Goal: Answer question/provide support: Share knowledge or assist other users

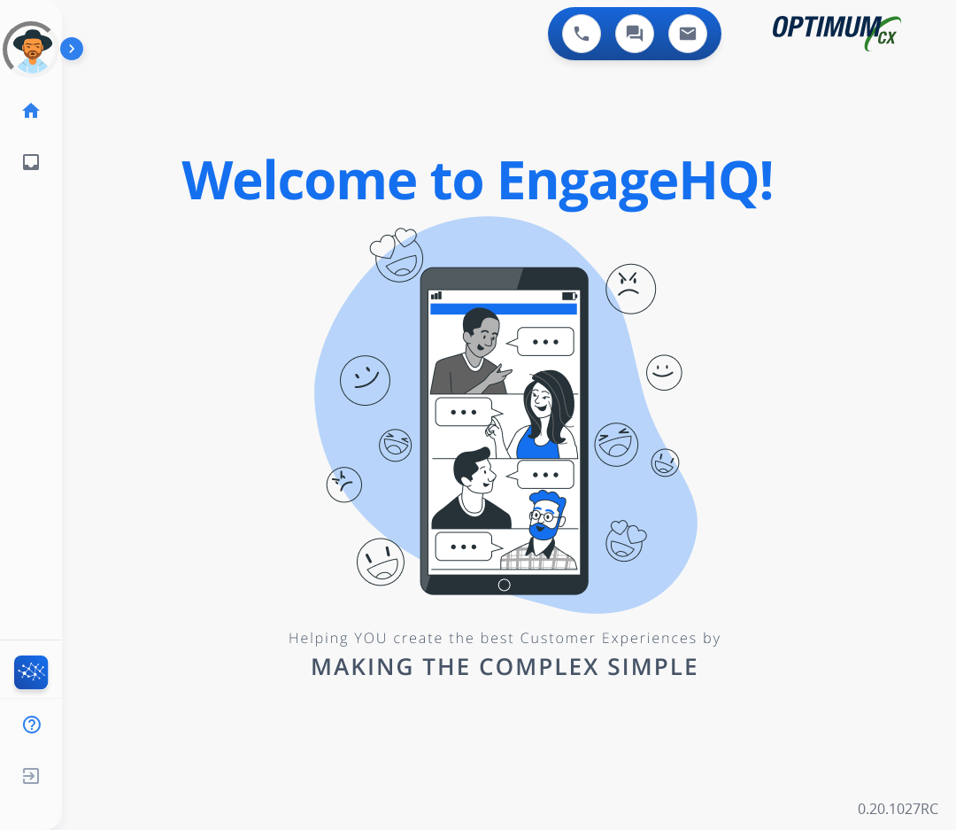
drag, startPoint x: 152, startPoint y: 225, endPoint x: 5, endPoint y: 203, distance: 148.7
click at [151, 225] on div "0 Voice Interactions 0 Chat Interactions 0 Email Interactions swap_horiz Break …" at bounding box center [509, 415] width 894 height 830
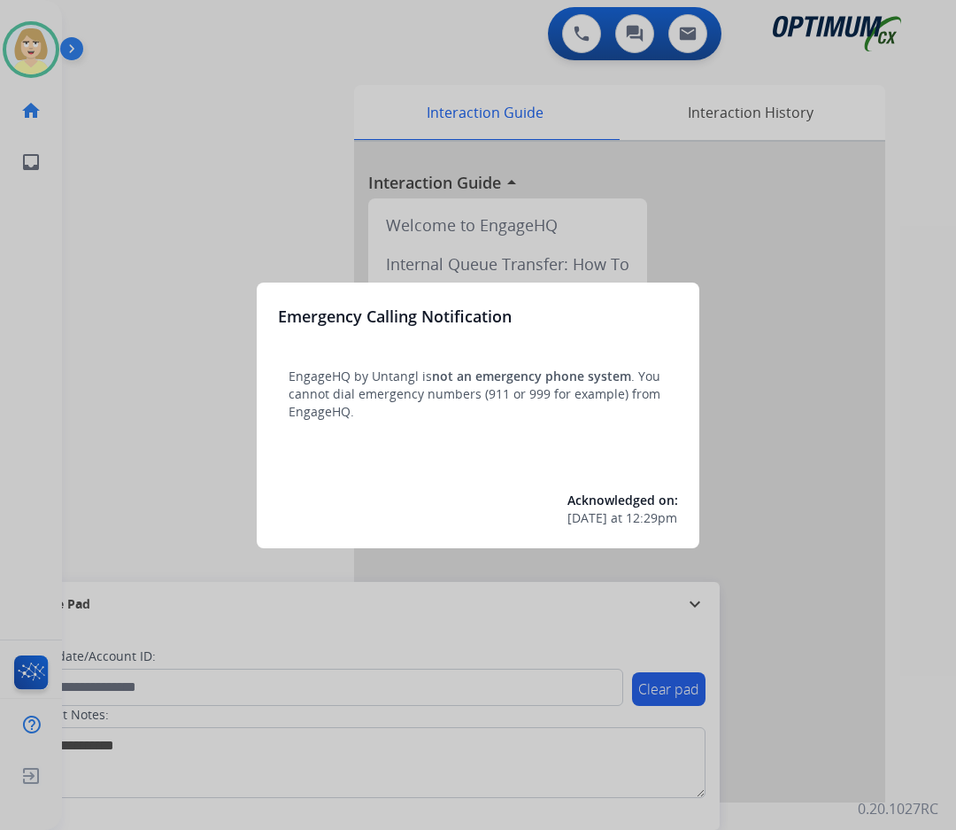
click at [93, 213] on div at bounding box center [478, 415] width 956 height 830
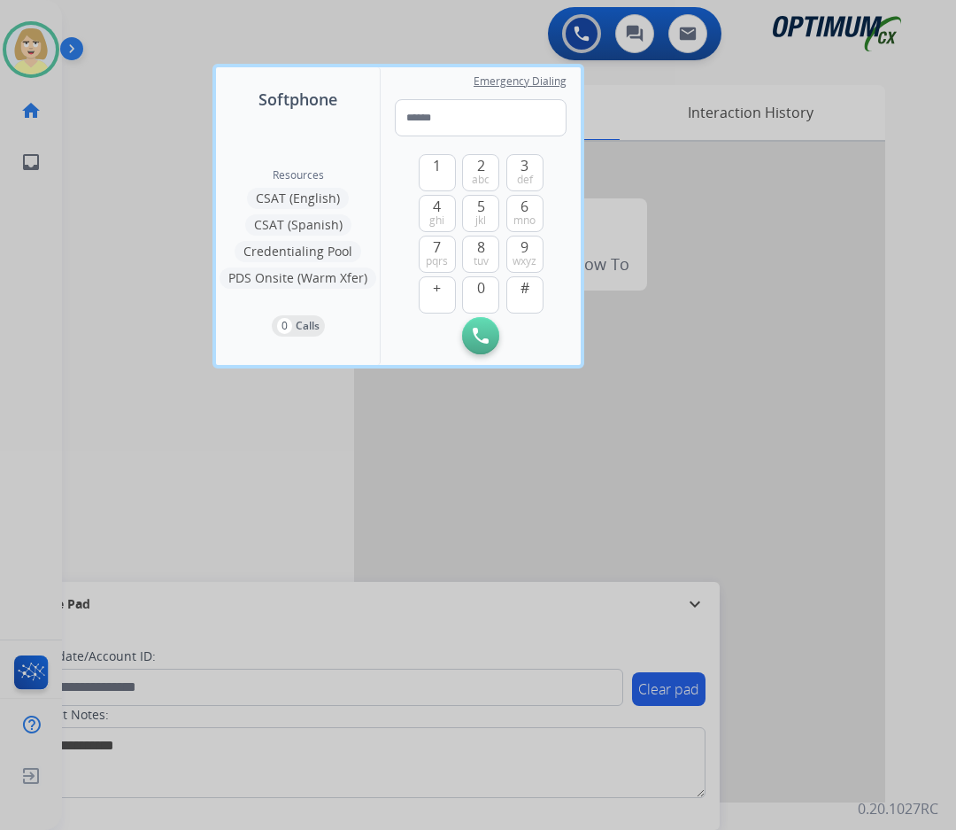
click at [94, 210] on div at bounding box center [478, 415] width 956 height 830
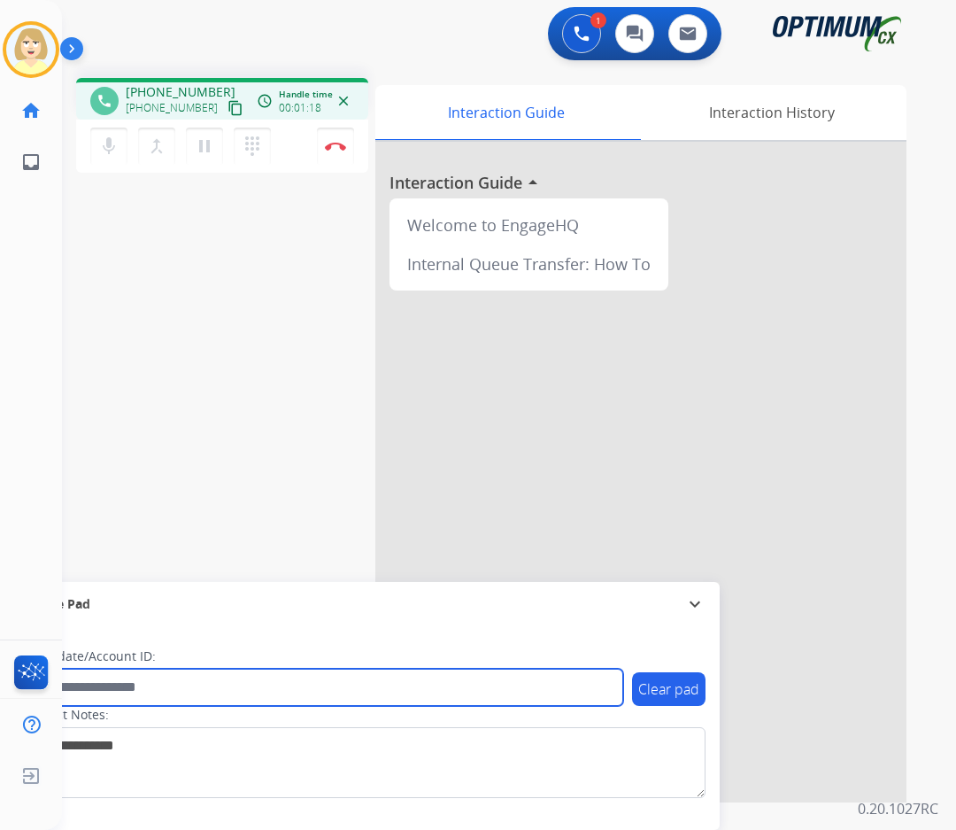
click at [122, 686] on input "text" at bounding box center [323, 687] width 600 height 37
paste input "*******"
type input "*******"
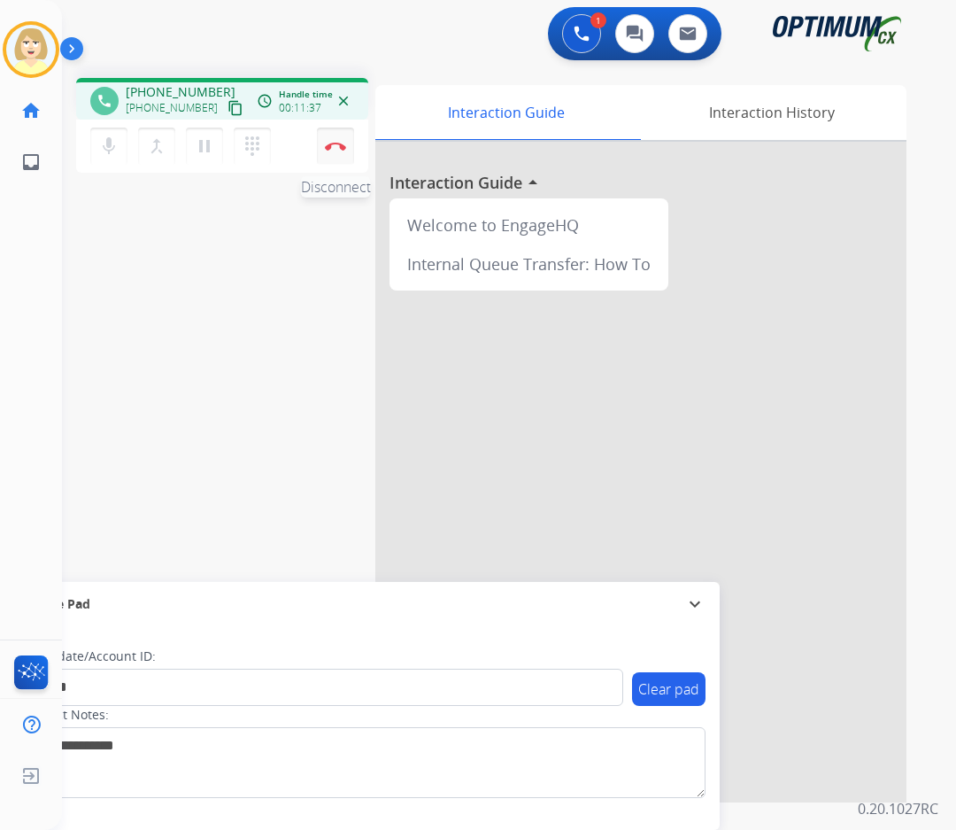
click at [334, 143] on img at bounding box center [335, 146] width 21 height 9
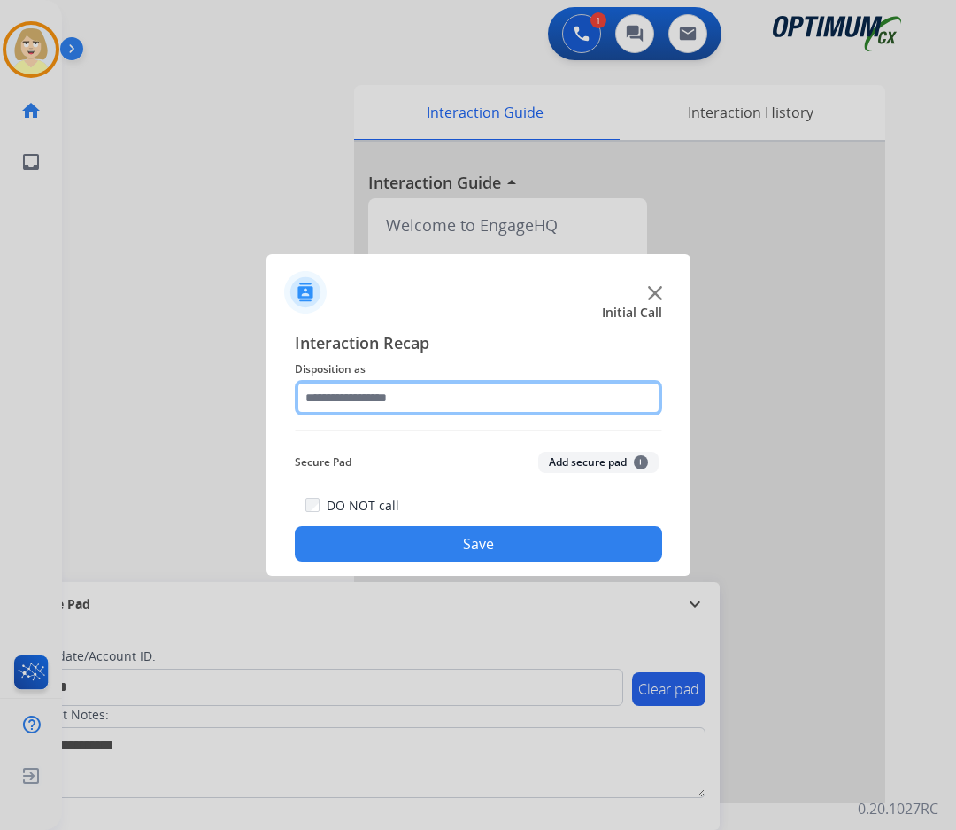
click at [359, 400] on input "text" at bounding box center [479, 397] width 368 height 35
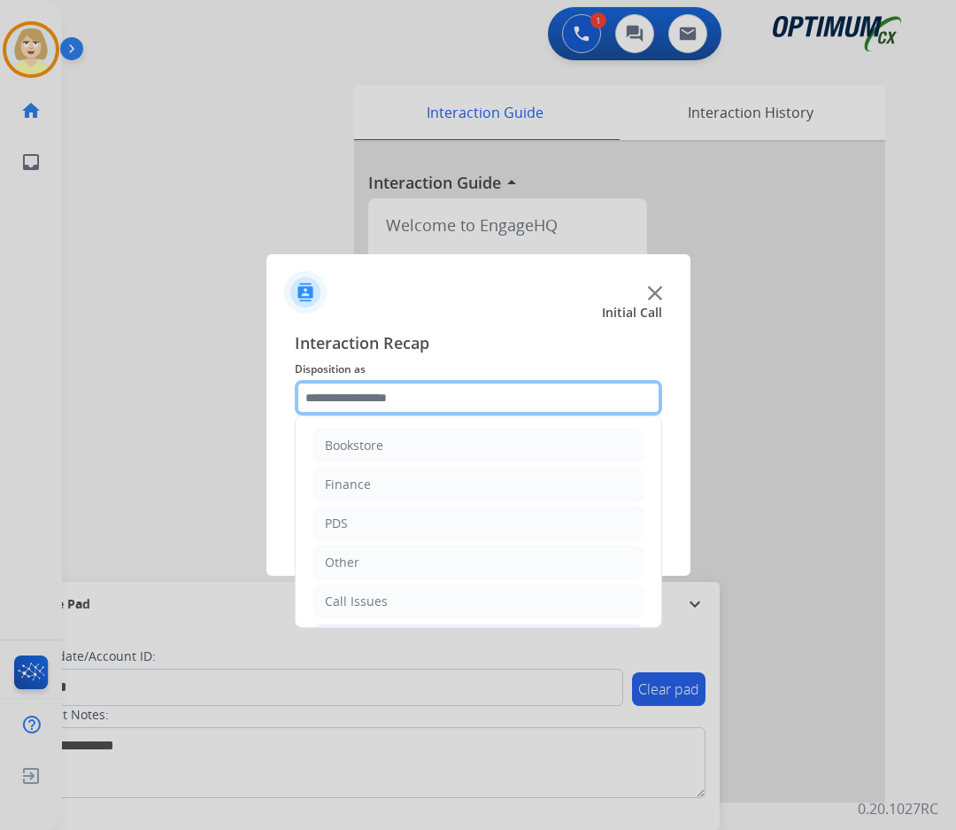
scroll to position [120, 0]
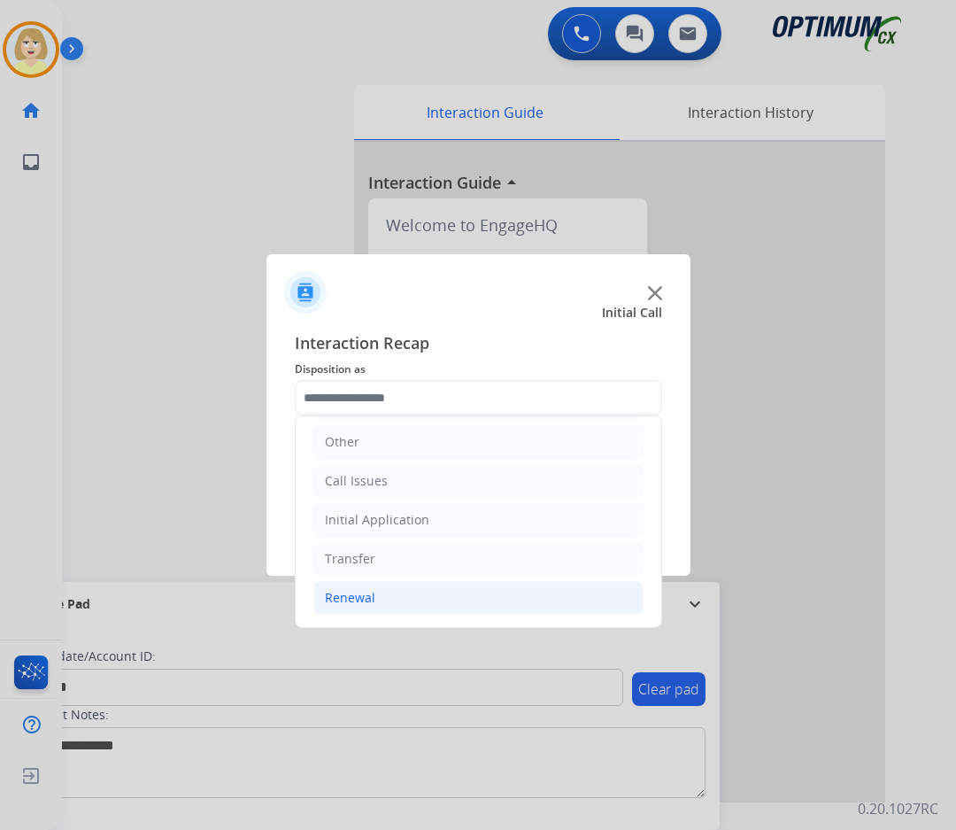
click at [360, 594] on div "Renewal" at bounding box center [350, 598] width 50 height 18
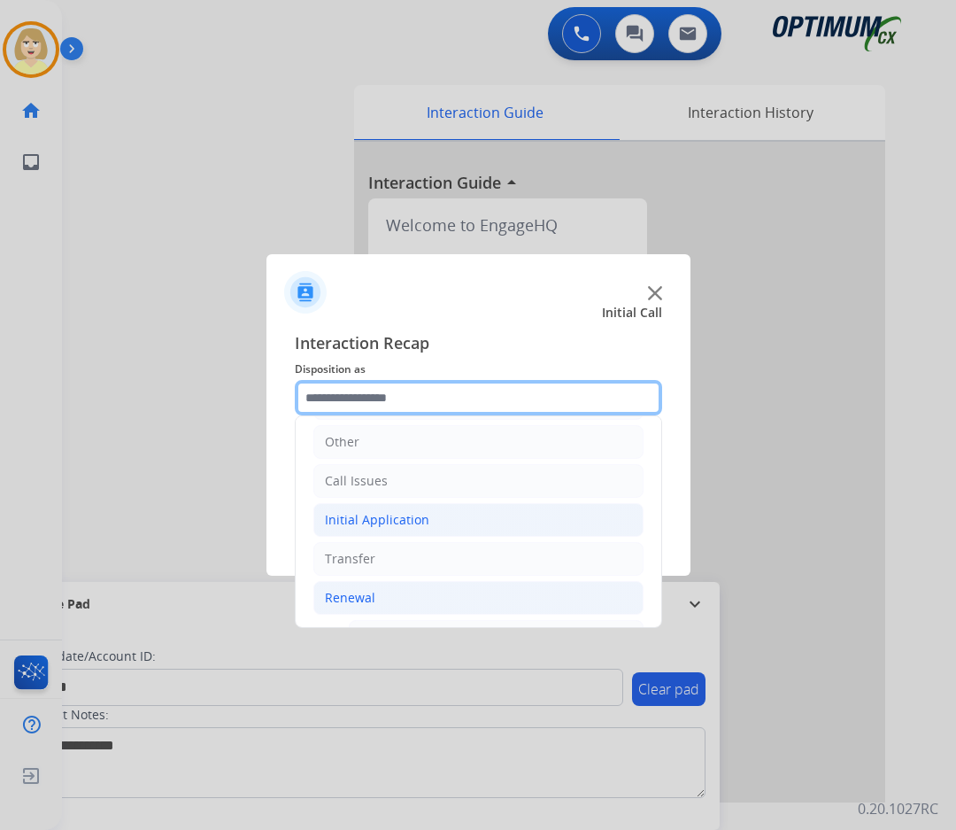
scroll to position [386, 0]
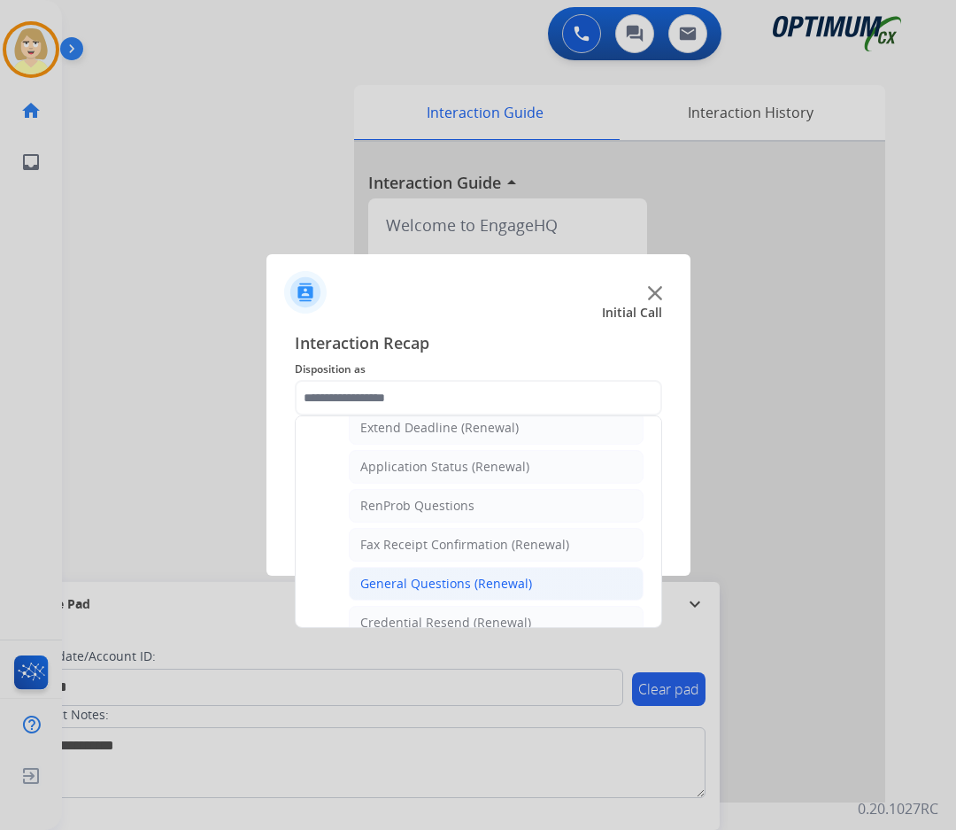
click at [446, 577] on div "General Questions (Renewal)" at bounding box center [446, 584] width 172 height 18
type input "**********"
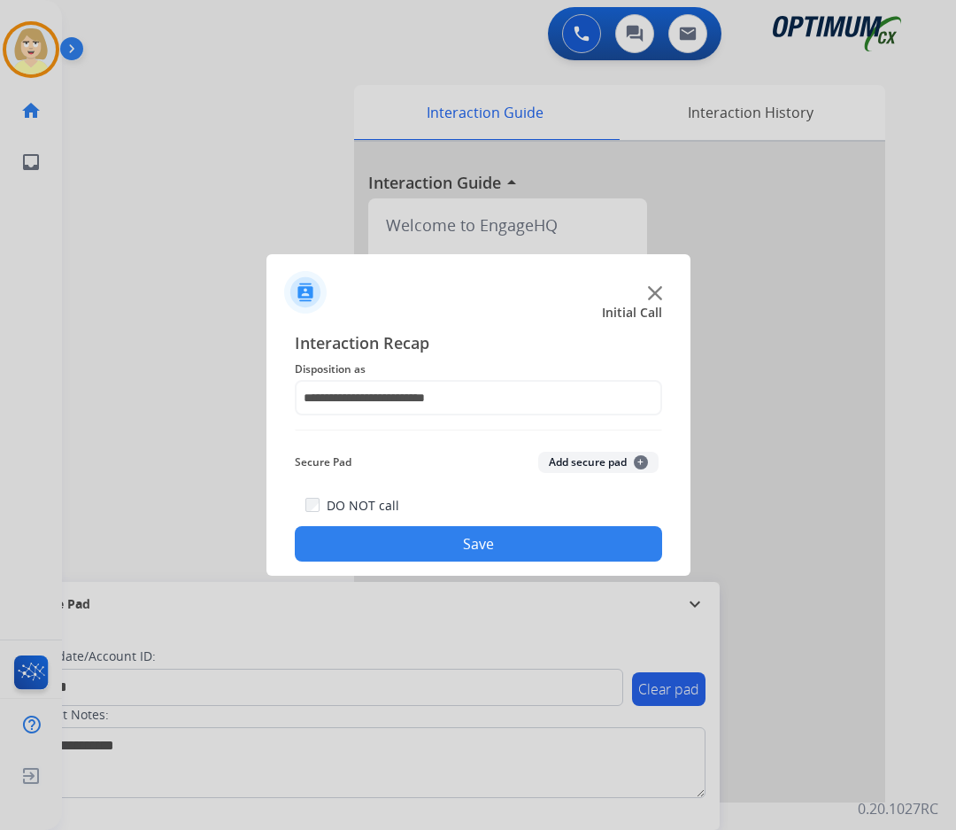
click at [580, 462] on button "Add secure pad +" at bounding box center [598, 462] width 120 height 21
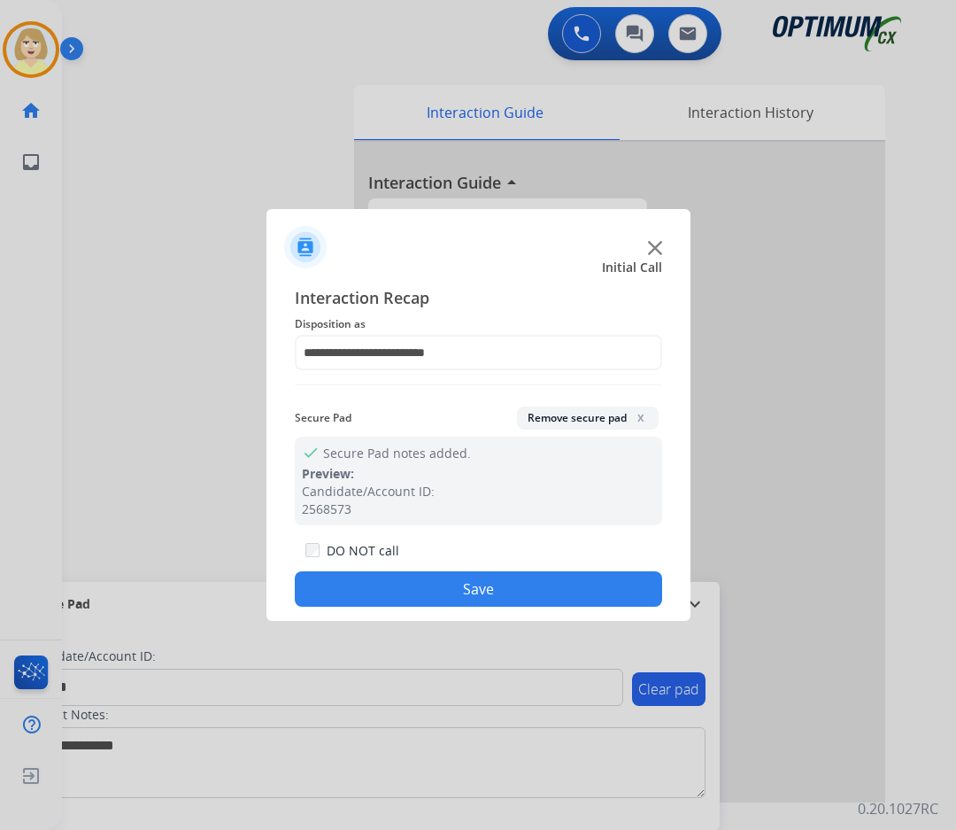
drag, startPoint x: 461, startPoint y: 592, endPoint x: 453, endPoint y: 576, distance: 18.3
click at [460, 591] on button "Save" at bounding box center [479, 588] width 368 height 35
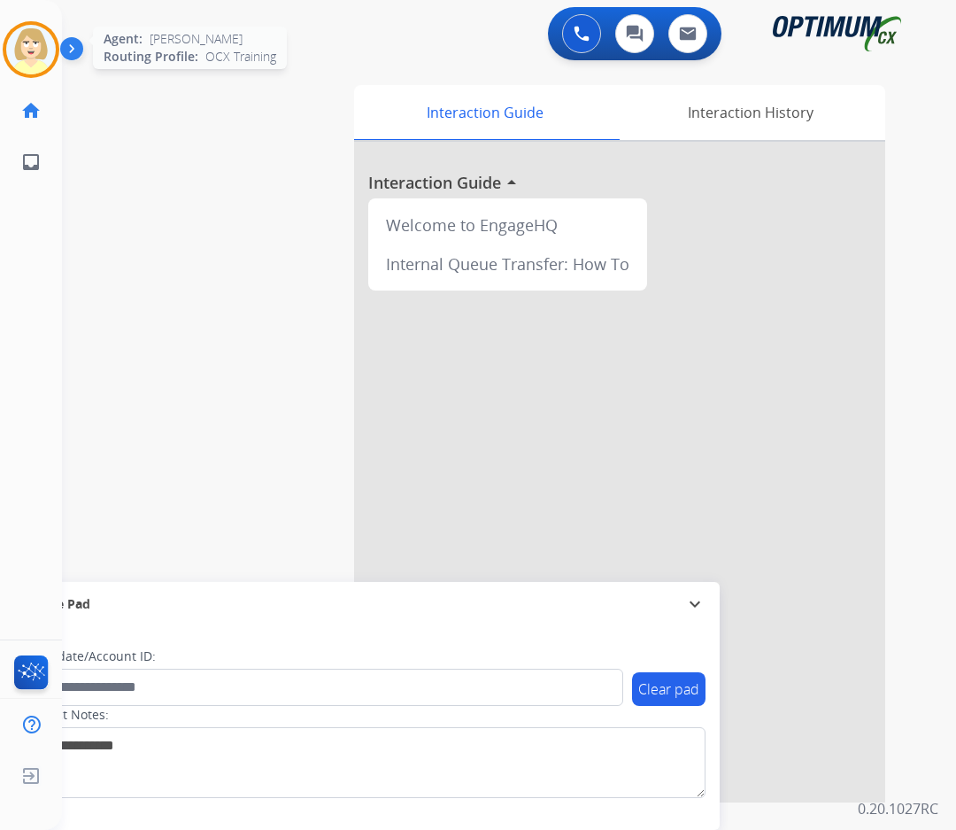
click at [27, 48] on img at bounding box center [31, 50] width 50 height 50
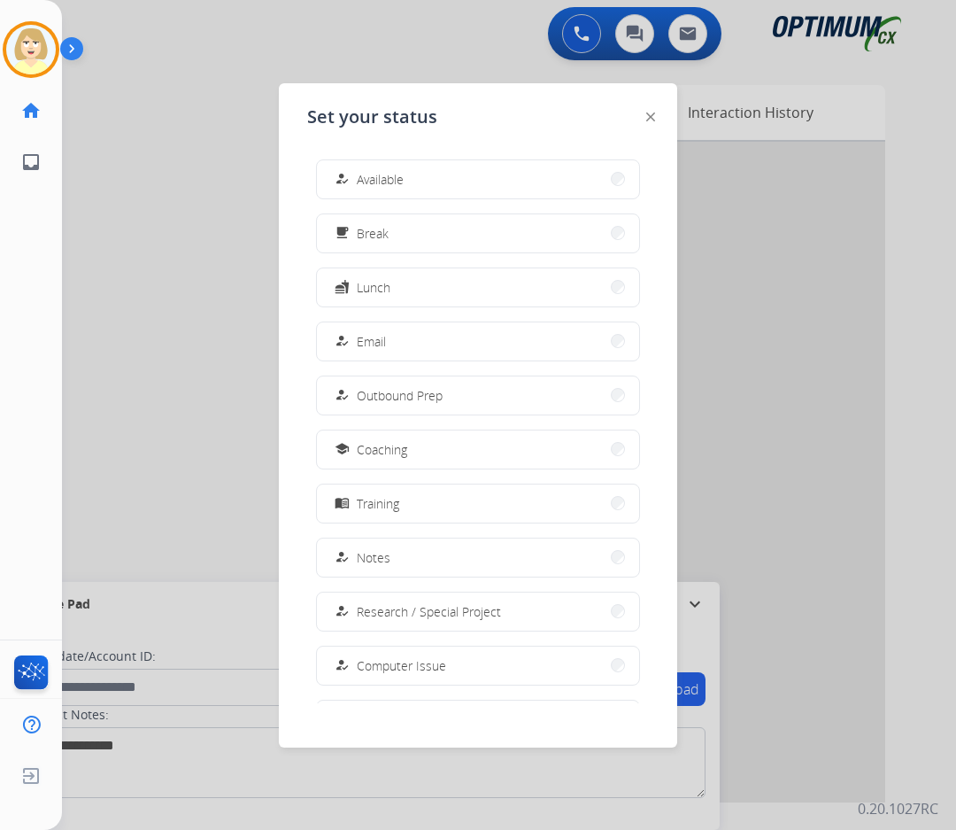
click at [378, 165] on button "how_to_reg Available" at bounding box center [478, 179] width 322 height 38
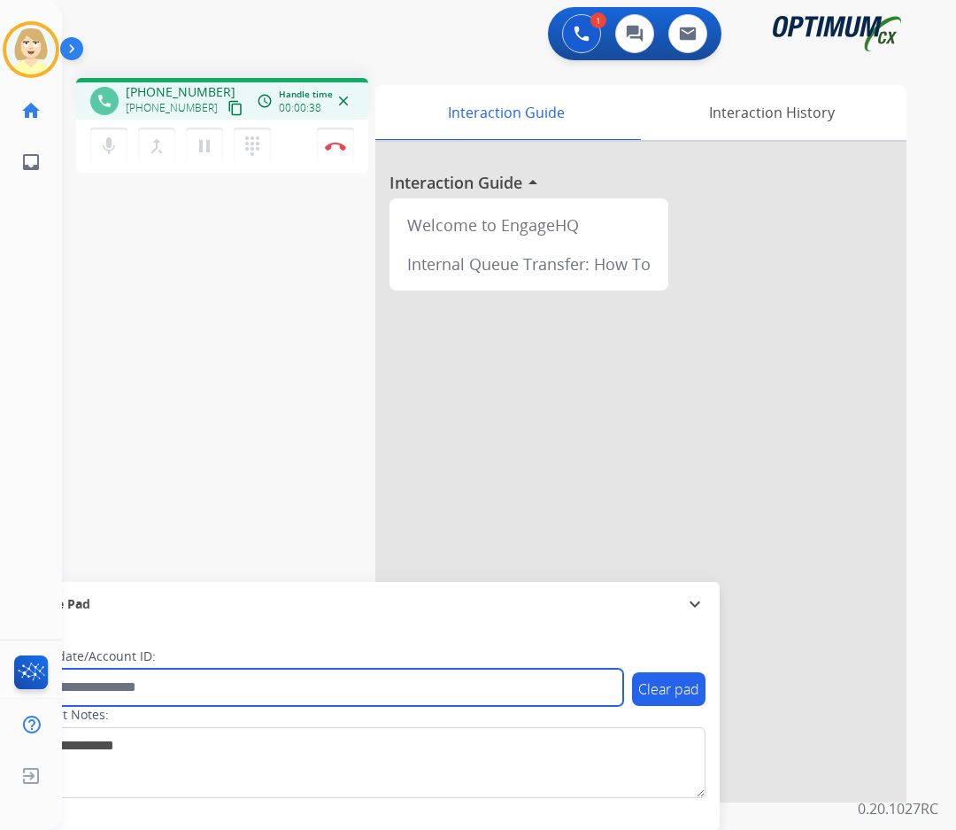
click at [118, 686] on input "text" at bounding box center [323, 687] width 600 height 37
paste input "*******"
type input "*******"
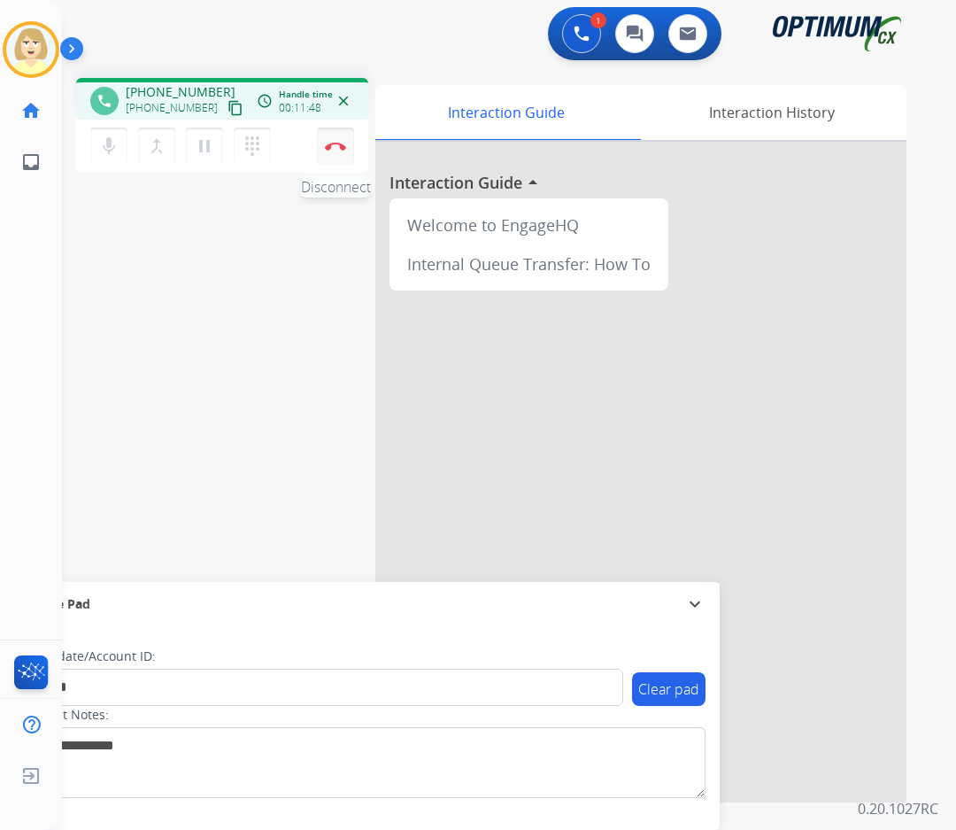
click at [337, 144] on img at bounding box center [335, 146] width 21 height 9
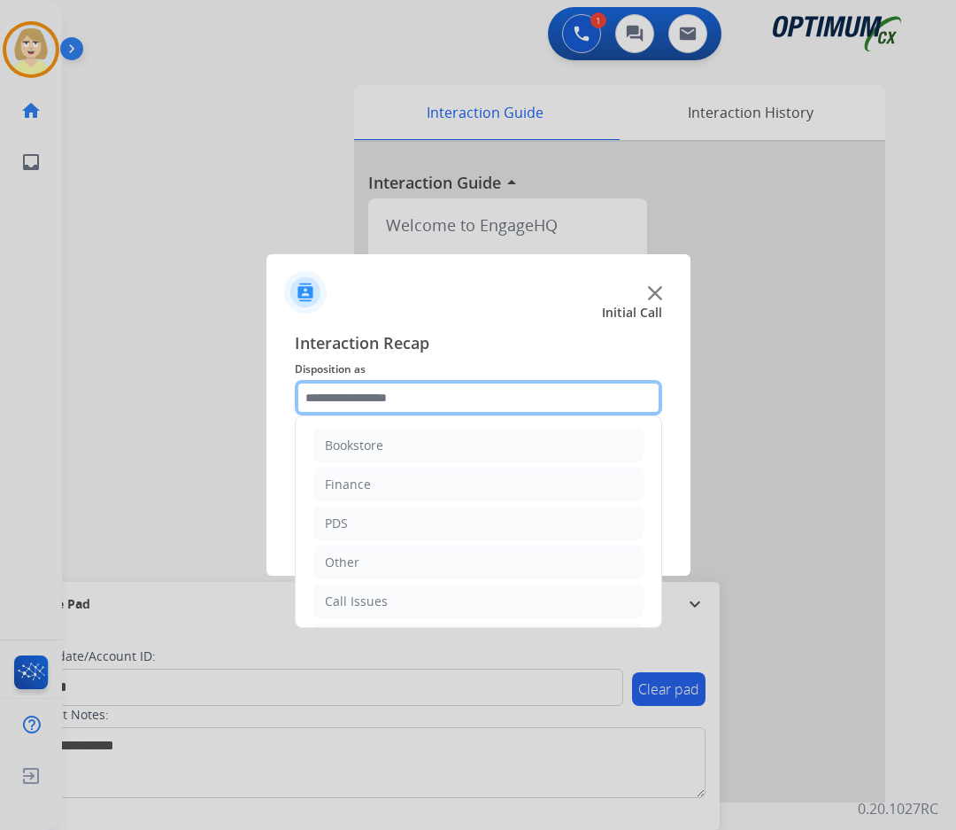
click at [380, 402] on input "text" at bounding box center [479, 397] width 368 height 35
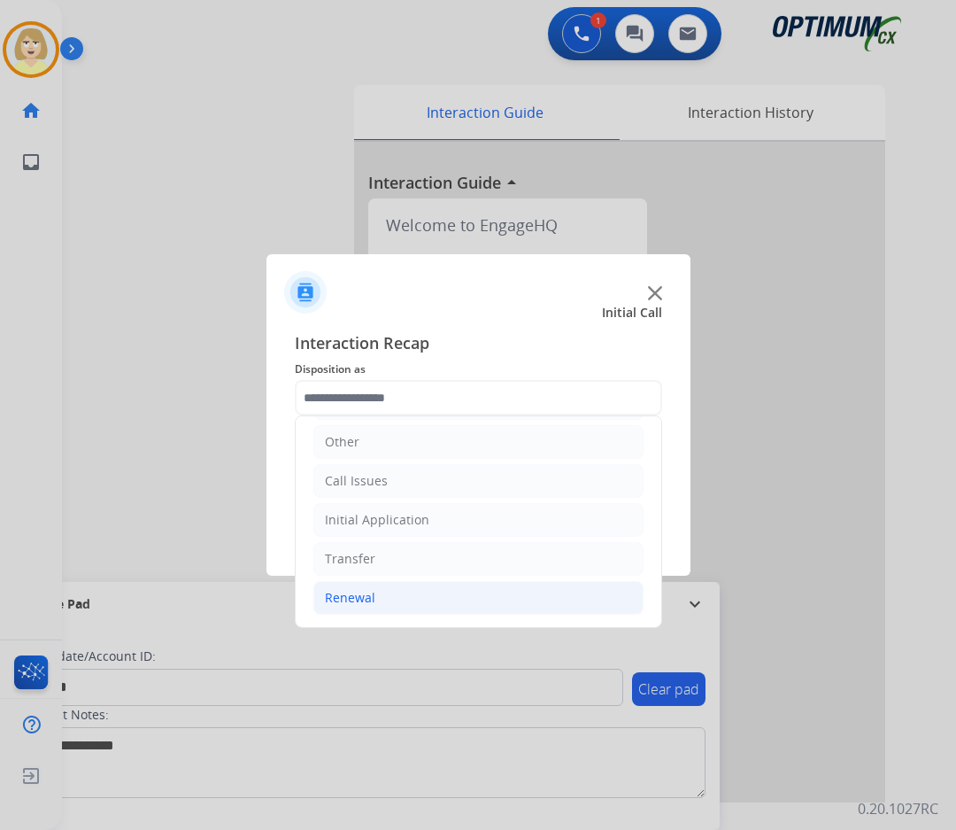
click at [360, 595] on div "Renewal" at bounding box center [350, 598] width 50 height 18
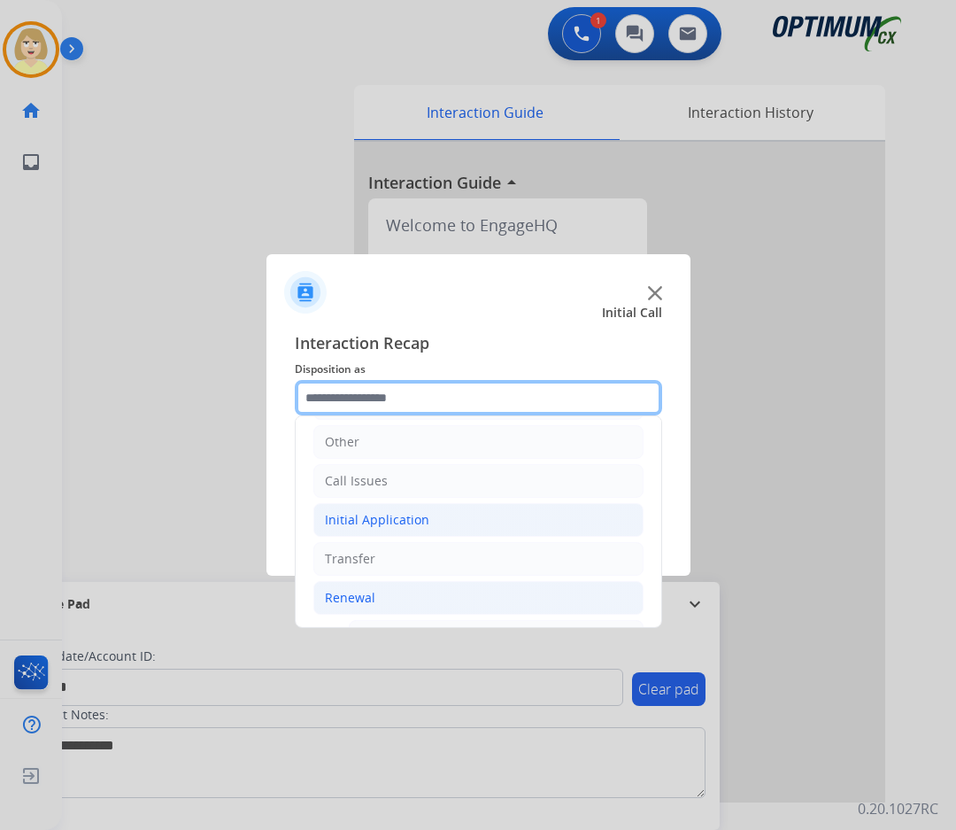
scroll to position [475, 0]
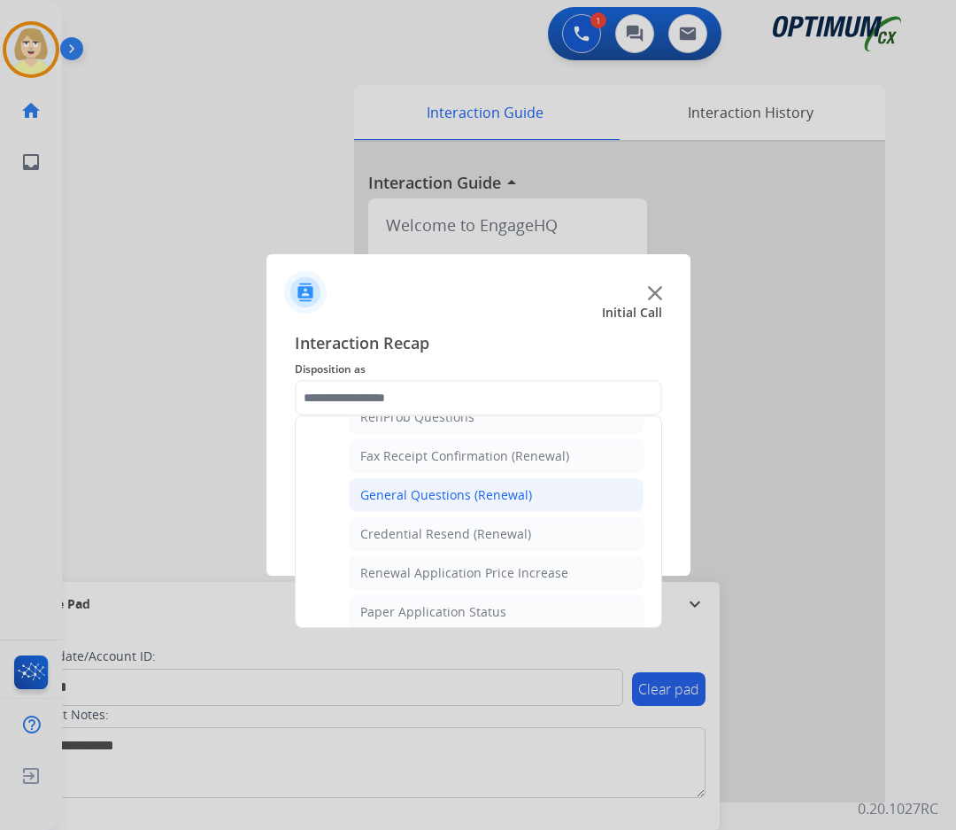
click at [472, 498] on div "General Questions (Renewal)" at bounding box center [446, 495] width 172 height 18
type input "**********"
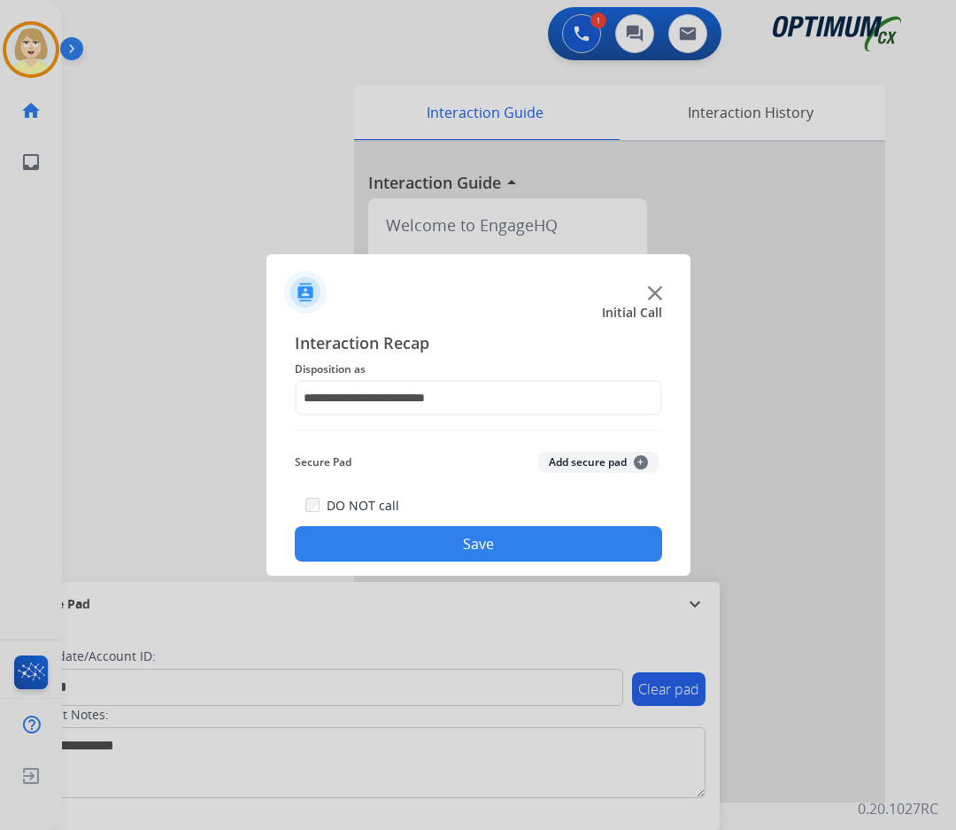
click at [569, 465] on button "Add secure pad +" at bounding box center [598, 462] width 120 height 21
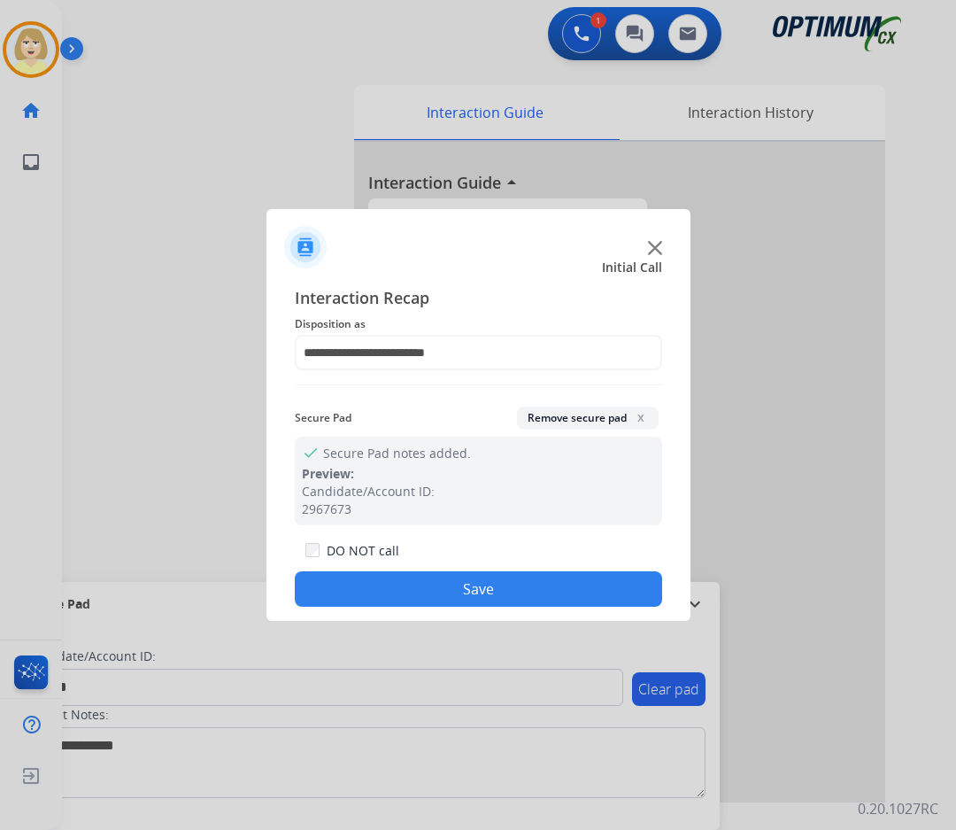
drag, startPoint x: 470, startPoint y: 578, endPoint x: 436, endPoint y: 531, distance: 58.3
click at [468, 576] on button "Save" at bounding box center [479, 588] width 368 height 35
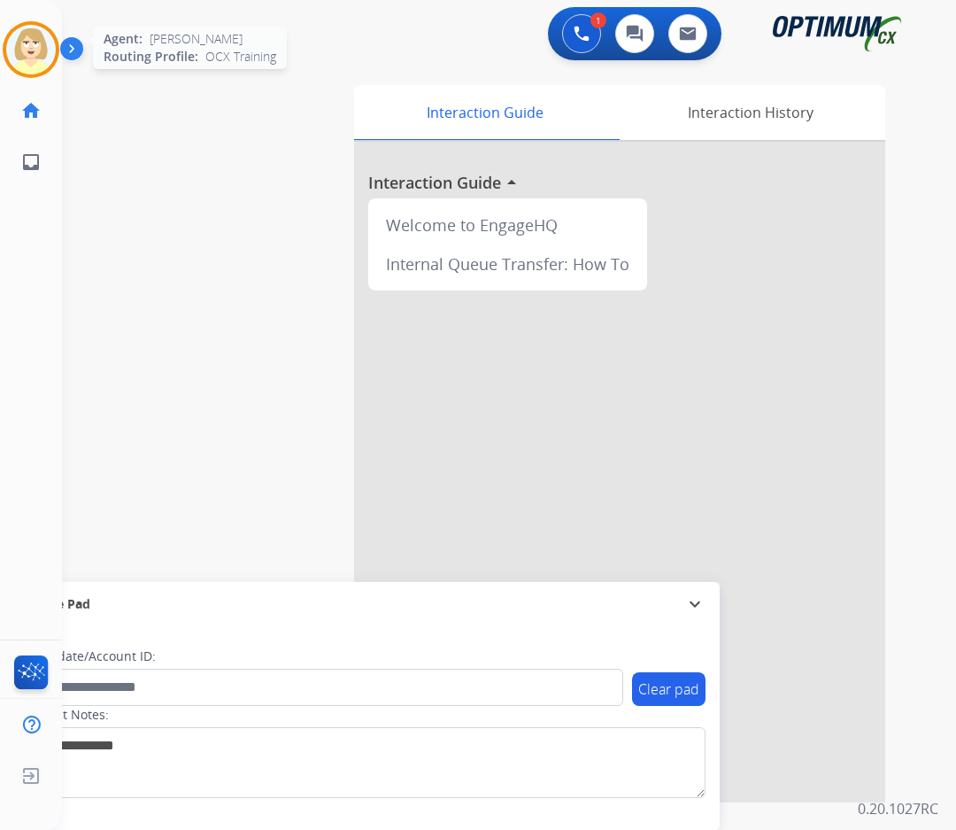
click at [38, 55] on img at bounding box center [31, 50] width 50 height 50
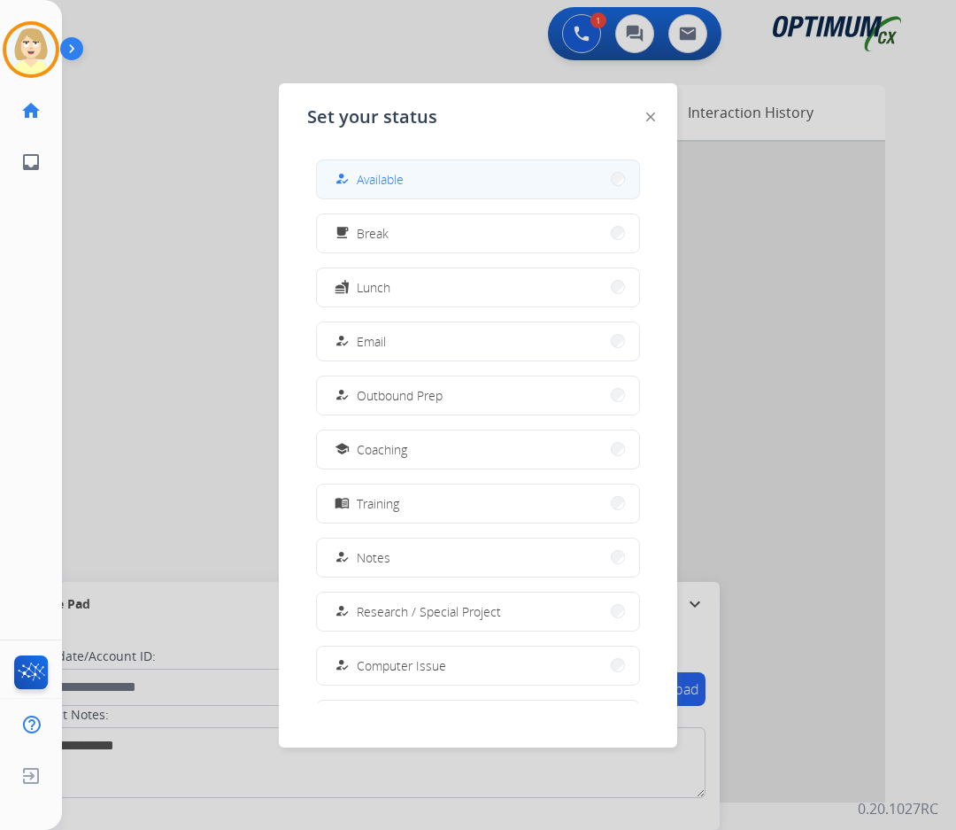
click at [391, 177] on span "Available" at bounding box center [380, 179] width 47 height 19
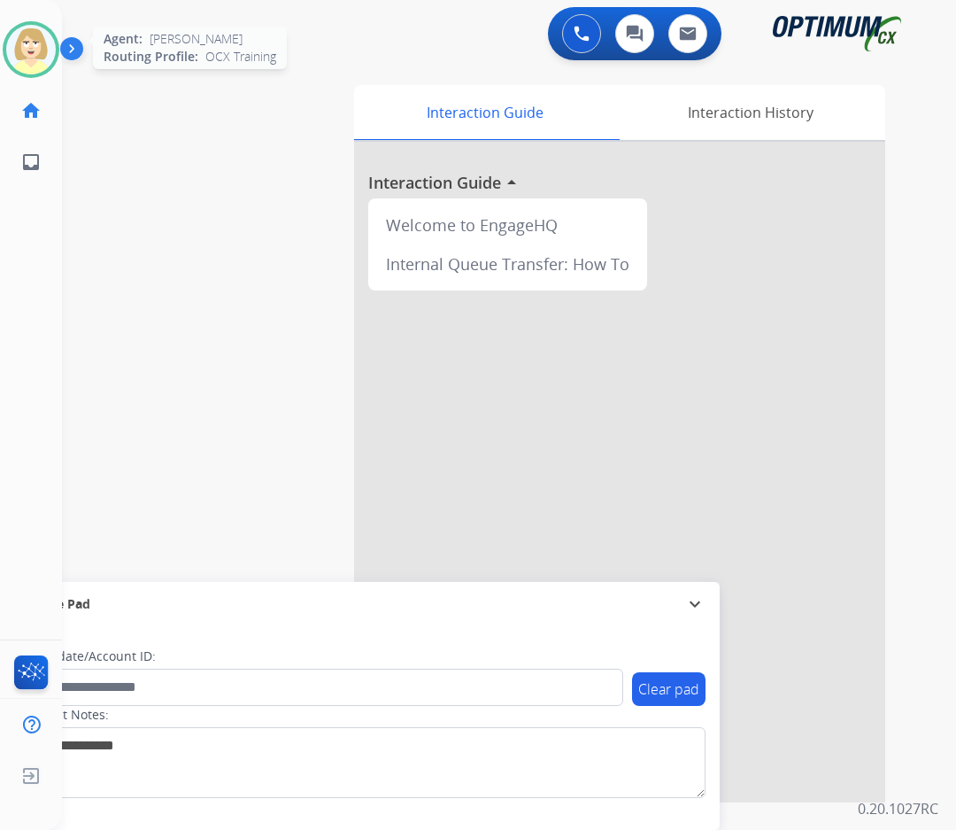
click at [36, 45] on img at bounding box center [31, 50] width 50 height 50
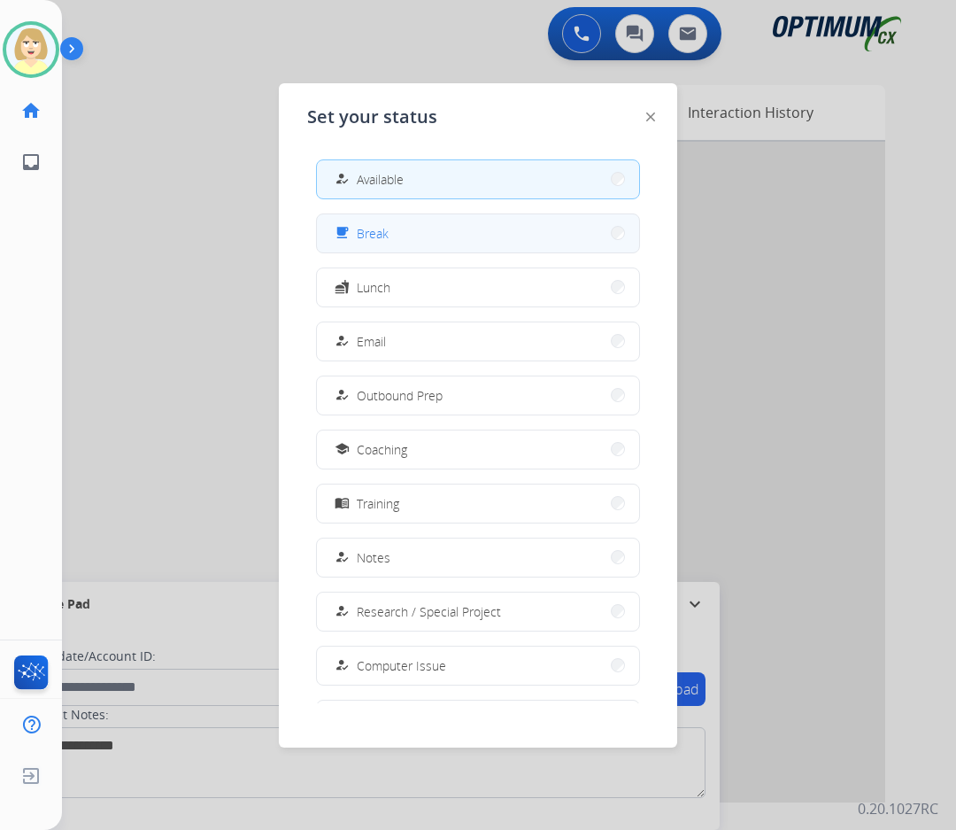
click at [379, 236] on span "Break" at bounding box center [373, 233] width 32 height 19
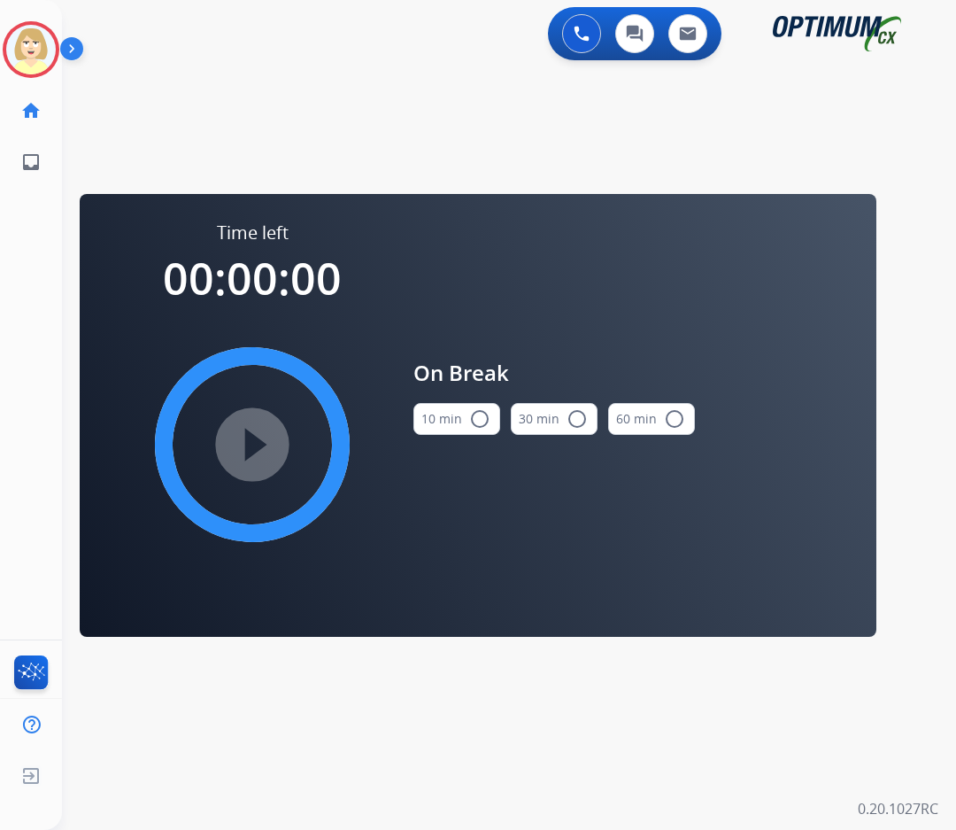
click at [481, 406] on button "10 min radio_button_unchecked" at bounding box center [457, 419] width 87 height 32
click at [242, 435] on mat-icon "play_circle_filled" at bounding box center [252, 444] width 21 height 21
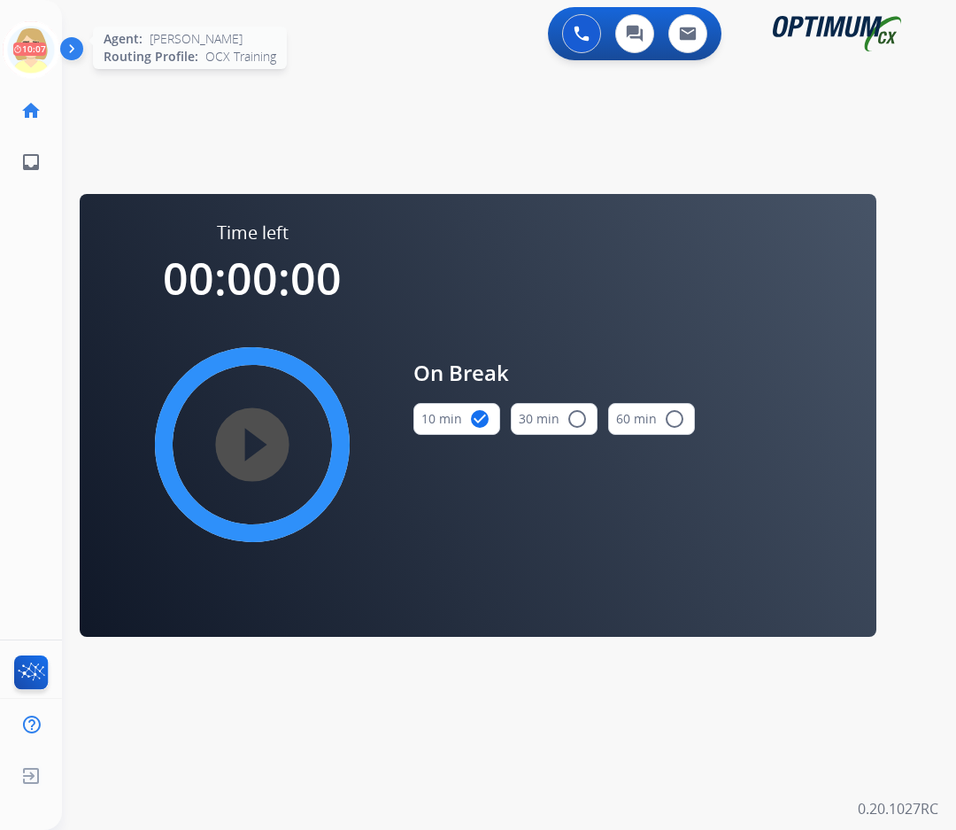
click at [32, 40] on icon at bounding box center [32, 50] width 58 height 58
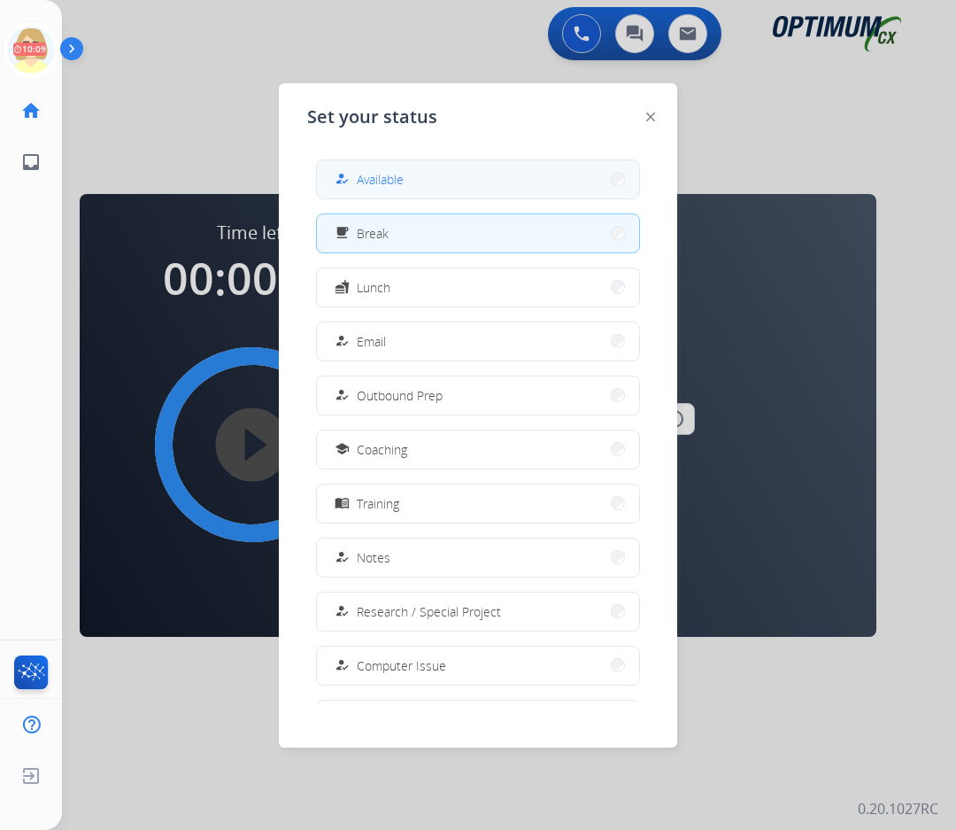
click at [397, 179] on span "Available" at bounding box center [380, 179] width 47 height 19
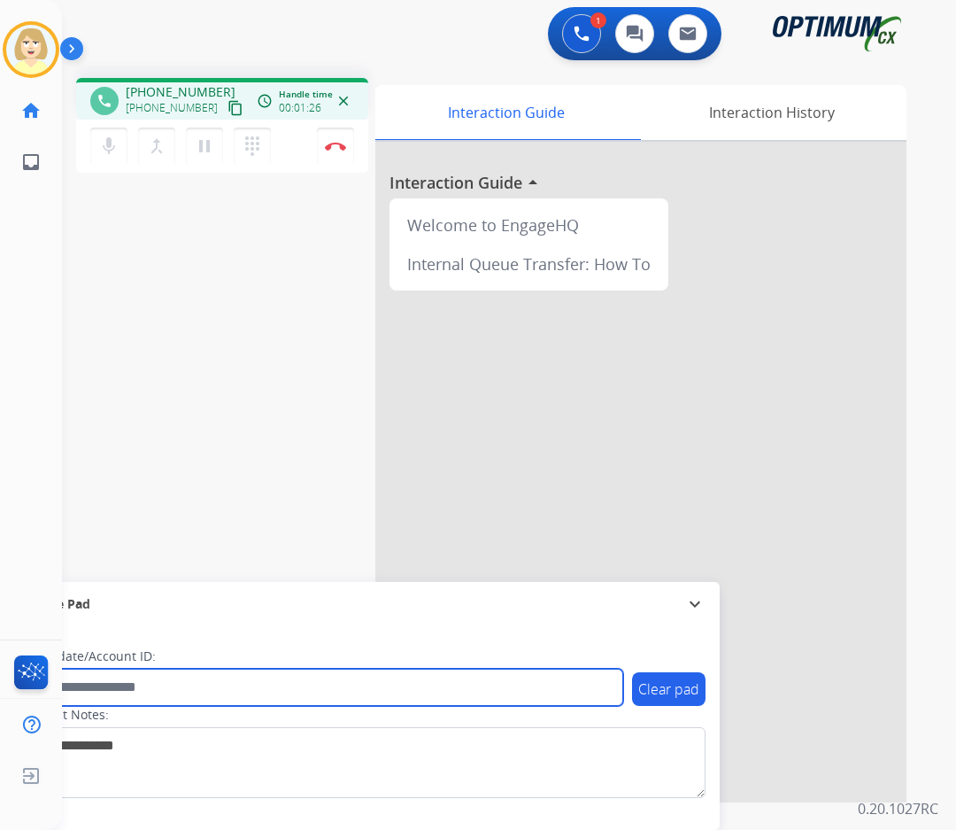
click at [133, 683] on input "text" at bounding box center [323, 687] width 600 height 37
paste input "*******"
type input "*******"
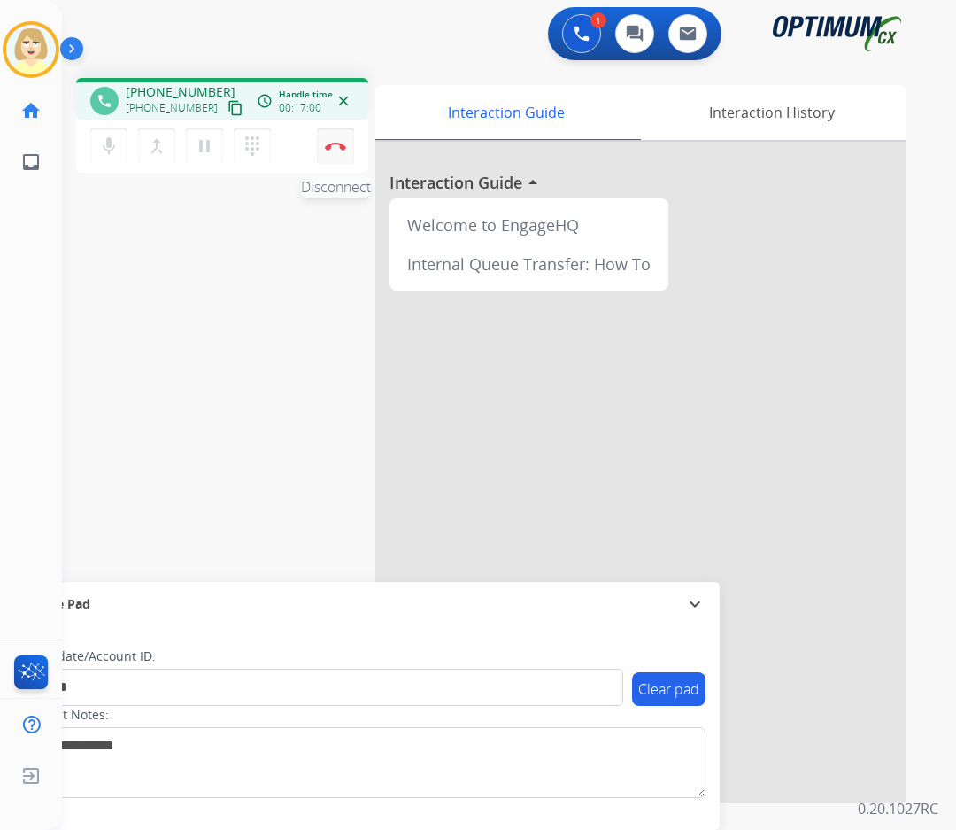
click at [330, 141] on button "Disconnect" at bounding box center [335, 146] width 37 height 37
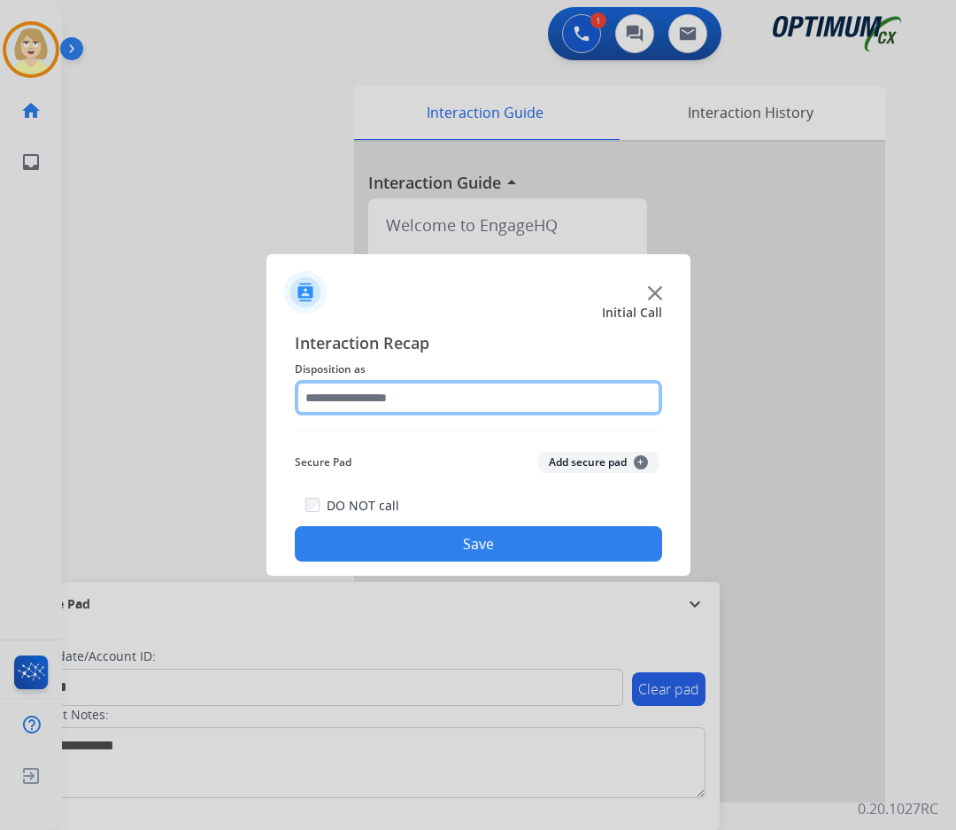
click at [365, 390] on input "text" at bounding box center [479, 397] width 368 height 35
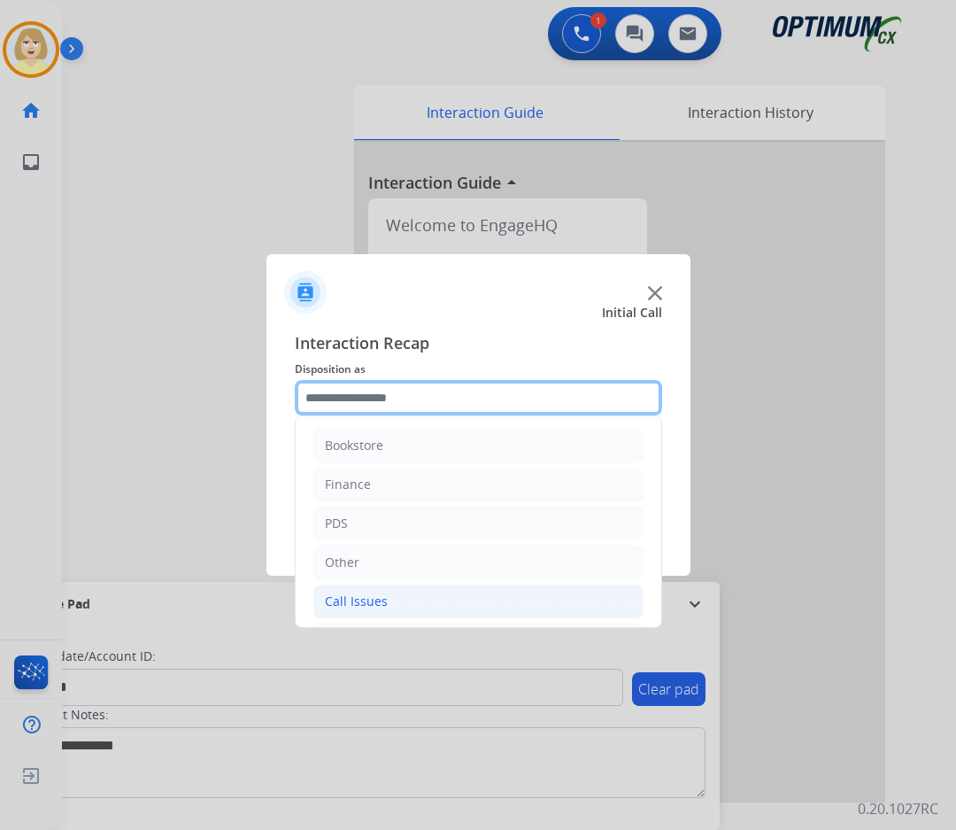
scroll to position [120, 0]
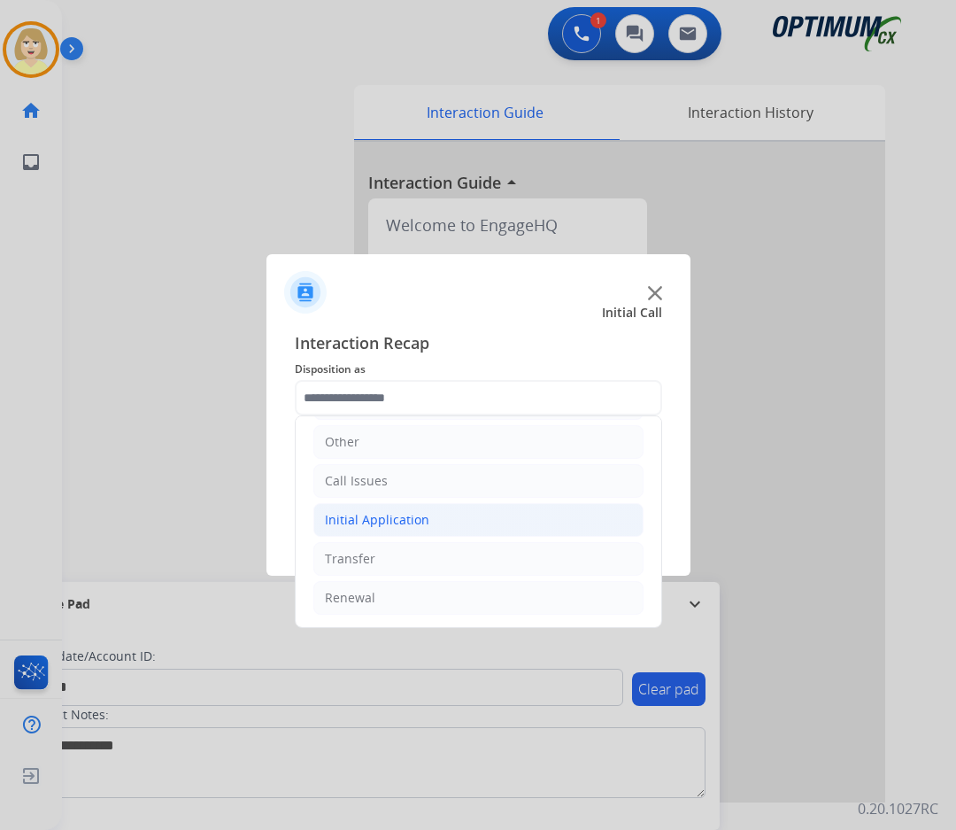
click at [406, 514] on div "Initial Application" at bounding box center [377, 520] width 105 height 18
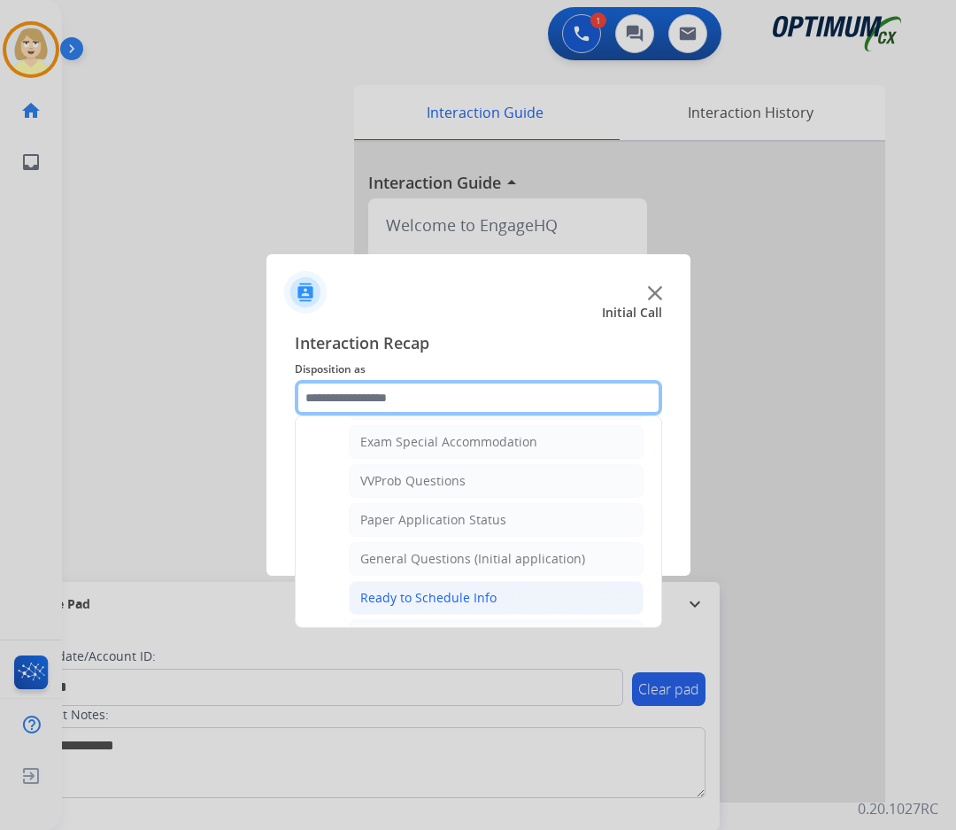
scroll to position [1006, 0]
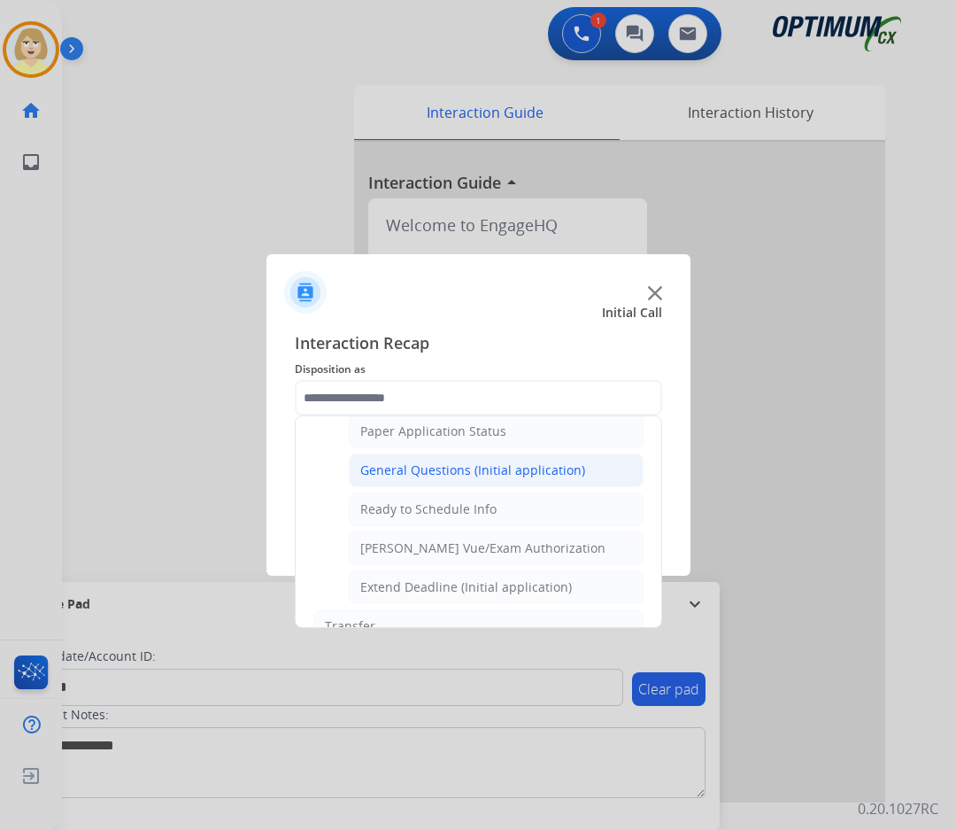
click at [440, 462] on div "General Questions (Initial application)" at bounding box center [472, 470] width 225 height 18
type input "**********"
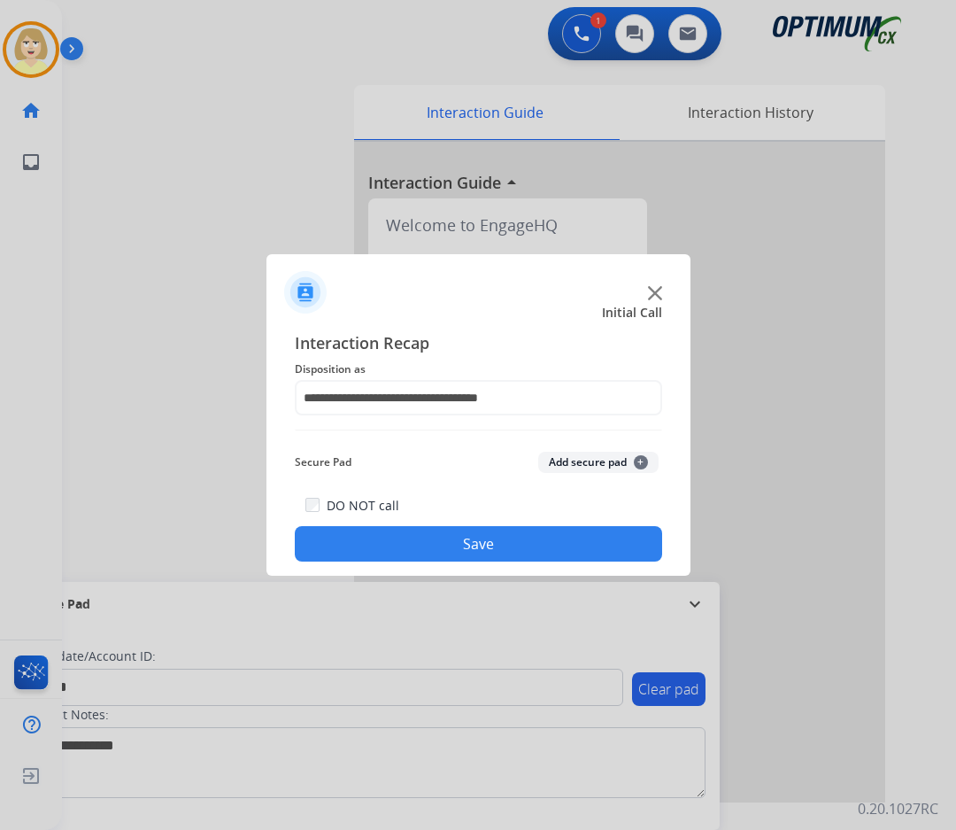
click at [598, 454] on button "Add secure pad +" at bounding box center [598, 462] width 120 height 21
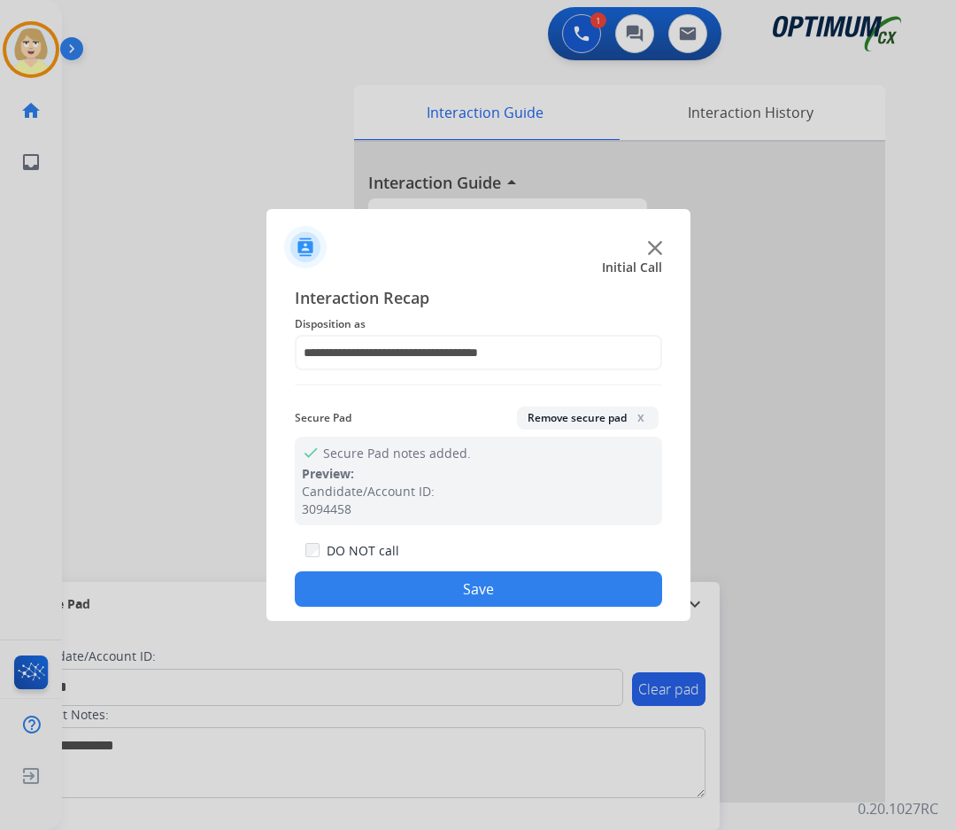
drag, startPoint x: 449, startPoint y: 584, endPoint x: 306, endPoint y: 449, distance: 196.7
click at [446, 580] on button "Save" at bounding box center [479, 588] width 368 height 35
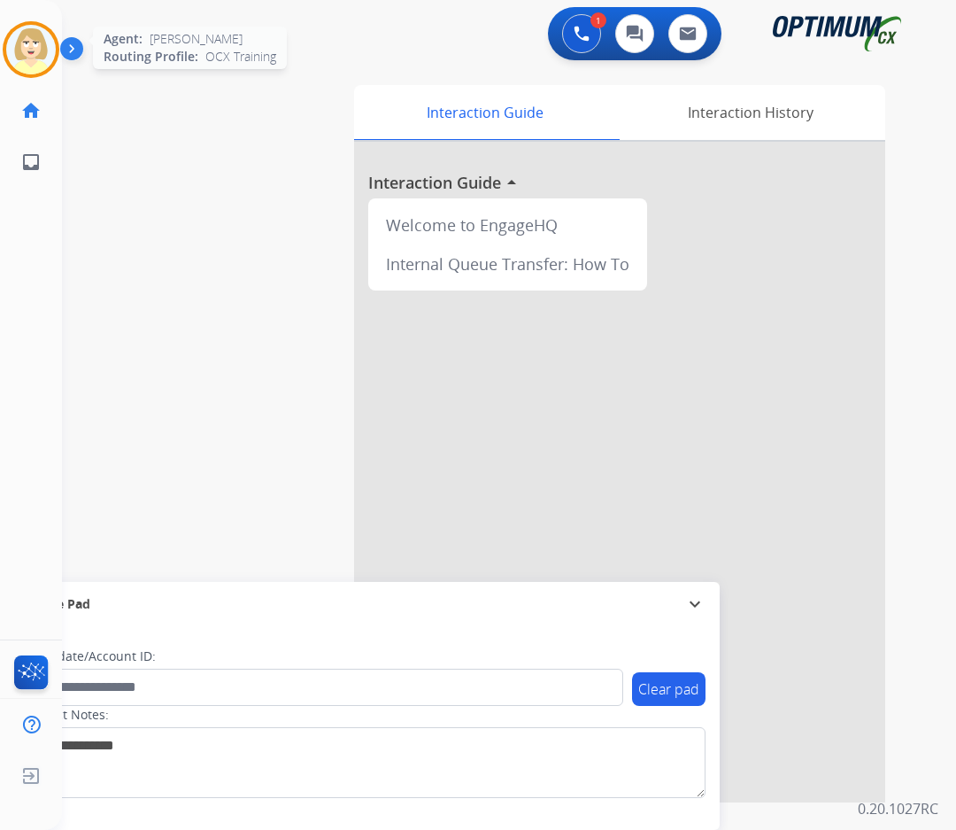
click at [31, 51] on img at bounding box center [31, 50] width 50 height 50
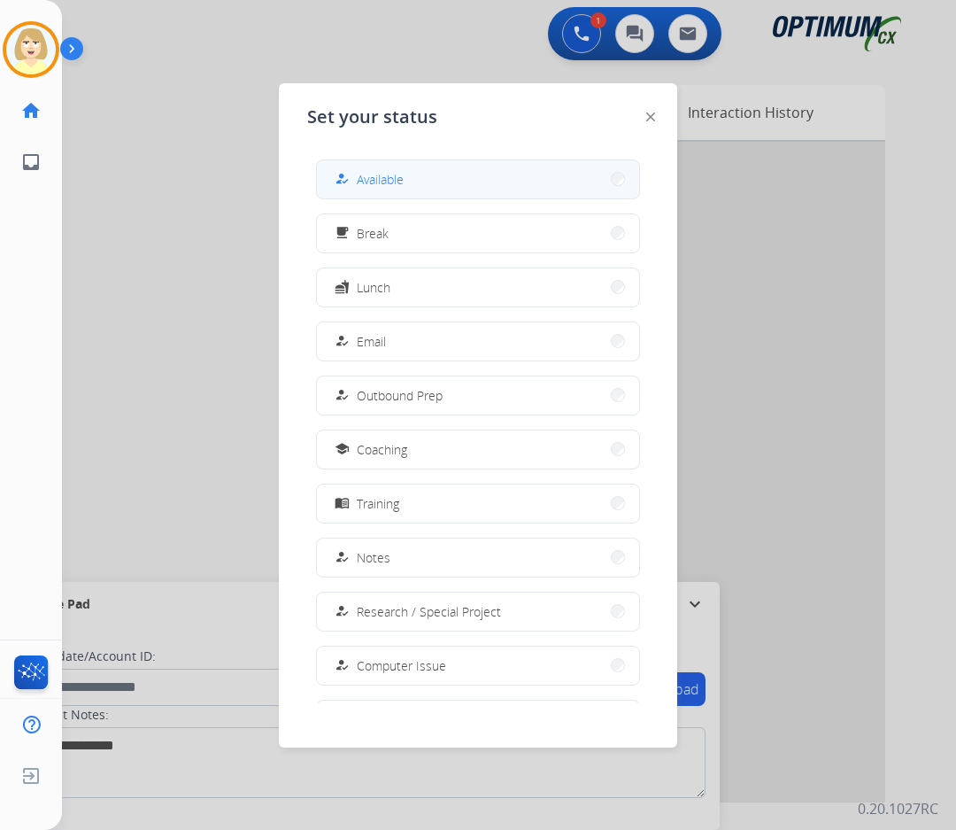
click at [390, 178] on span "Available" at bounding box center [380, 179] width 47 height 19
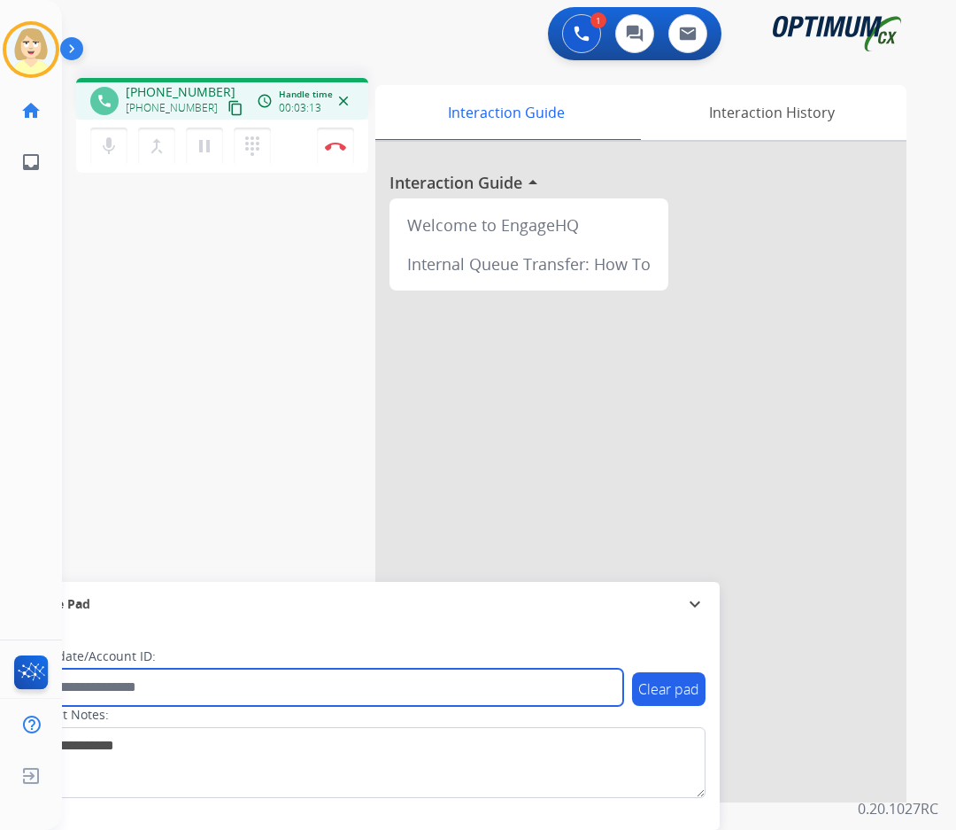
click at [97, 685] on input "text" at bounding box center [323, 687] width 600 height 37
paste input "*******"
type input "*******"
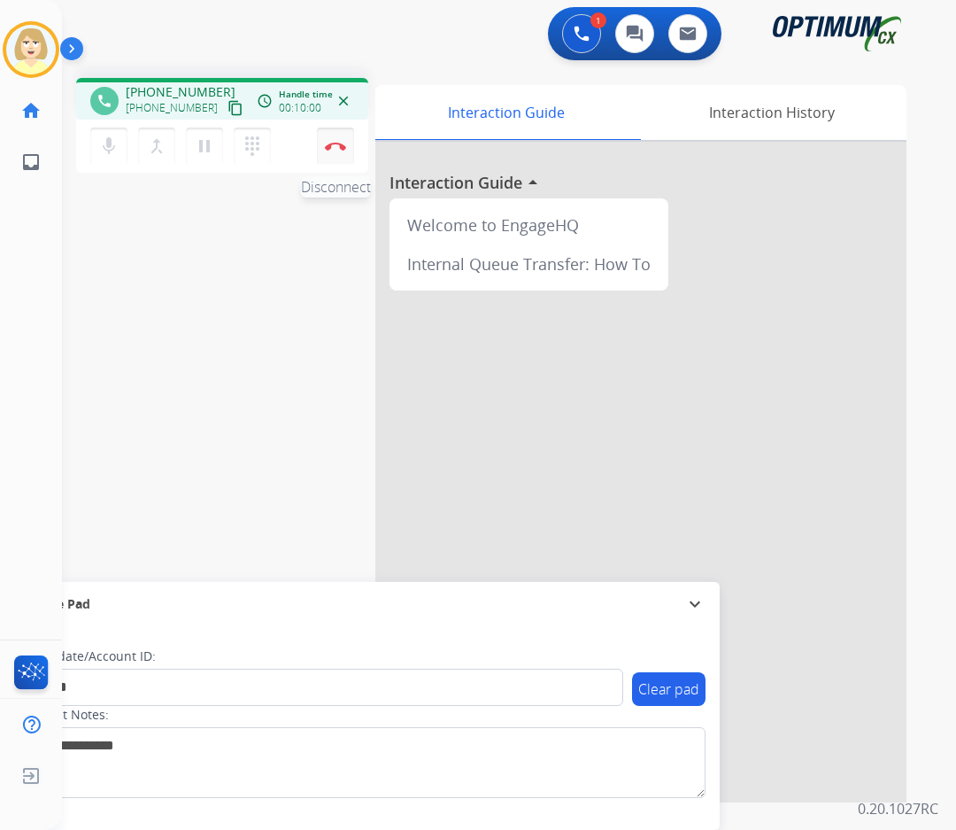
click at [335, 143] on img at bounding box center [335, 146] width 21 height 9
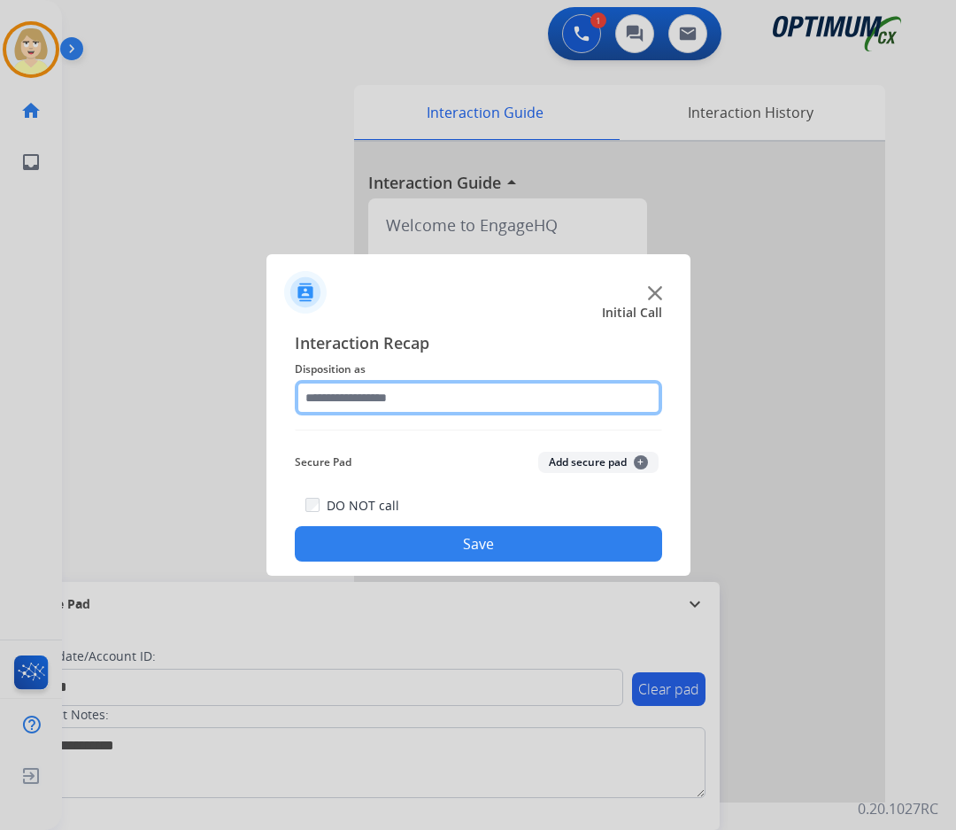
click at [321, 400] on input "text" at bounding box center [479, 397] width 368 height 35
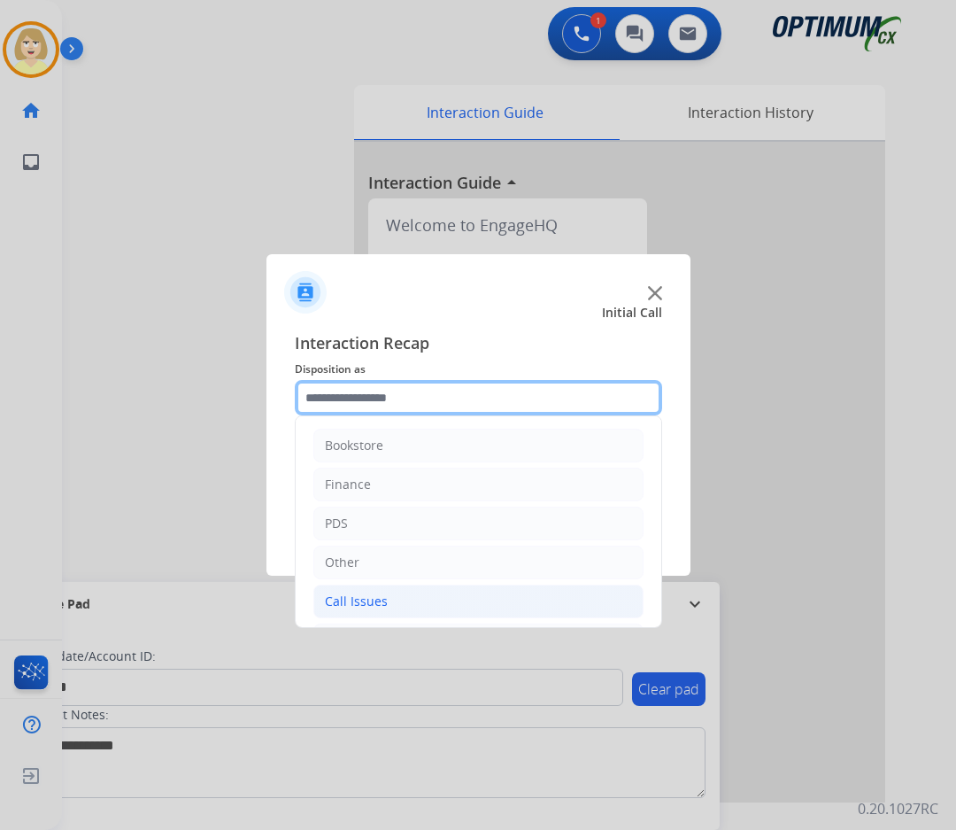
scroll to position [120, 0]
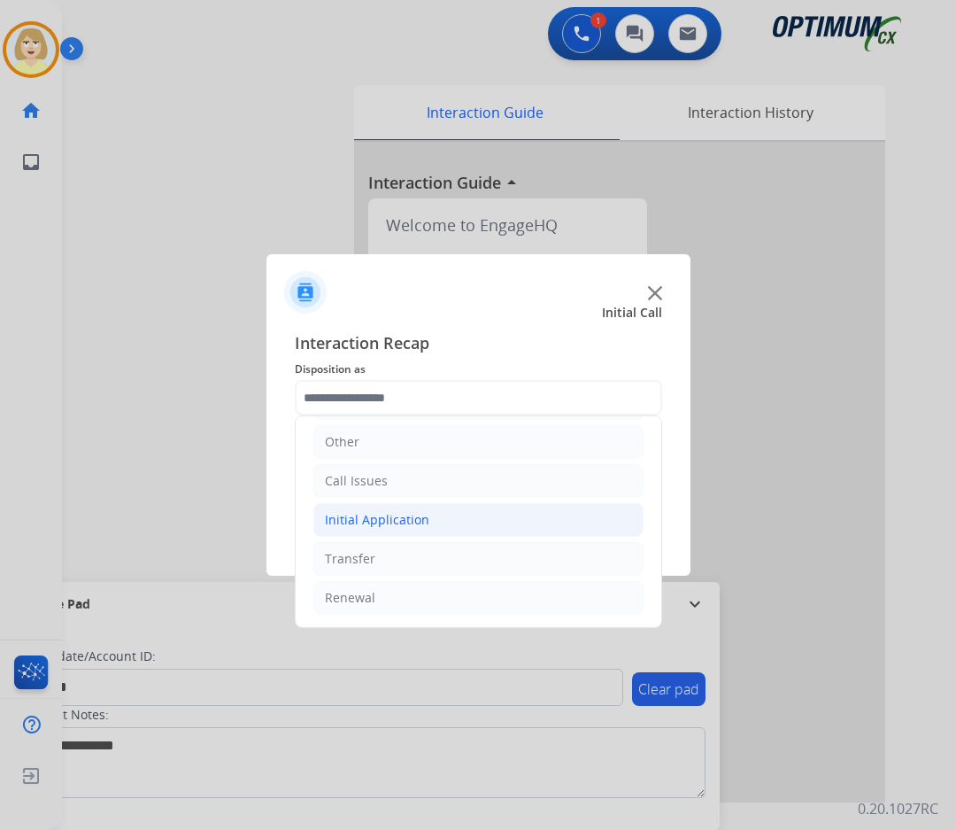
click at [356, 516] on div "Initial Application" at bounding box center [377, 520] width 105 height 18
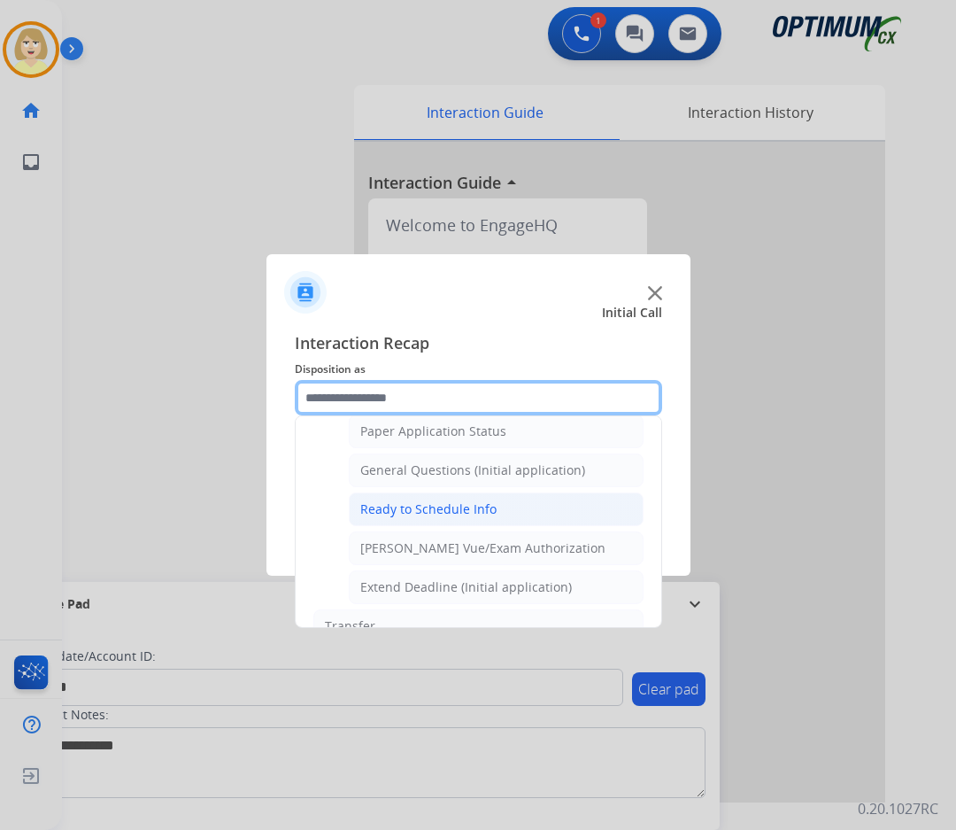
scroll to position [1073, 0]
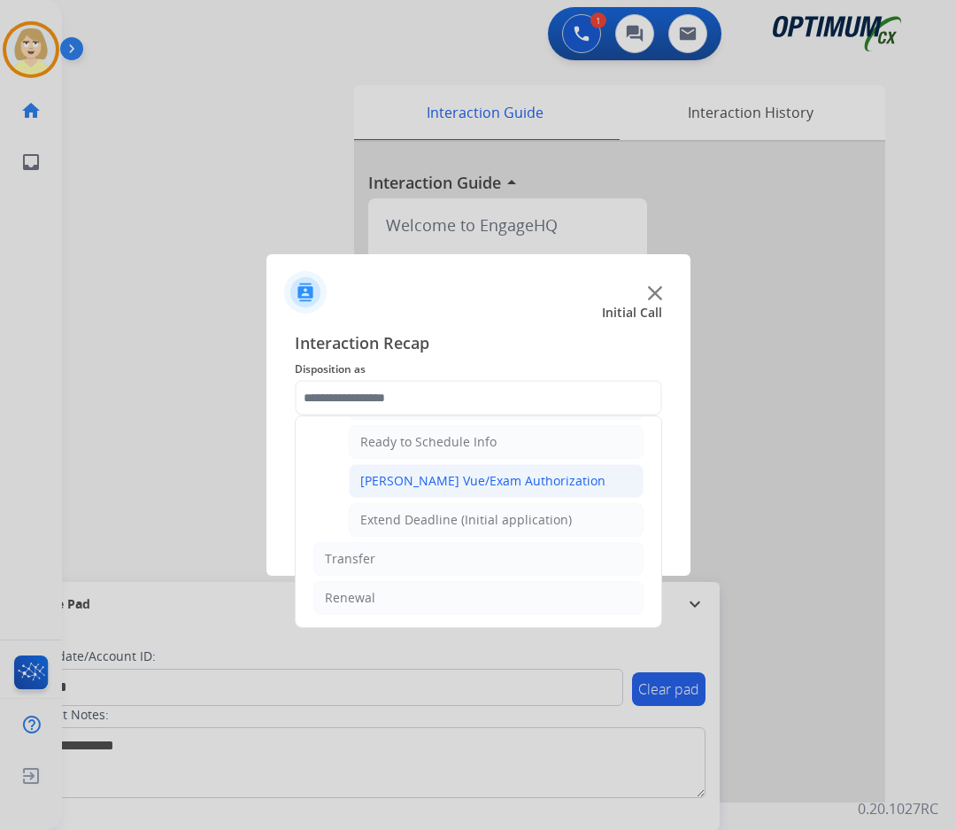
click at [409, 478] on div "[PERSON_NAME] Vue/Exam Authorization" at bounding box center [482, 481] width 245 height 18
type input "**********"
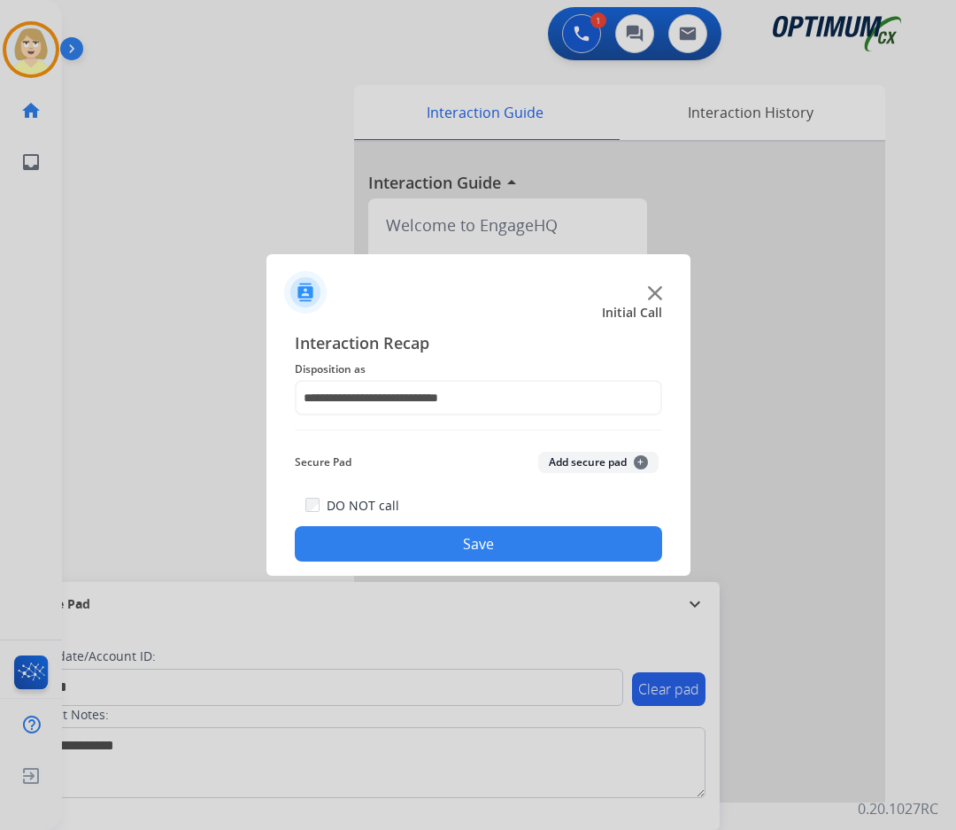
click at [564, 460] on button "Add secure pad +" at bounding box center [598, 462] width 120 height 21
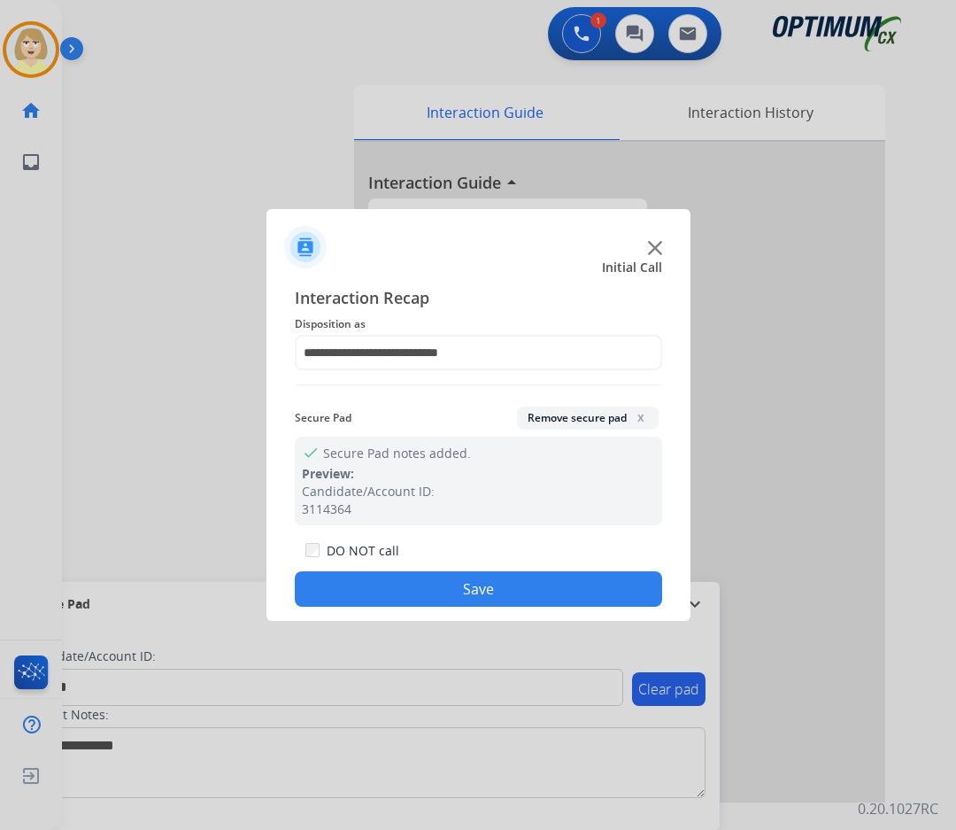
drag, startPoint x: 418, startPoint y: 585, endPoint x: 68, endPoint y: 274, distance: 468.6
click at [415, 585] on button "Save" at bounding box center [479, 588] width 368 height 35
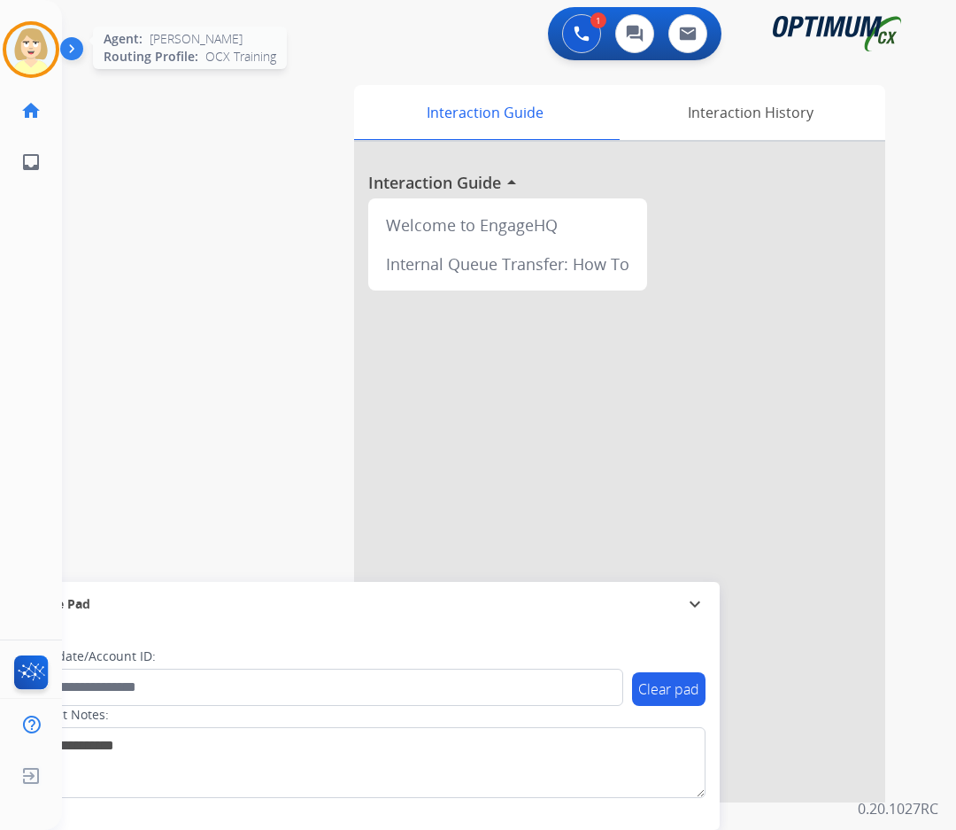
click at [32, 46] on img at bounding box center [31, 50] width 50 height 50
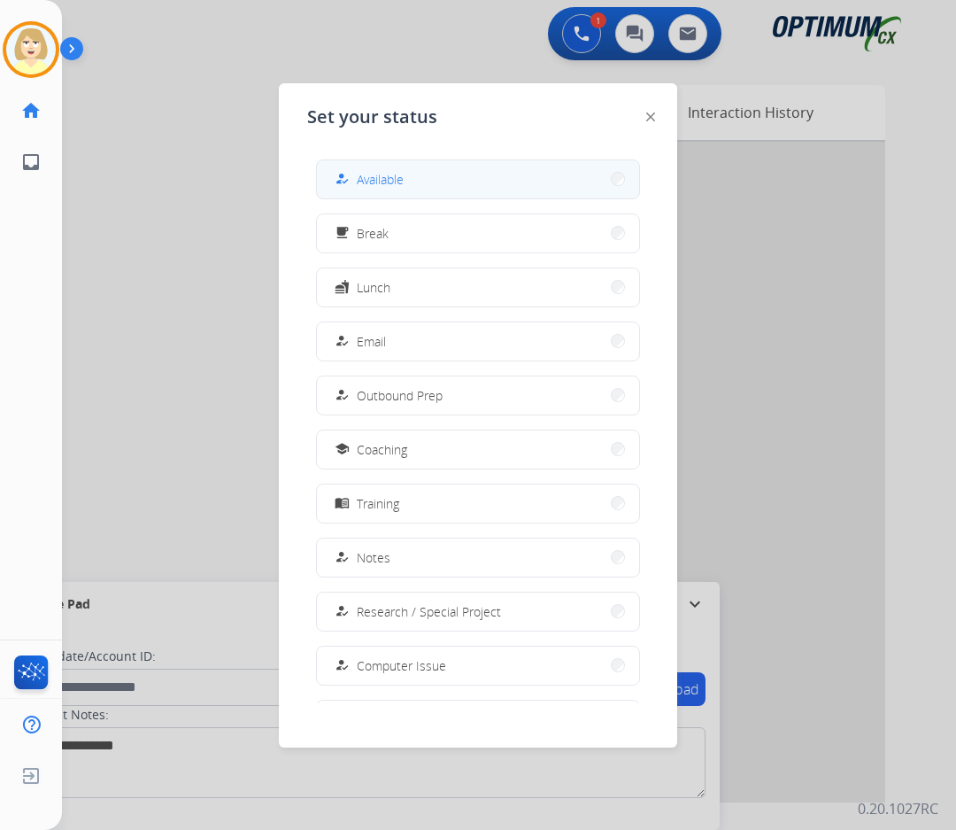
click at [383, 181] on span "Available" at bounding box center [380, 179] width 47 height 19
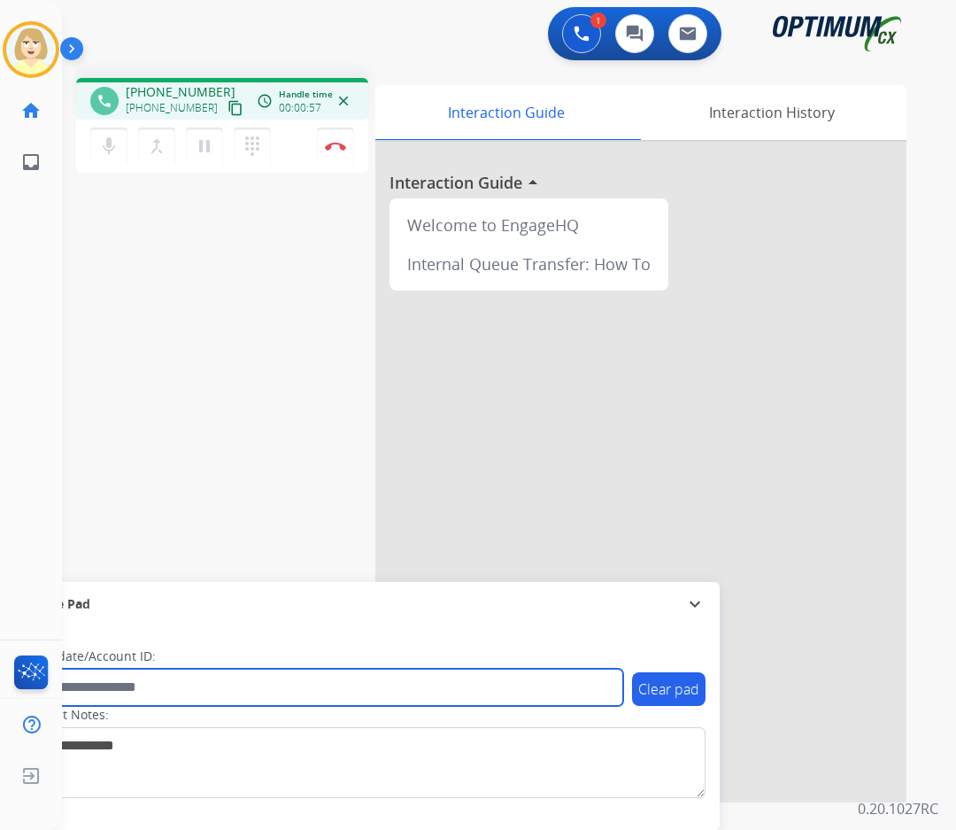
click at [95, 686] on input "text" at bounding box center [323, 687] width 600 height 37
paste input "*******"
type input "*******"
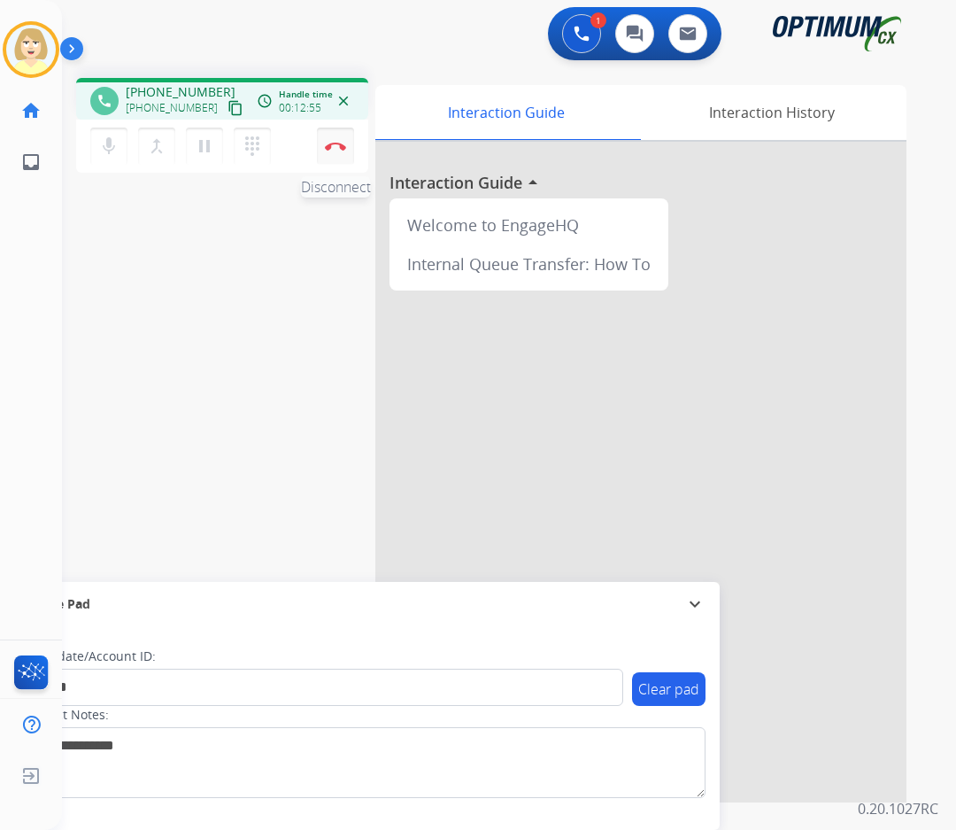
click at [339, 144] on img at bounding box center [335, 146] width 21 height 9
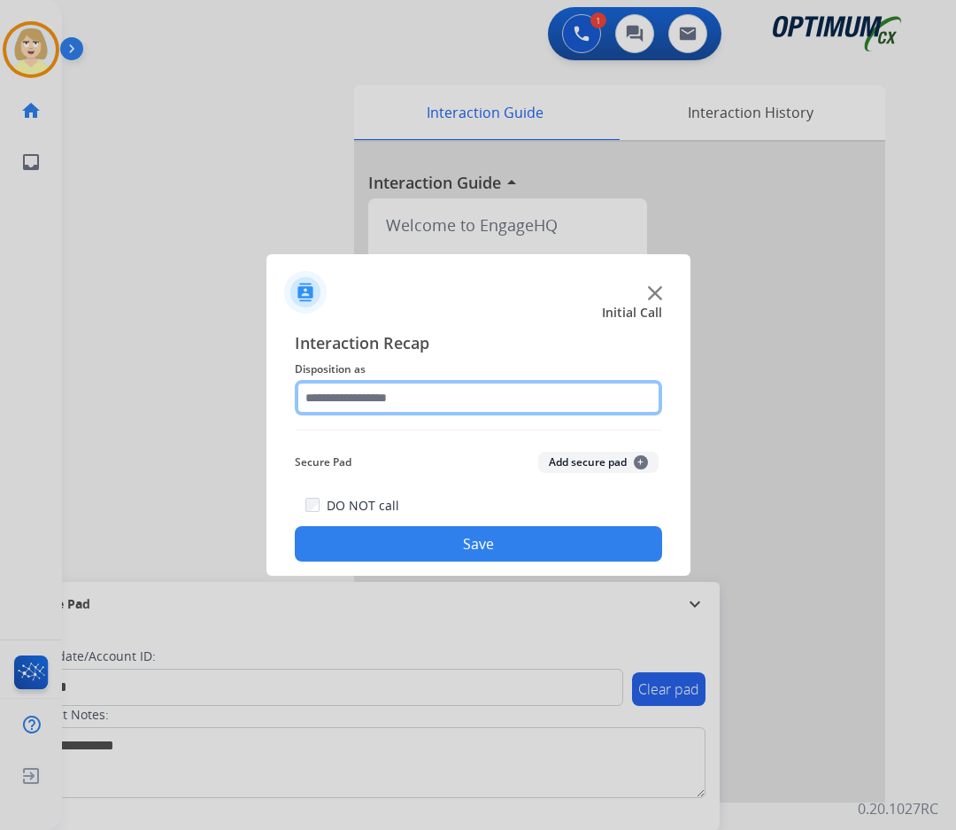
click at [354, 398] on input "text" at bounding box center [479, 397] width 368 height 35
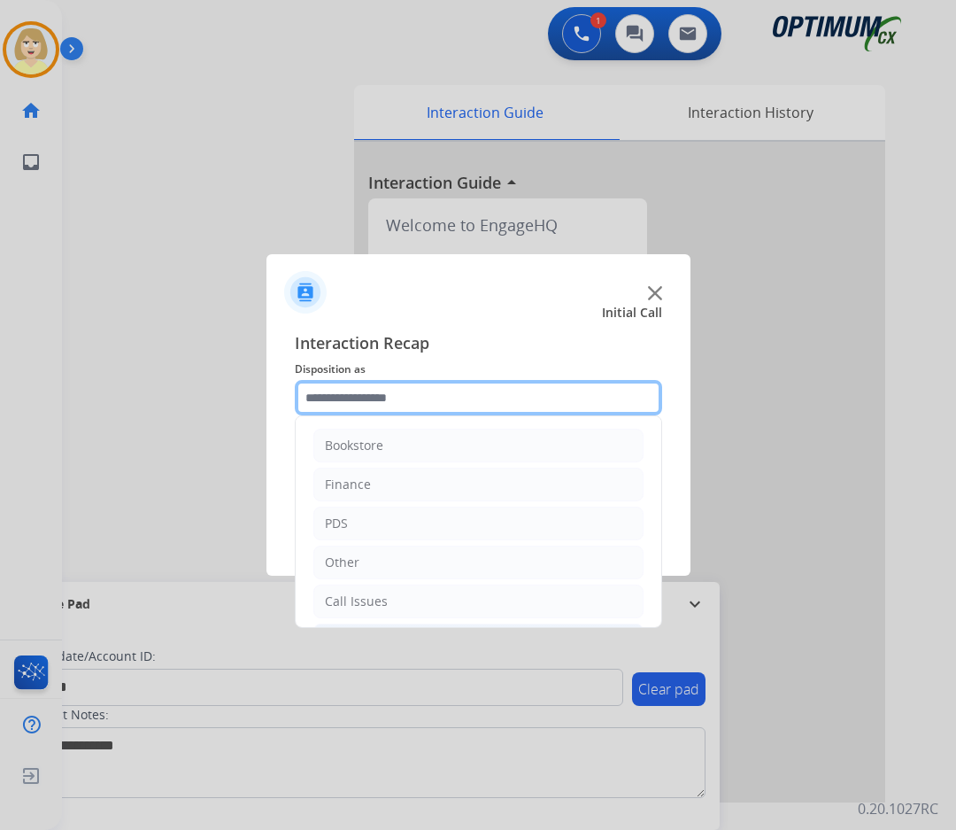
scroll to position [120, 0]
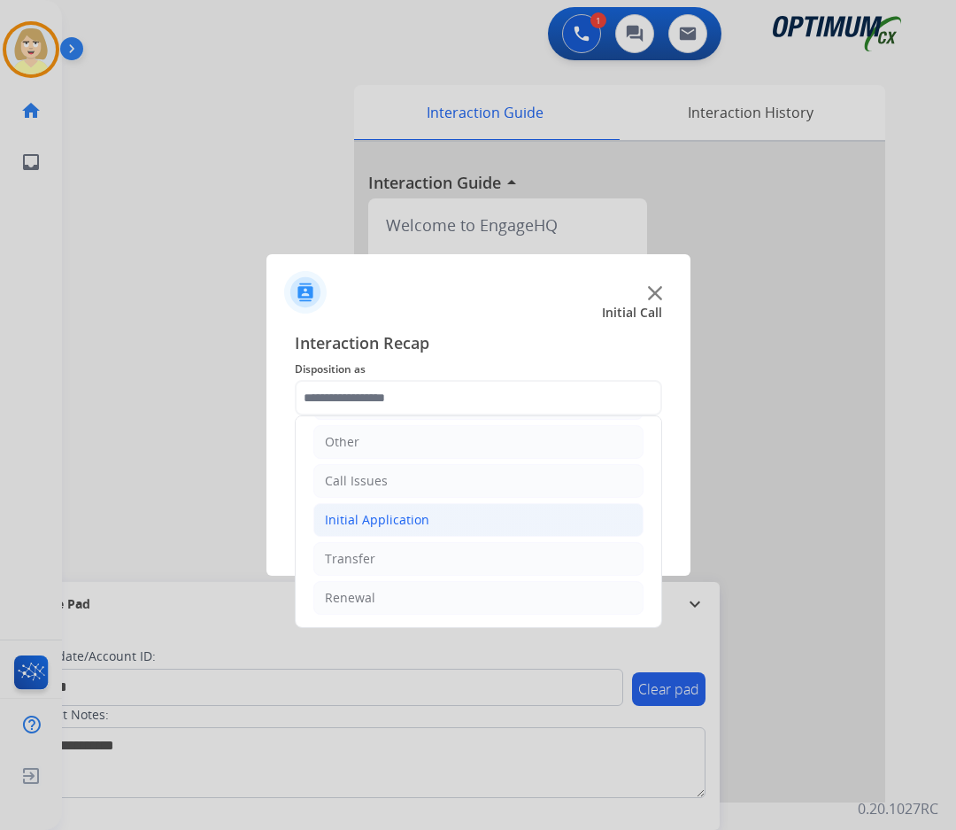
click at [359, 517] on div "Initial Application" at bounding box center [377, 520] width 105 height 18
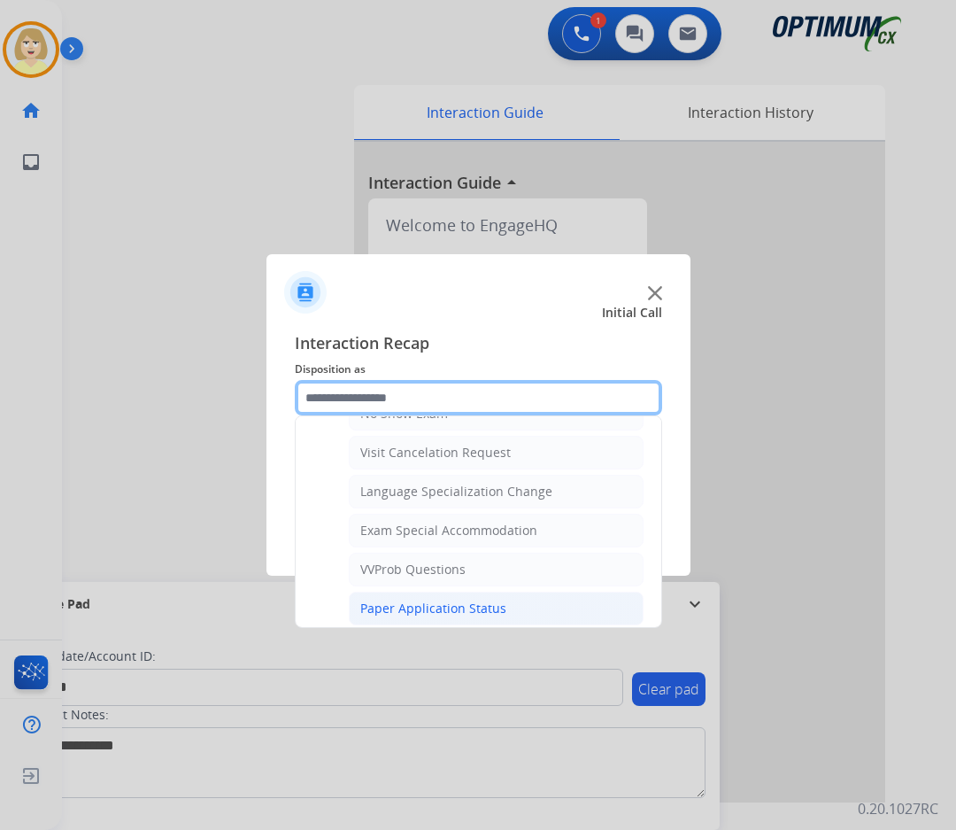
scroll to position [917, 0]
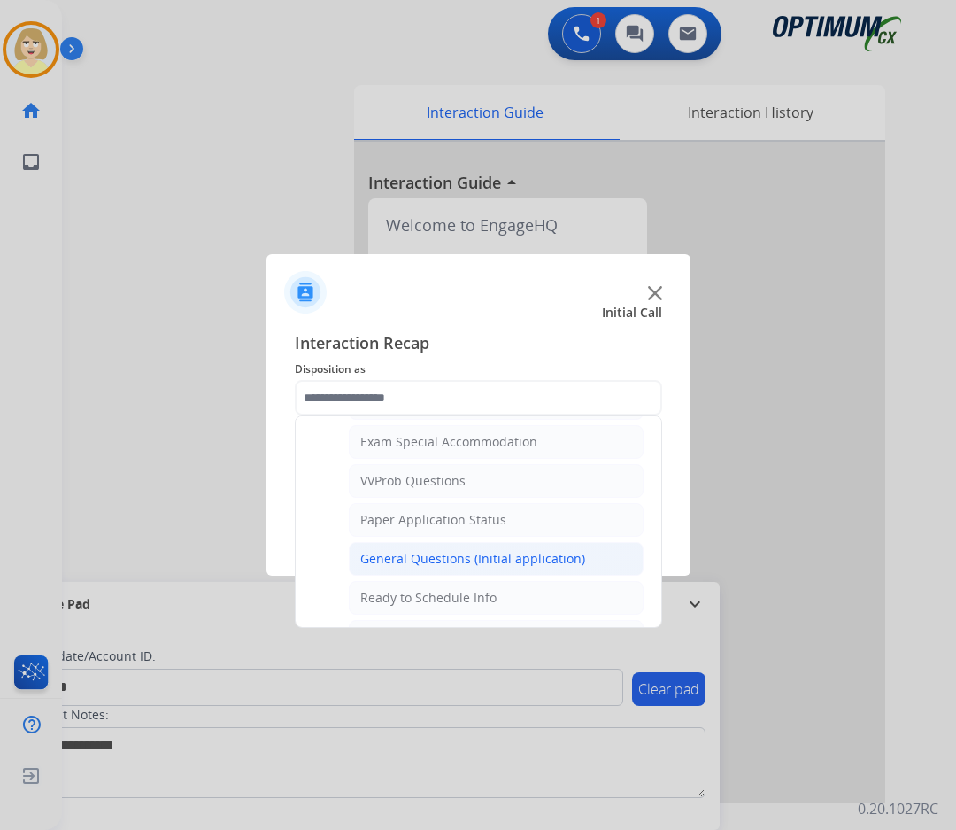
click at [430, 553] on div "General Questions (Initial application)" at bounding box center [472, 559] width 225 height 18
type input "**********"
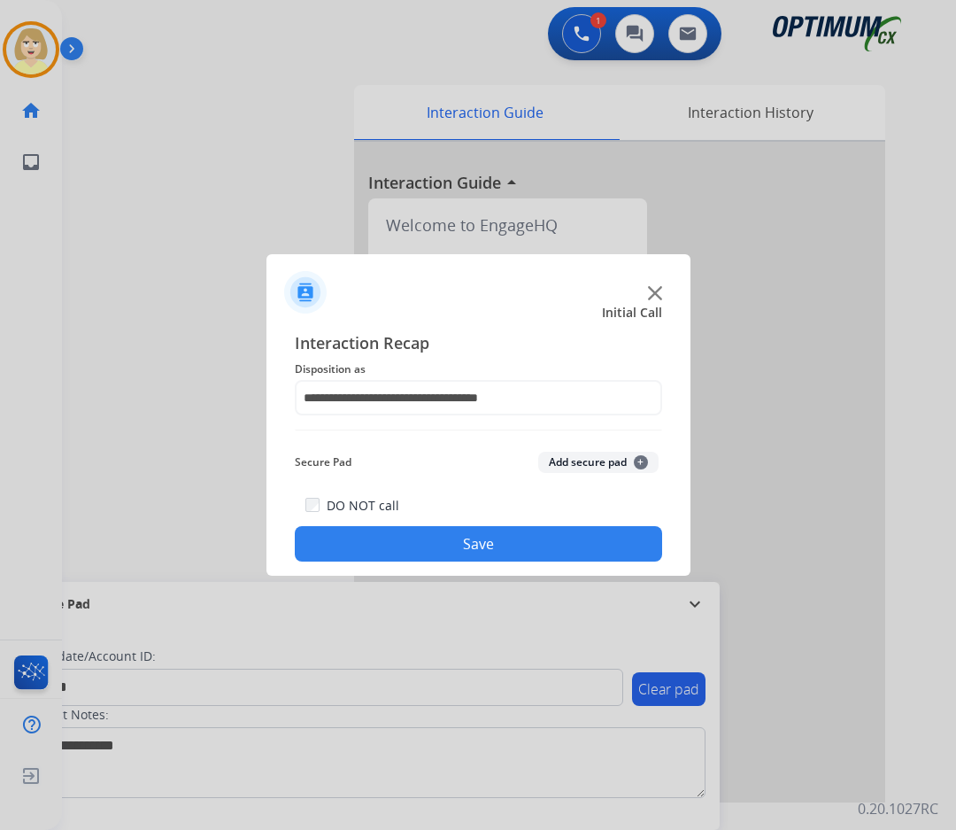
click at [581, 459] on button "Add secure pad +" at bounding box center [598, 462] width 120 height 21
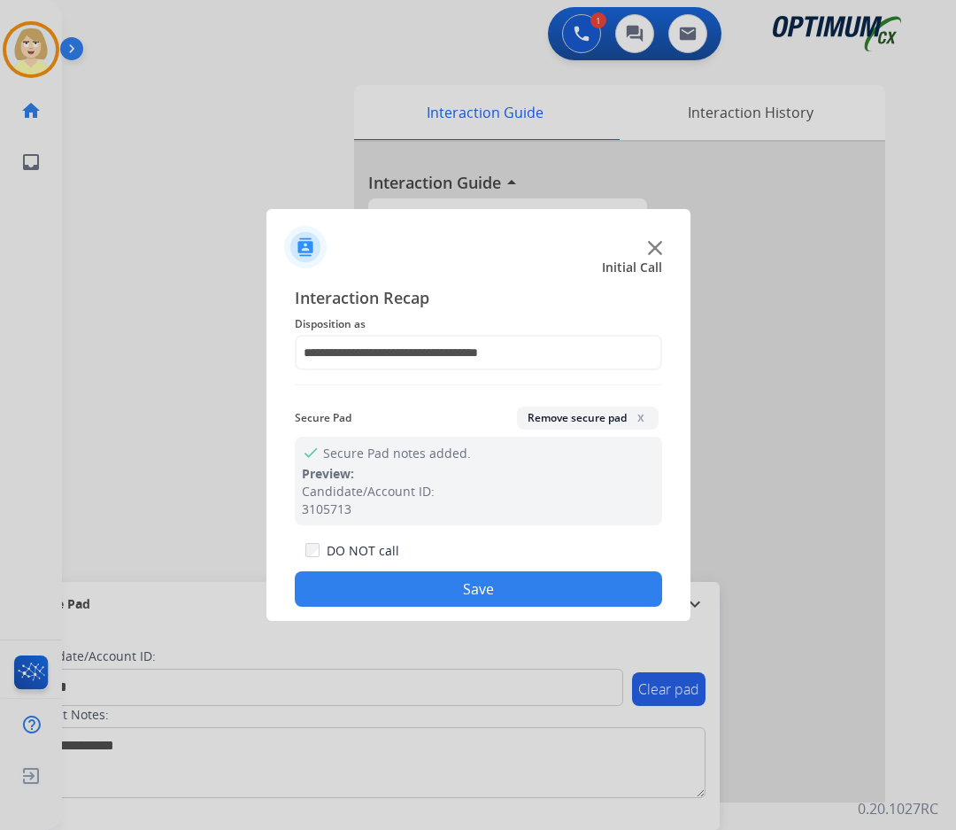
drag, startPoint x: 438, startPoint y: 590, endPoint x: 406, endPoint y: 556, distance: 47.0
click at [437, 590] on button "Save" at bounding box center [479, 588] width 368 height 35
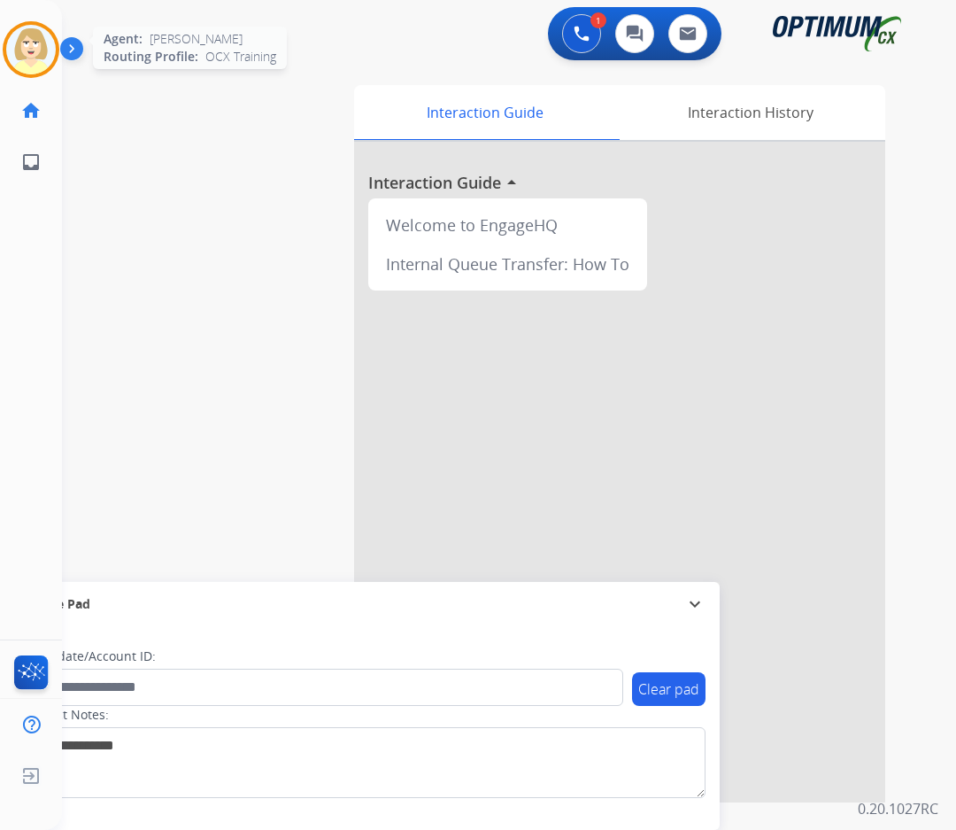
click at [19, 50] on img at bounding box center [31, 50] width 50 height 50
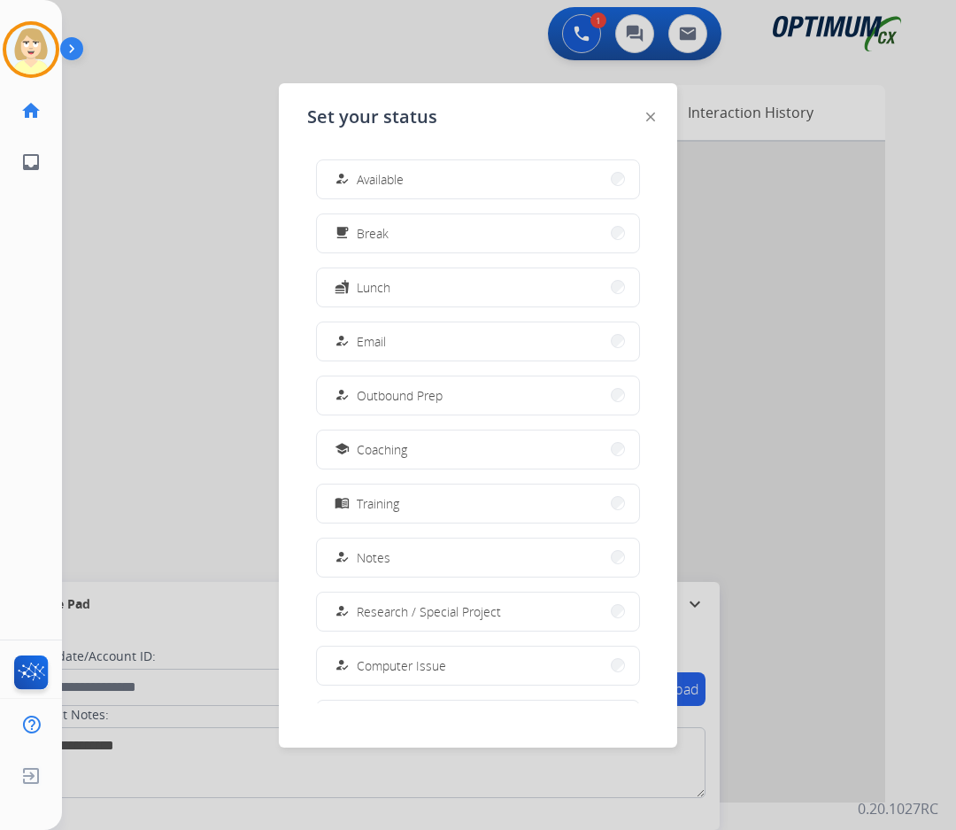
click at [393, 181] on span "Available" at bounding box center [380, 179] width 47 height 19
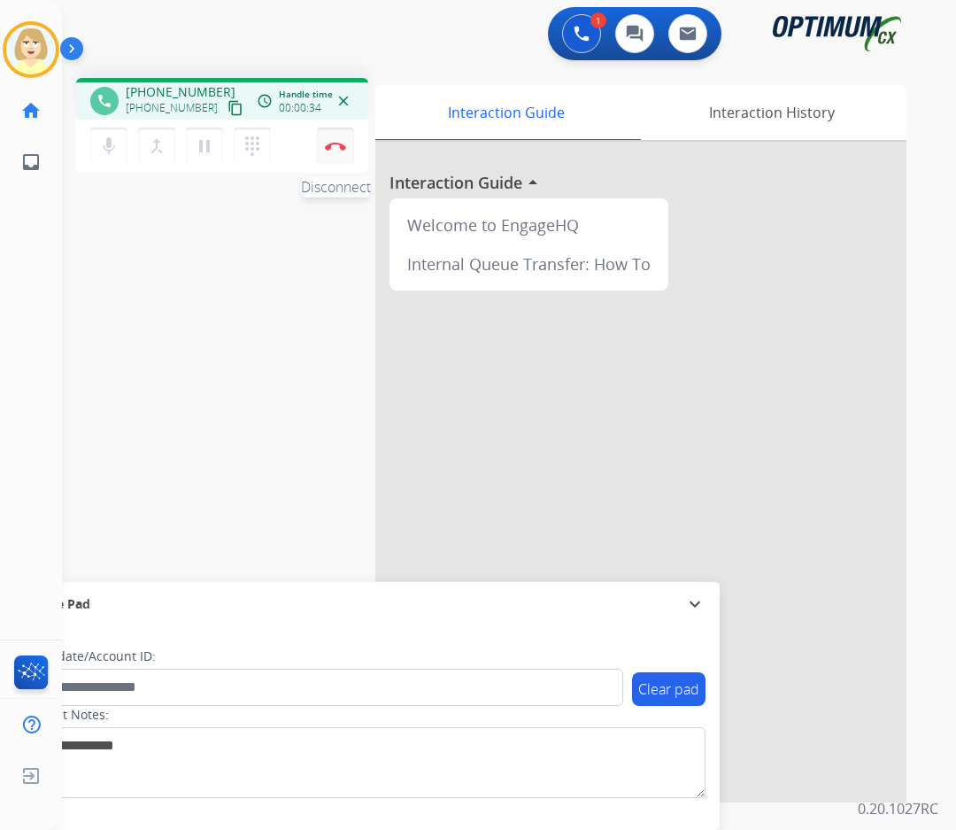
click at [336, 143] on img at bounding box center [335, 146] width 21 height 9
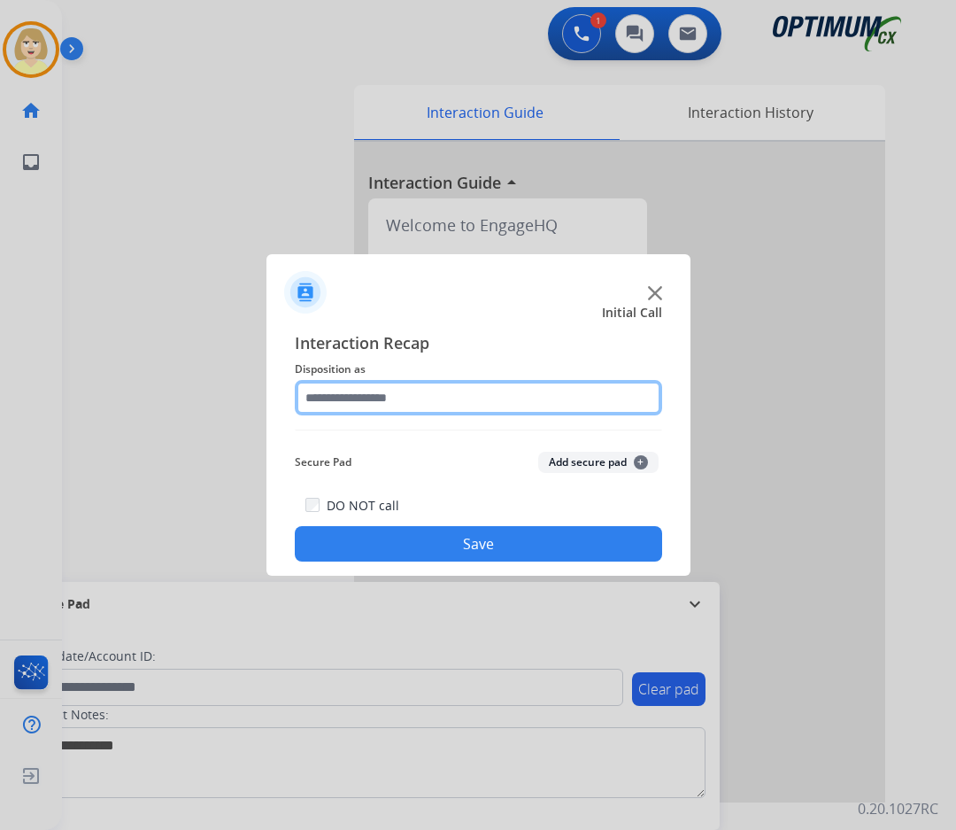
click at [375, 404] on input "text" at bounding box center [479, 397] width 368 height 35
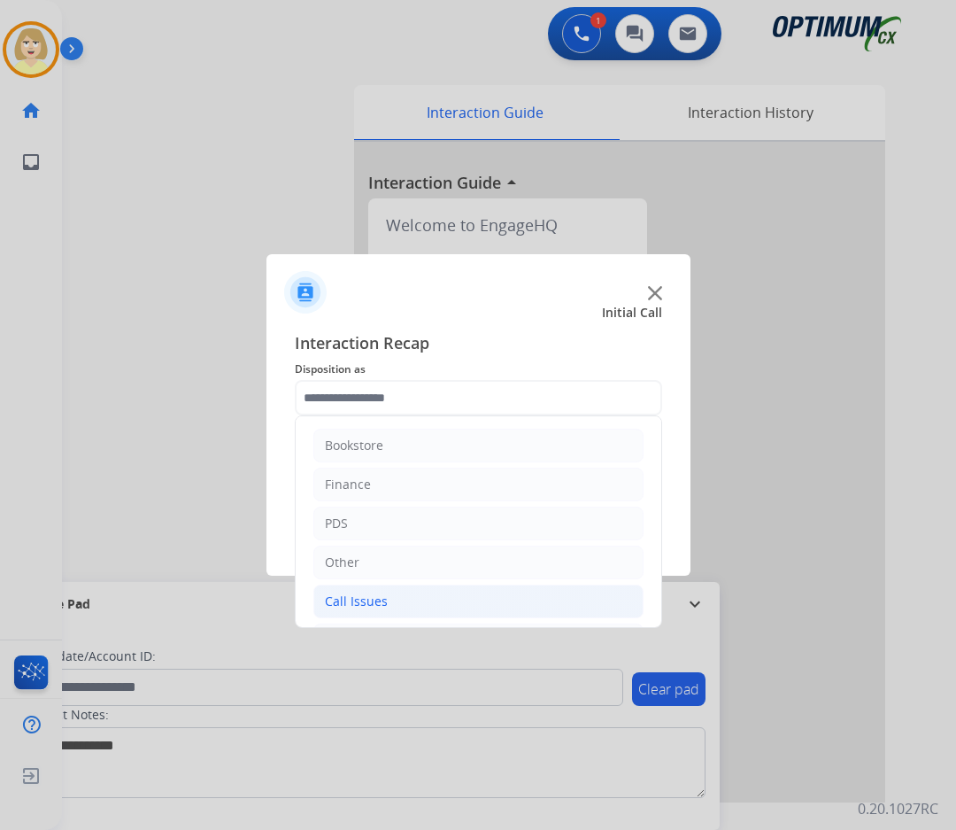
click at [367, 601] on div "Call Issues" at bounding box center [356, 601] width 63 height 18
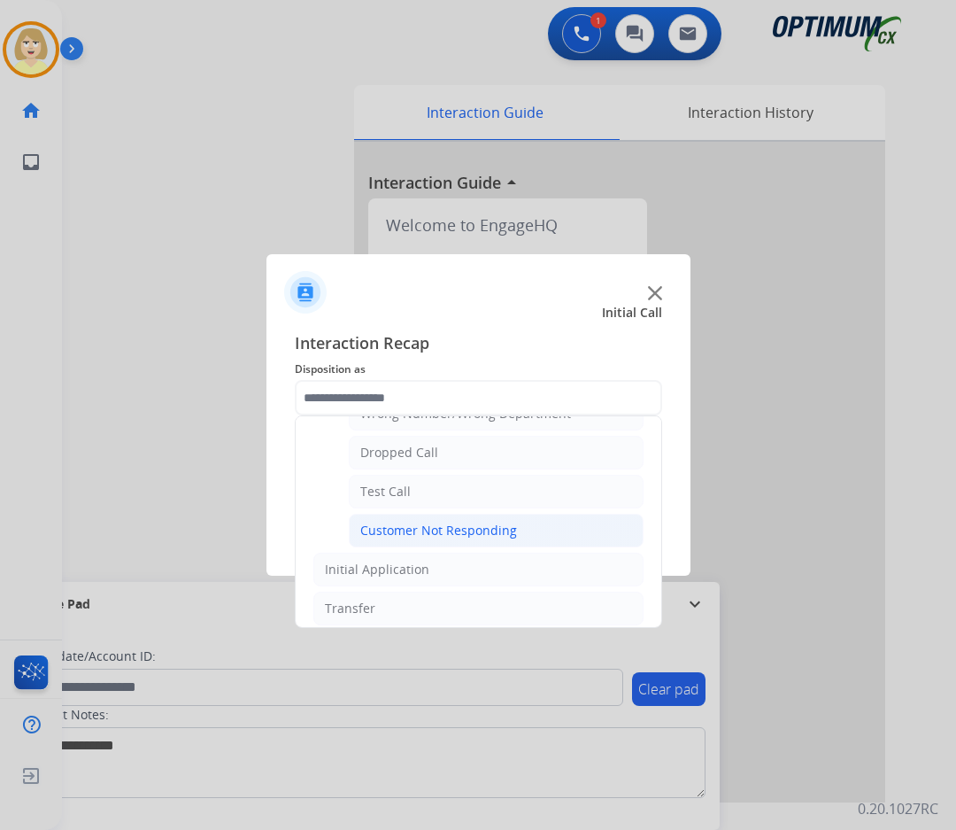
click at [457, 533] on div "Customer Not Responding" at bounding box center [438, 531] width 157 height 18
type input "**********"
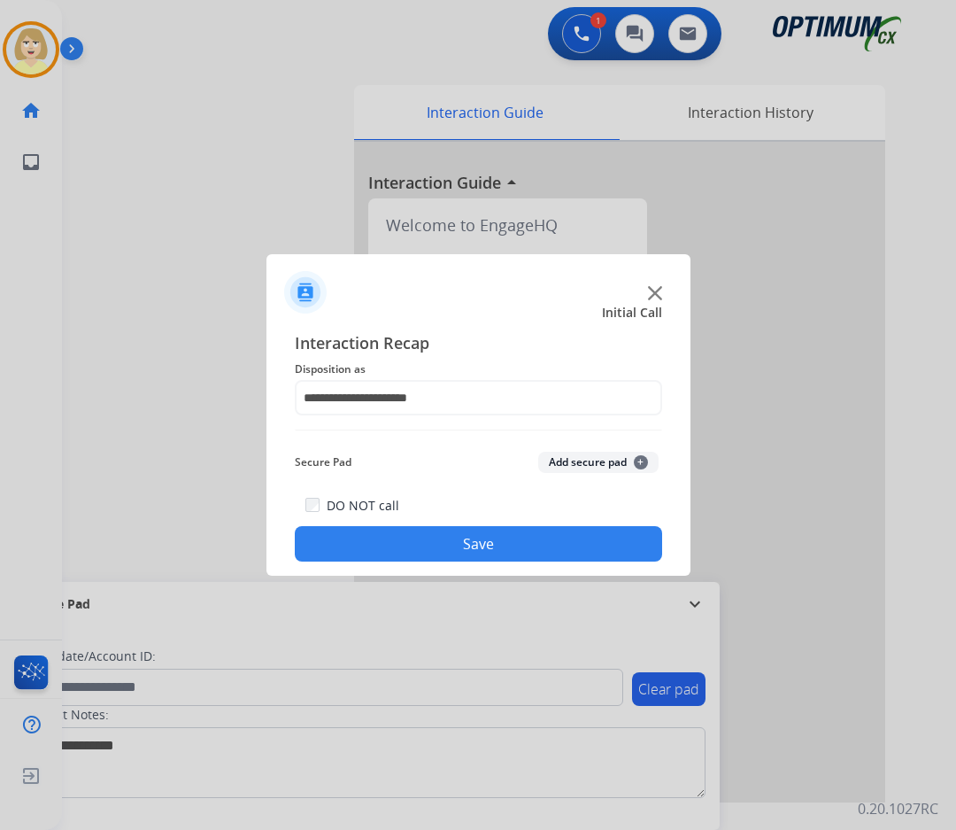
click at [582, 462] on button "Add secure pad +" at bounding box center [598, 462] width 120 height 21
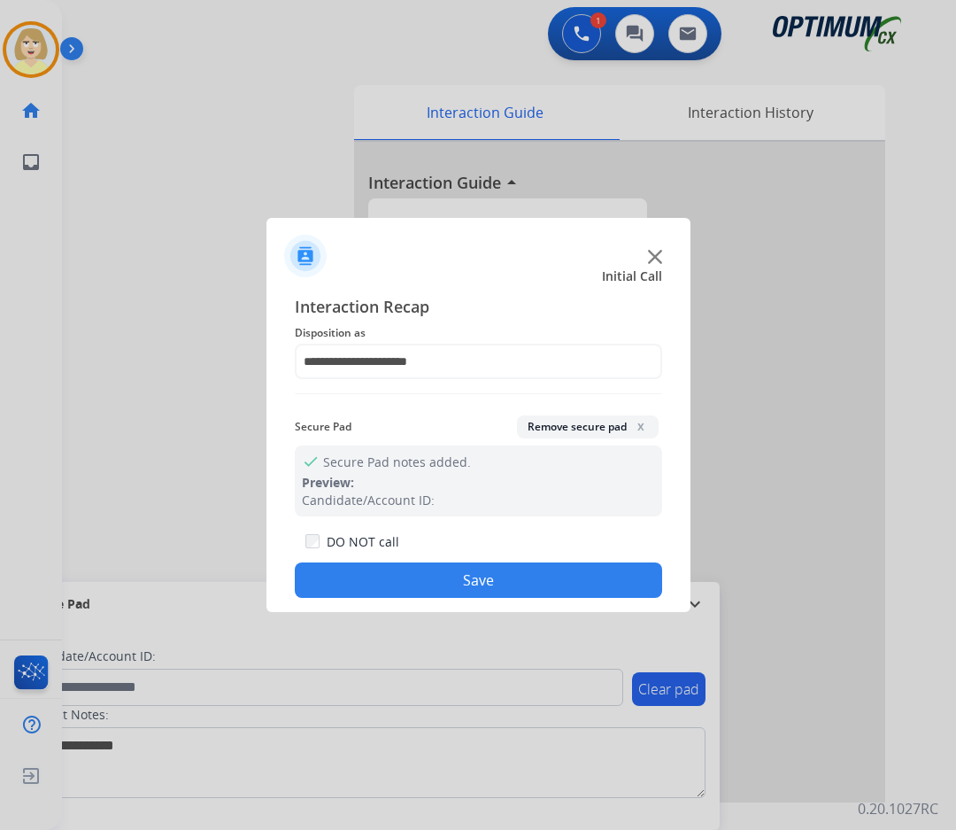
click at [439, 577] on button "Save" at bounding box center [479, 579] width 368 height 35
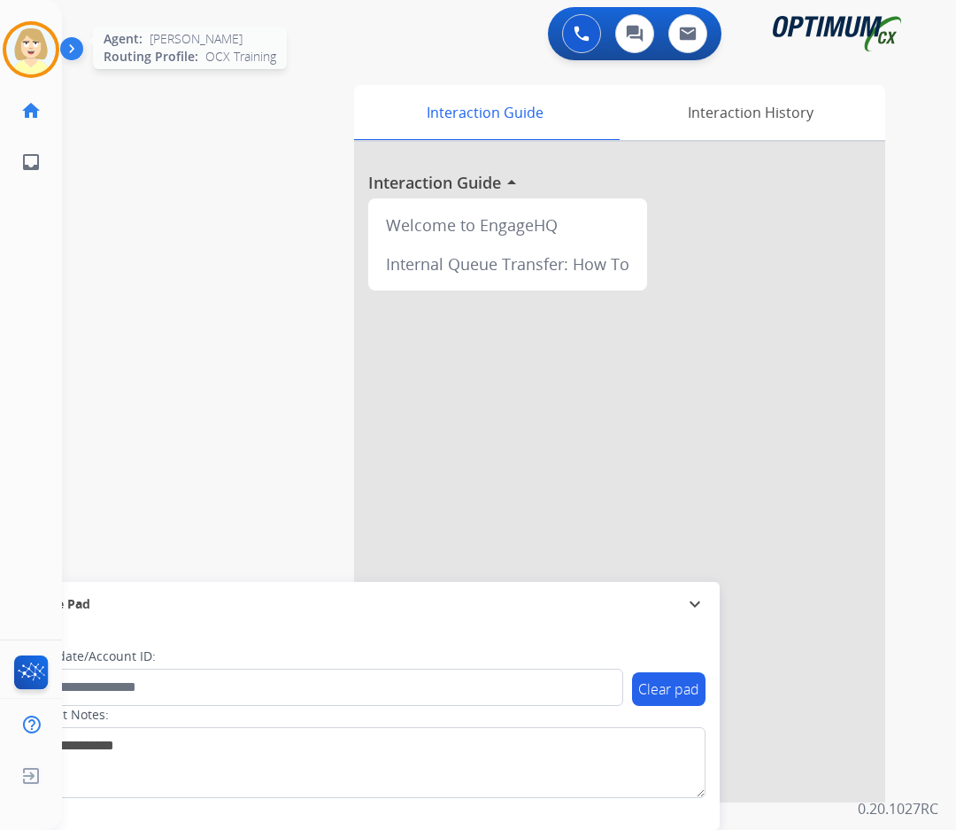
click at [32, 55] on img at bounding box center [31, 50] width 50 height 50
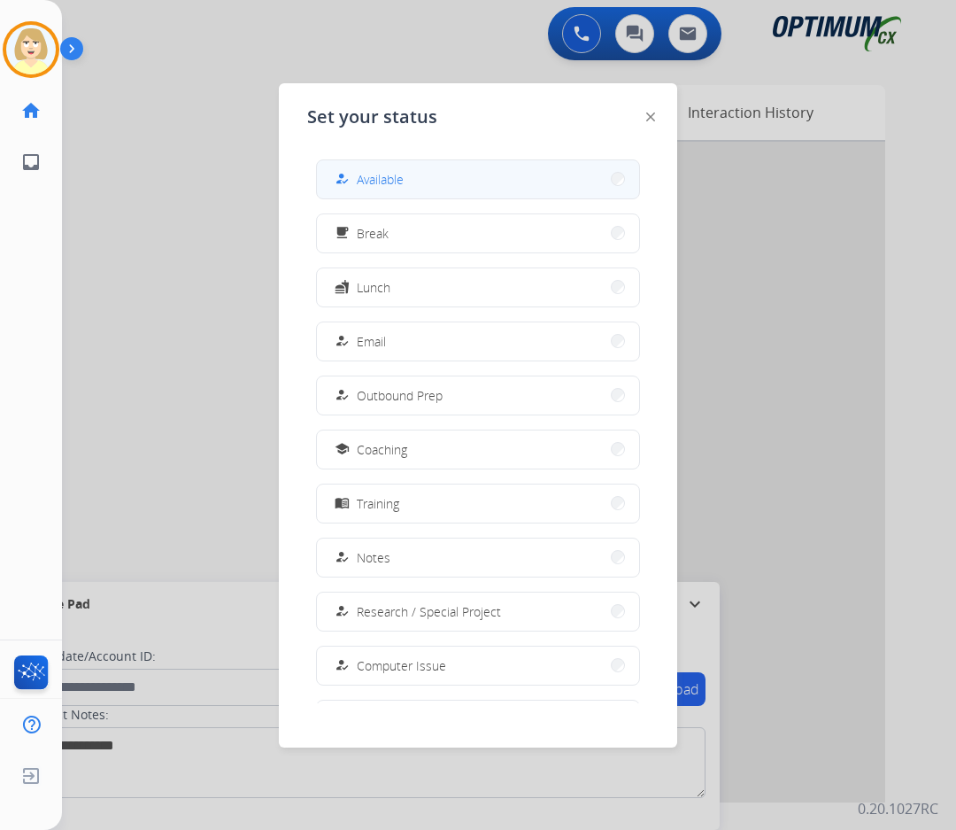
click at [389, 174] on span "Available" at bounding box center [380, 179] width 47 height 19
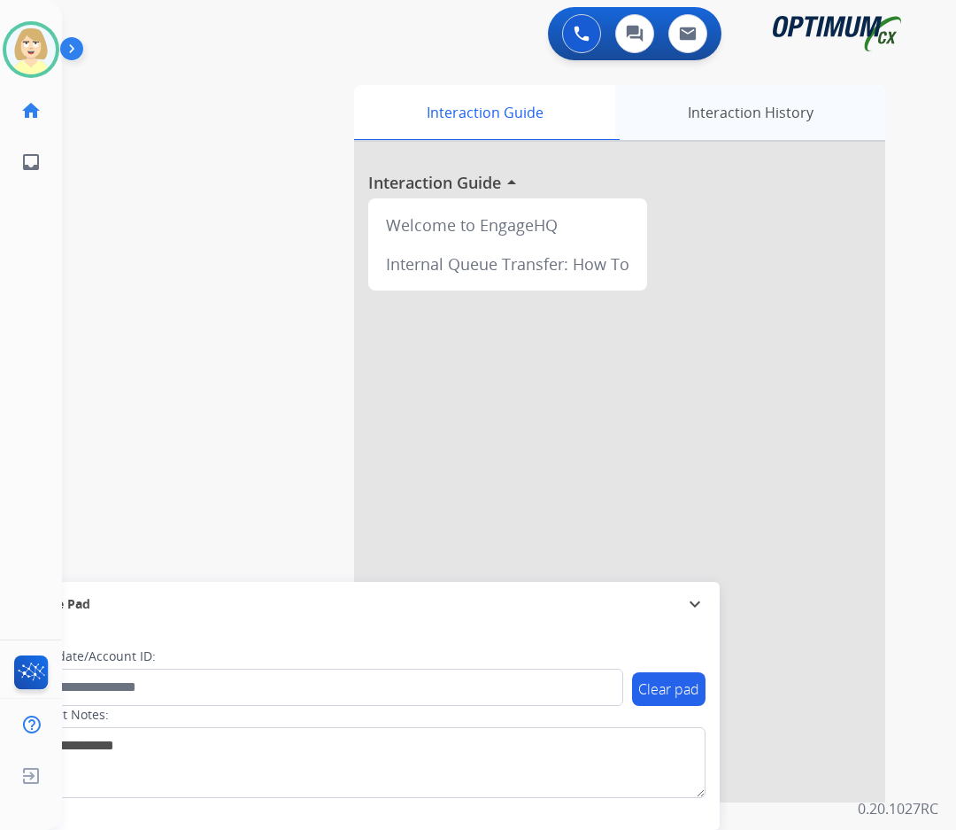
click at [757, 111] on div "Interaction History" at bounding box center [750, 112] width 270 height 55
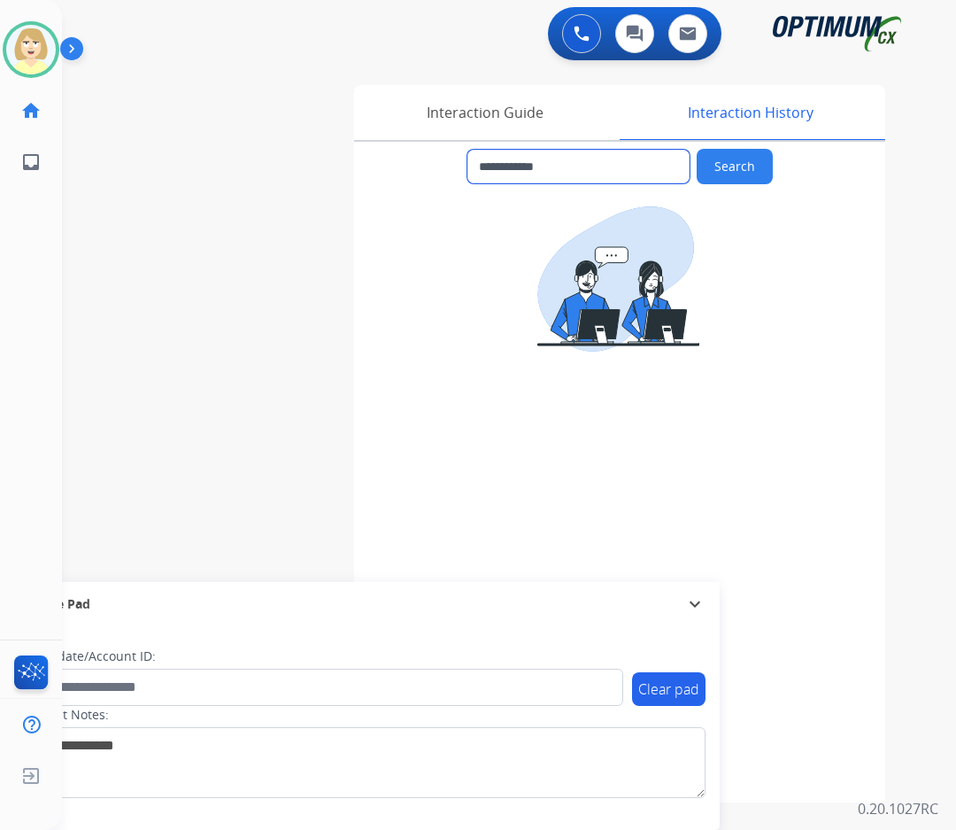
drag, startPoint x: 492, startPoint y: 165, endPoint x: 581, endPoint y: 162, distance: 89.5
click at [581, 162] on input "**********" at bounding box center [579, 167] width 222 height 34
click at [486, 120] on div "Interaction Guide" at bounding box center [484, 112] width 261 height 55
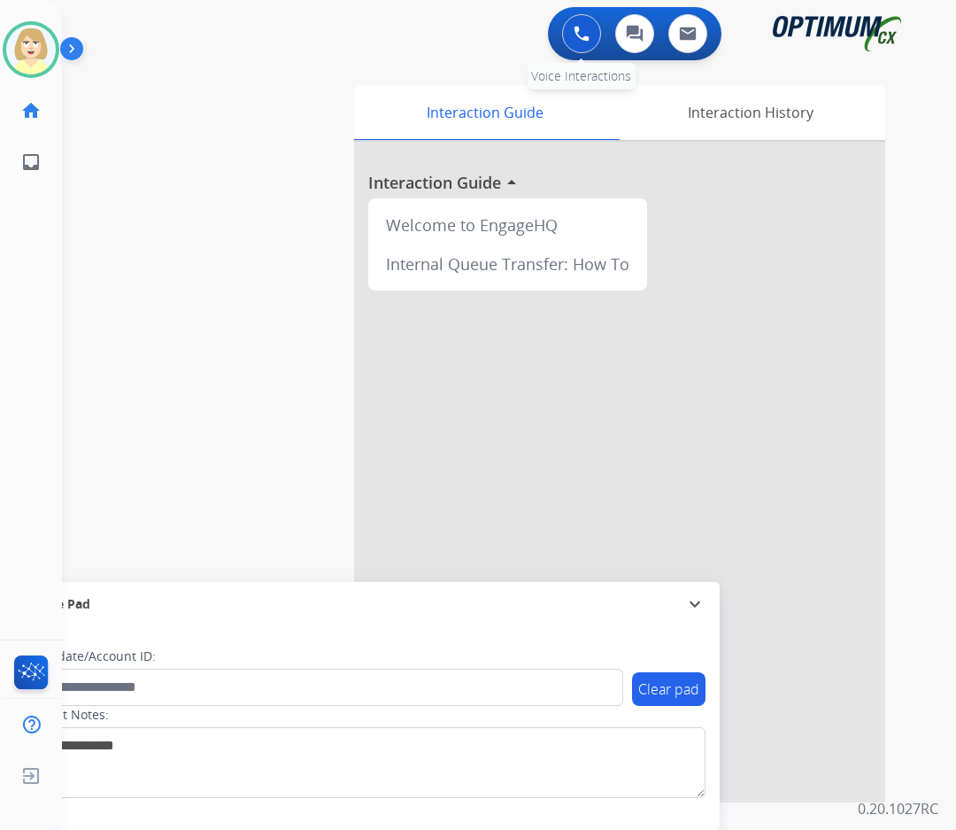
click at [577, 34] on img at bounding box center [582, 34] width 16 height 16
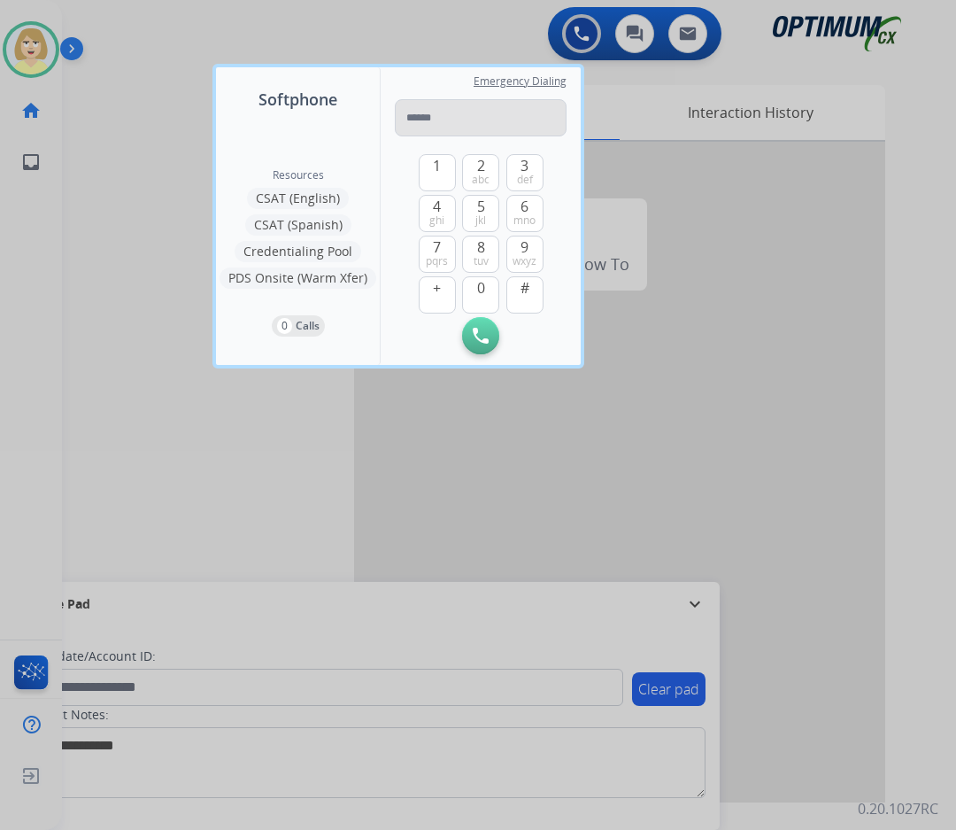
click at [418, 117] on input "tel" at bounding box center [481, 117] width 172 height 37
type input "**********"
click at [482, 342] on img at bounding box center [481, 336] width 16 height 16
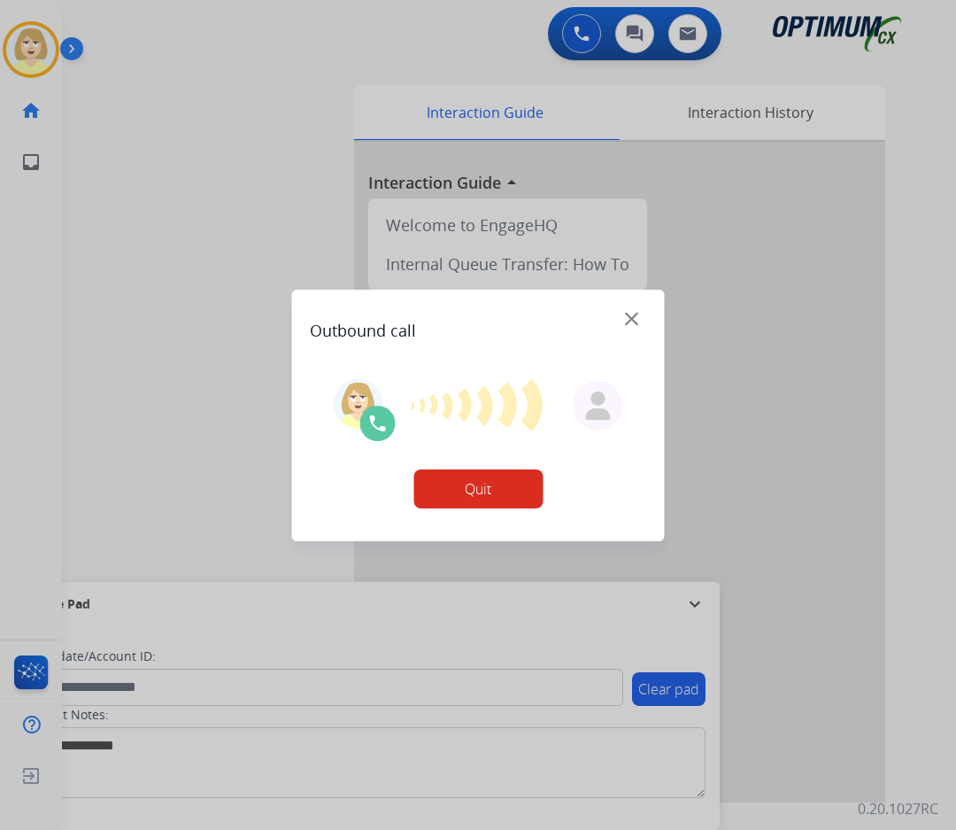
click at [487, 490] on button "Quit" at bounding box center [478, 488] width 129 height 39
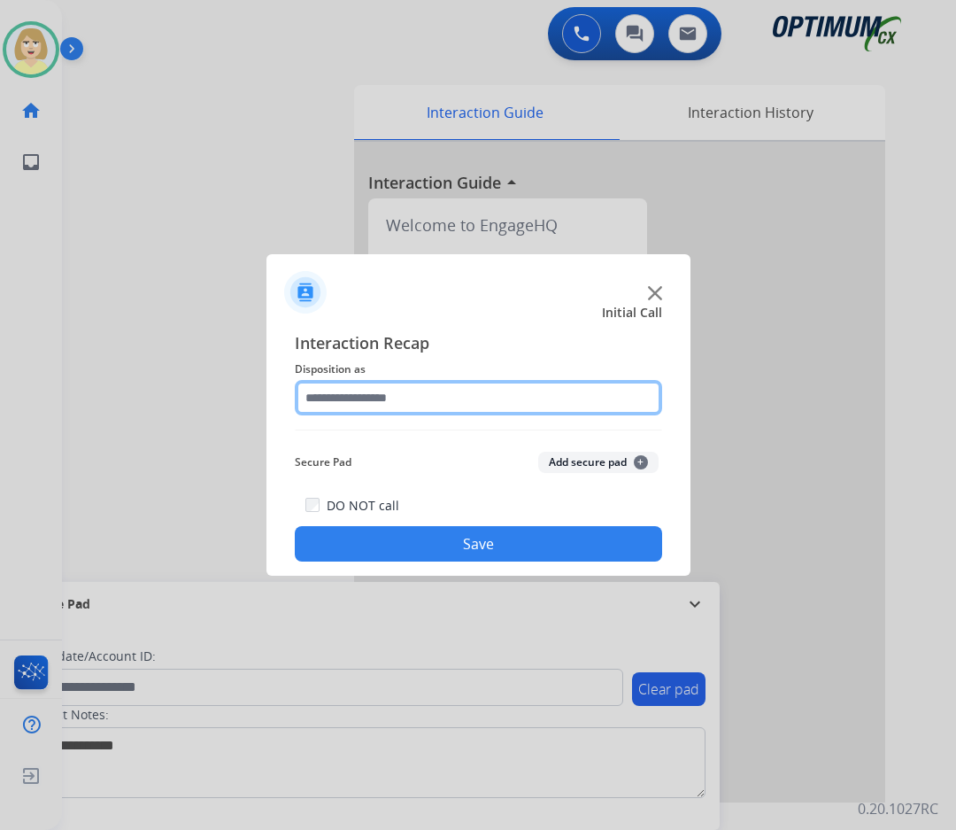
click at [351, 404] on input "text" at bounding box center [479, 397] width 368 height 35
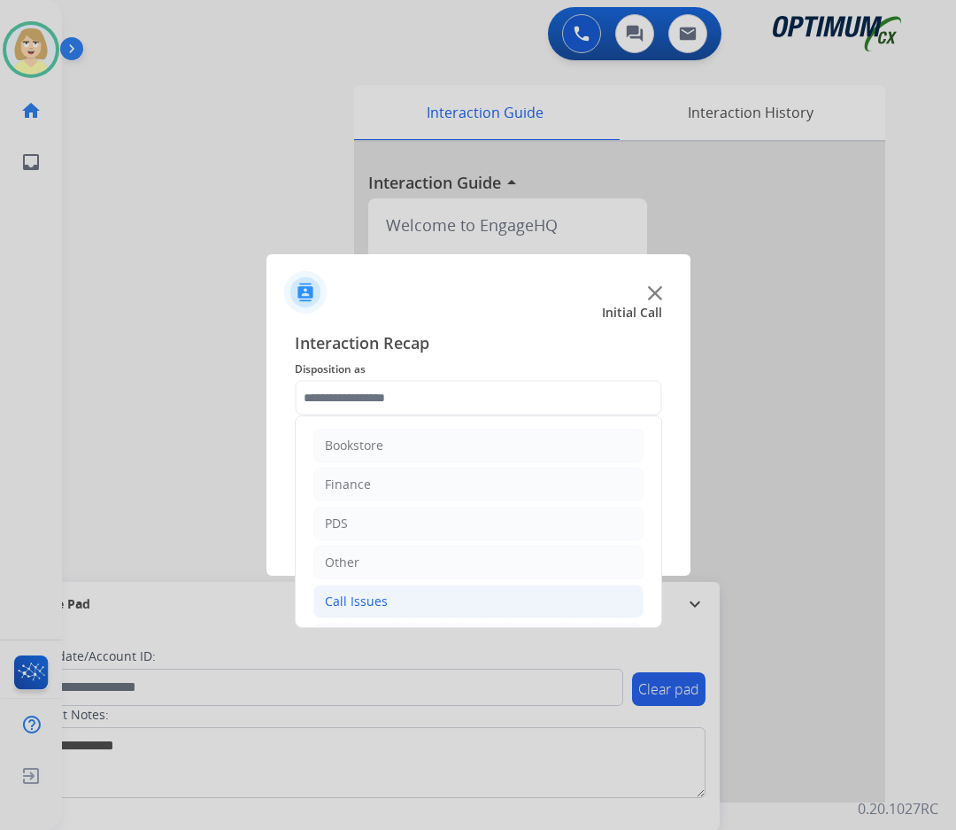
click at [383, 599] on div "Call Issues" at bounding box center [356, 601] width 63 height 18
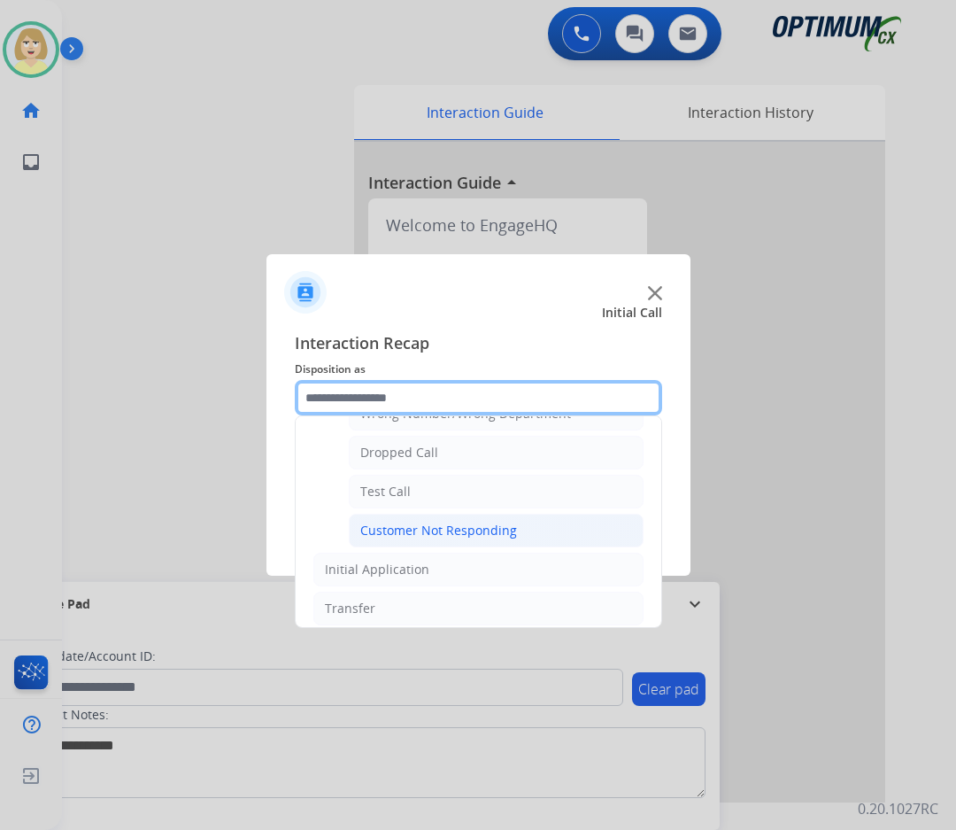
scroll to position [177, 0]
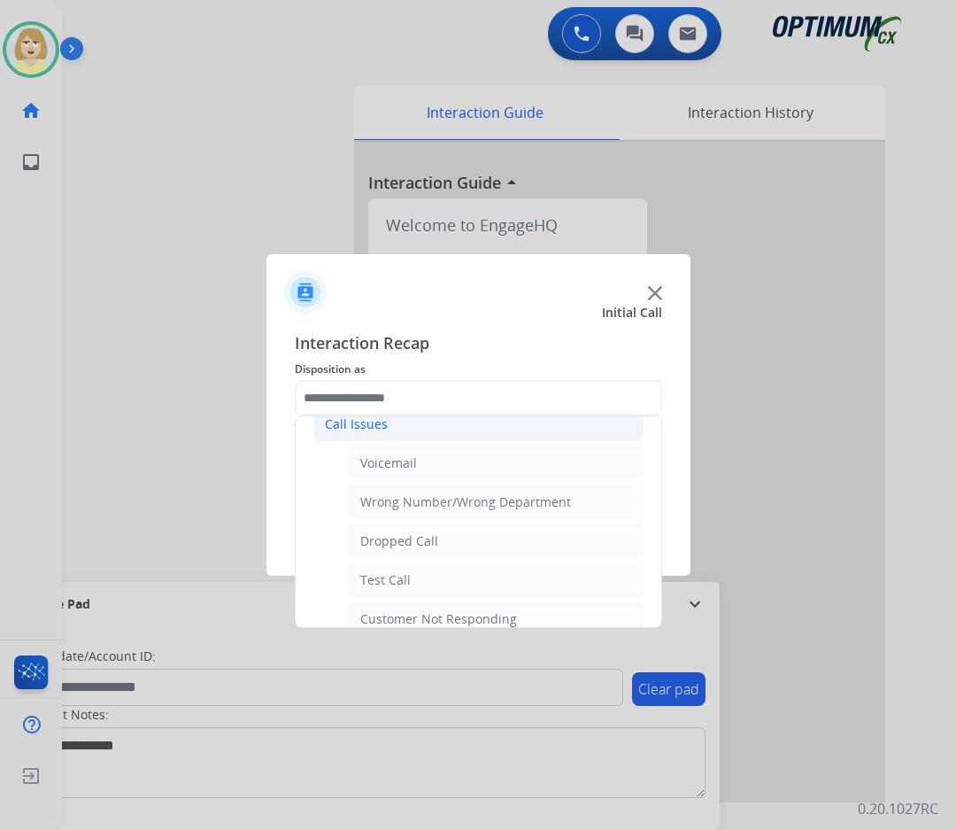
drag, startPoint x: 390, startPoint y: 463, endPoint x: 439, endPoint y: 463, distance: 49.6
click at [389, 462] on div "Voicemail" at bounding box center [388, 463] width 57 height 18
type input "*********"
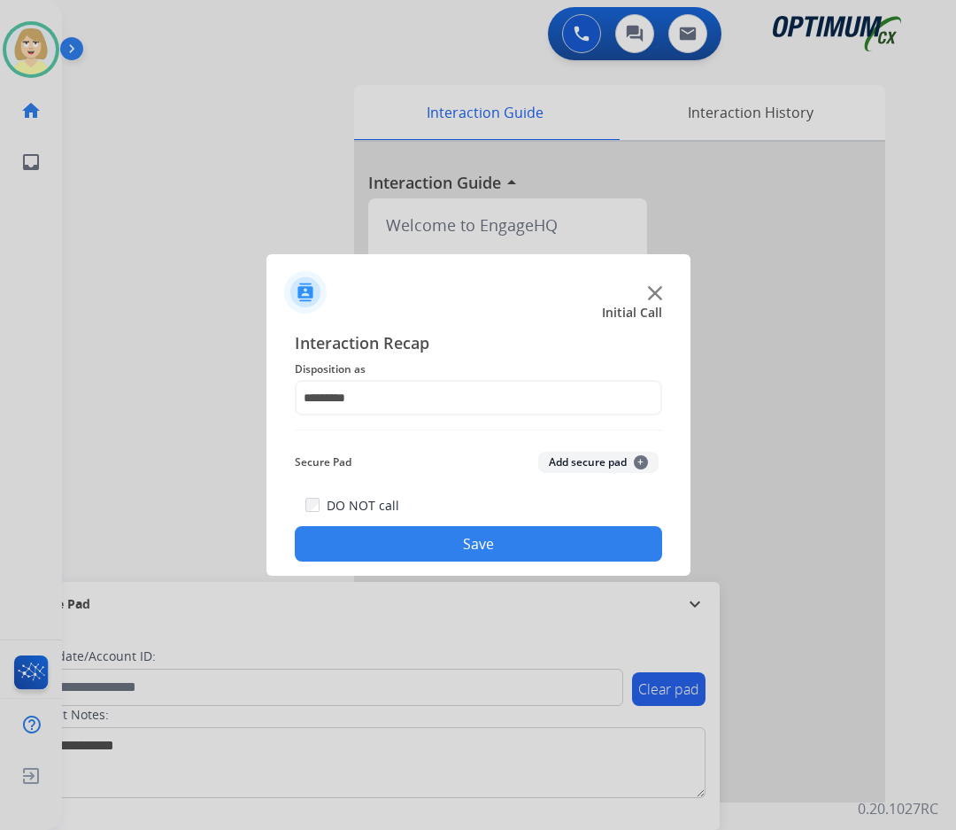
click at [569, 463] on button "Add secure pad +" at bounding box center [598, 462] width 120 height 21
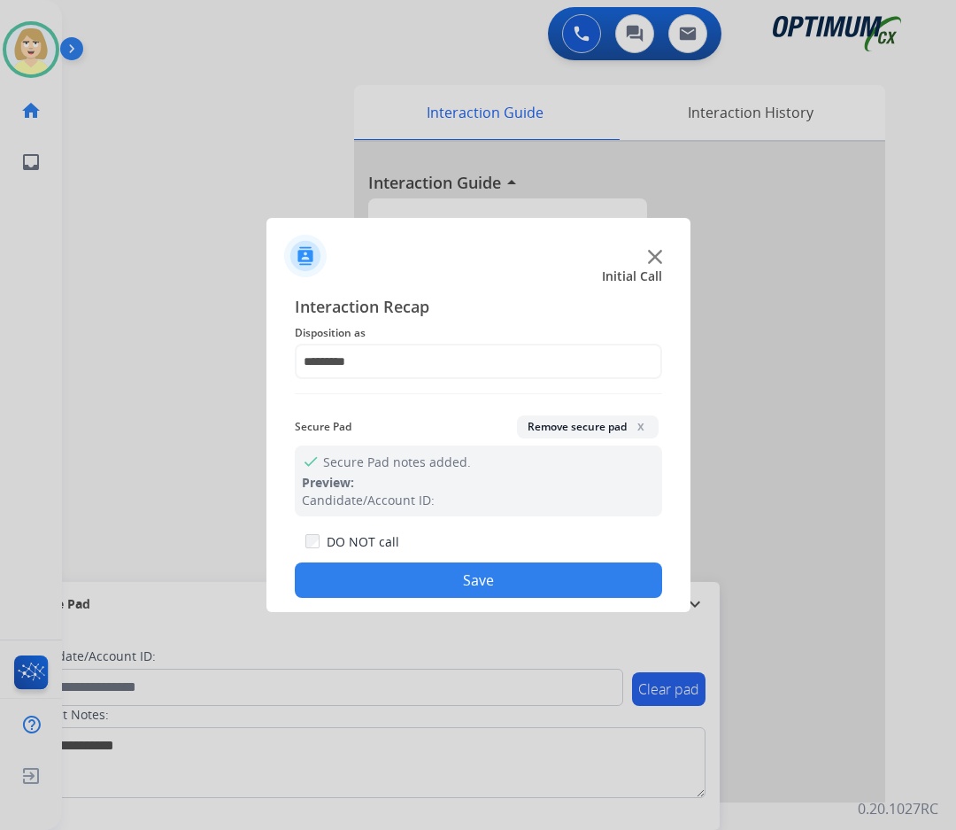
click at [421, 572] on button "Save" at bounding box center [479, 579] width 368 height 35
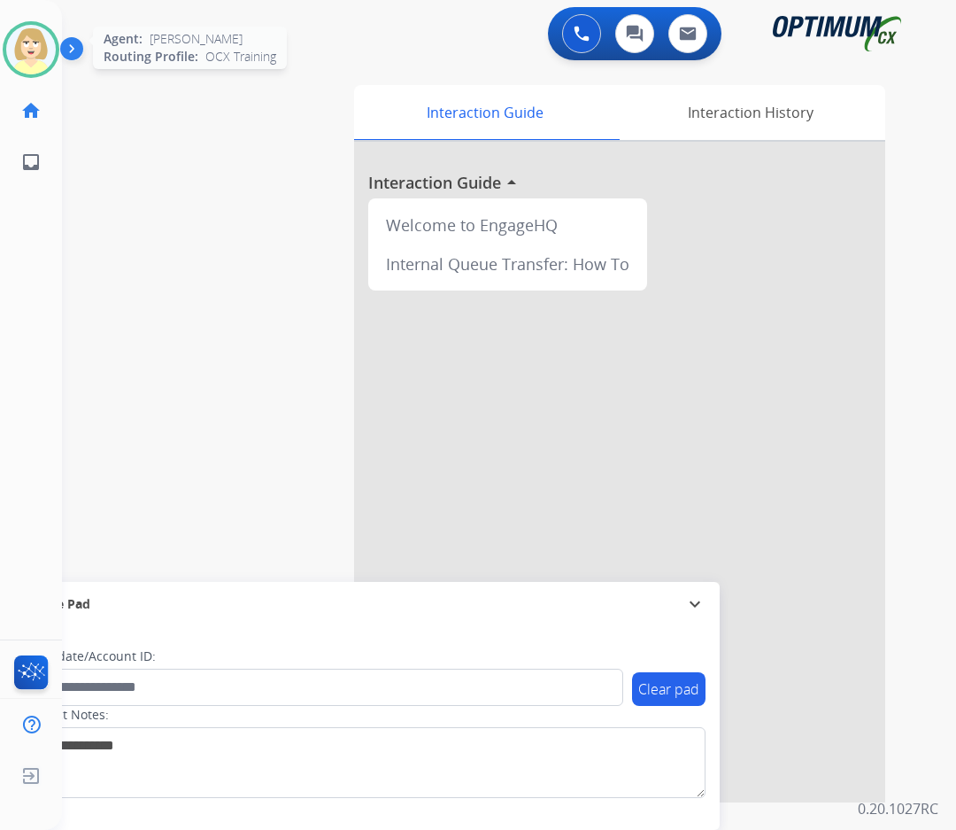
click at [19, 43] on img at bounding box center [31, 50] width 50 height 50
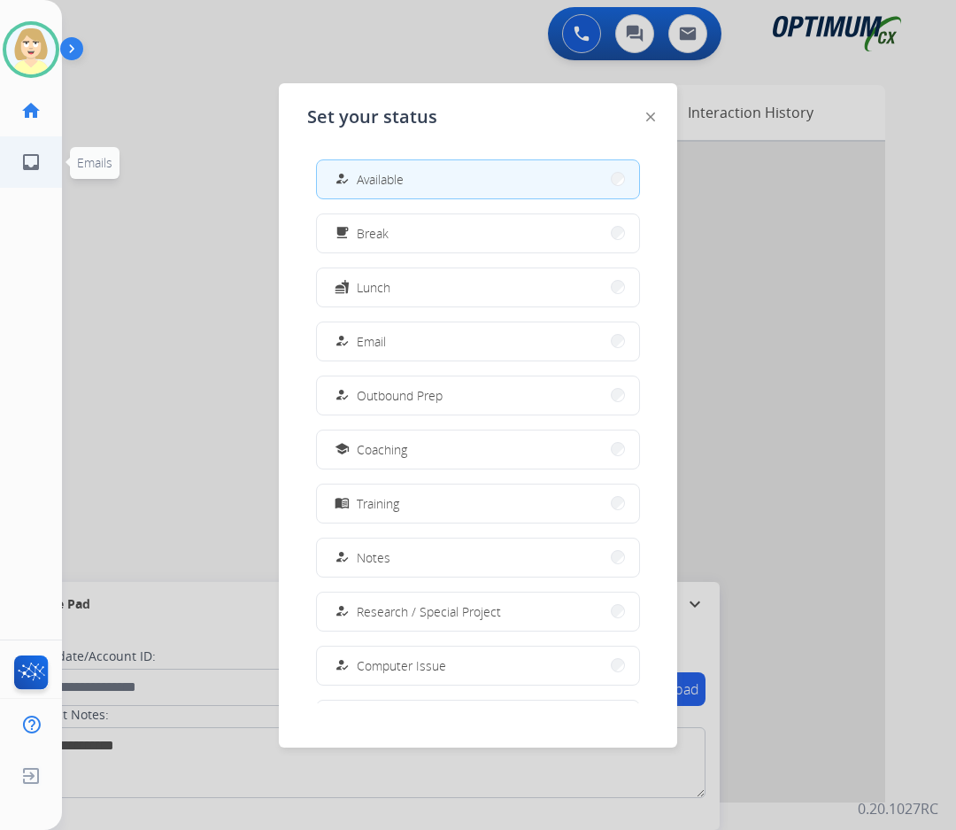
drag, startPoint x: 375, startPoint y: 171, endPoint x: 35, endPoint y: 157, distance: 341.2
click at [374, 171] on span "Available" at bounding box center [380, 179] width 47 height 19
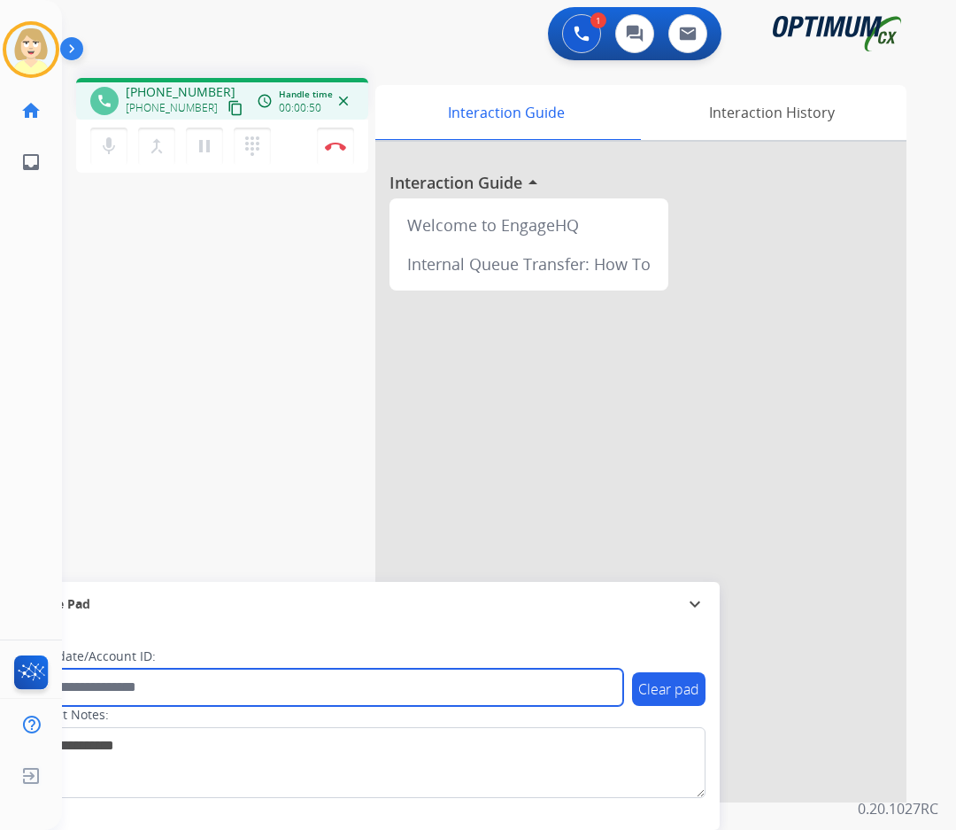
click at [121, 690] on input "text" at bounding box center [323, 687] width 600 height 37
paste input "*******"
type input "*******"
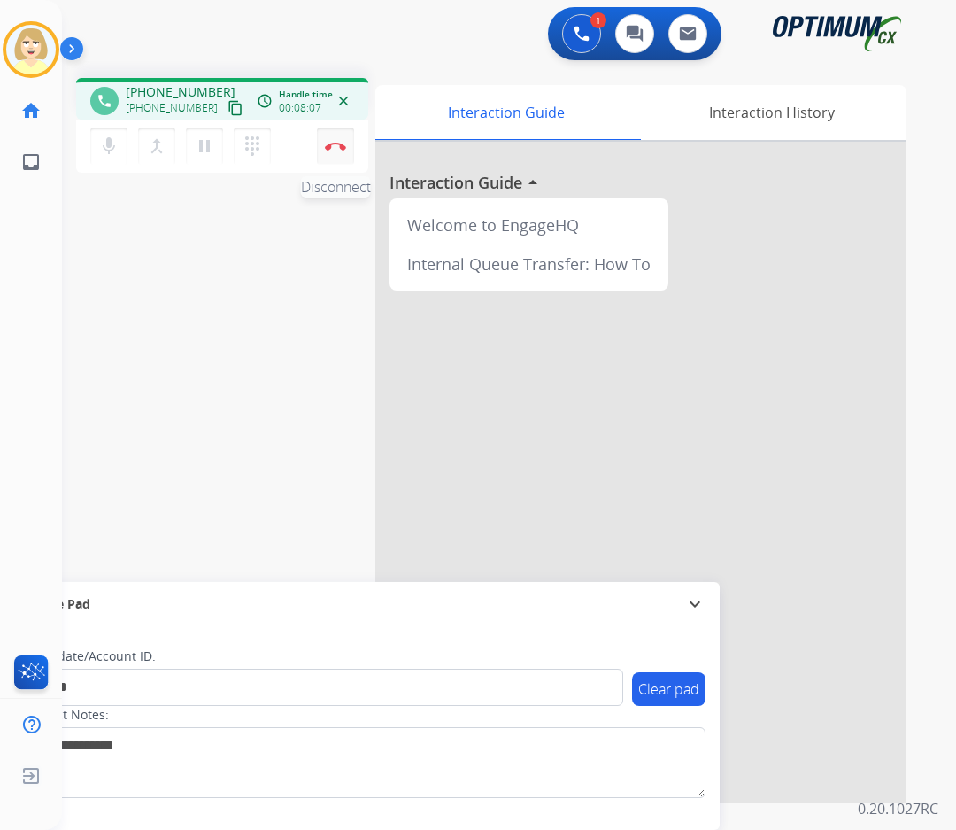
click at [337, 141] on button "Disconnect" at bounding box center [335, 146] width 37 height 37
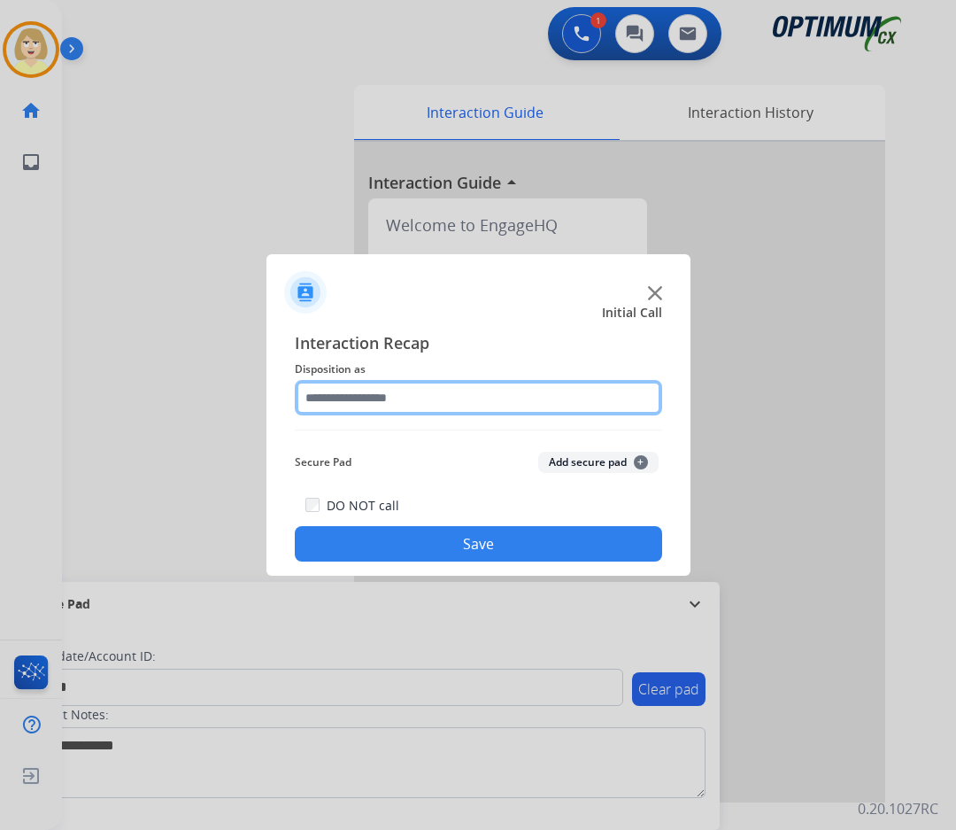
click at [348, 399] on input "text" at bounding box center [479, 397] width 368 height 35
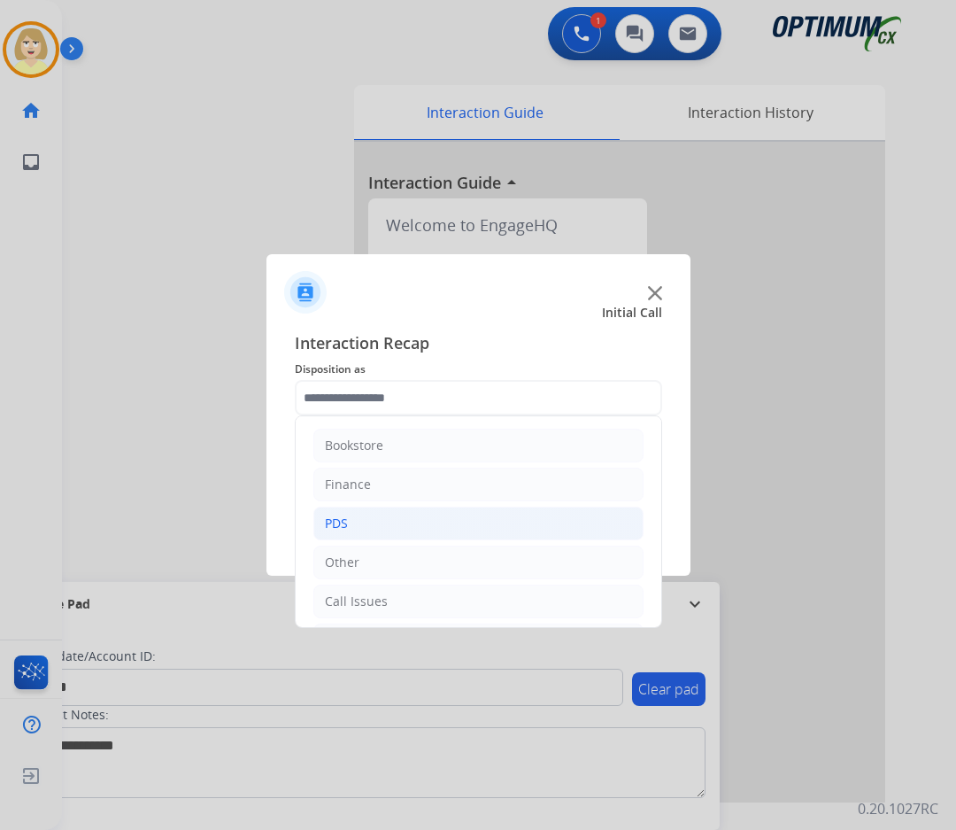
click at [333, 515] on div "PDS" at bounding box center [336, 524] width 23 height 18
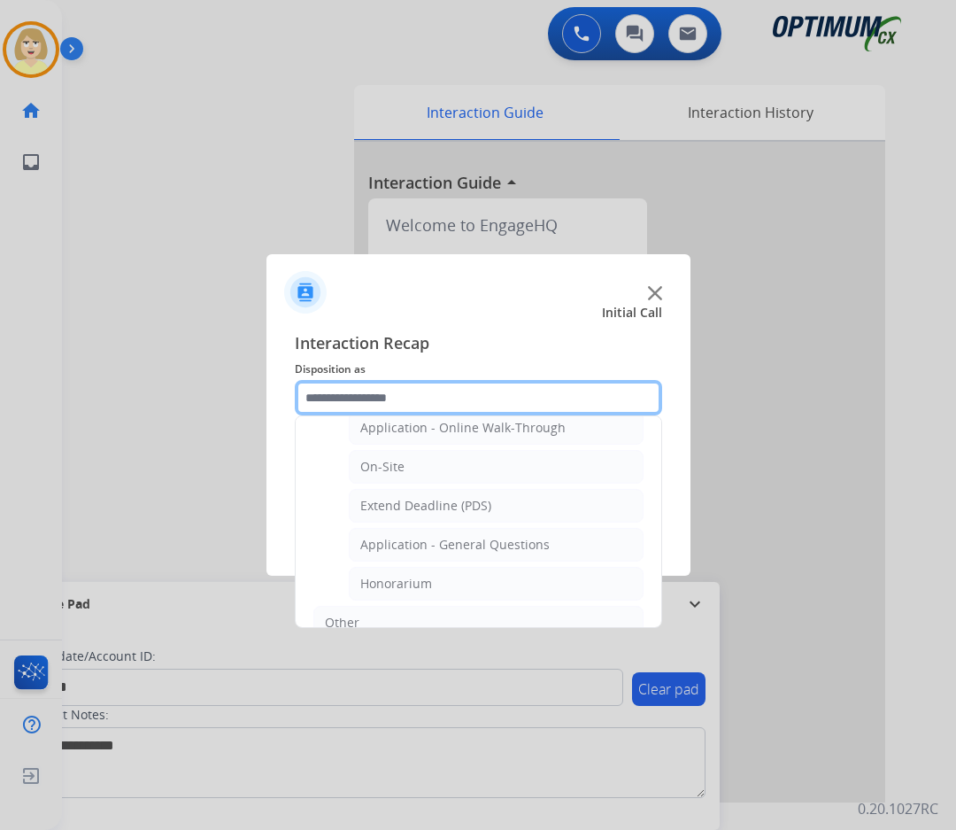
scroll to position [531, 0]
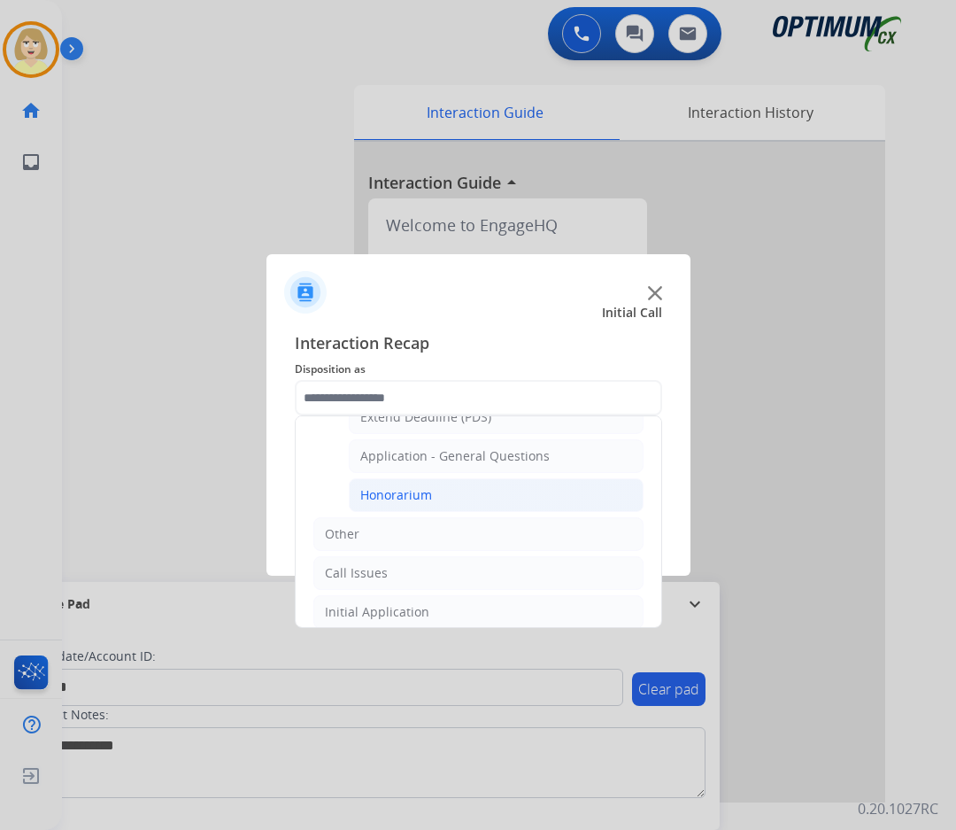
drag, startPoint x: 376, startPoint y: 497, endPoint x: 498, endPoint y: 433, distance: 137.1
click at [377, 497] on div "Honorarium" at bounding box center [396, 495] width 72 height 18
type input "**********"
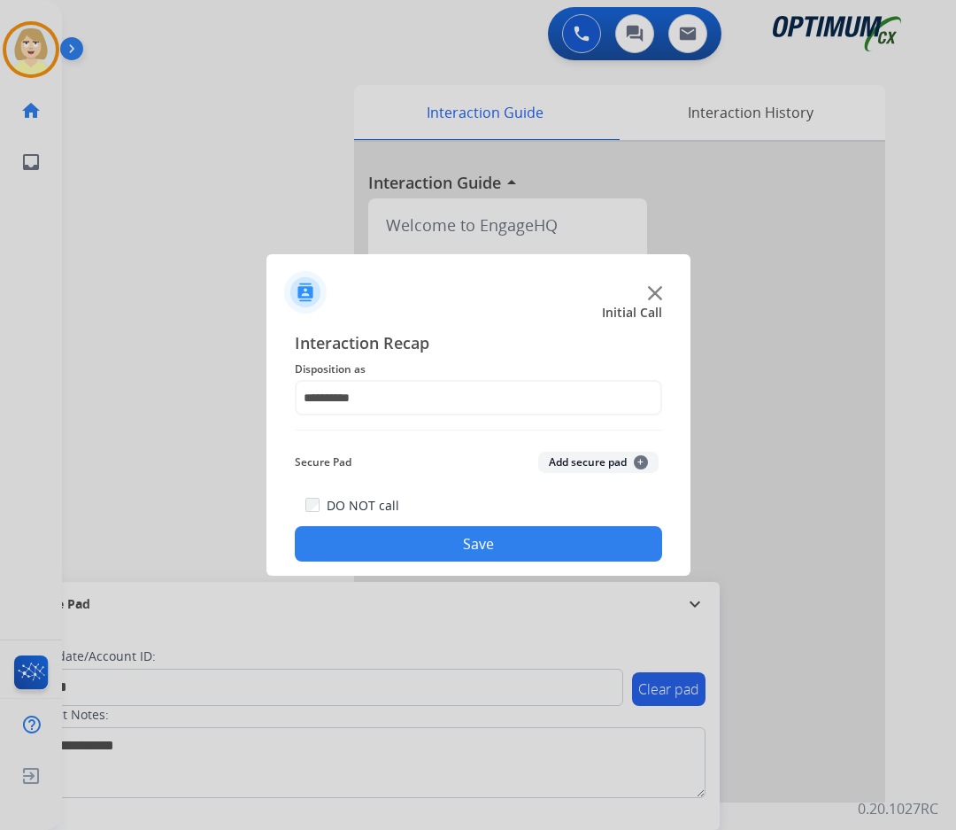
drag, startPoint x: 600, startPoint y: 457, endPoint x: 507, endPoint y: 539, distance: 124.2
click at [600, 458] on button "Add secure pad +" at bounding box center [598, 462] width 120 height 21
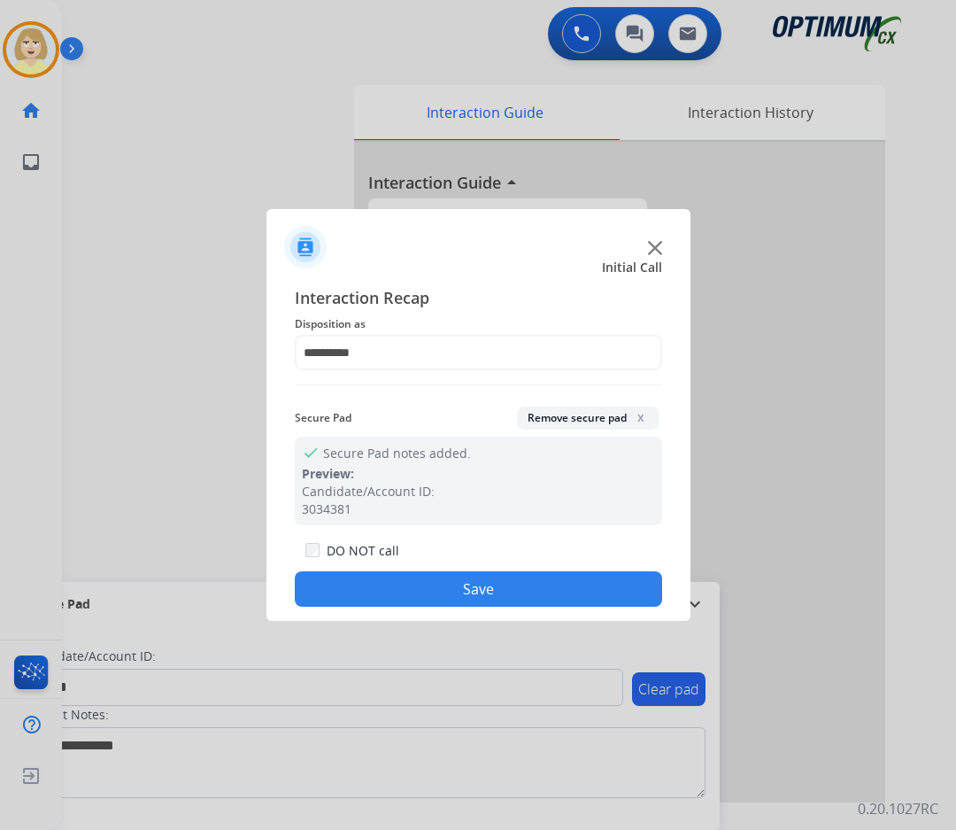
drag, startPoint x: 406, startPoint y: 587, endPoint x: 215, endPoint y: 437, distance: 243.4
click at [392, 584] on button "Save" at bounding box center [479, 588] width 368 height 35
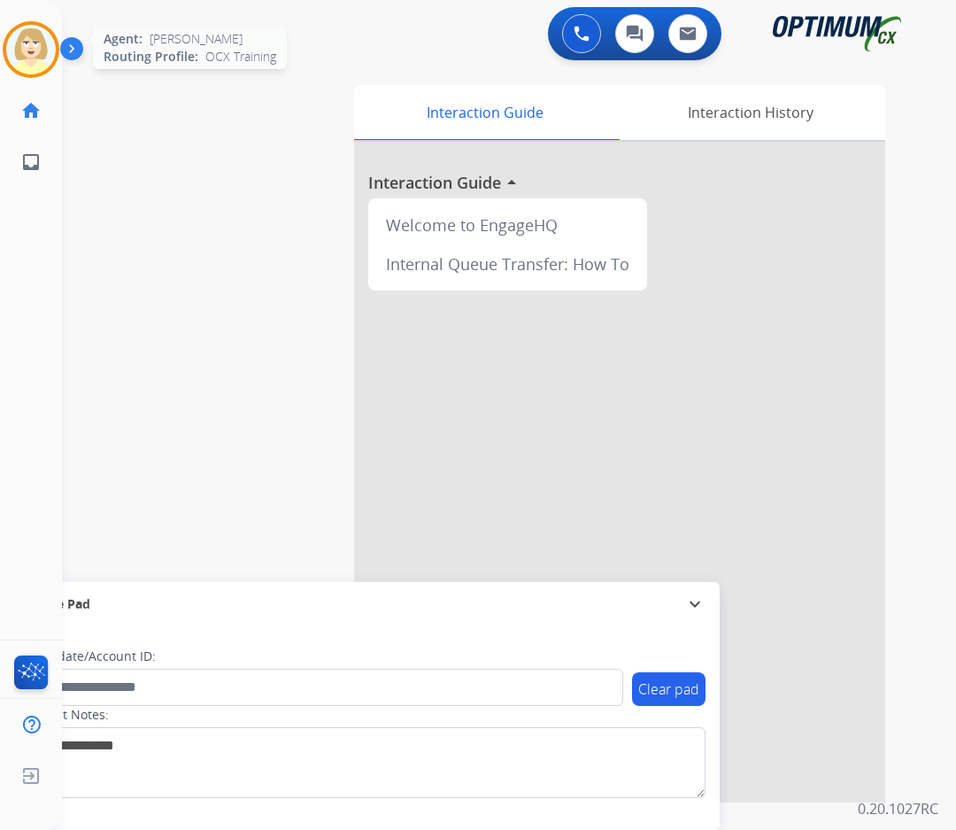
click at [27, 36] on img at bounding box center [31, 50] width 50 height 50
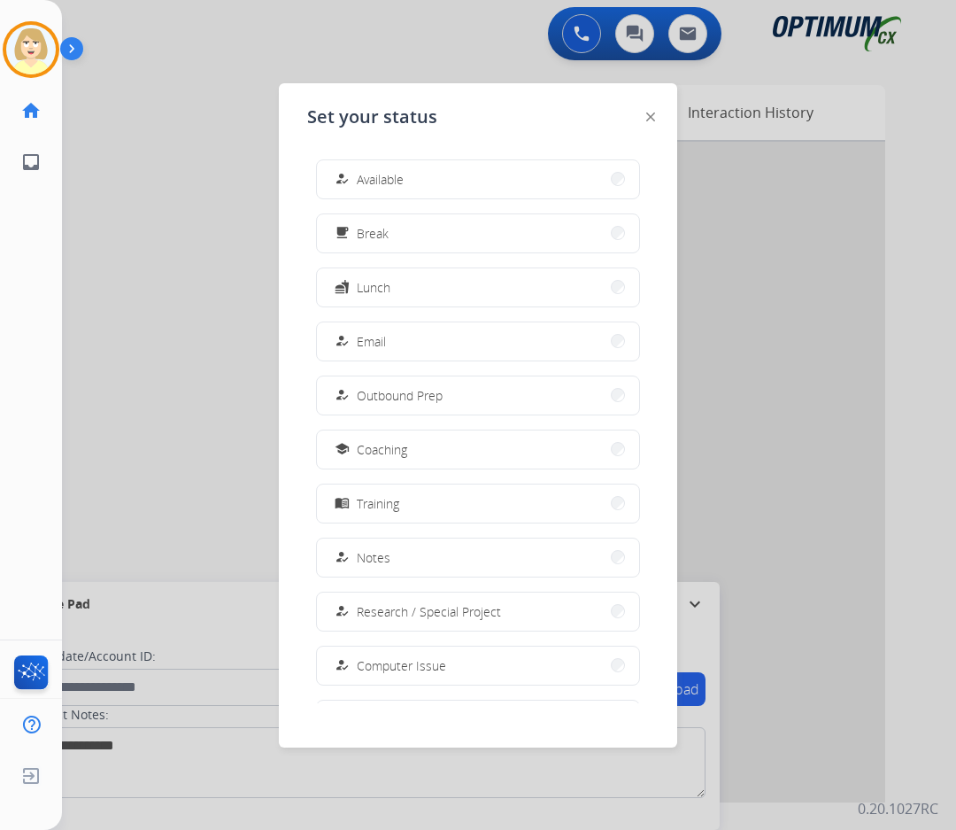
drag, startPoint x: 391, startPoint y: 174, endPoint x: 376, endPoint y: 178, distance: 14.6
click at [389, 174] on span "Available" at bounding box center [380, 179] width 47 height 19
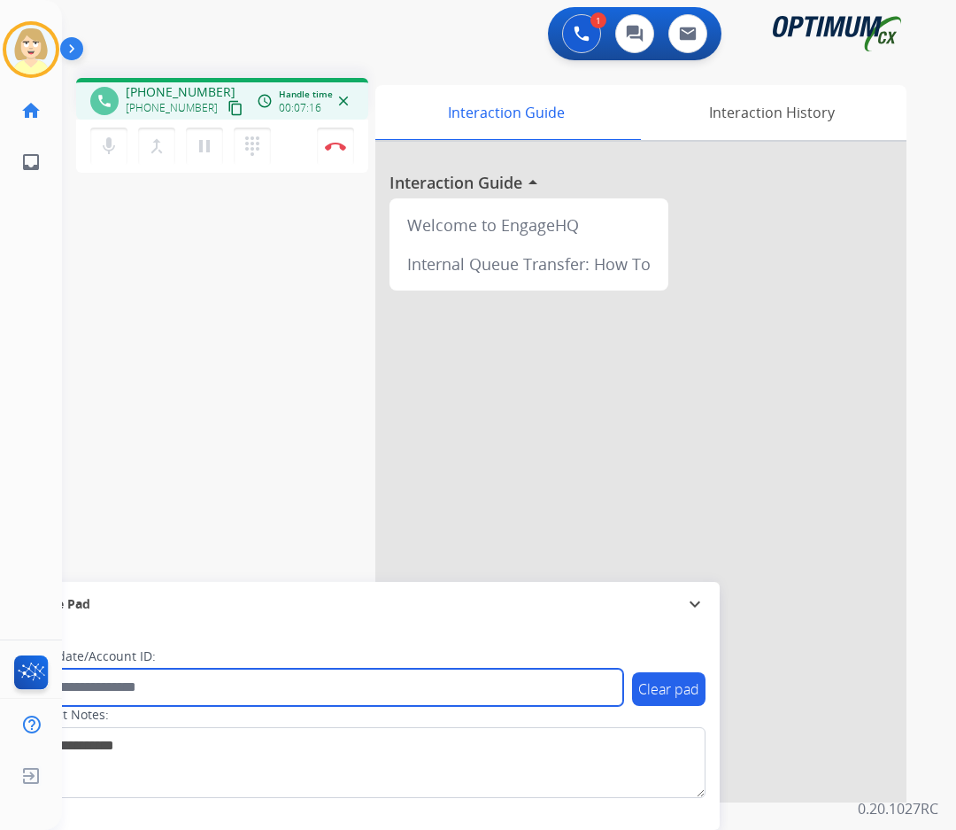
click at [96, 686] on input "text" at bounding box center [323, 687] width 600 height 37
paste input "*******"
type input "*******"
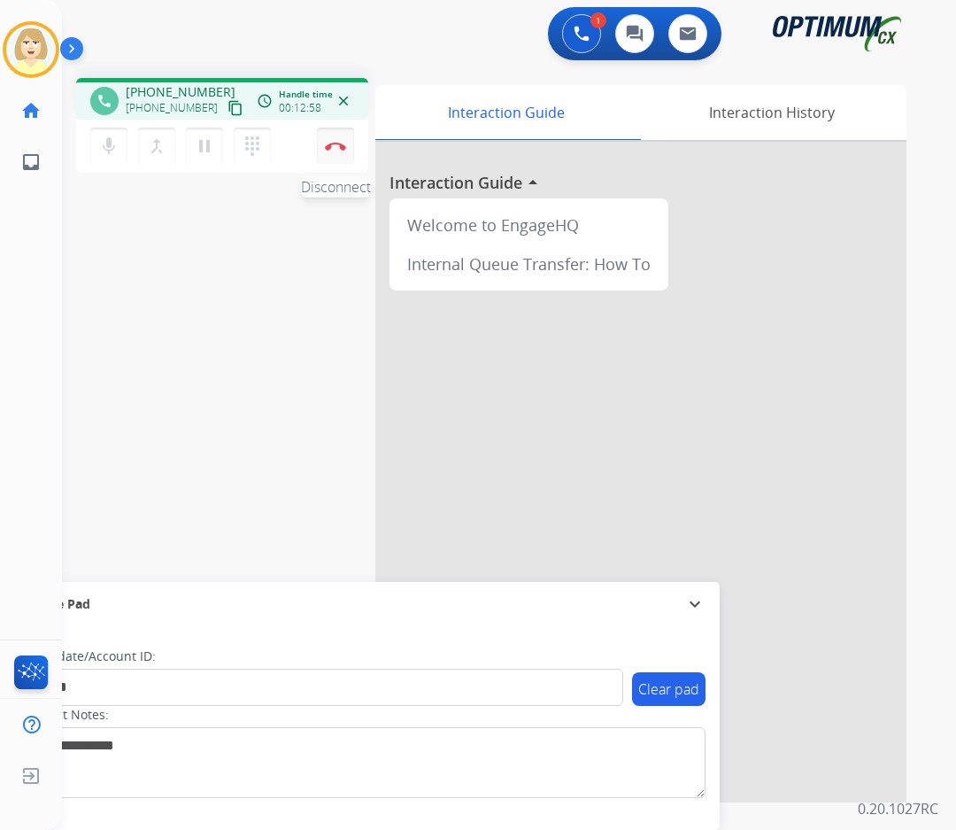
click at [333, 144] on img at bounding box center [335, 146] width 21 height 9
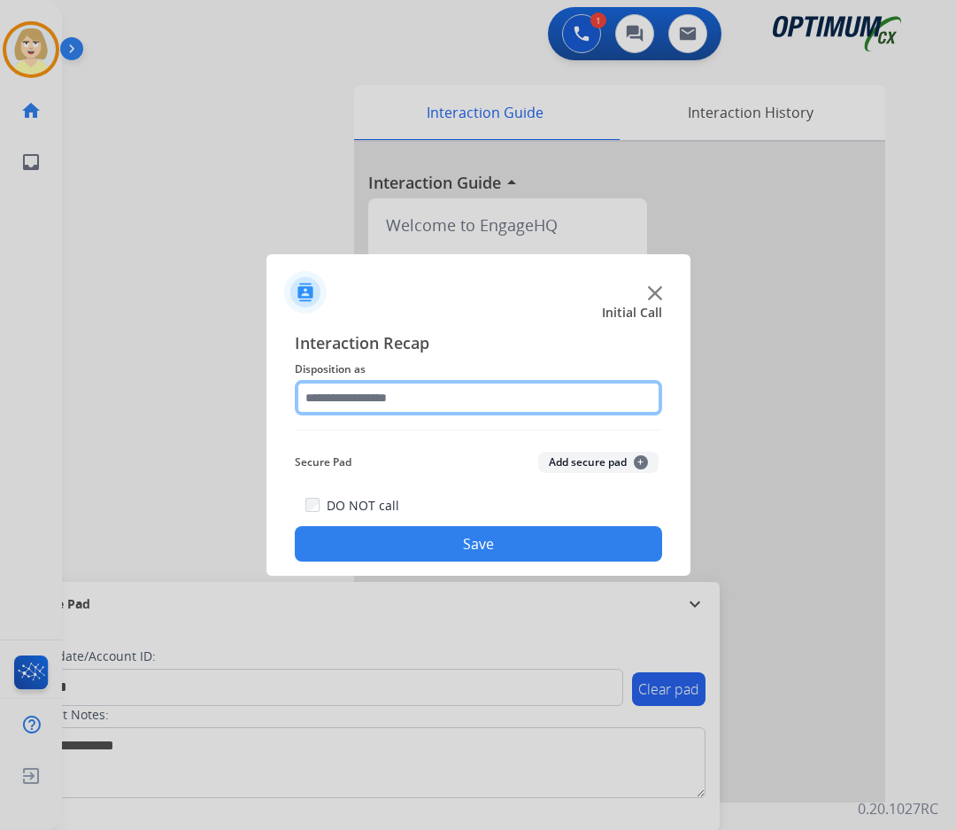
click at [348, 399] on input "text" at bounding box center [479, 397] width 368 height 35
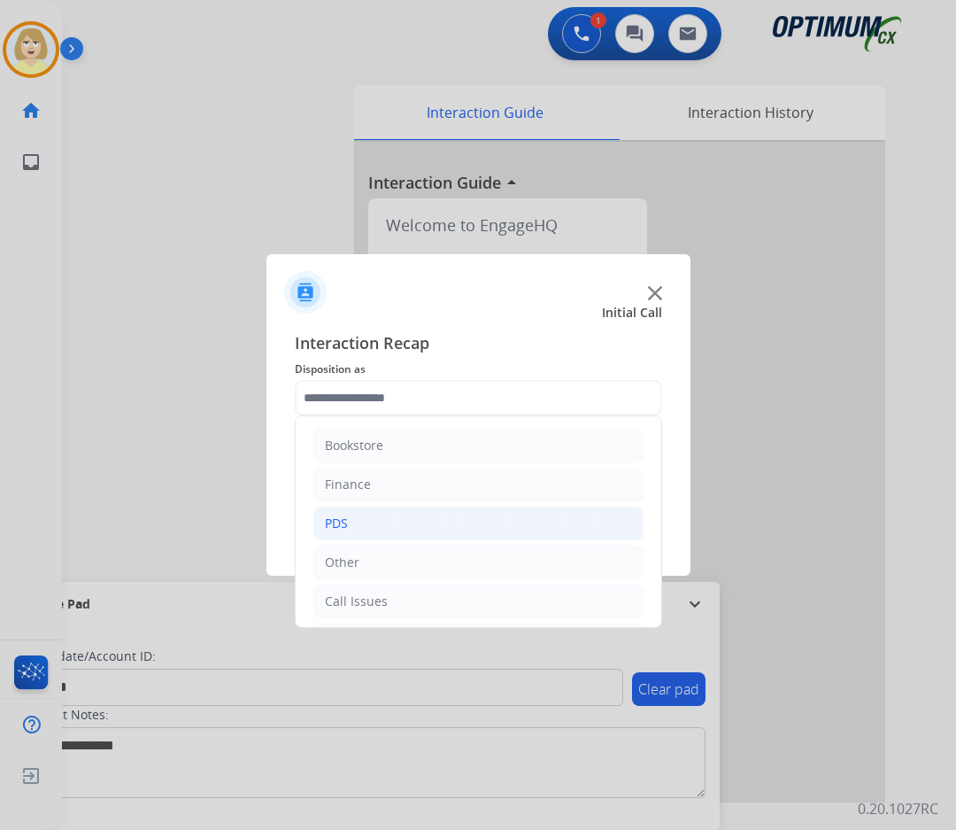
click at [345, 522] on div "PDS" at bounding box center [336, 524] width 23 height 18
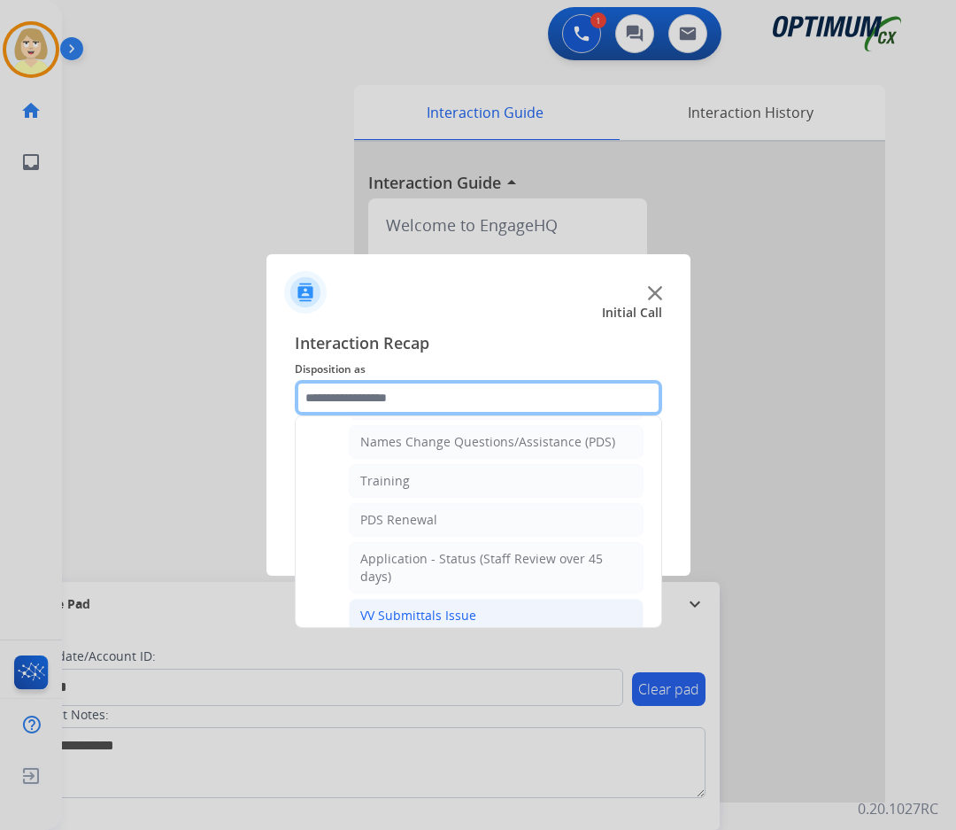
scroll to position [89, 0]
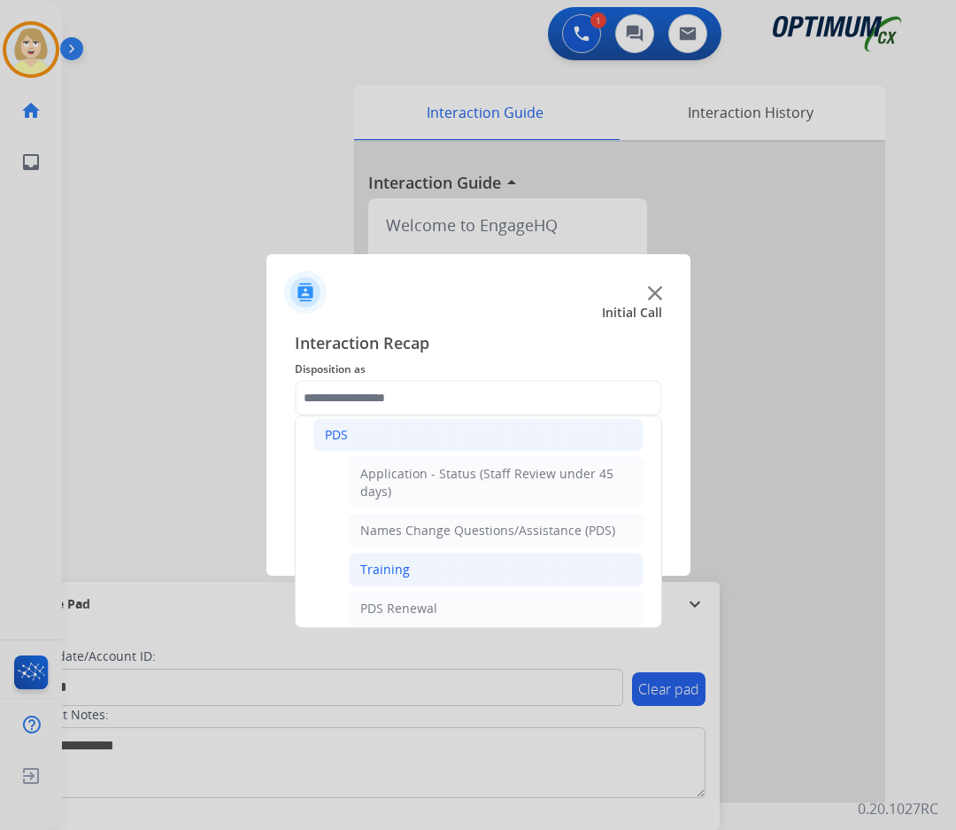
click at [379, 567] on div "Training" at bounding box center [385, 570] width 50 height 18
type input "********"
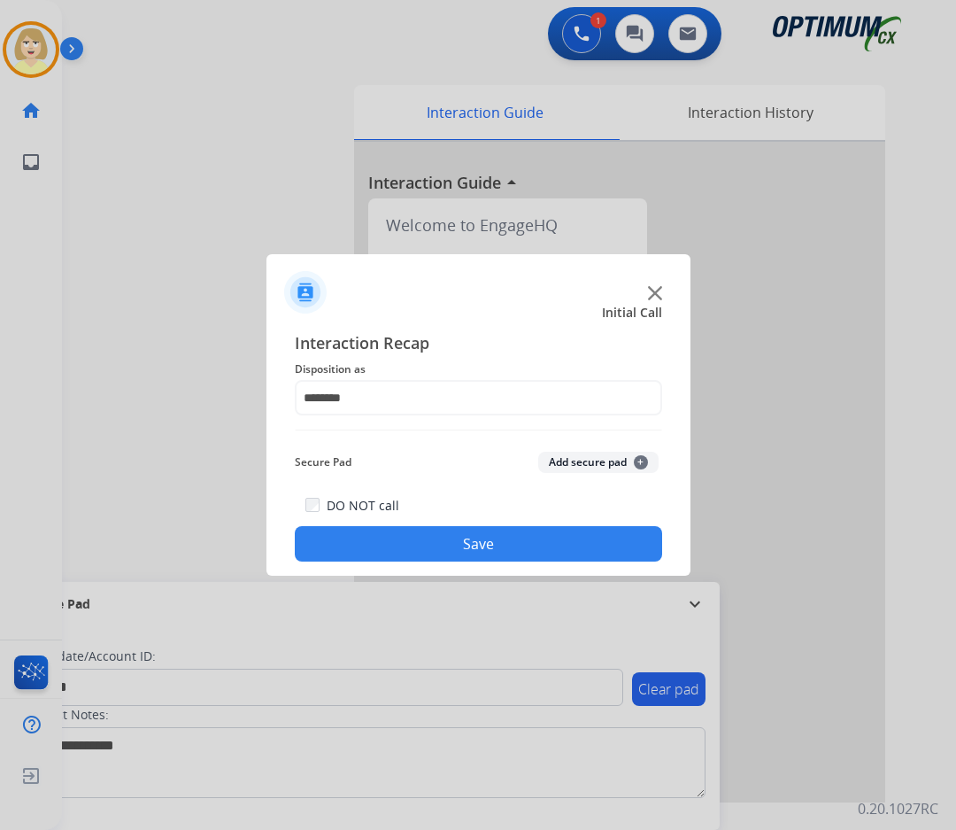
click at [574, 461] on button "Add secure pad +" at bounding box center [598, 462] width 120 height 21
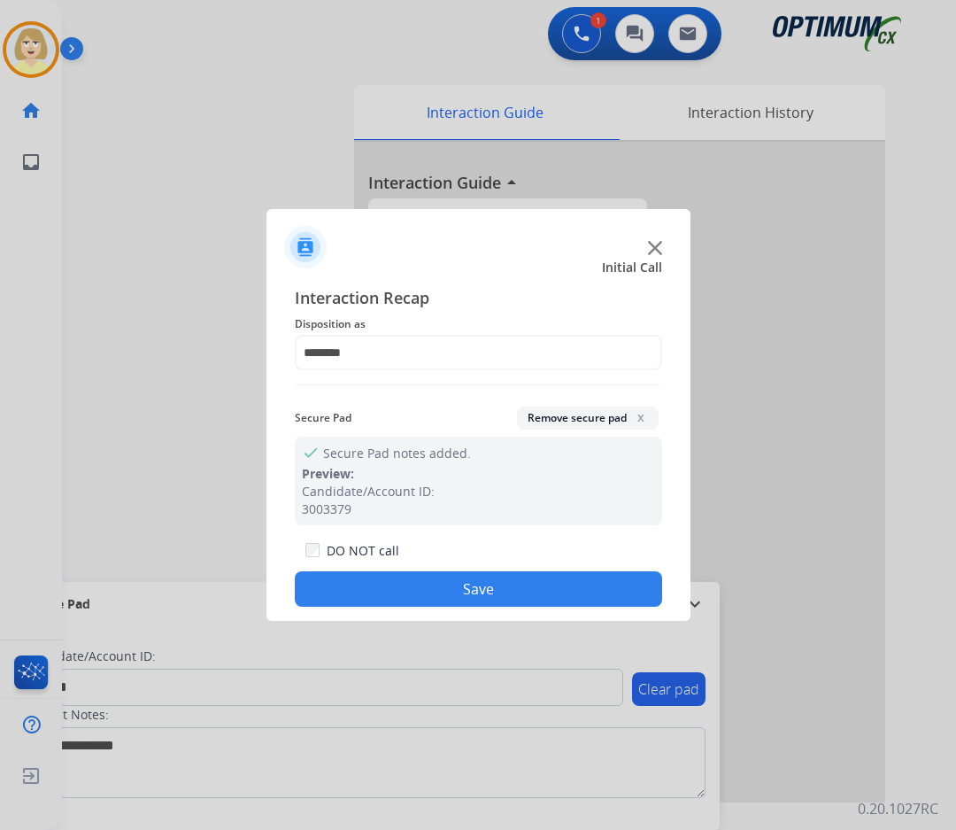
drag, startPoint x: 463, startPoint y: 592, endPoint x: 445, endPoint y: 579, distance: 22.9
click at [459, 590] on button "Save" at bounding box center [479, 588] width 368 height 35
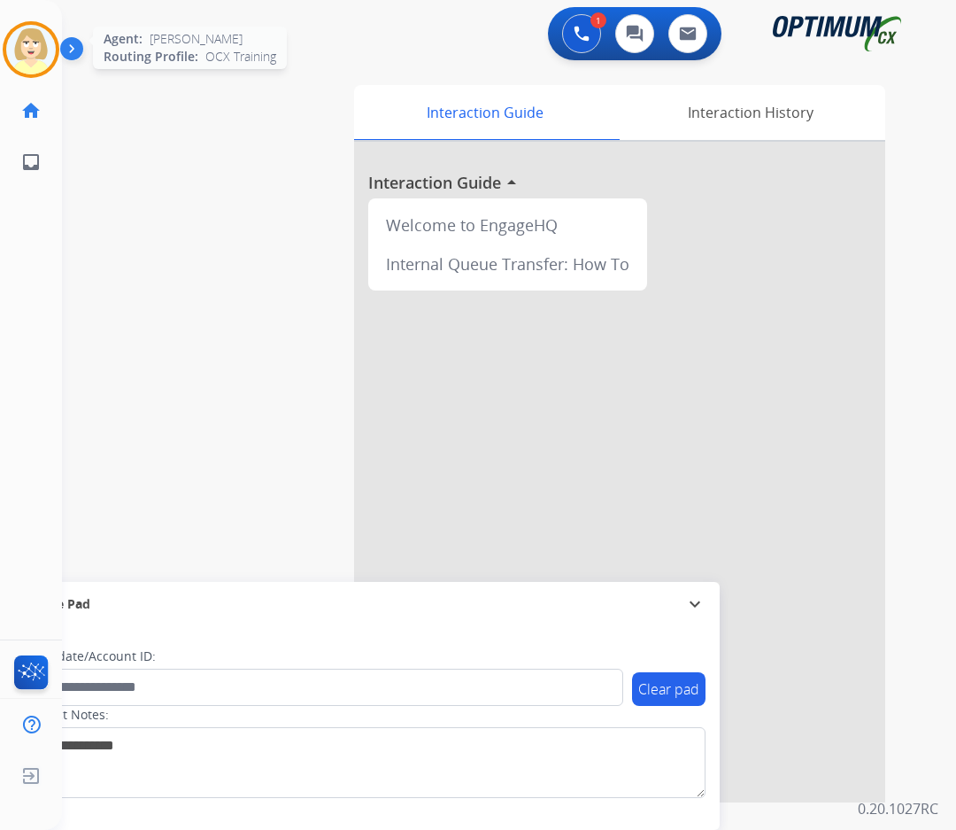
click at [19, 43] on img at bounding box center [31, 50] width 50 height 50
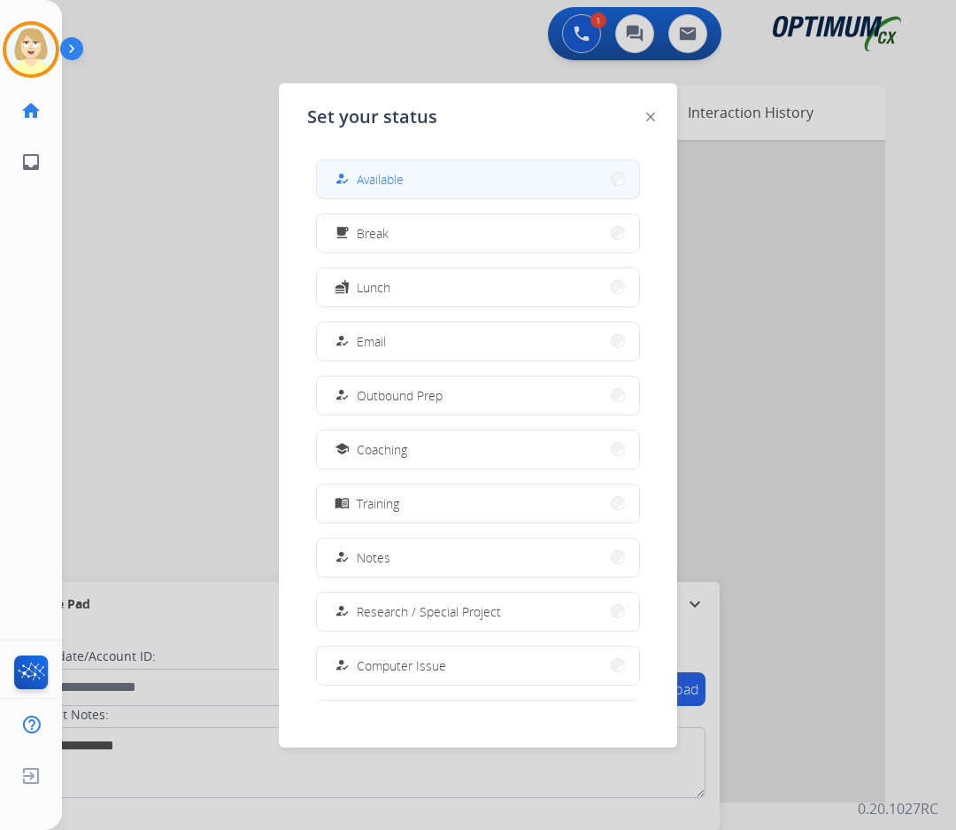
click at [385, 178] on span "Available" at bounding box center [380, 179] width 47 height 19
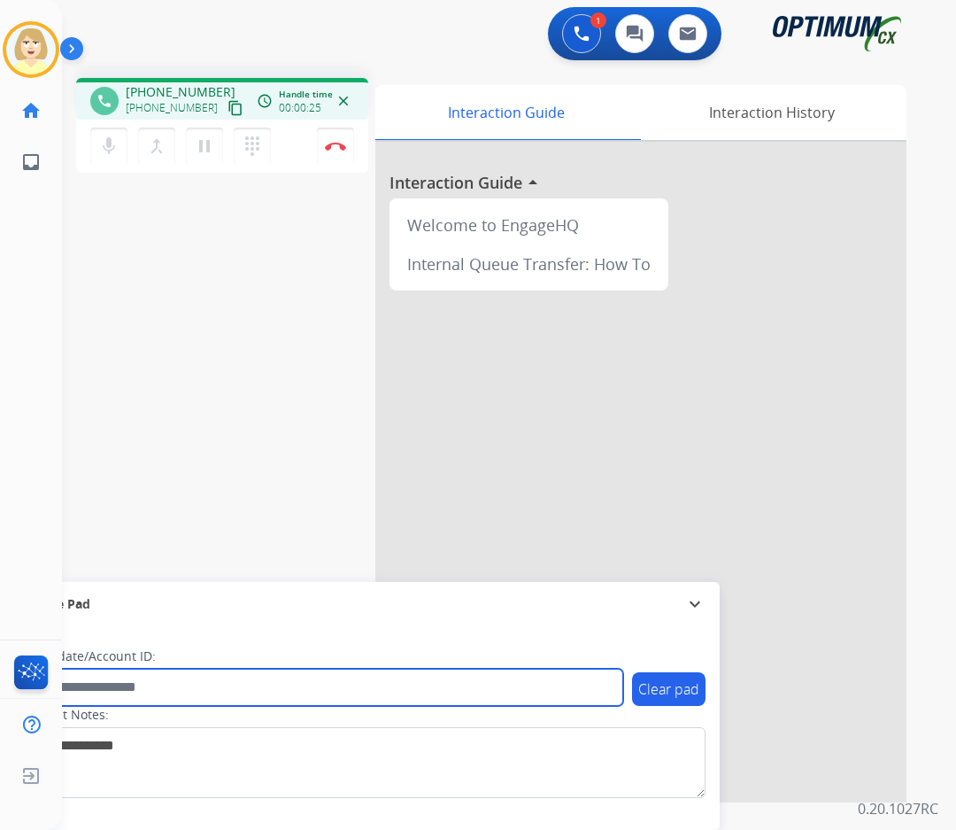
click at [164, 684] on input "text" at bounding box center [323, 687] width 600 height 37
paste input "*******"
type input "*******"
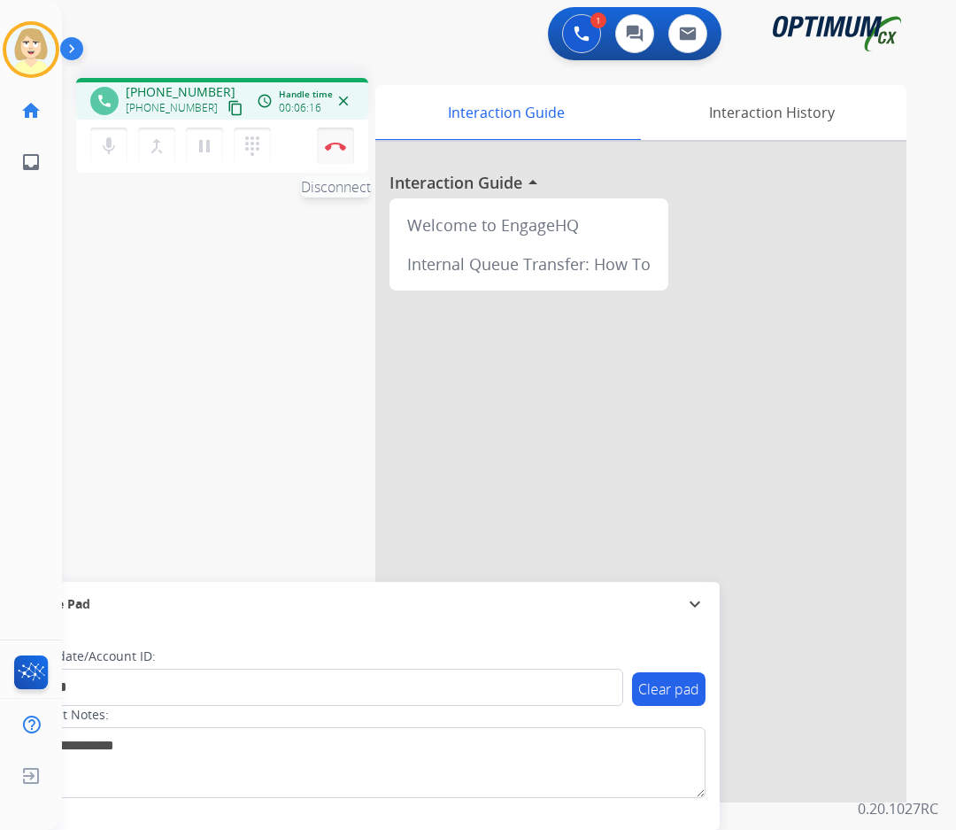
click at [340, 140] on button "Disconnect" at bounding box center [335, 146] width 37 height 37
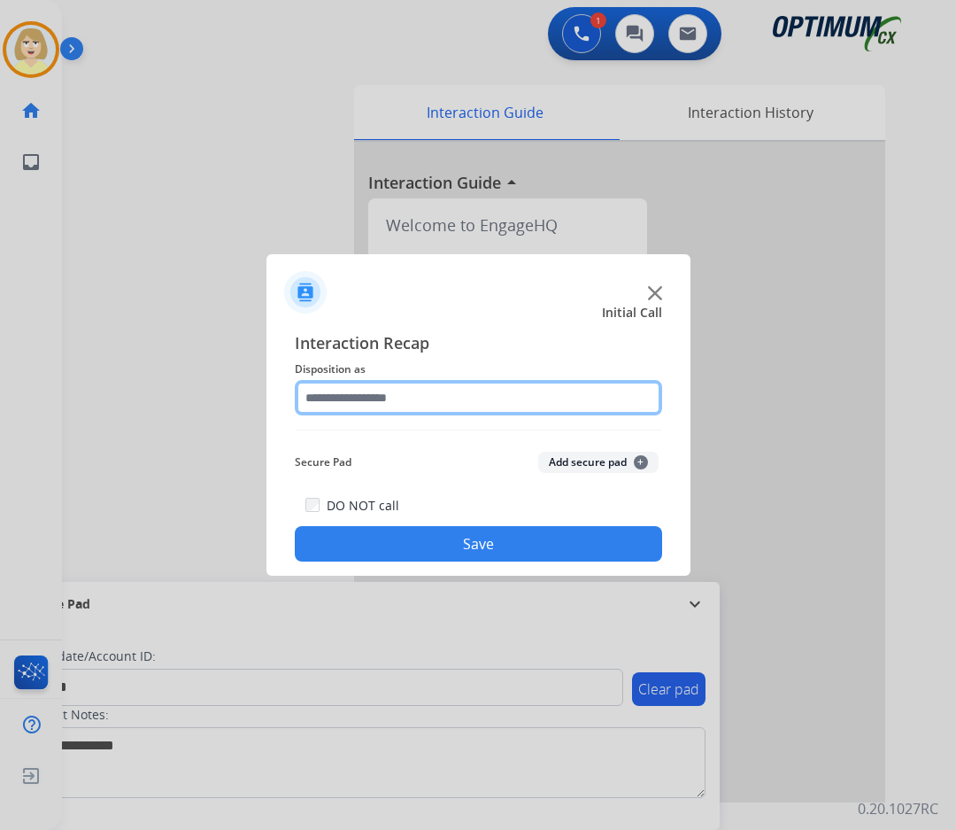
click at [336, 401] on input "text" at bounding box center [479, 397] width 368 height 35
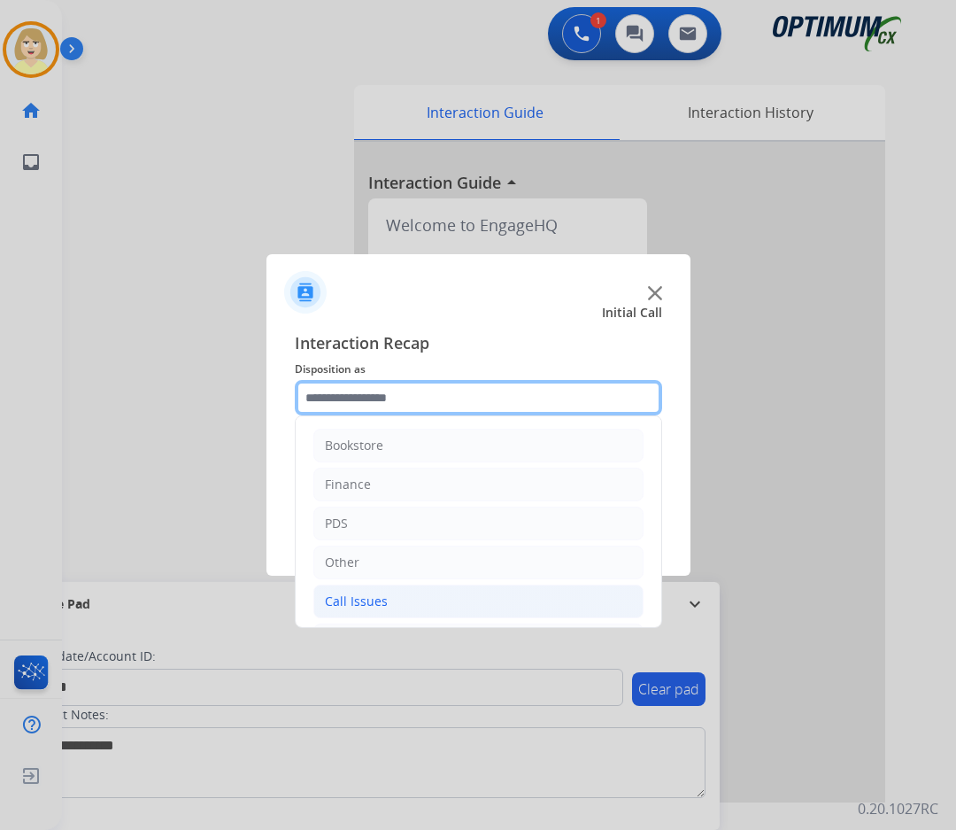
scroll to position [120, 0]
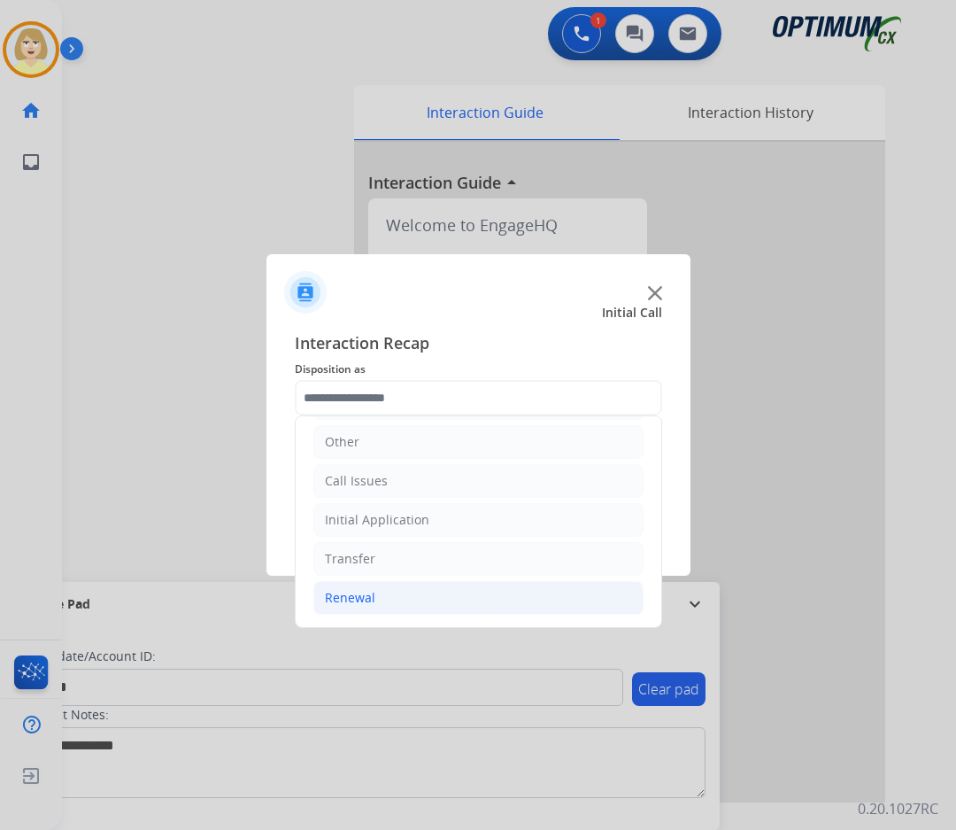
click at [356, 600] on div "Renewal" at bounding box center [350, 598] width 50 height 18
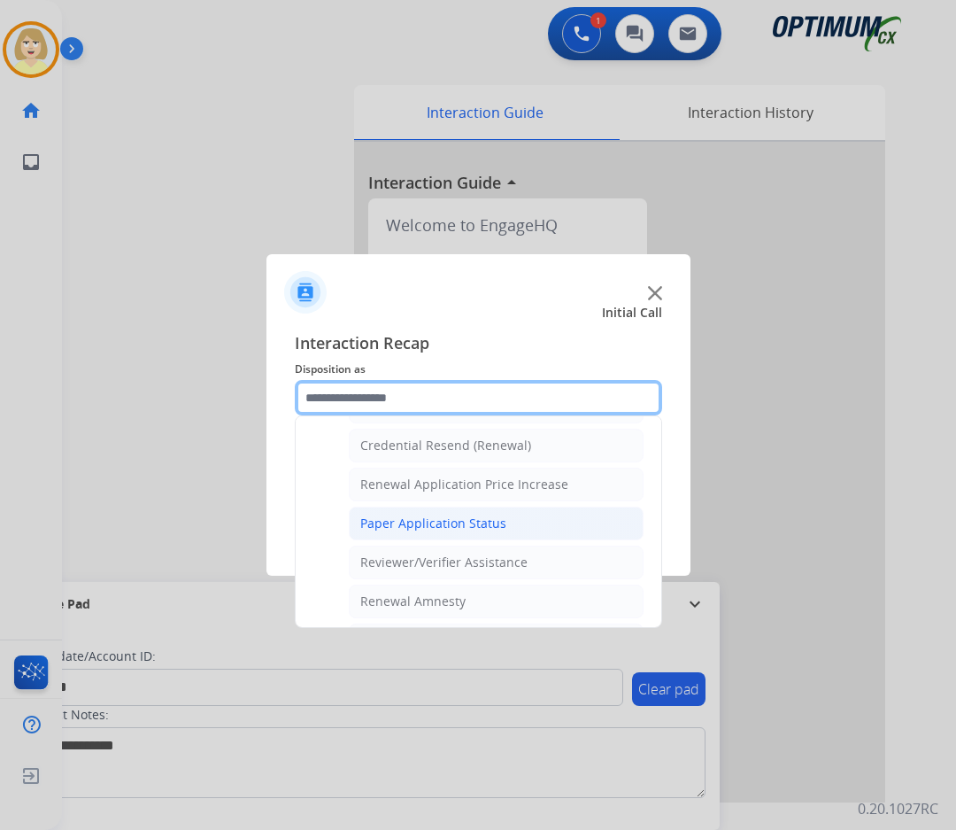
scroll to position [475, 0]
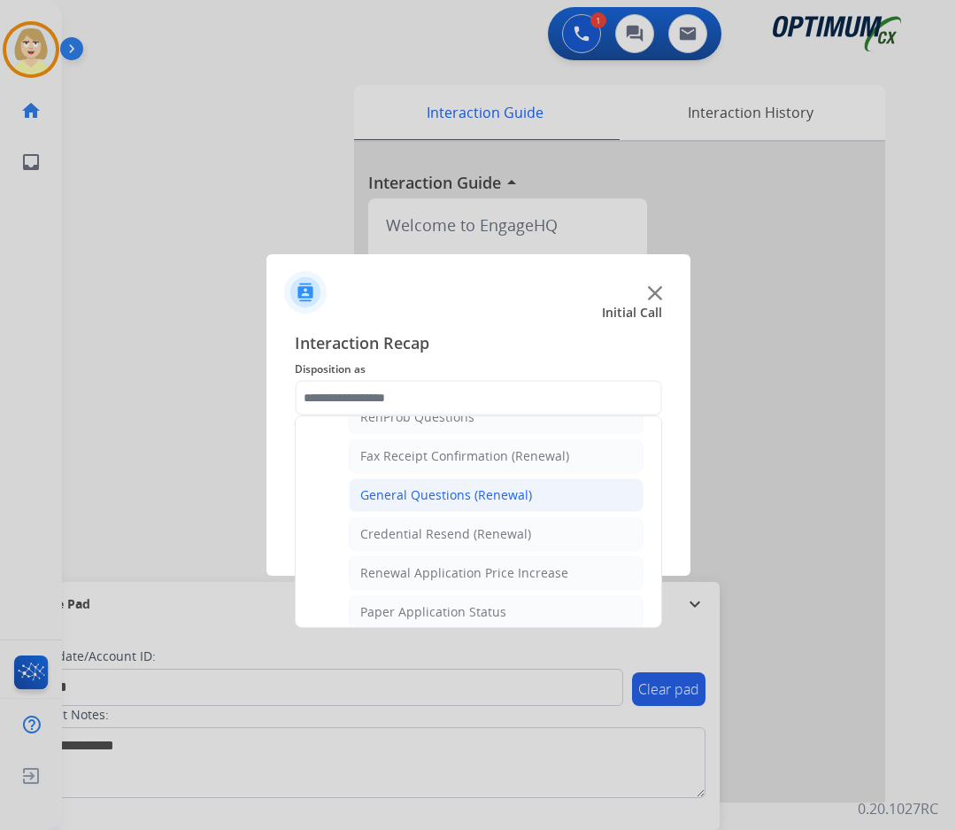
click at [415, 503] on div "General Questions (Renewal)" at bounding box center [446, 495] width 172 height 18
type input "**********"
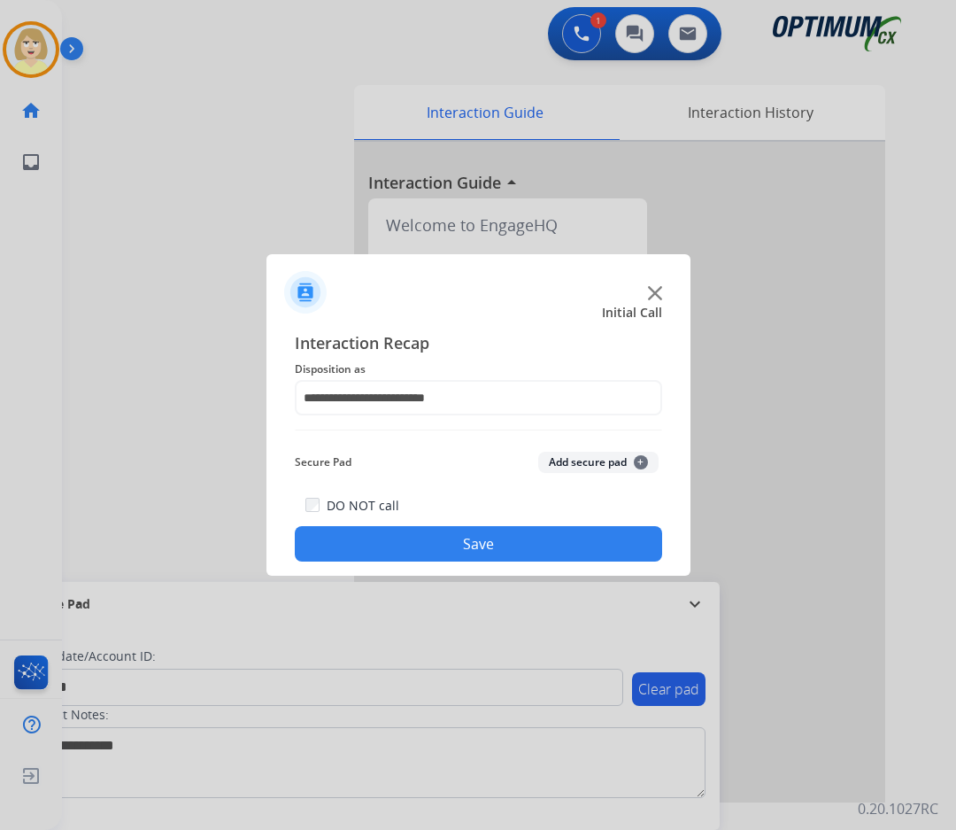
click at [570, 461] on button "Add secure pad +" at bounding box center [598, 462] width 120 height 21
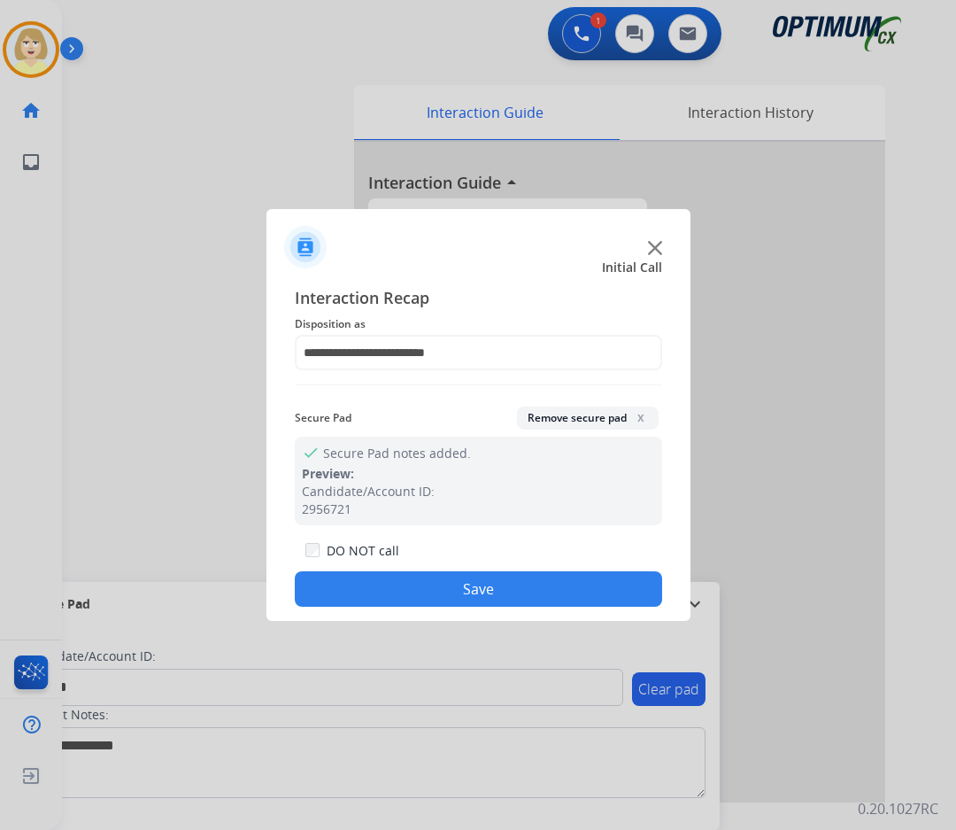
drag, startPoint x: 453, startPoint y: 595, endPoint x: 386, endPoint y: 518, distance: 101.7
click at [448, 590] on button "Save" at bounding box center [479, 588] width 368 height 35
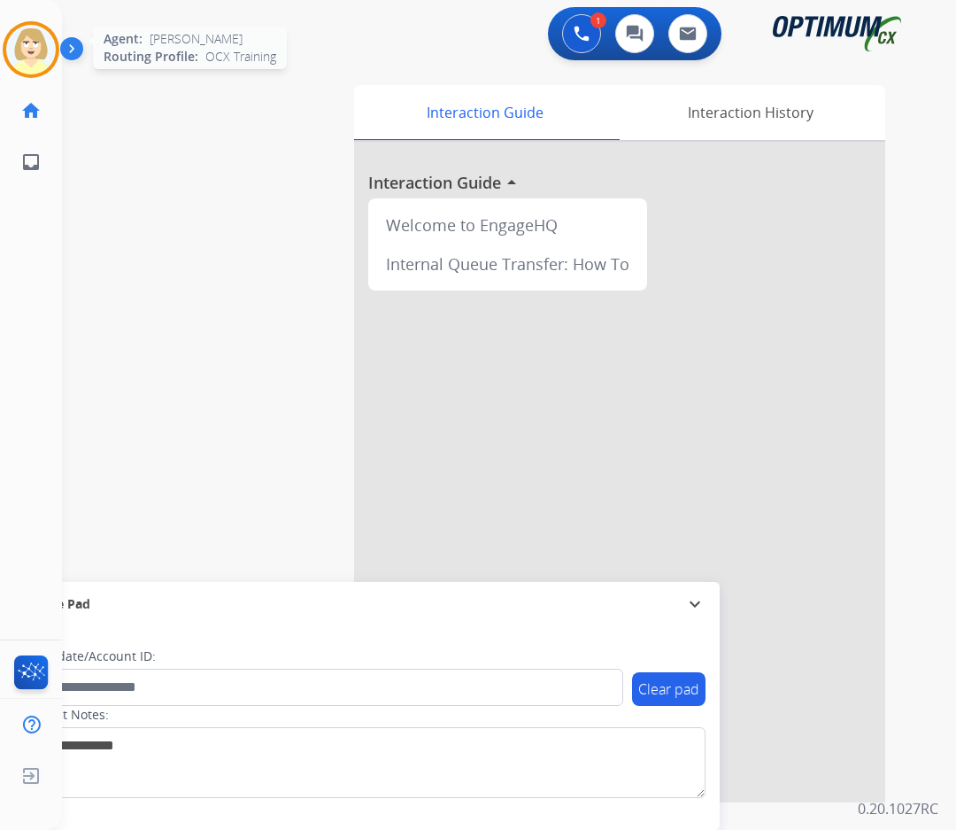
click at [30, 44] on img at bounding box center [31, 50] width 50 height 50
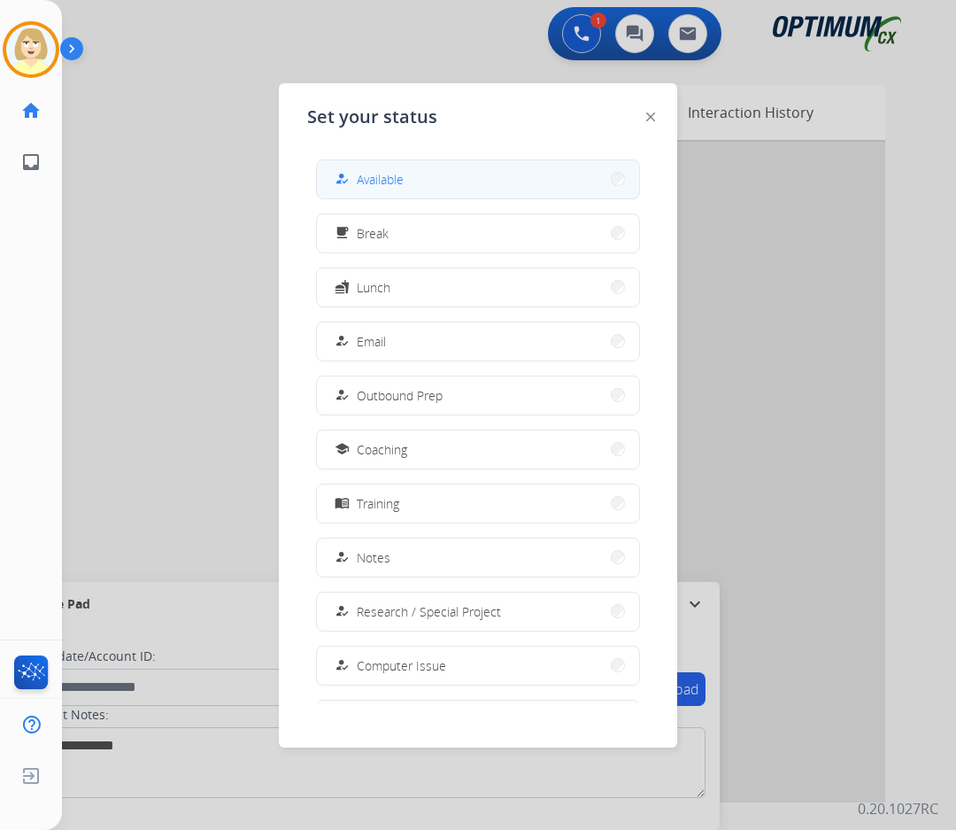
click at [391, 178] on span "Available" at bounding box center [380, 179] width 47 height 19
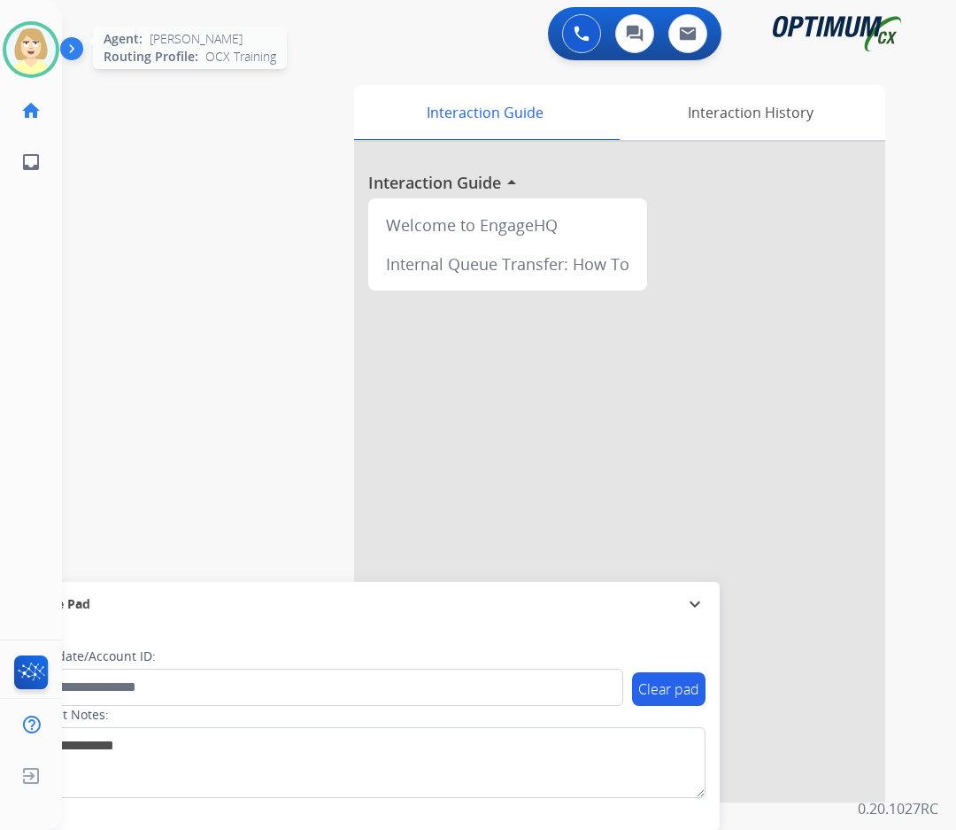
click at [19, 44] on img at bounding box center [31, 50] width 50 height 50
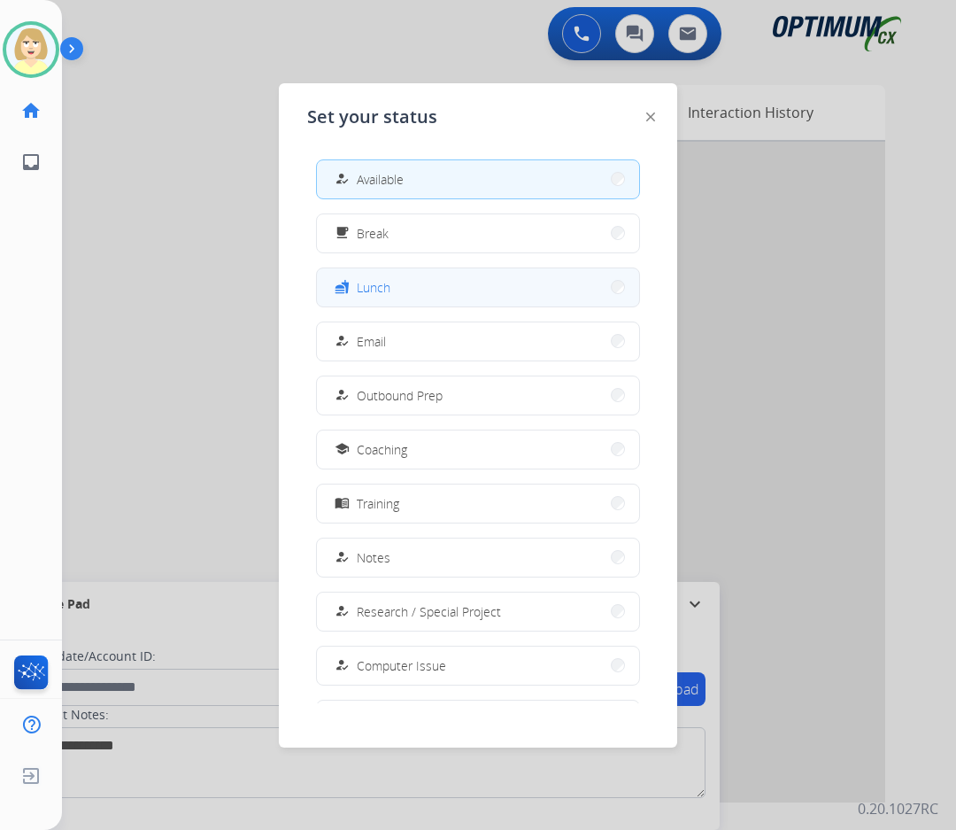
click at [393, 281] on button "fastfood Lunch" at bounding box center [478, 287] width 322 height 38
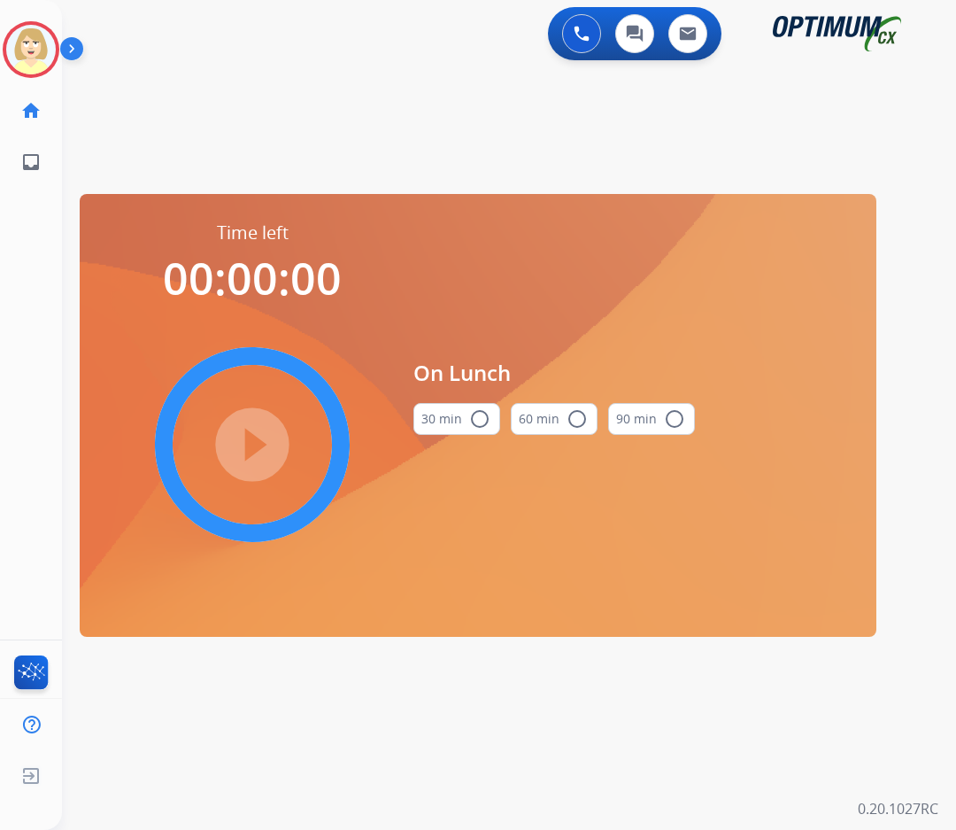
drag, startPoint x: 478, startPoint y: 419, endPoint x: 450, endPoint y: 424, distance: 28.8
click at [477, 419] on mat-icon "radio_button_unchecked" at bounding box center [479, 418] width 21 height 21
click at [259, 445] on mat-icon "play_circle_filled" at bounding box center [252, 444] width 21 height 21
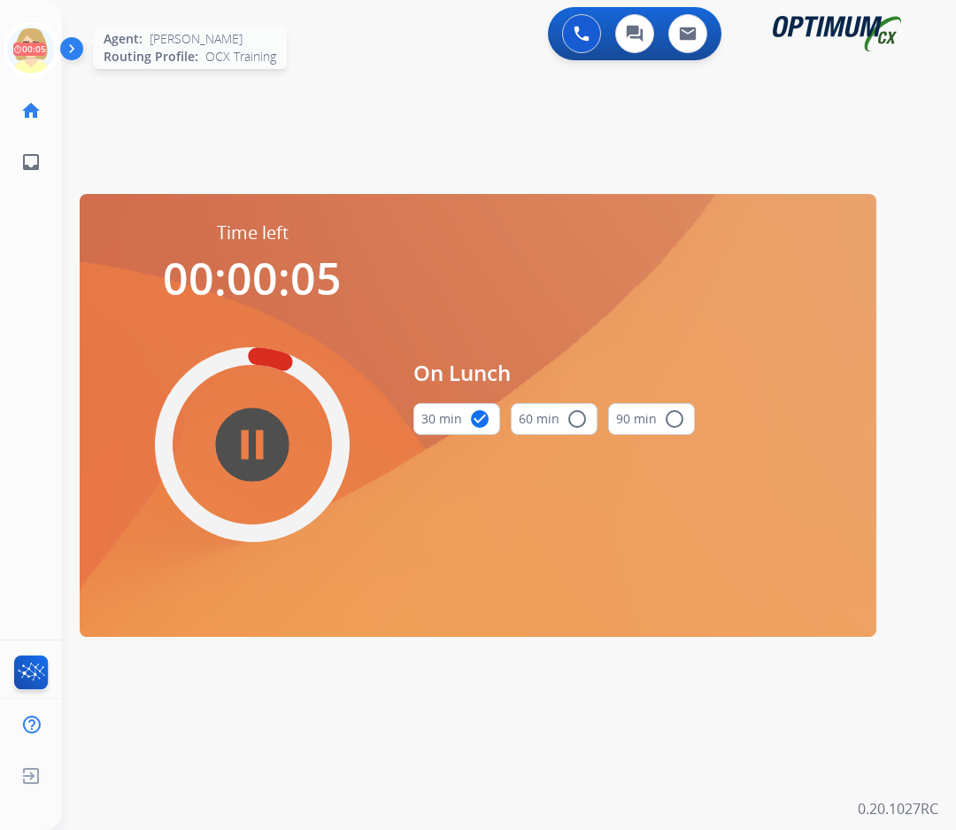
click at [24, 36] on icon at bounding box center [32, 50] width 58 height 58
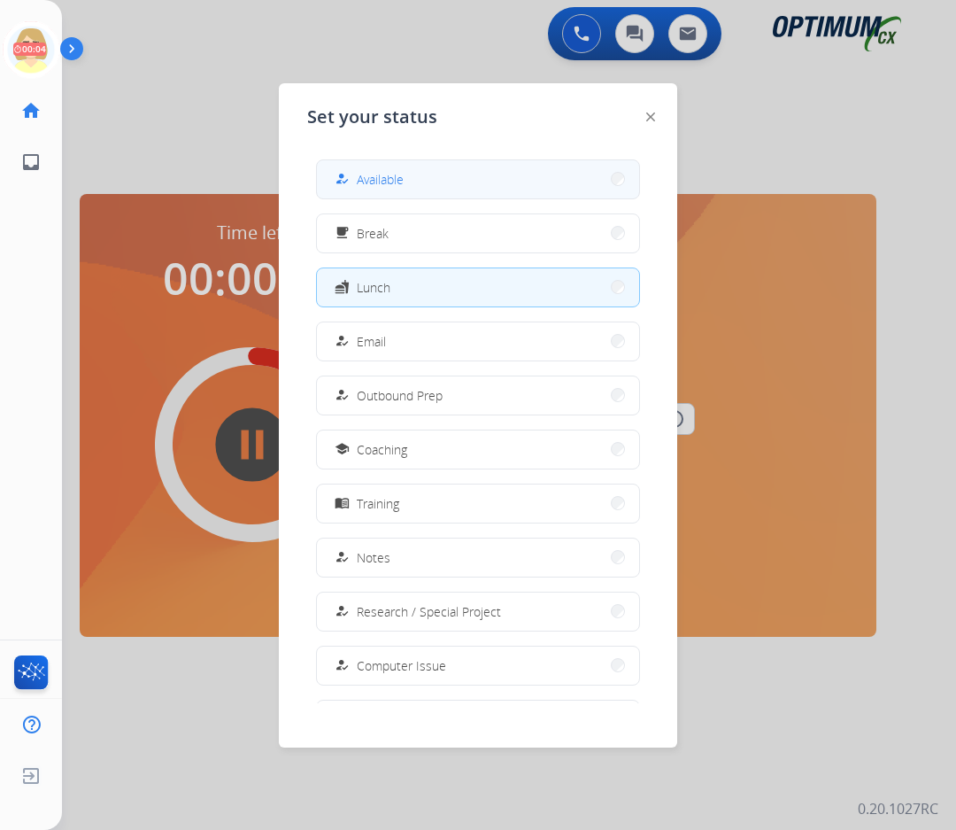
click at [395, 181] on span "Available" at bounding box center [380, 179] width 47 height 19
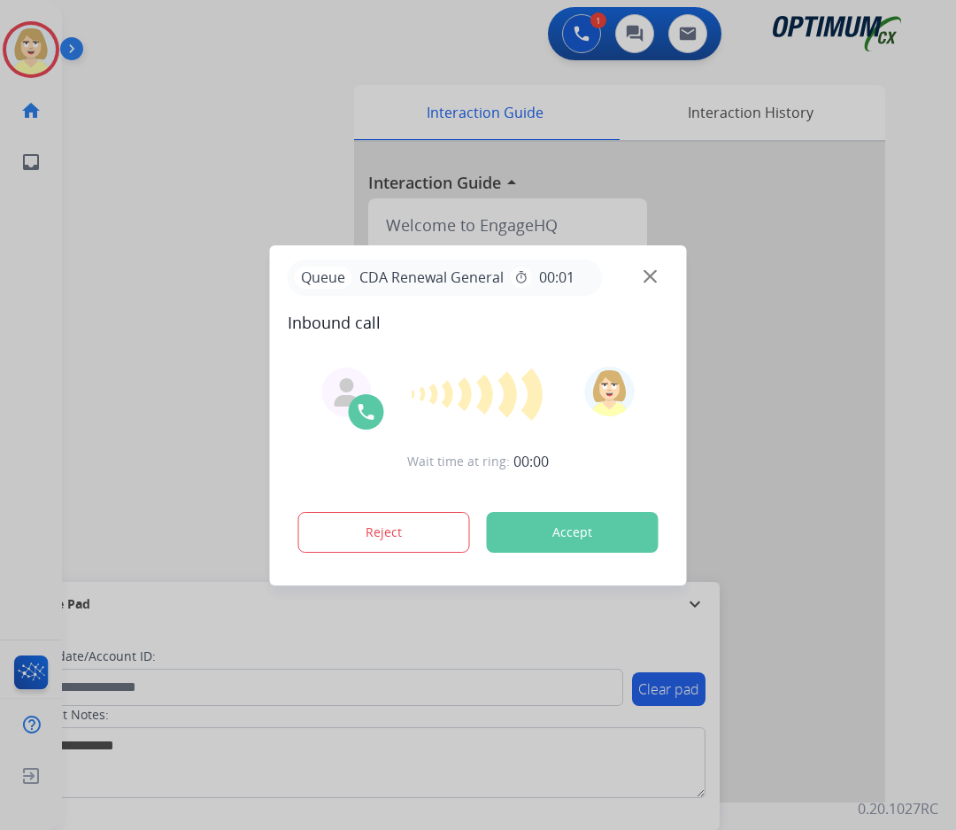
click at [127, 196] on div at bounding box center [478, 415] width 956 height 830
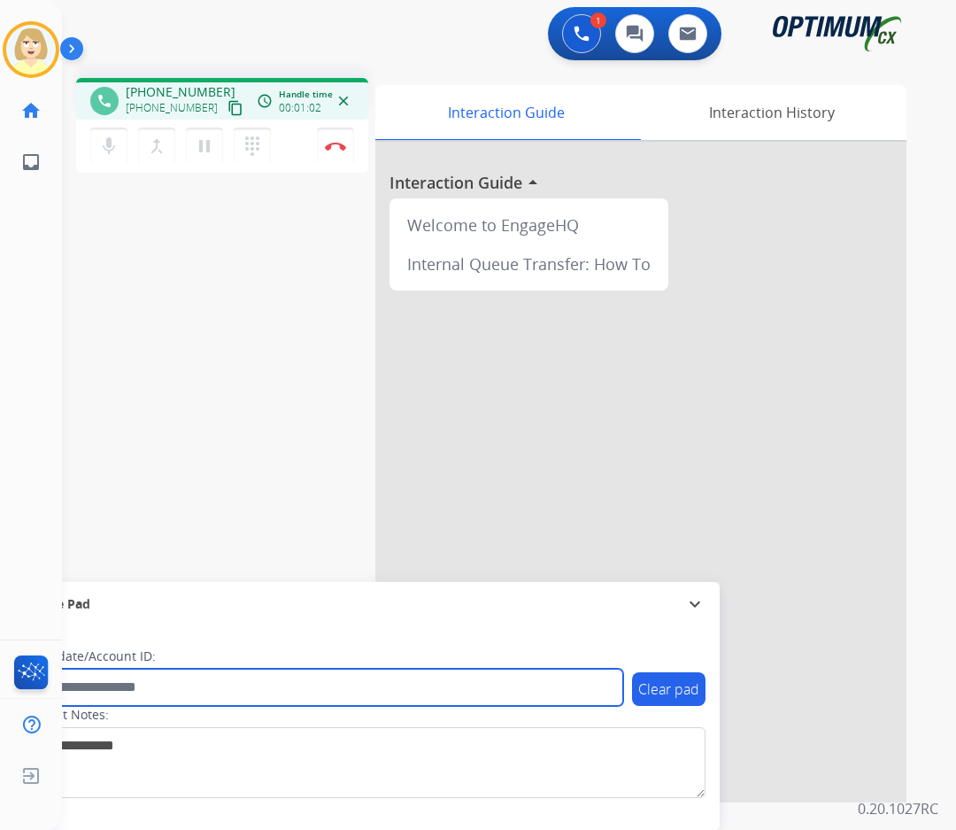
click at [112, 689] on input "text" at bounding box center [323, 687] width 600 height 37
paste input "*******"
type input "*******"
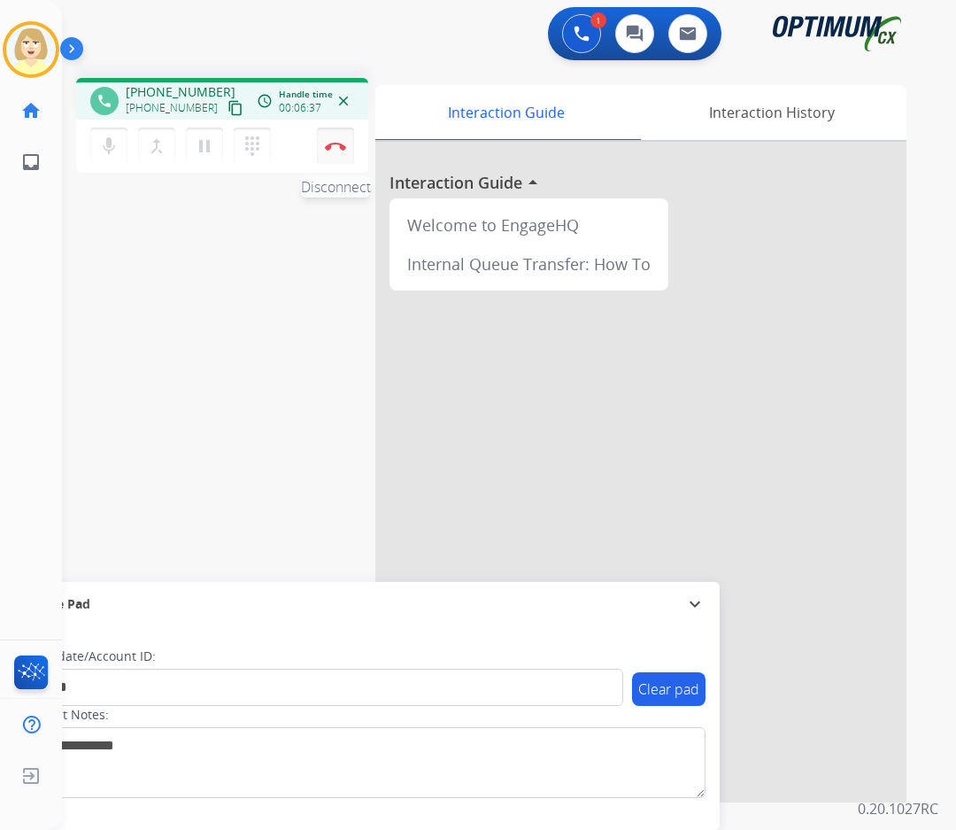
click at [339, 144] on img at bounding box center [335, 146] width 21 height 9
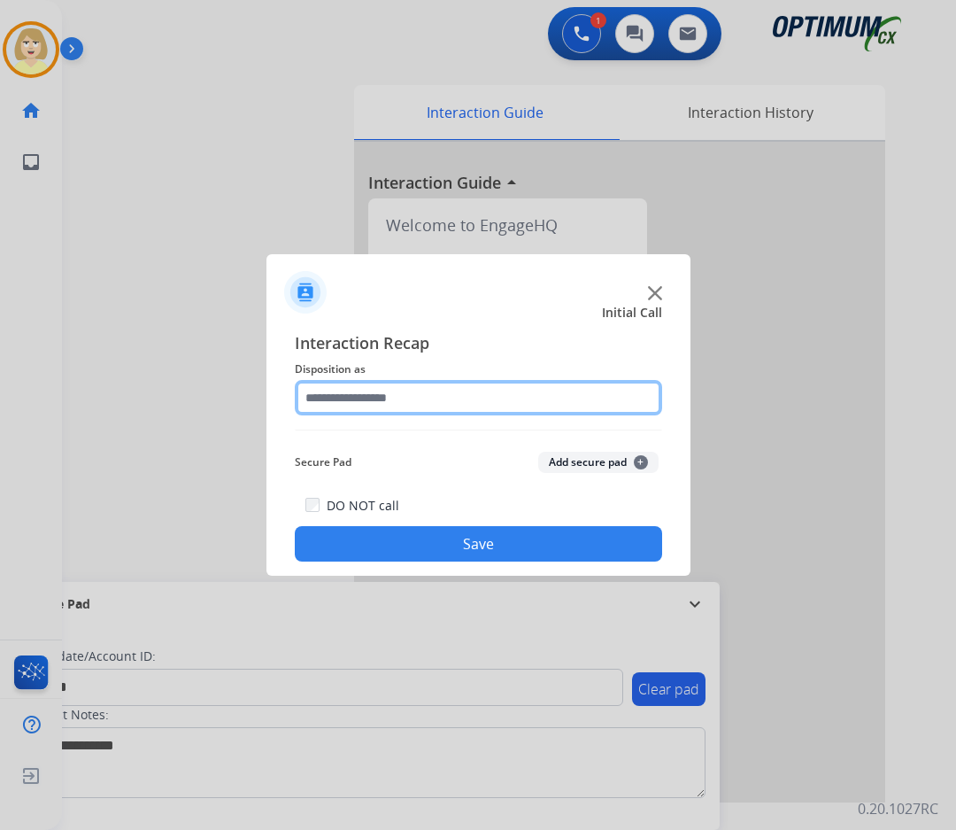
click at [341, 398] on input "text" at bounding box center [479, 397] width 368 height 35
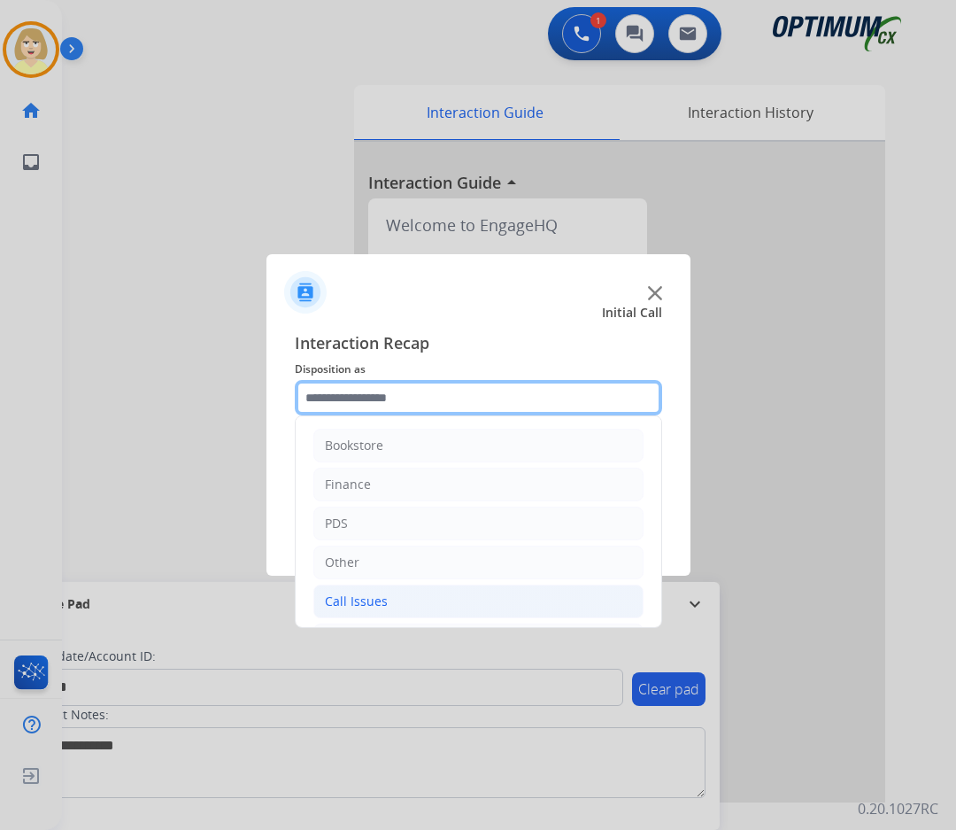
scroll to position [120, 0]
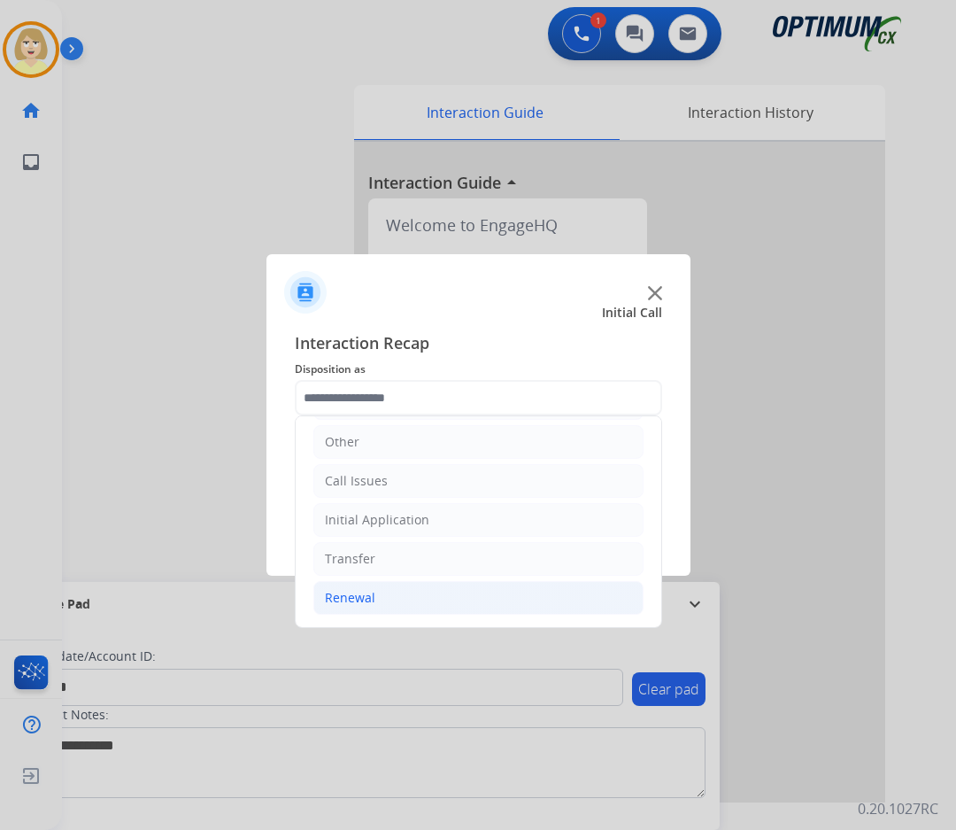
click at [354, 600] on div "Renewal" at bounding box center [350, 598] width 50 height 18
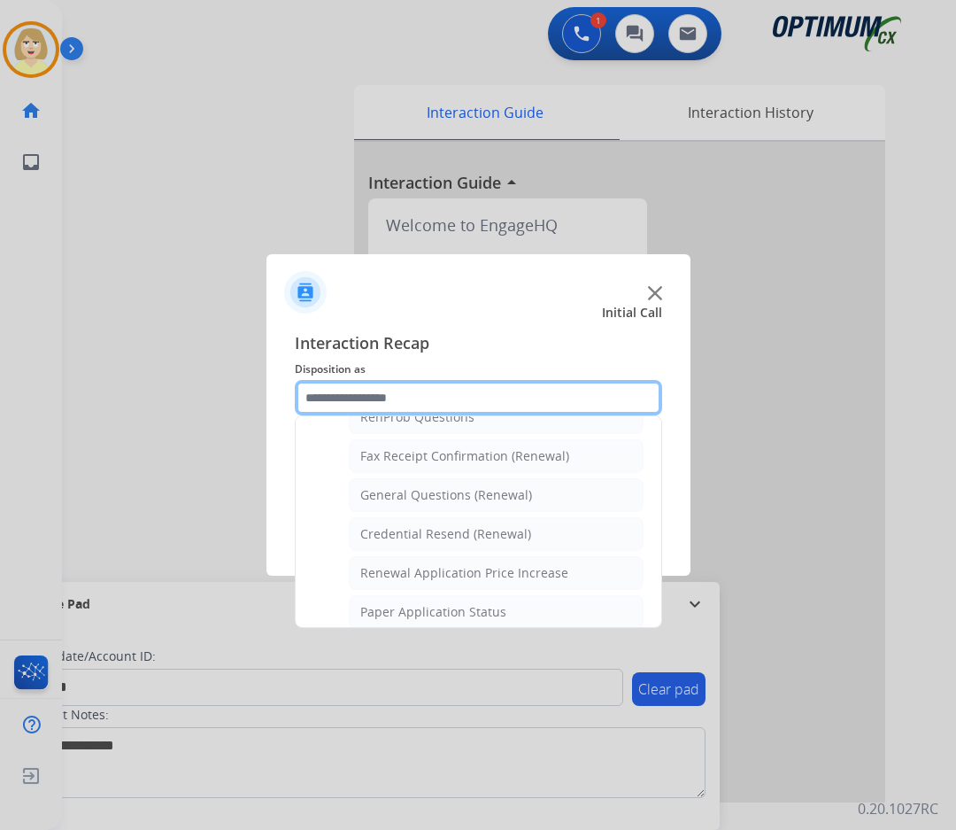
scroll to position [563, 0]
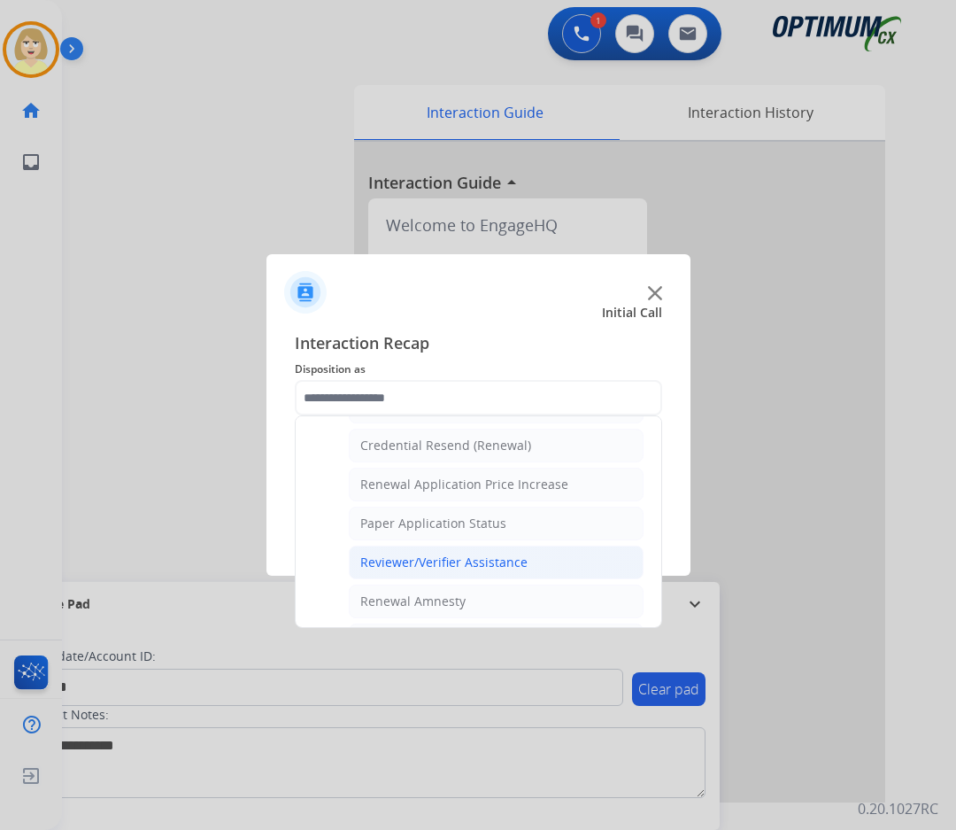
click at [417, 564] on div "Reviewer/Verifier Assistance" at bounding box center [443, 562] width 167 height 18
type input "**********"
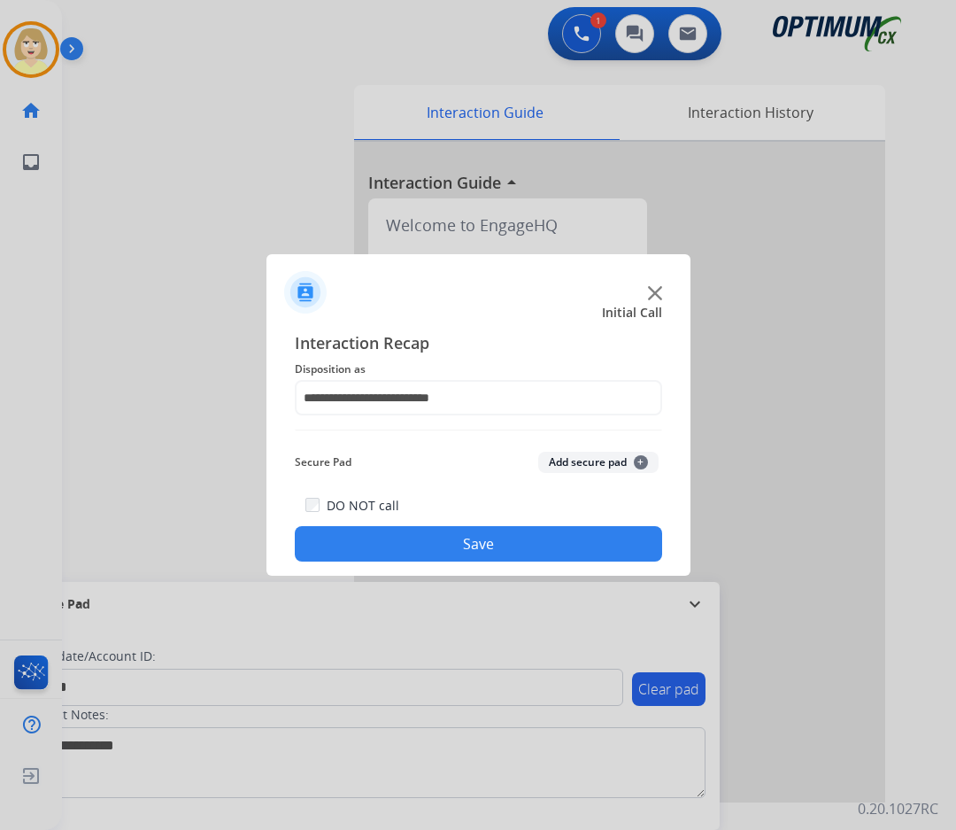
click at [577, 455] on button "Add secure pad +" at bounding box center [598, 462] width 120 height 21
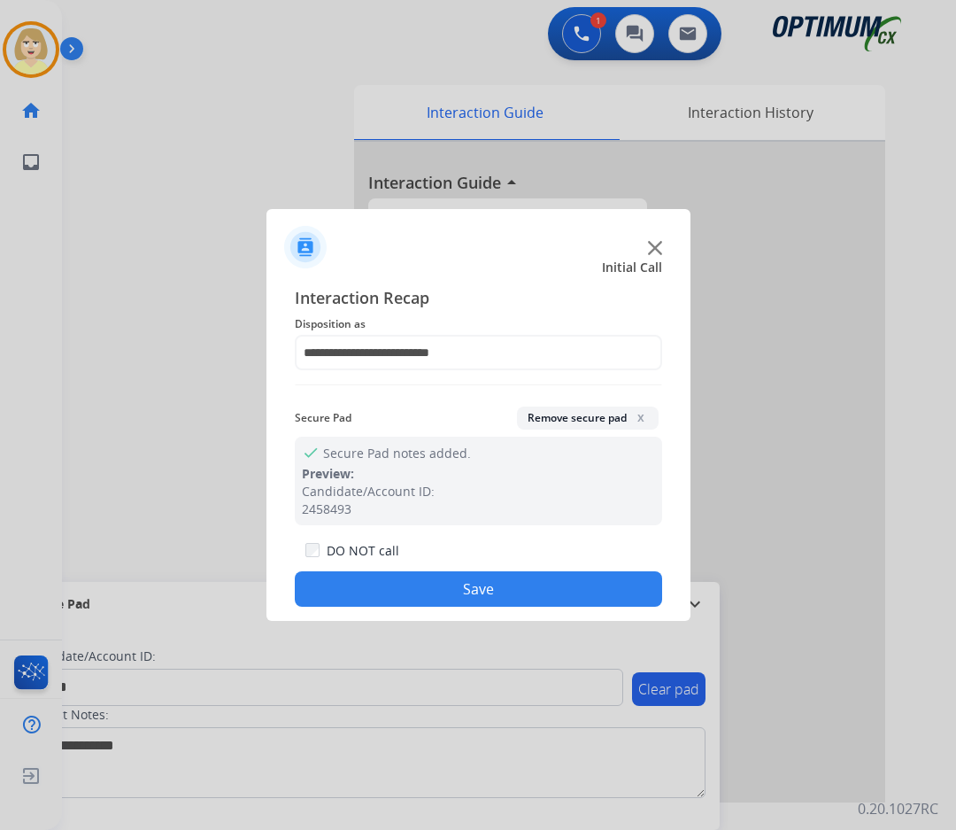
drag, startPoint x: 383, startPoint y: 586, endPoint x: 354, endPoint y: 525, distance: 67.7
click at [375, 573] on button "Save" at bounding box center [479, 588] width 368 height 35
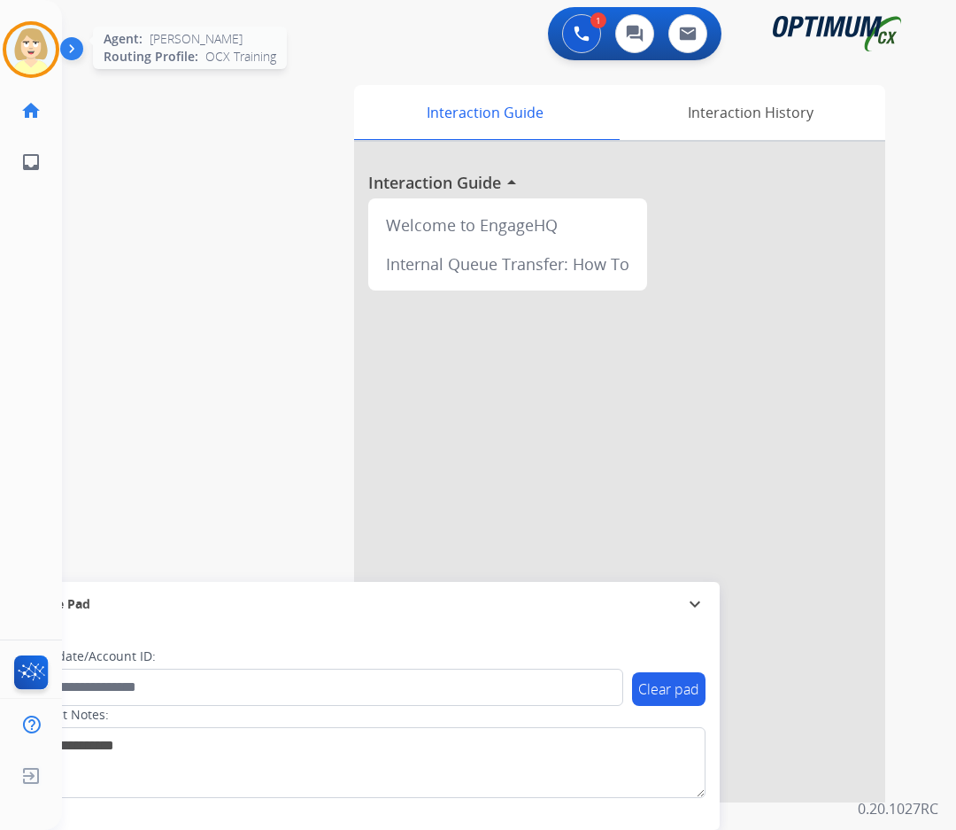
click at [30, 44] on img at bounding box center [31, 50] width 50 height 50
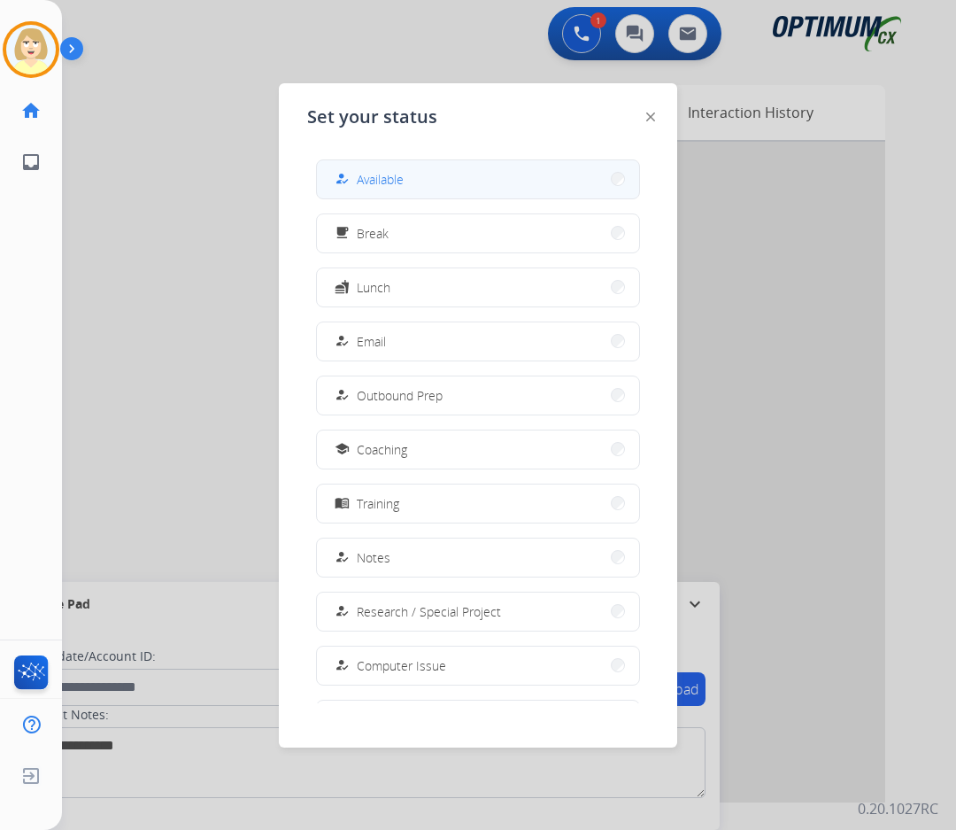
click at [390, 180] on span "Available" at bounding box center [380, 179] width 47 height 19
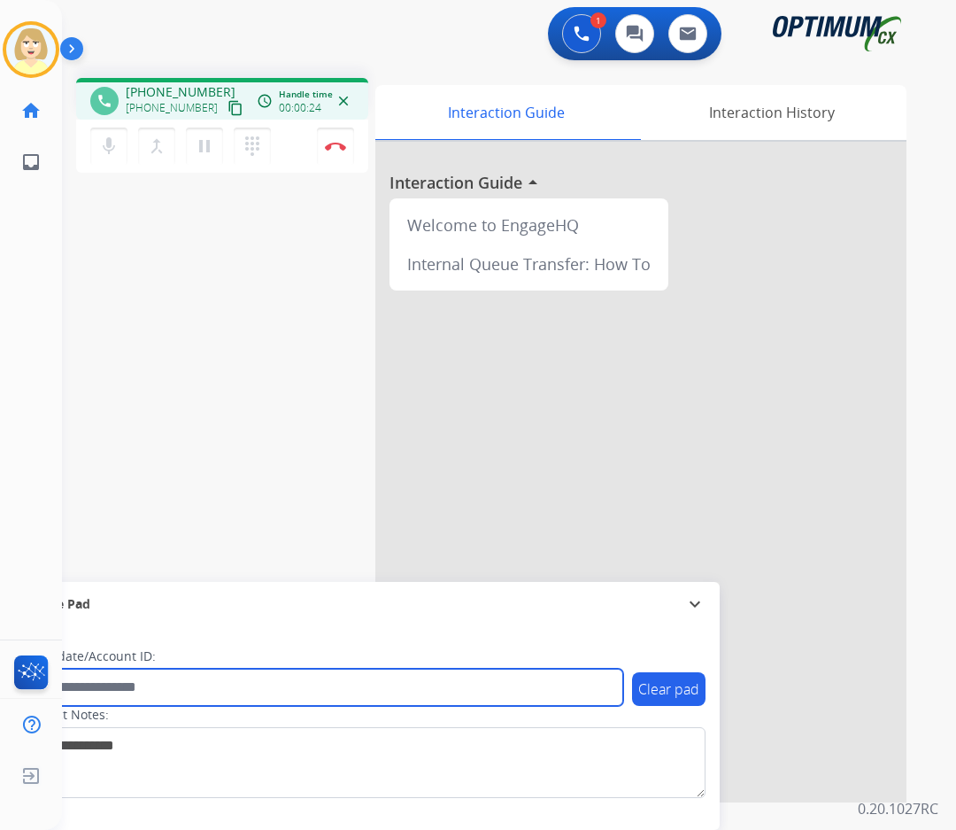
click at [105, 685] on input "text" at bounding box center [323, 687] width 600 height 37
paste input "*******"
type input "*******"
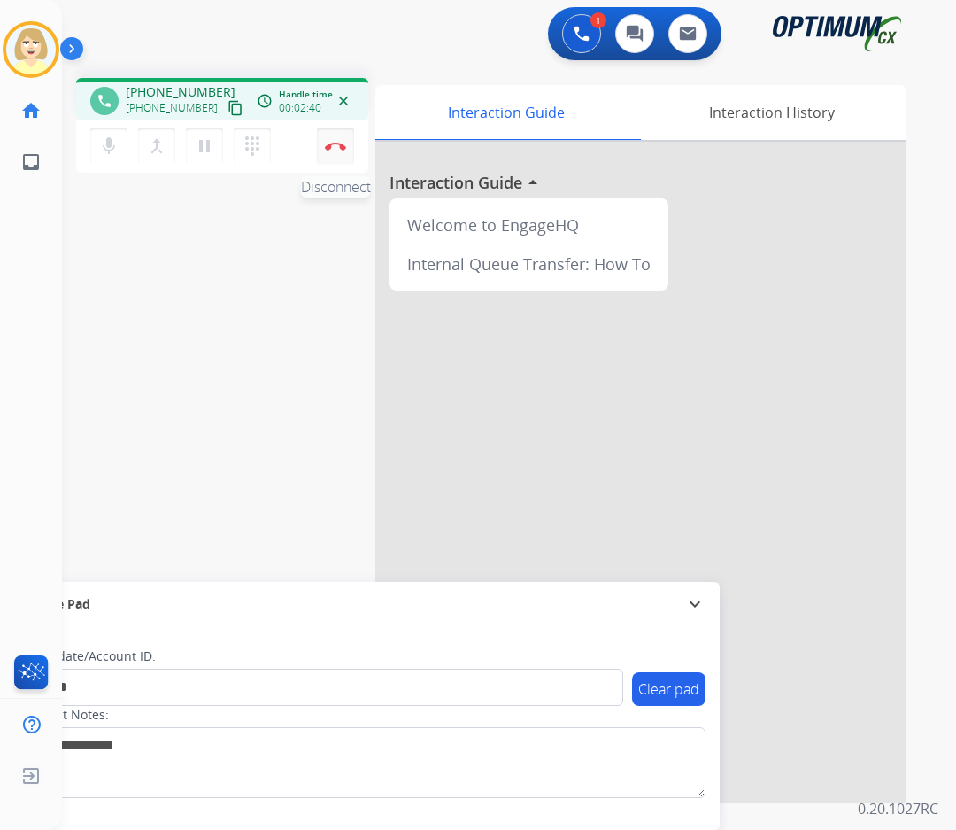
click at [332, 143] on img at bounding box center [335, 146] width 21 height 9
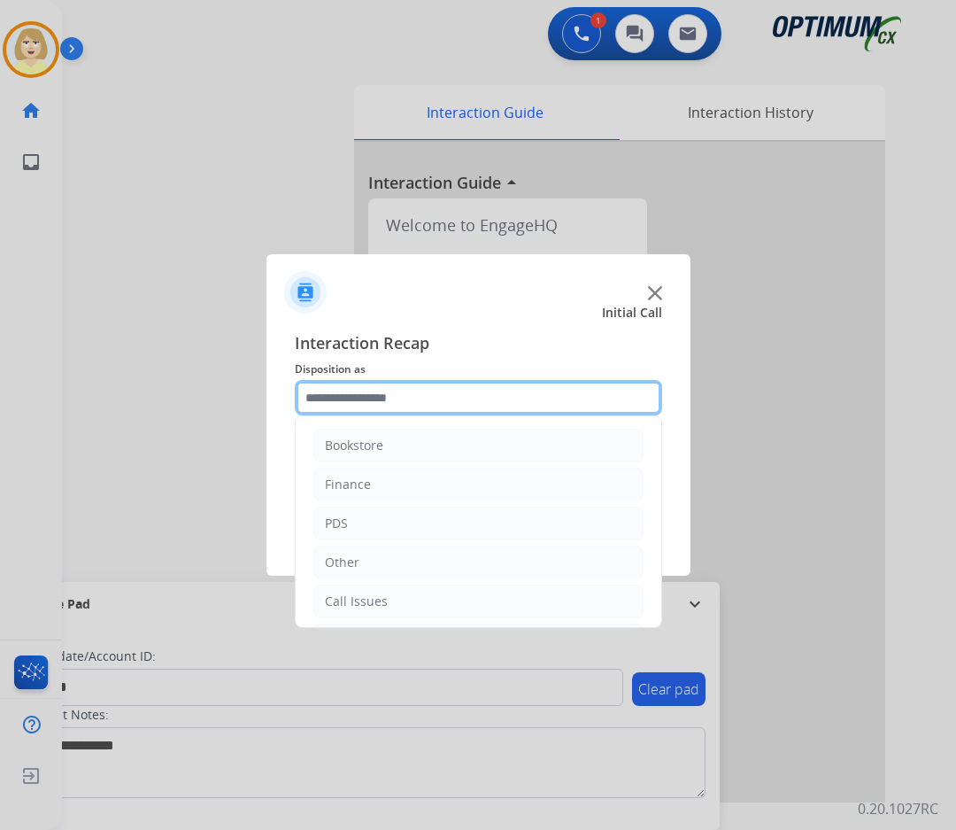
click at [394, 396] on input "text" at bounding box center [479, 397] width 368 height 35
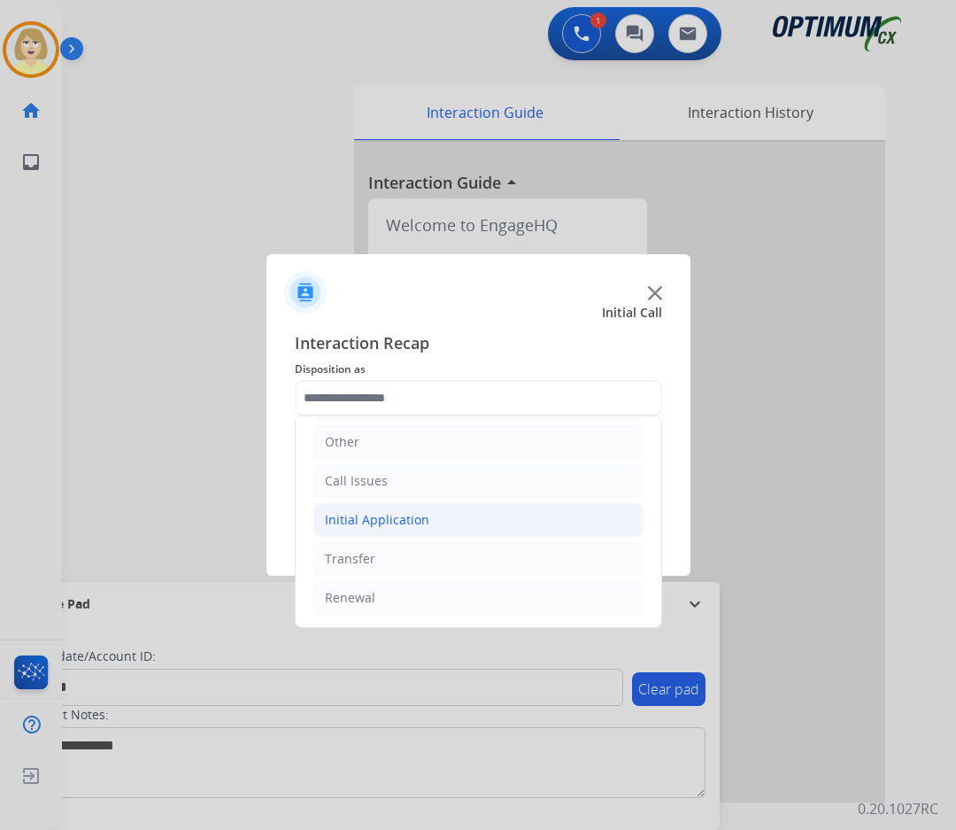
click at [404, 515] on div "Initial Application" at bounding box center [377, 520] width 105 height 18
click at [430, 555] on div "Credential Resend (Initial application)" at bounding box center [472, 559] width 224 height 18
type input "**********"
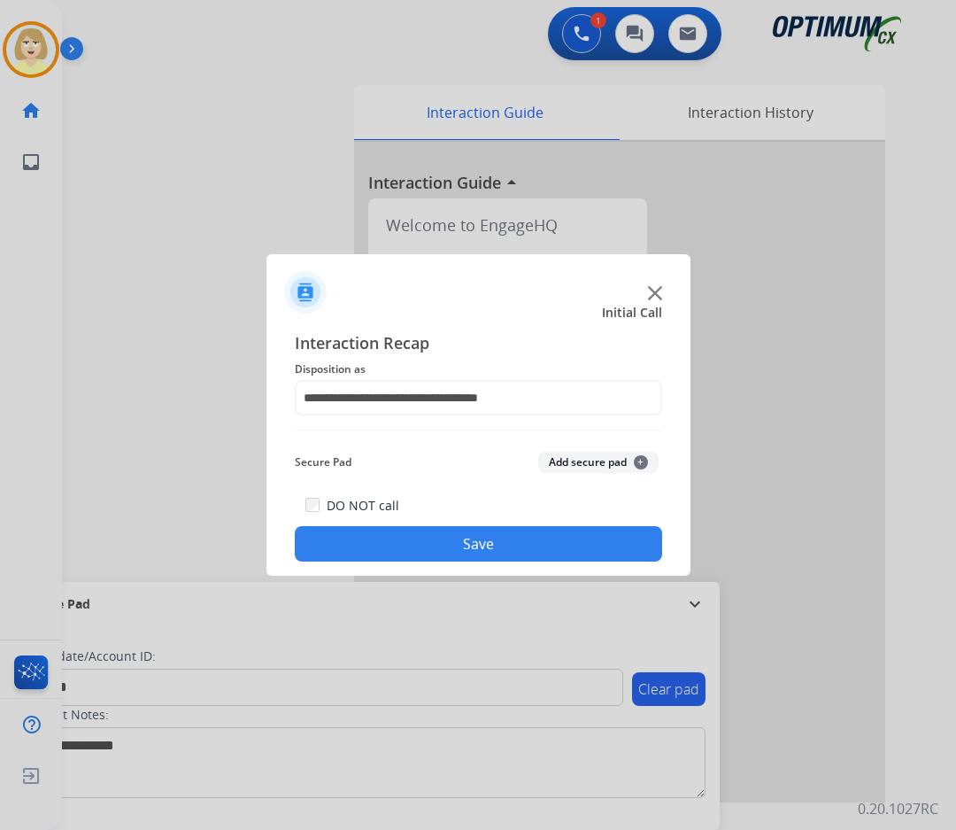
click at [564, 457] on button "Add secure pad +" at bounding box center [598, 462] width 120 height 21
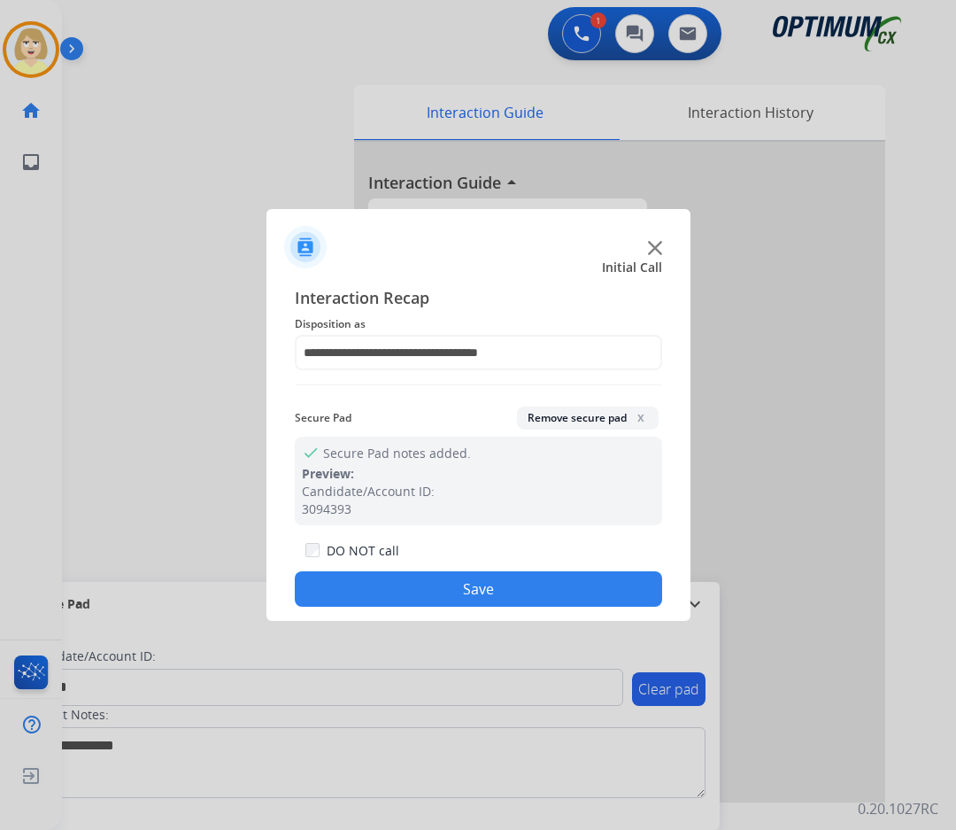
drag, startPoint x: 448, startPoint y: 584, endPoint x: 125, endPoint y: 213, distance: 492.1
click at [443, 577] on button "Save" at bounding box center [479, 588] width 368 height 35
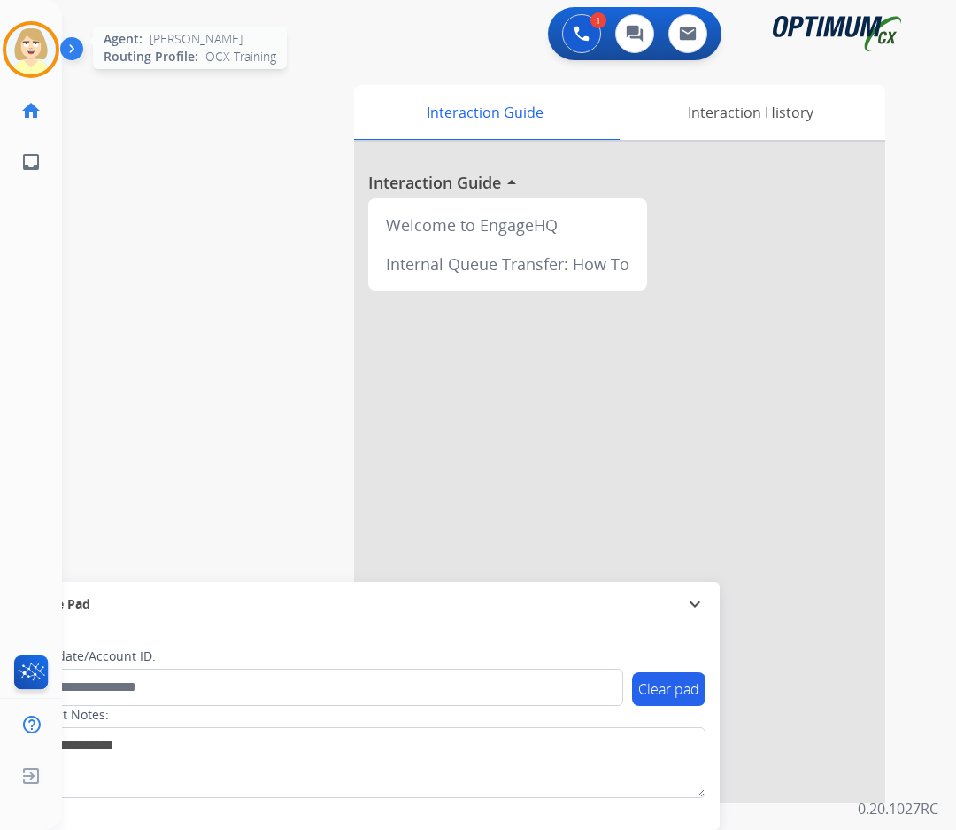
click at [23, 45] on img at bounding box center [31, 50] width 50 height 50
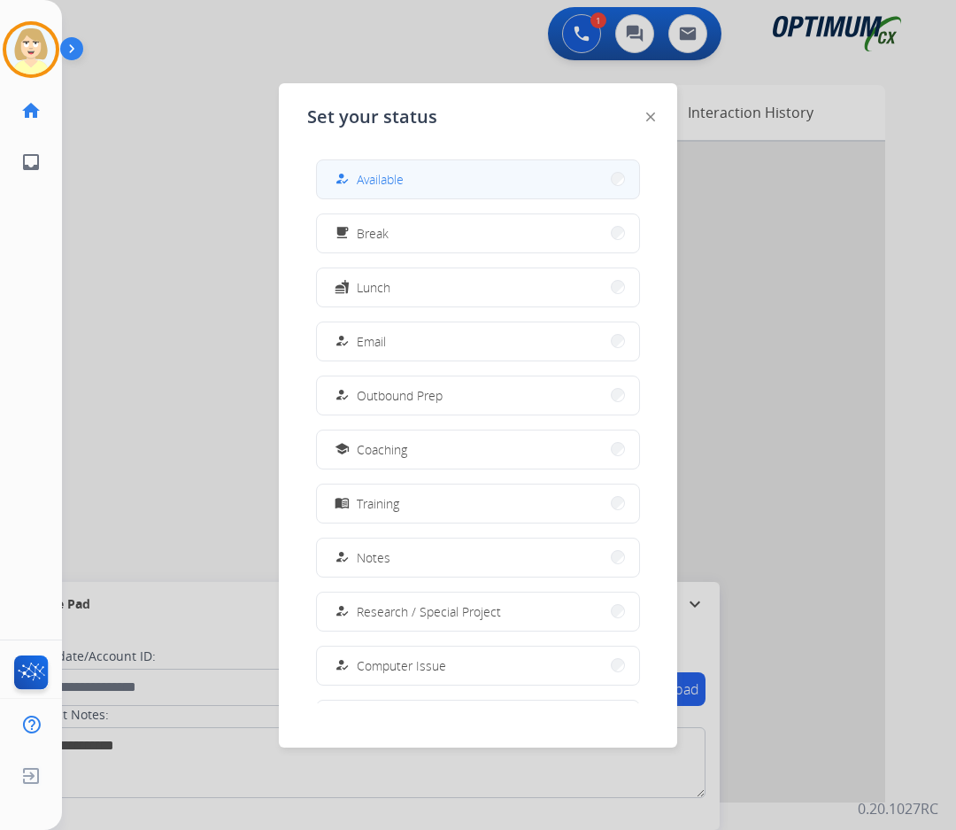
click at [382, 175] on span "Available" at bounding box center [380, 179] width 47 height 19
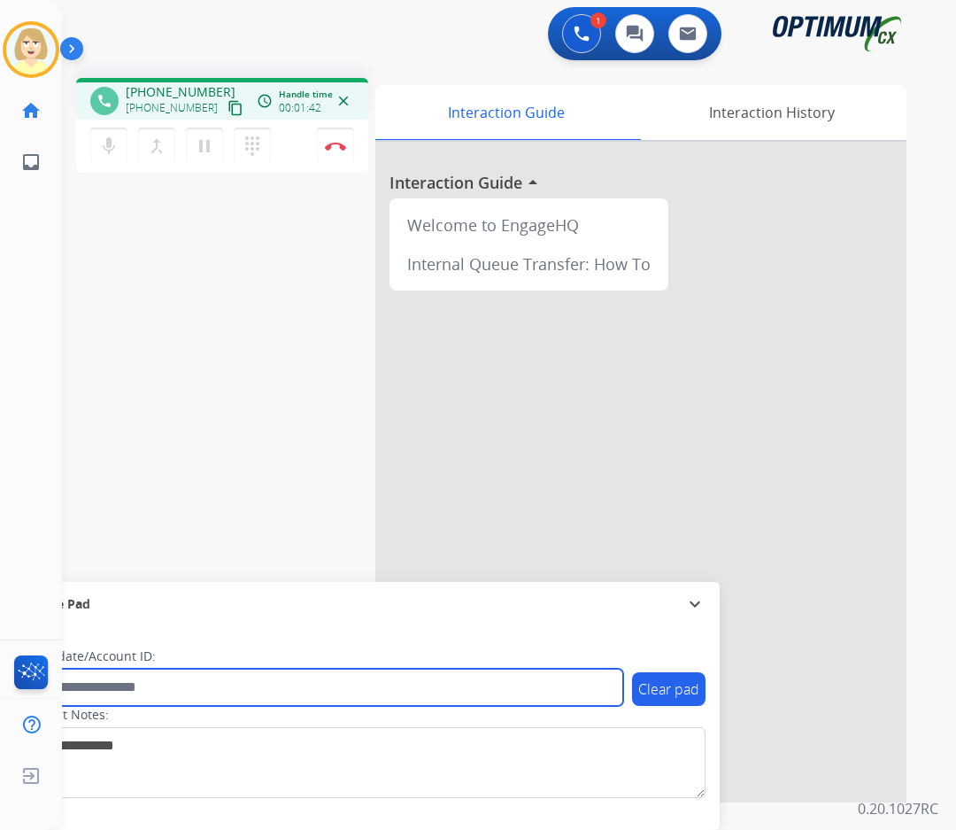
click at [77, 687] on input "text" at bounding box center [323, 687] width 600 height 37
paste input "*******"
type input "*******"
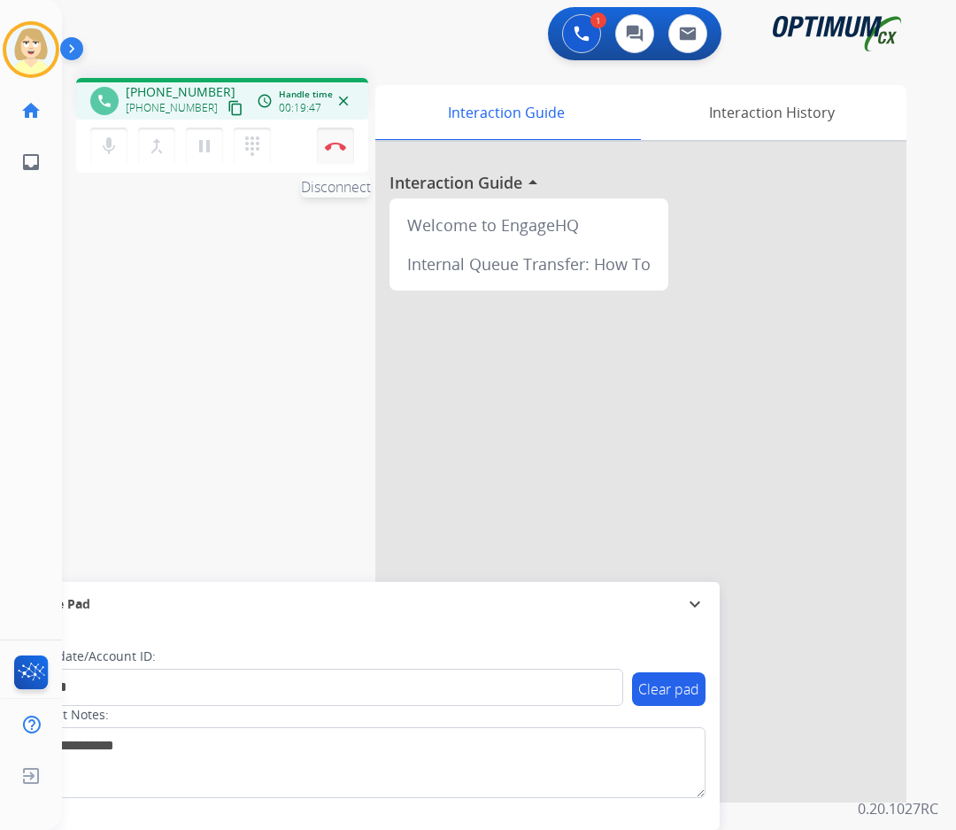
click at [336, 143] on img at bounding box center [335, 146] width 21 height 9
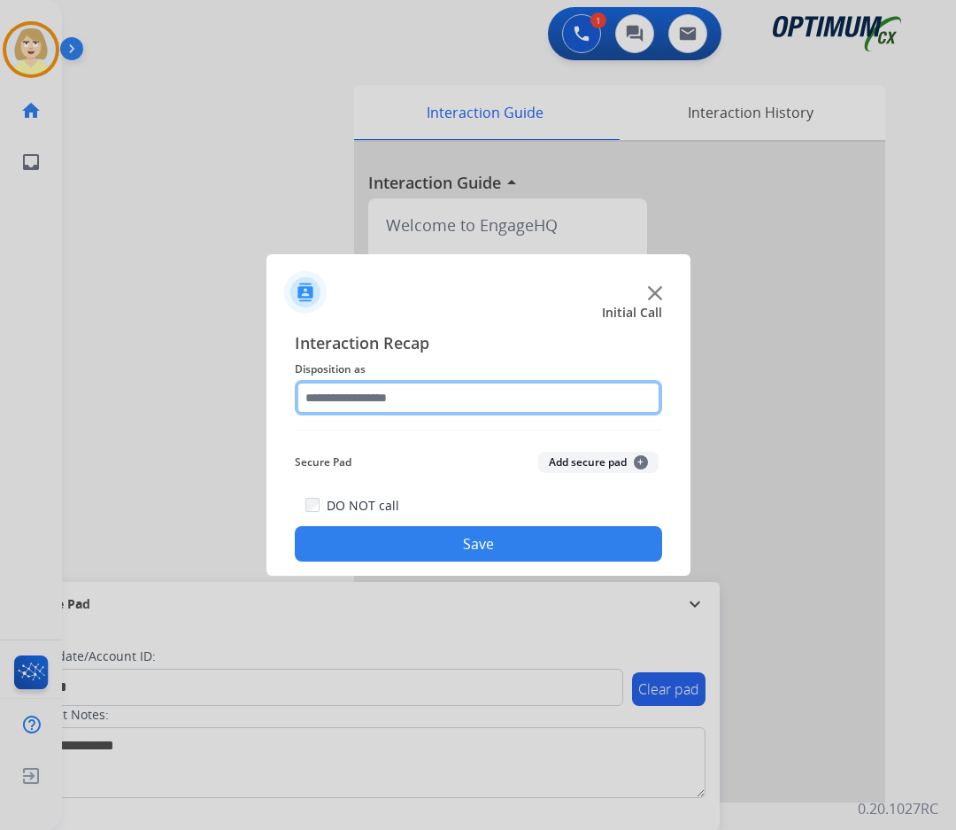
click at [346, 404] on input "text" at bounding box center [479, 397] width 368 height 35
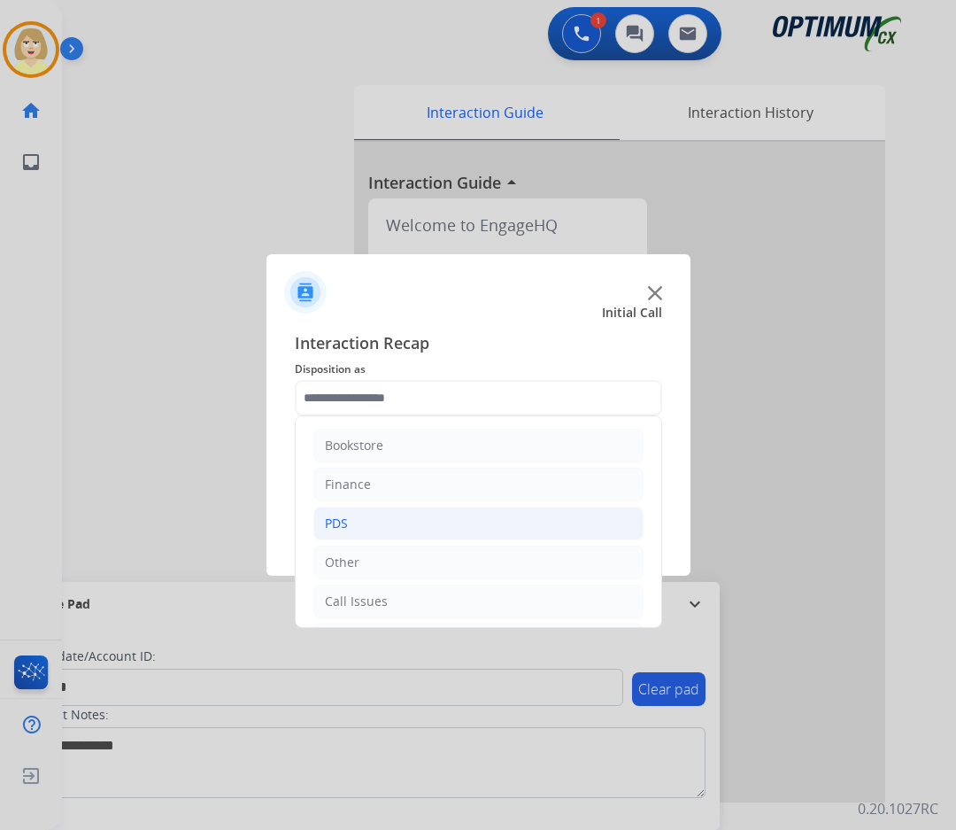
click at [347, 523] on div "PDS" at bounding box center [336, 524] width 23 height 18
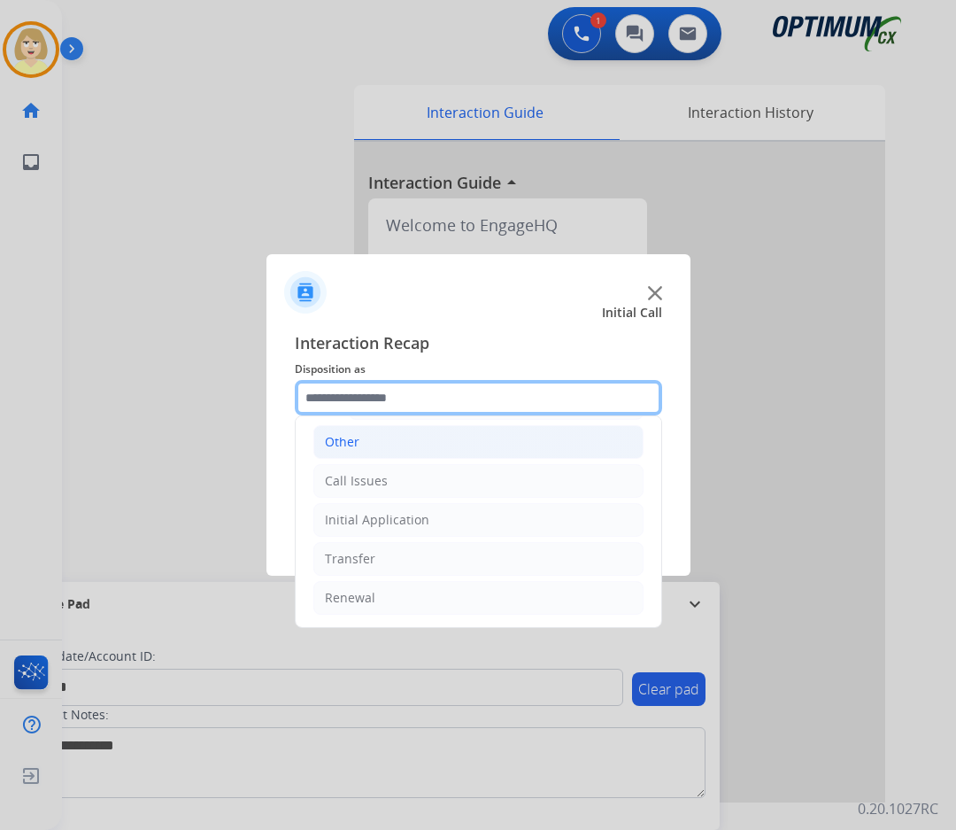
scroll to position [535, 0]
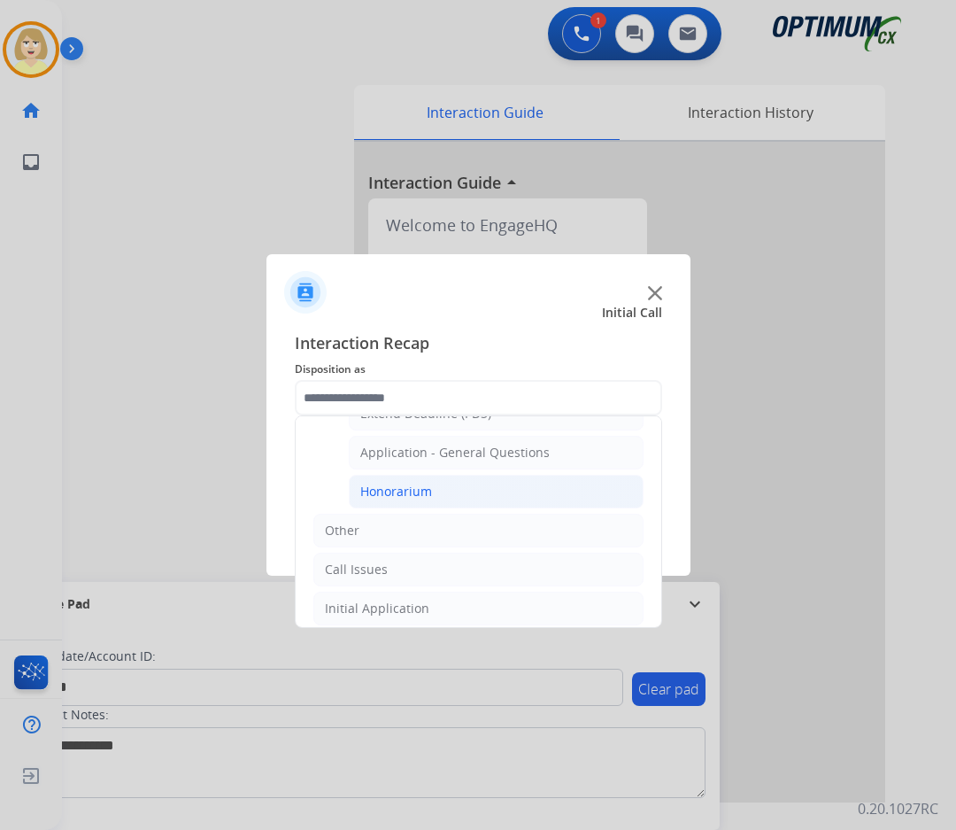
click at [390, 493] on div "Honorarium" at bounding box center [396, 492] width 72 height 18
type input "**********"
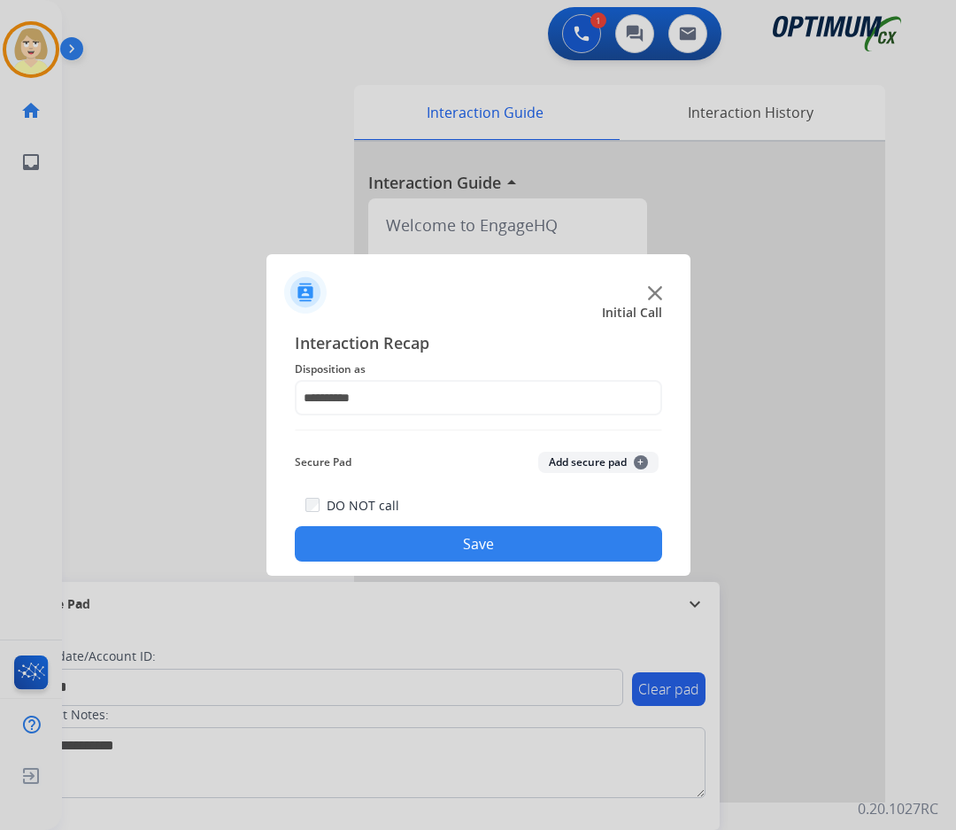
click at [549, 458] on button "Add secure pad +" at bounding box center [598, 462] width 120 height 21
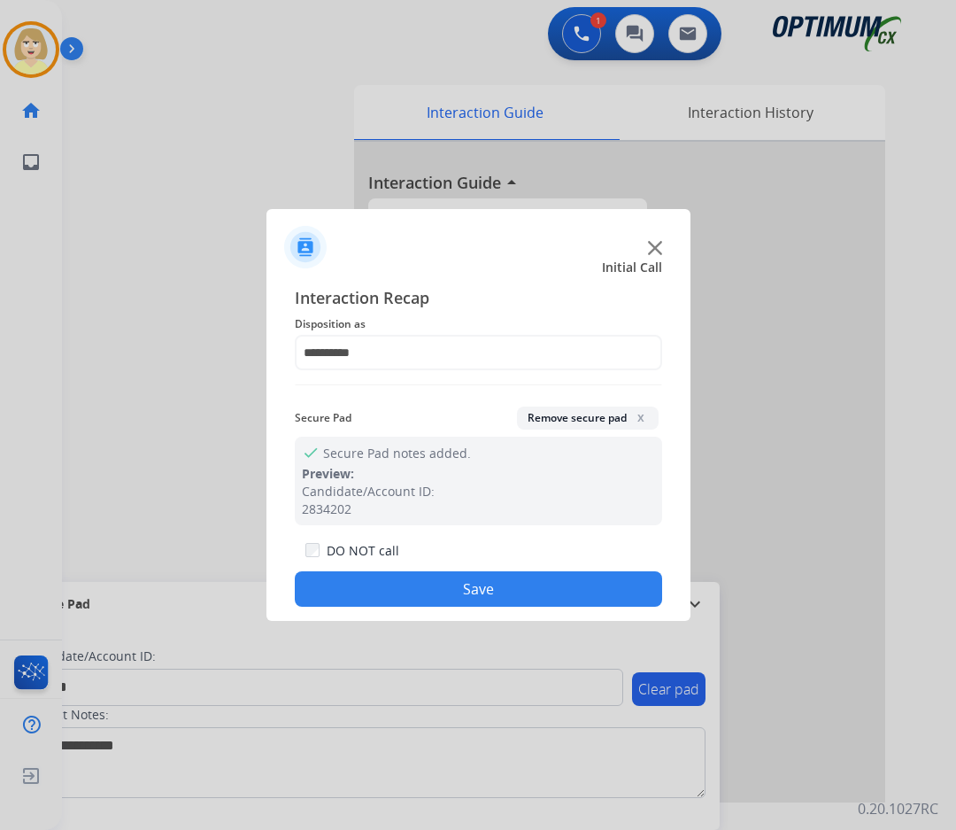
drag, startPoint x: 399, startPoint y: 584, endPoint x: 334, endPoint y: 456, distance: 144.2
click at [391, 573] on button "Save" at bounding box center [479, 588] width 368 height 35
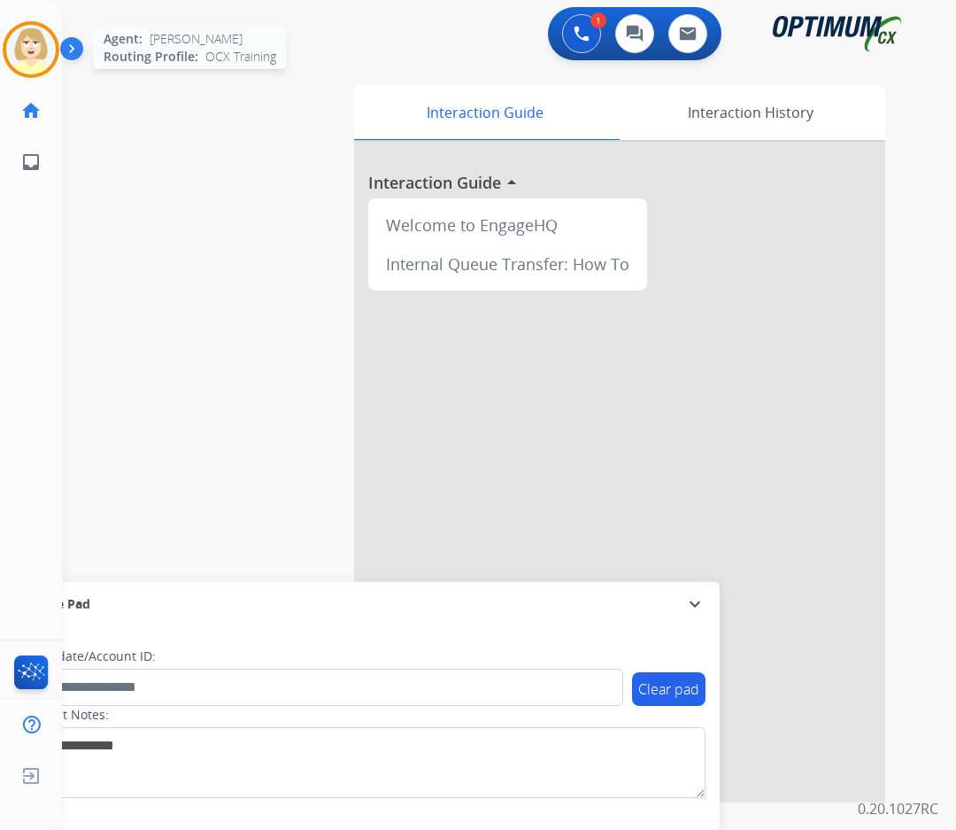
click at [33, 41] on img at bounding box center [31, 50] width 50 height 50
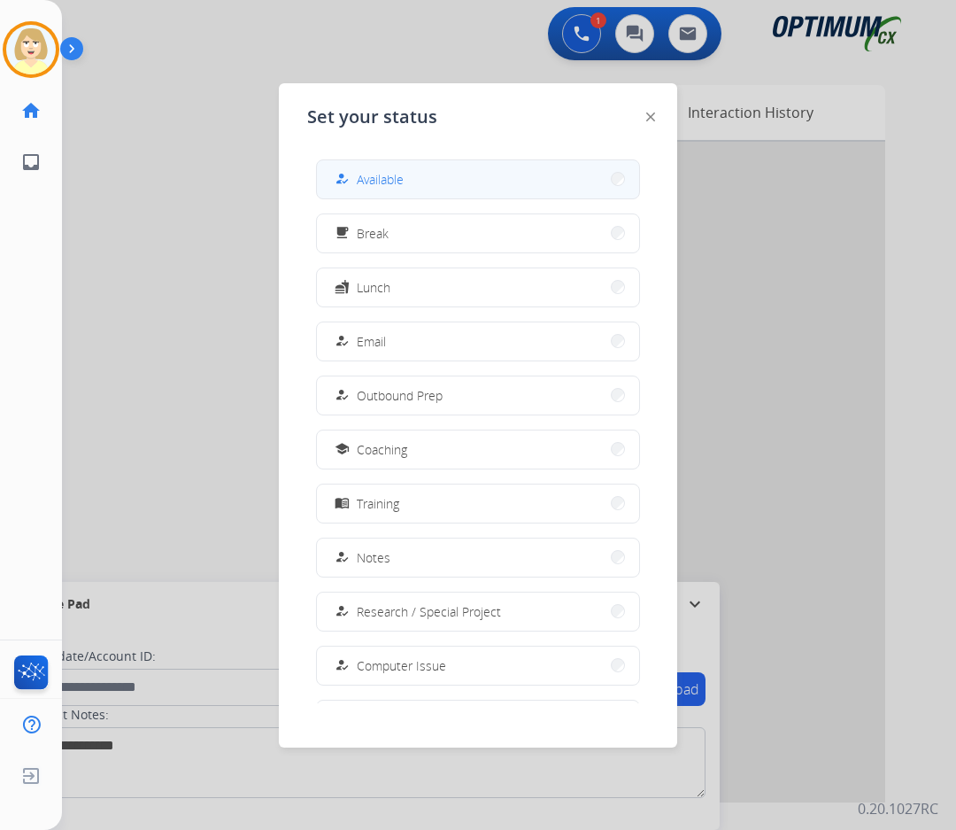
click at [375, 173] on span "Available" at bounding box center [380, 179] width 47 height 19
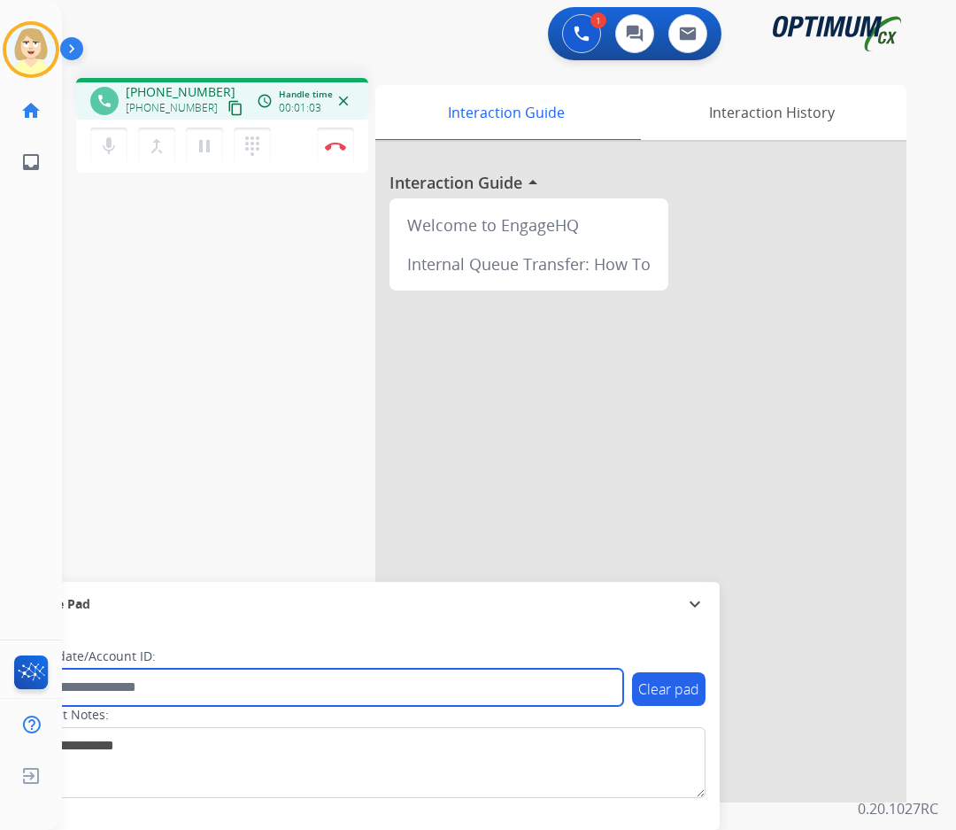
click at [135, 685] on input "text" at bounding box center [323, 687] width 600 height 37
paste input "*******"
type input "*******"
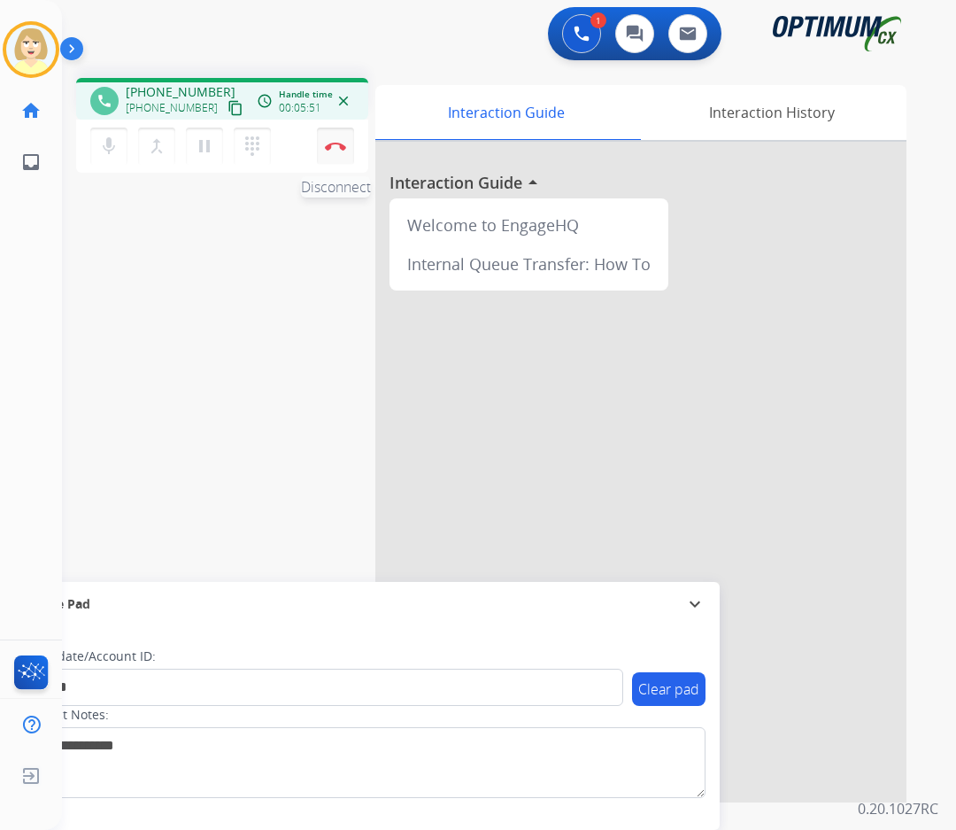
click at [332, 141] on button "Disconnect" at bounding box center [335, 146] width 37 height 37
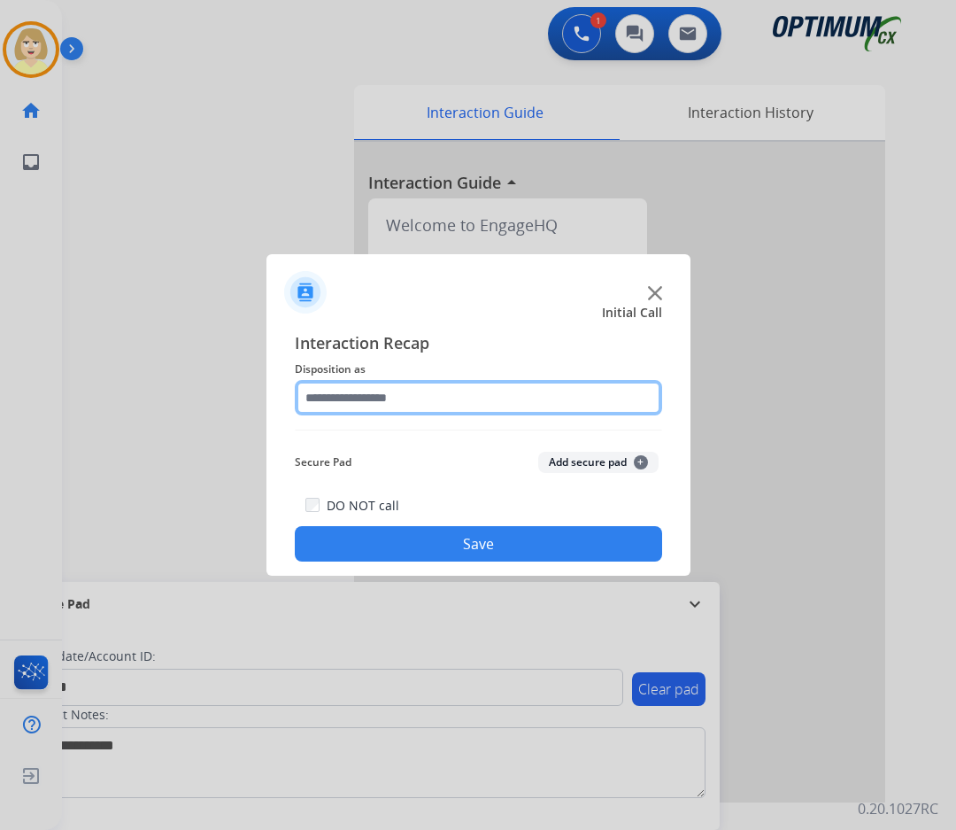
click at [339, 395] on input "text" at bounding box center [479, 397] width 368 height 35
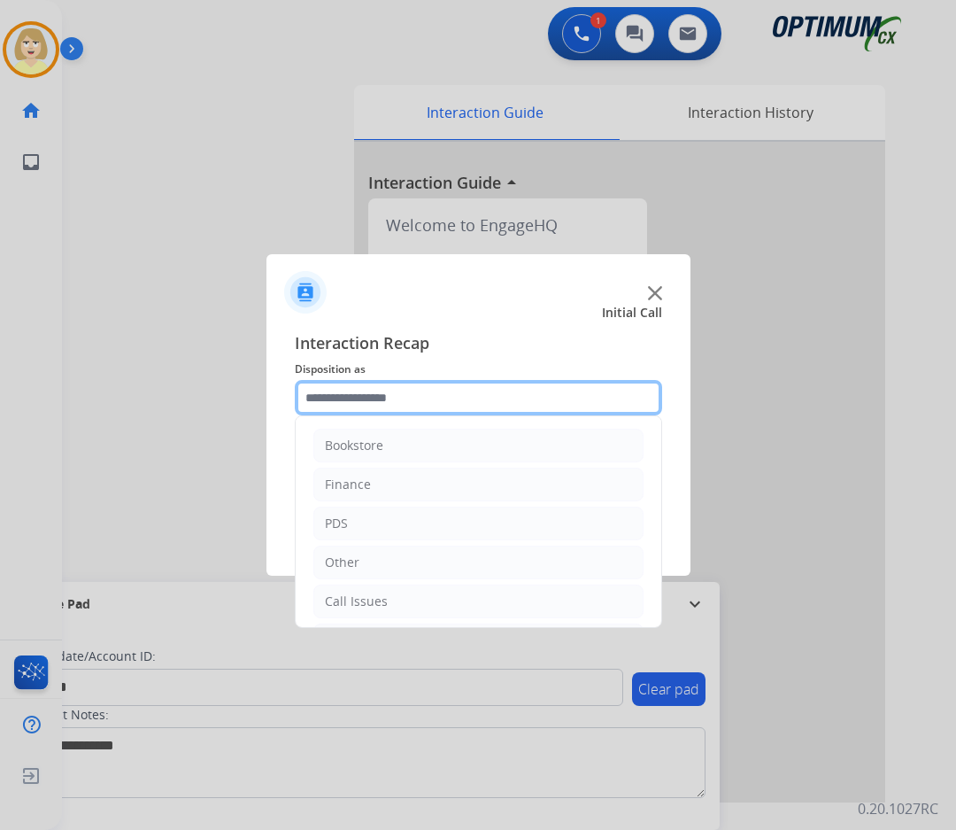
scroll to position [120, 0]
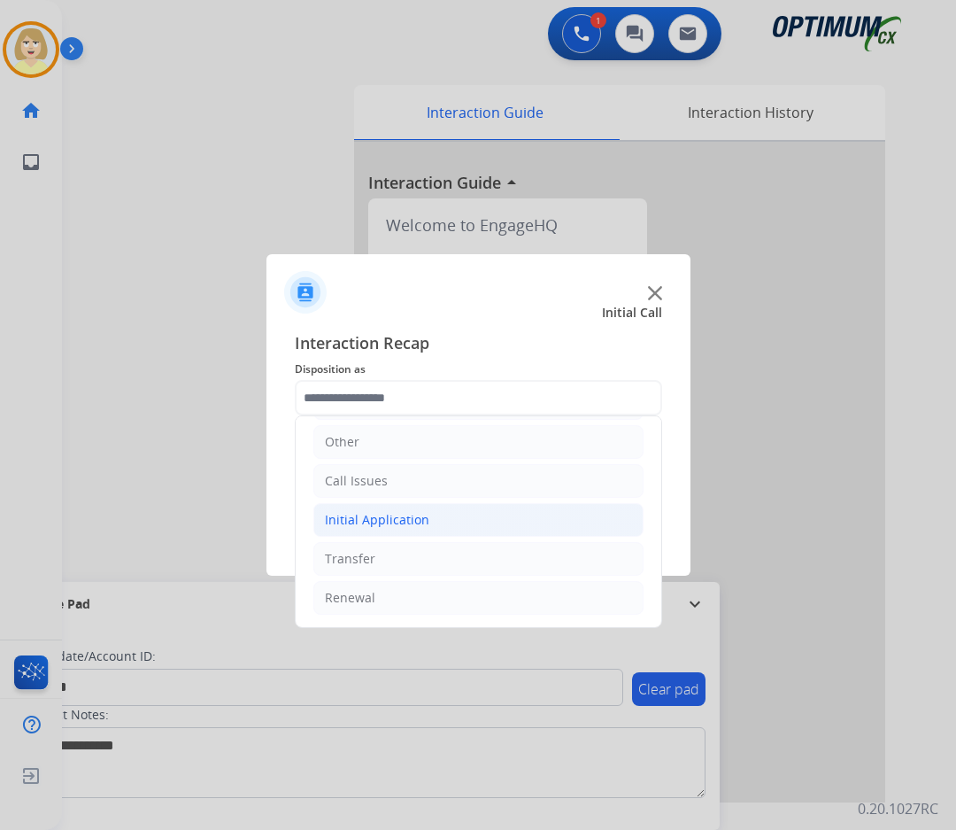
click at [415, 521] on div "Initial Application" at bounding box center [377, 520] width 105 height 18
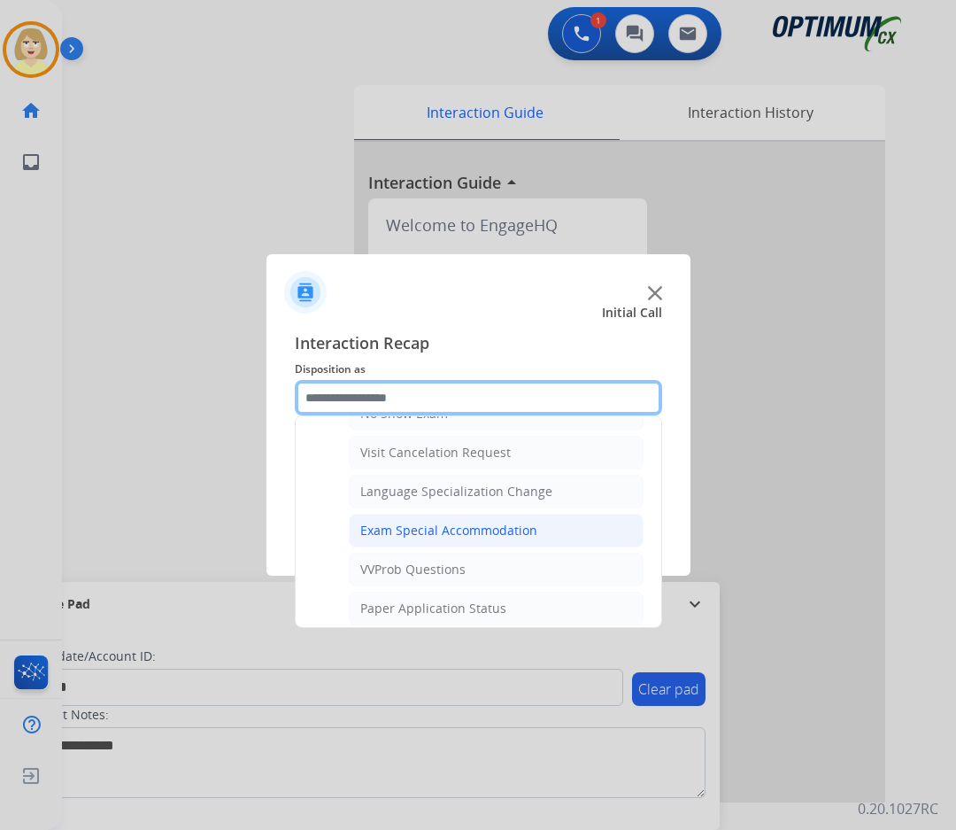
scroll to position [1006, 0]
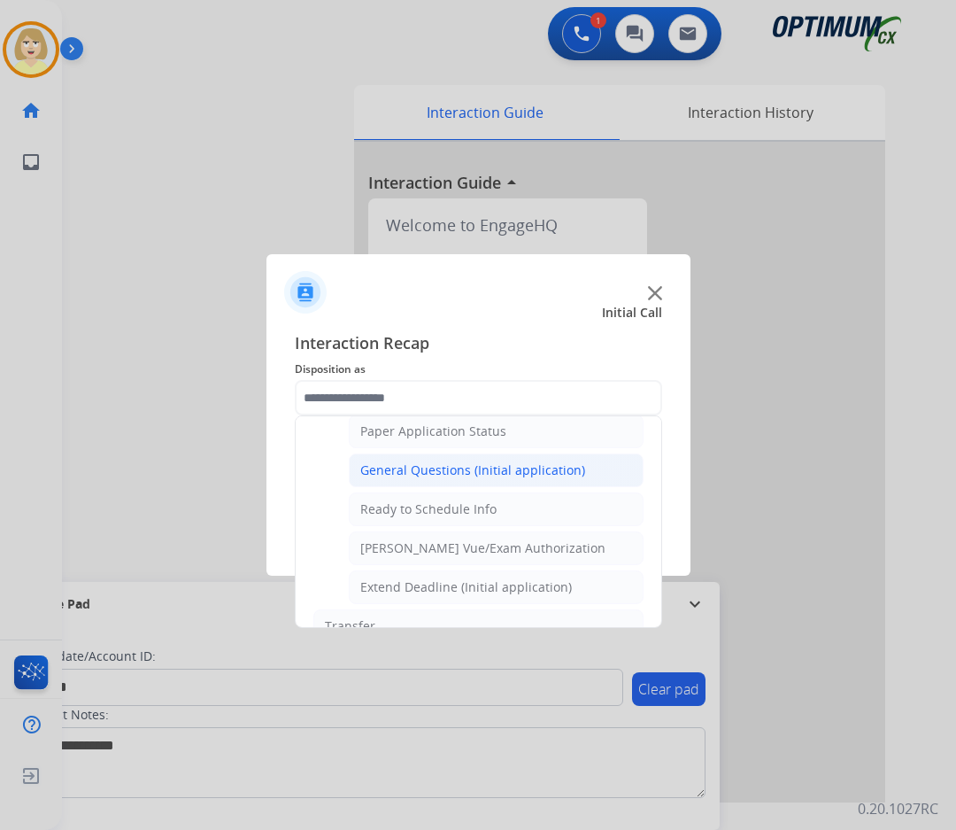
click at [436, 471] on div "General Questions (Initial application)" at bounding box center [472, 470] width 225 height 18
type input "**********"
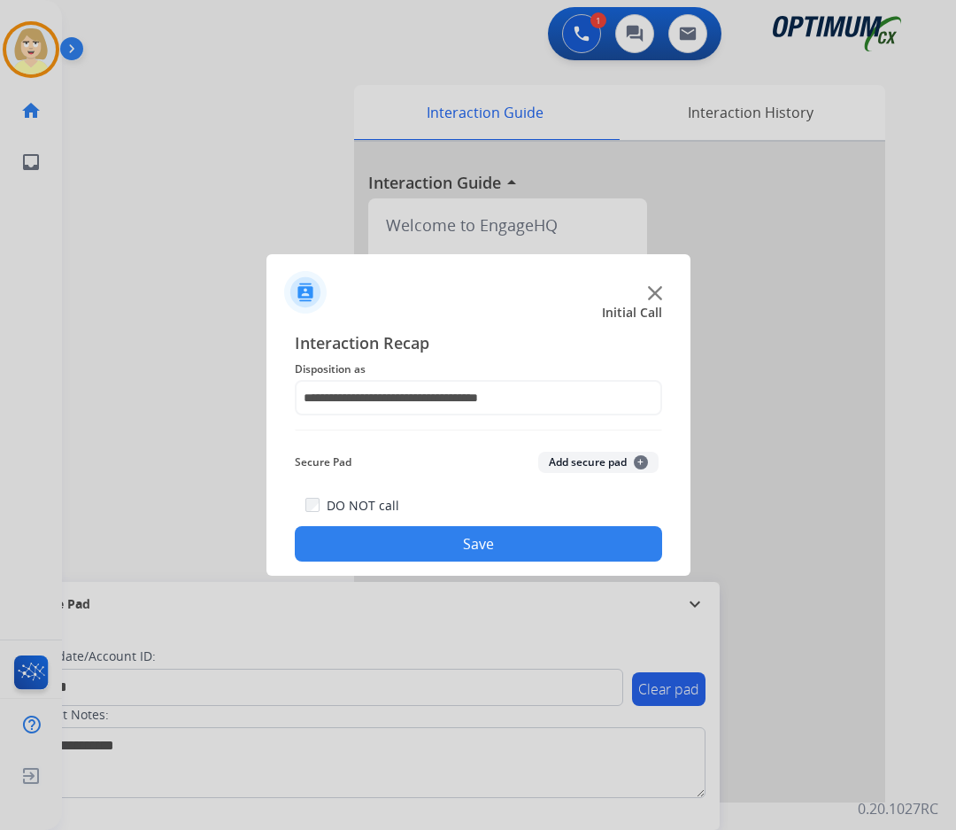
click at [582, 461] on button "Add secure pad +" at bounding box center [598, 462] width 120 height 21
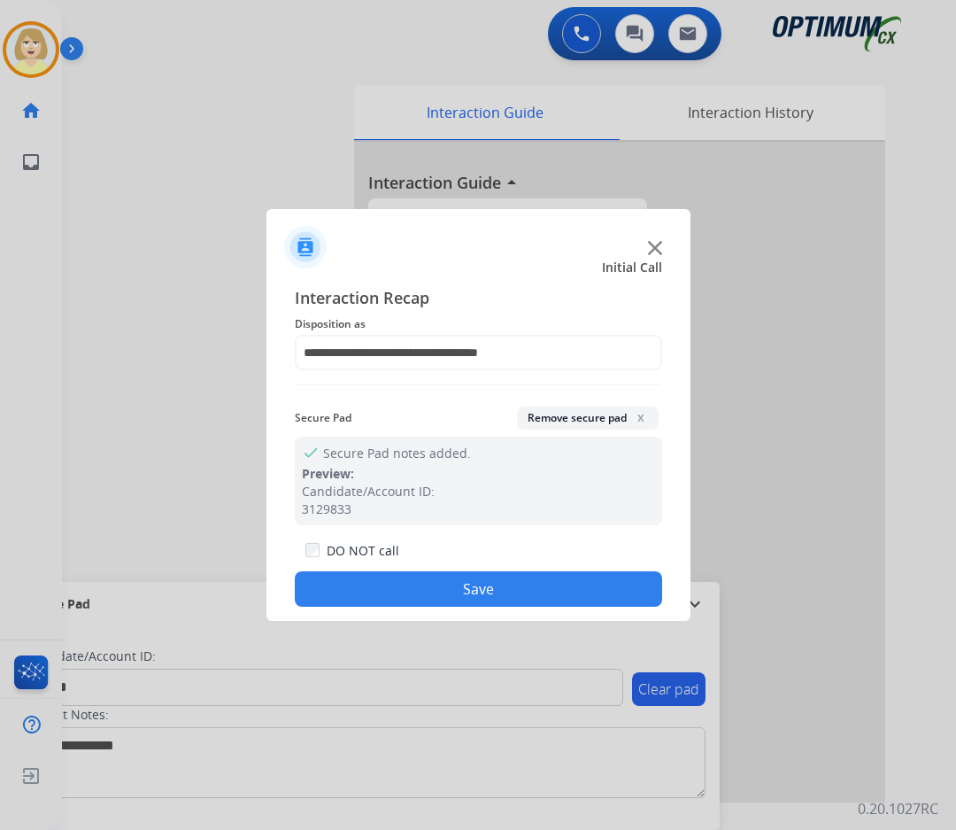
click at [430, 581] on button "Save" at bounding box center [479, 588] width 368 height 35
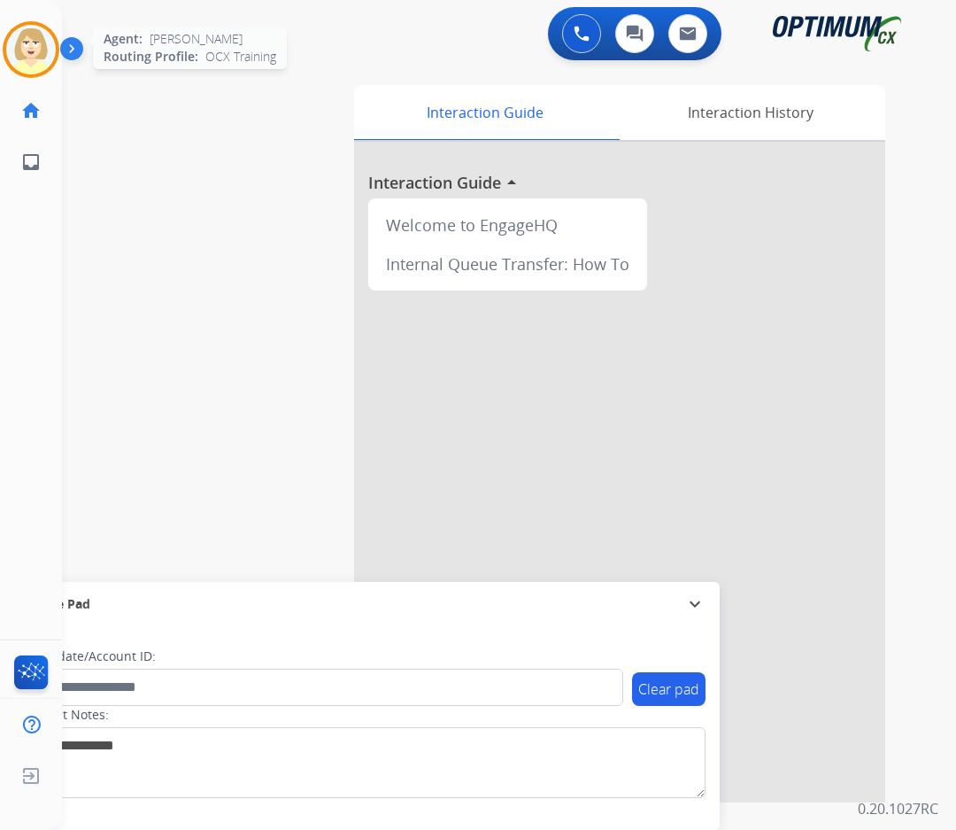
click at [36, 47] on img at bounding box center [31, 50] width 50 height 50
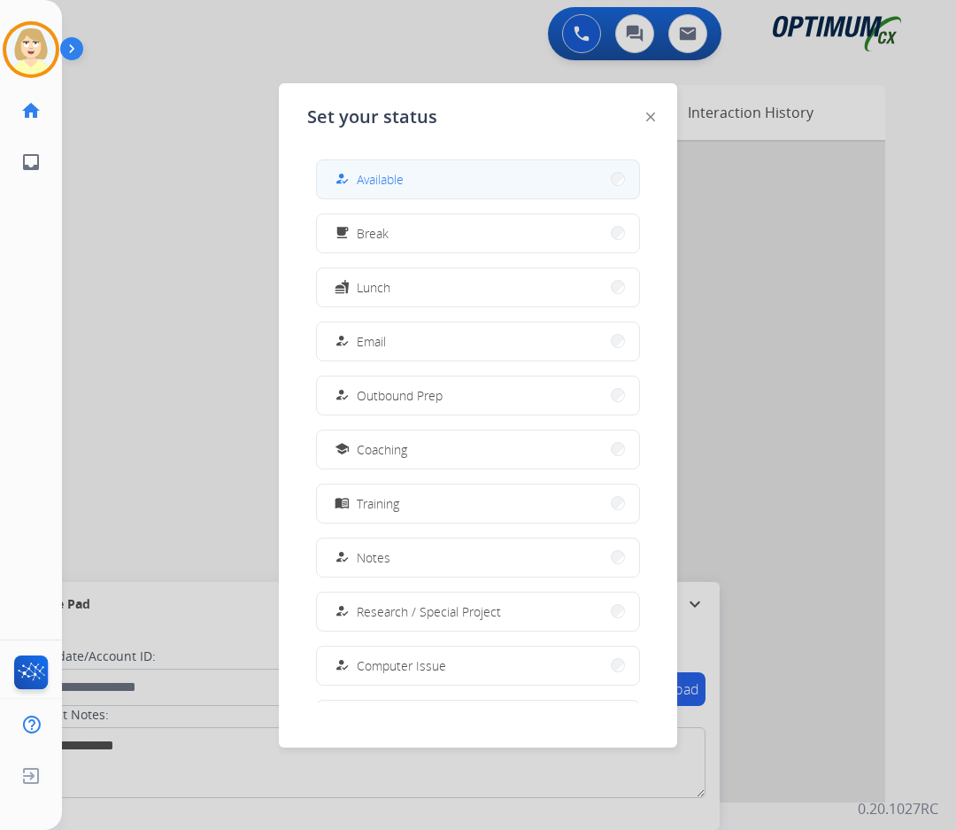
click at [398, 181] on span "Available" at bounding box center [380, 179] width 47 height 19
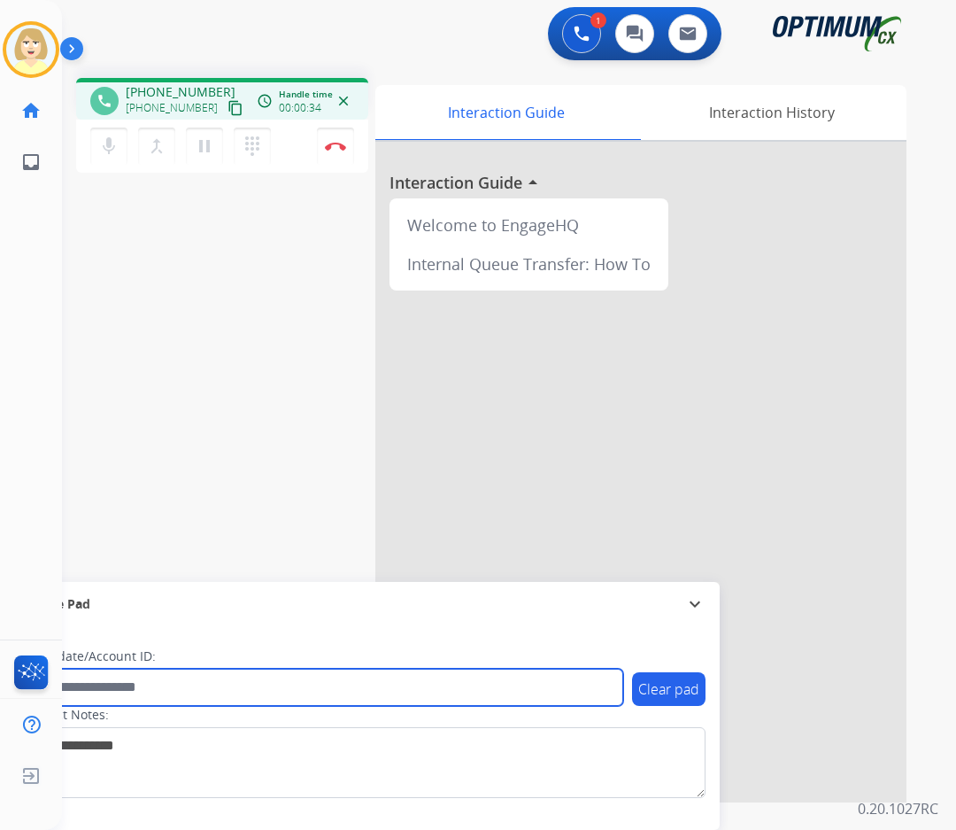
click at [105, 688] on input "text" at bounding box center [323, 687] width 600 height 37
paste input "*******"
type input "*******"
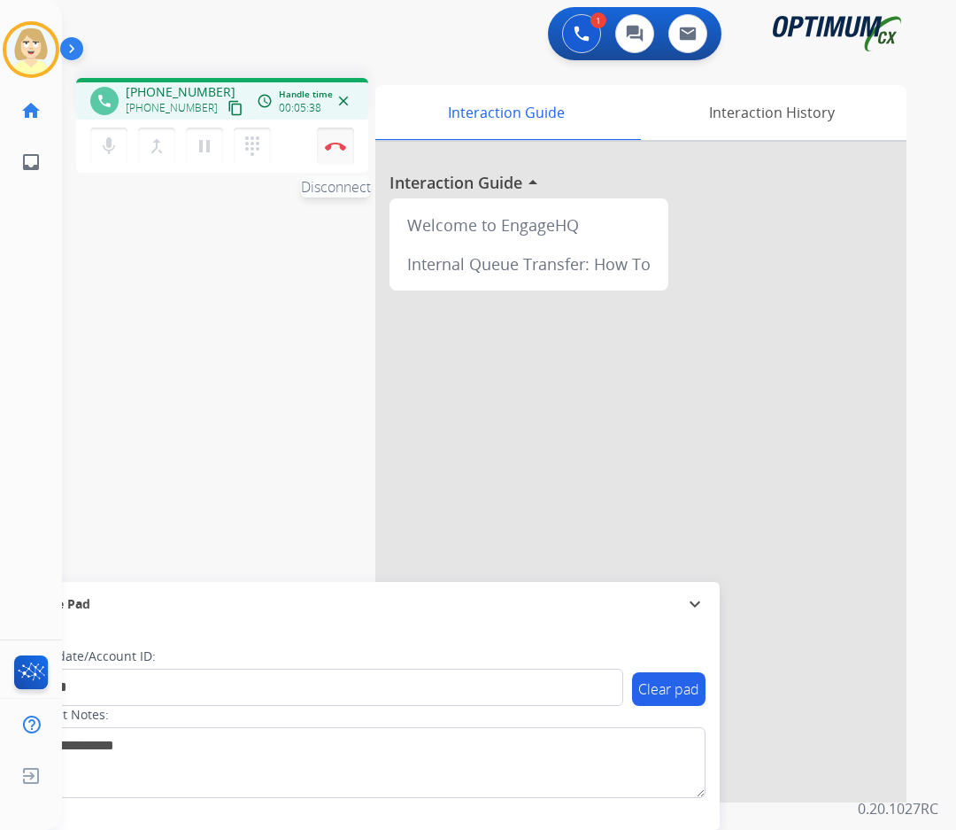
click at [337, 141] on button "Disconnect" at bounding box center [335, 146] width 37 height 37
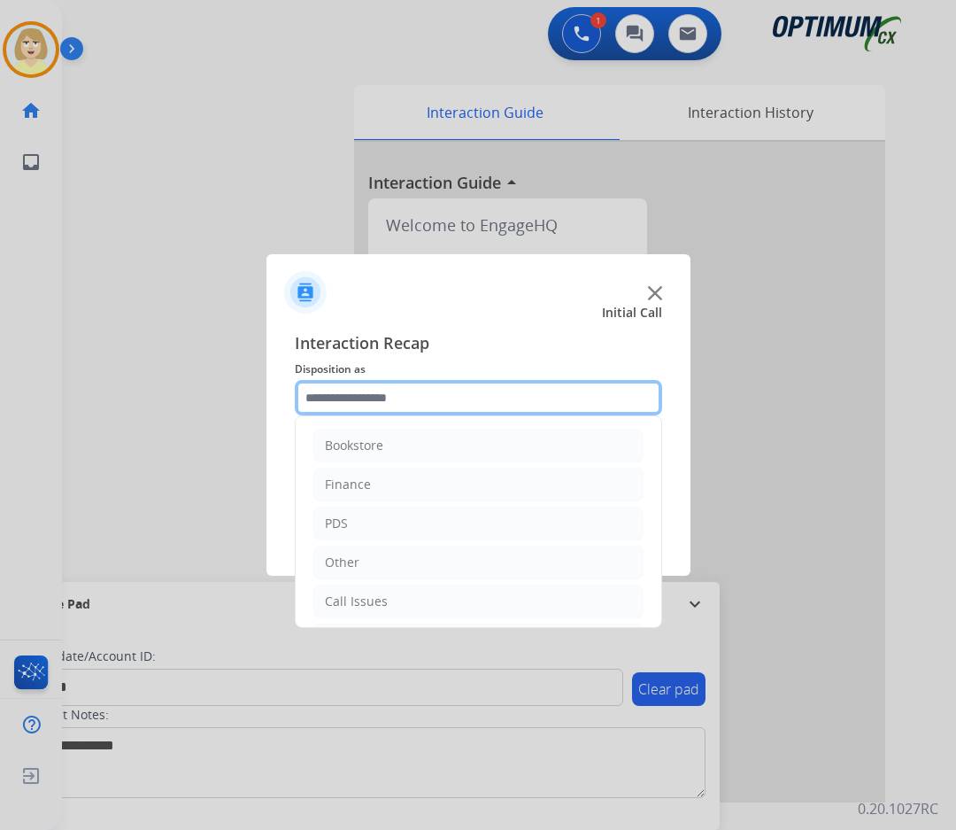
click at [342, 406] on input "text" at bounding box center [479, 397] width 368 height 35
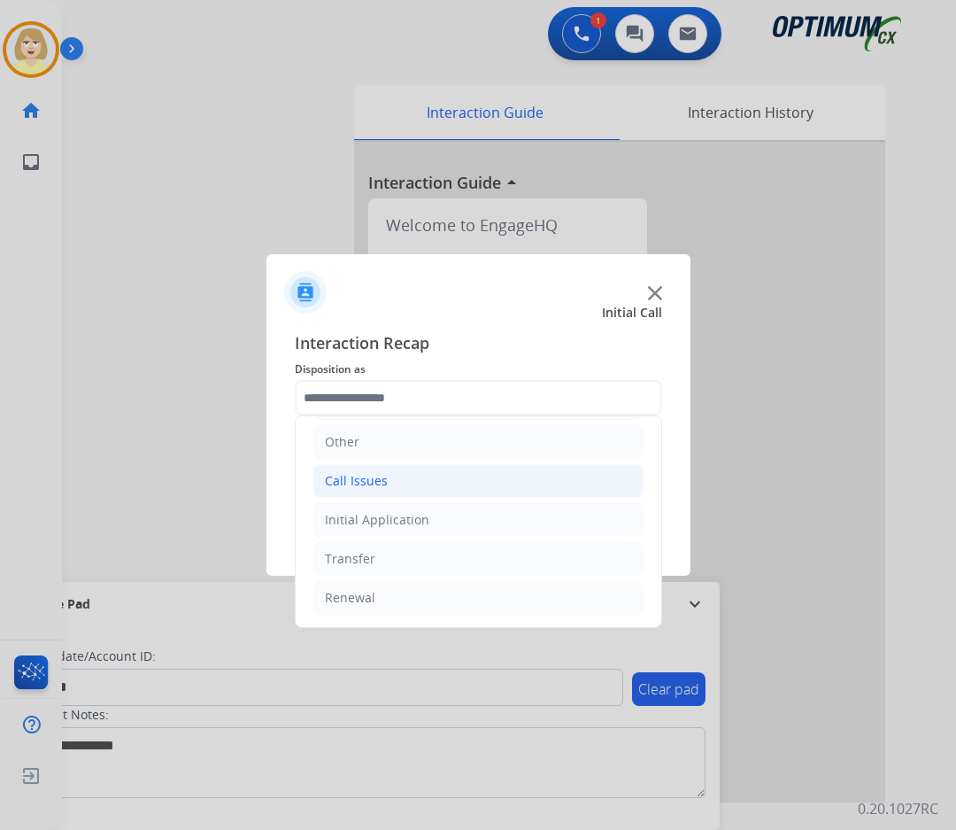
click at [373, 481] on div "Call Issues" at bounding box center [356, 481] width 63 height 18
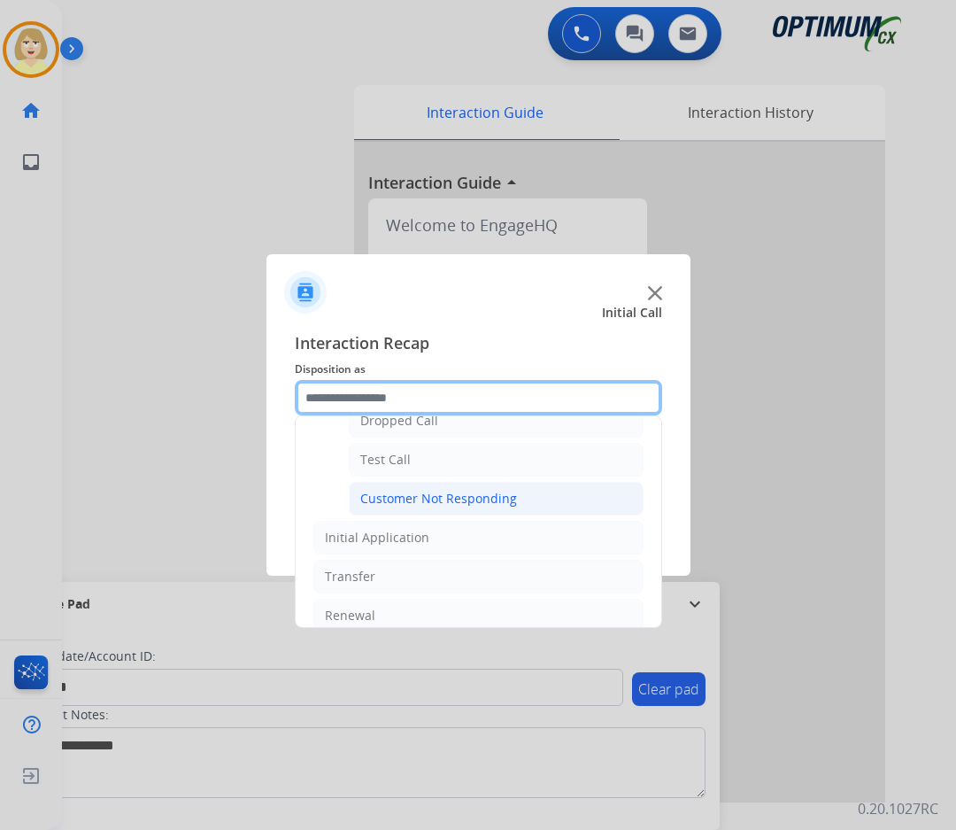
scroll to position [209, 0]
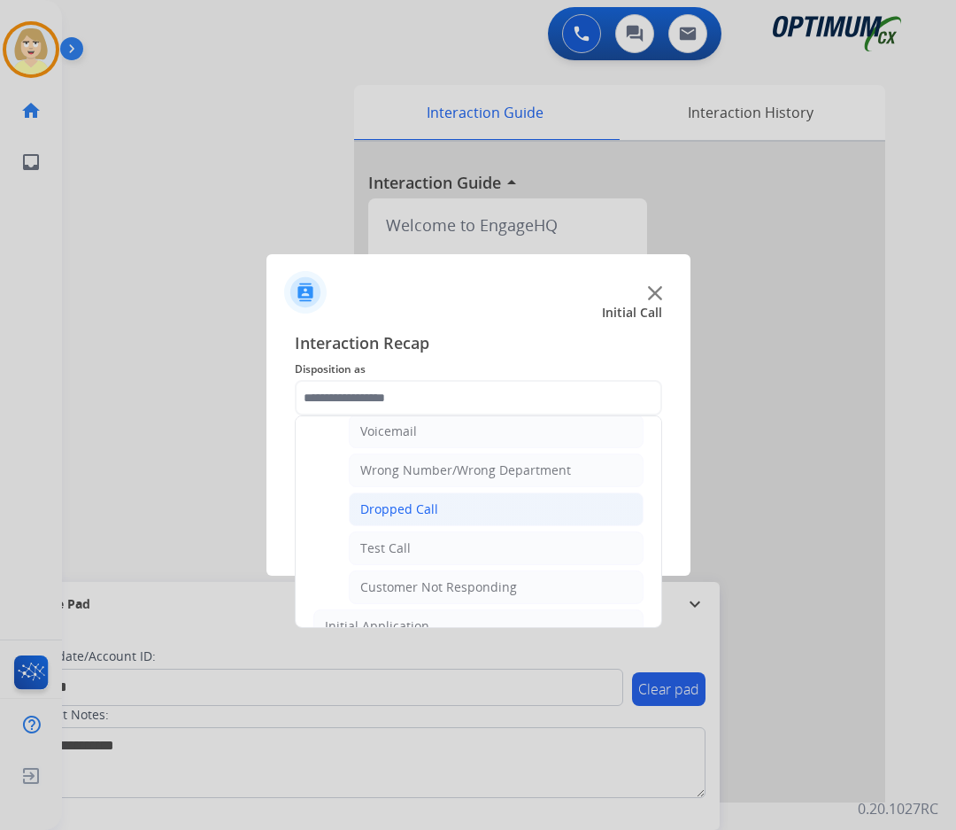
click at [406, 512] on div "Dropped Call" at bounding box center [399, 509] width 78 height 18
type input "**********"
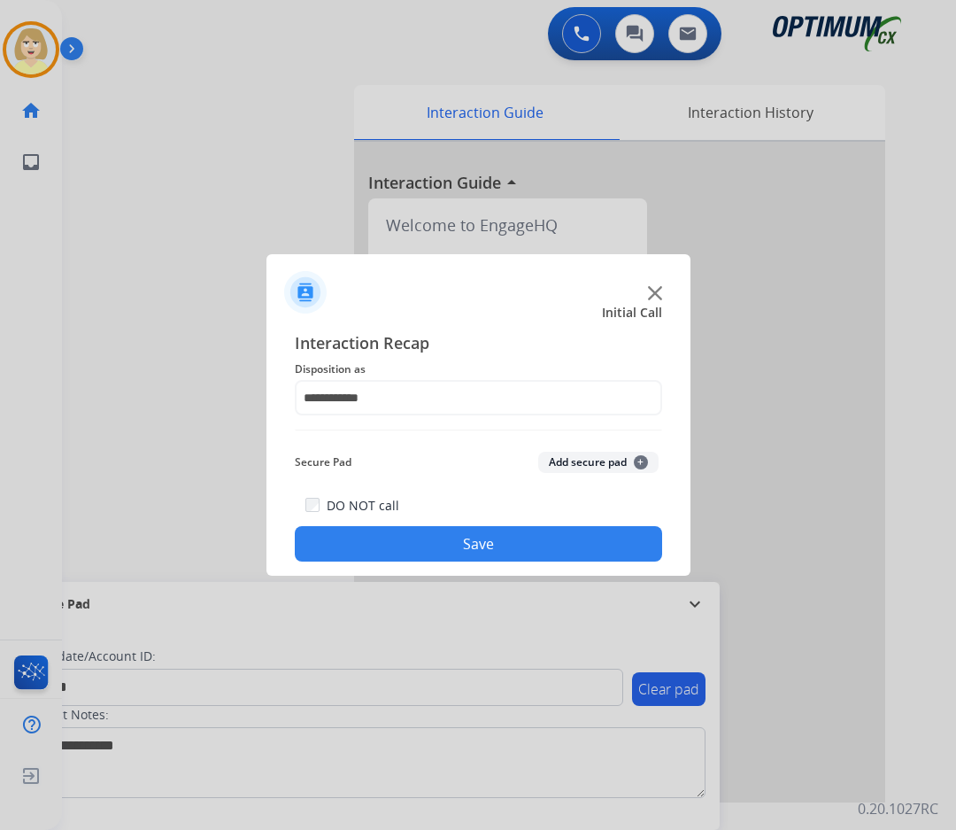
click at [587, 463] on button "Add secure pad +" at bounding box center [598, 462] width 120 height 21
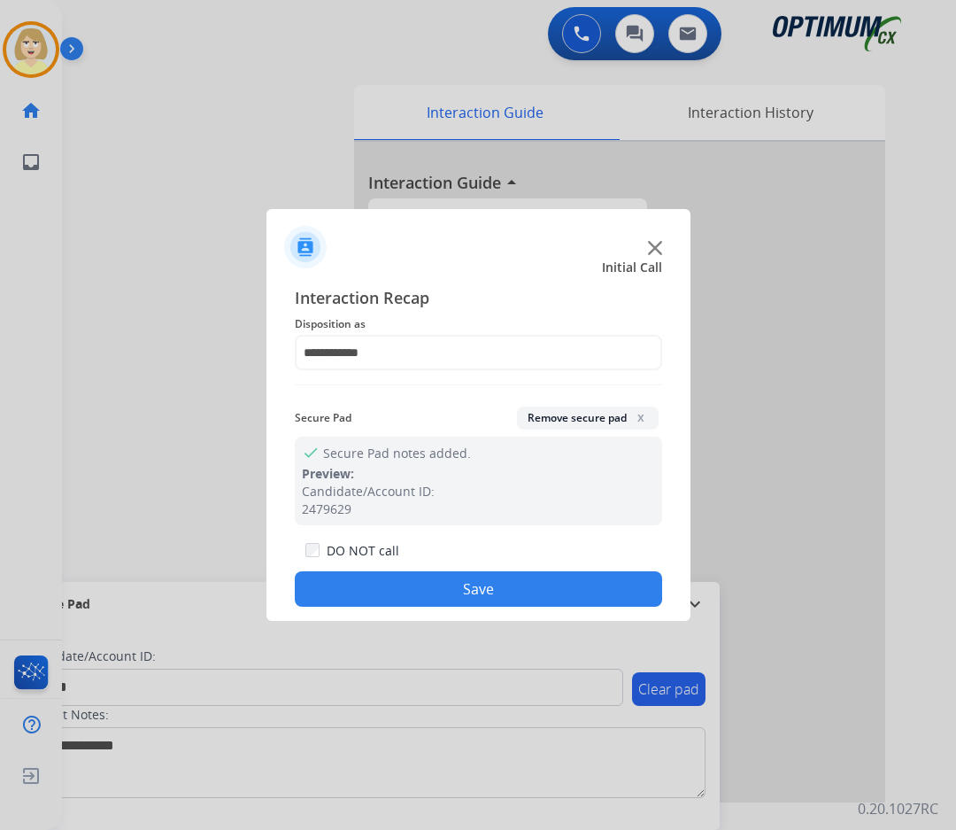
drag, startPoint x: 382, startPoint y: 586, endPoint x: 321, endPoint y: 530, distance: 82.7
click at [382, 585] on button "Save" at bounding box center [479, 588] width 368 height 35
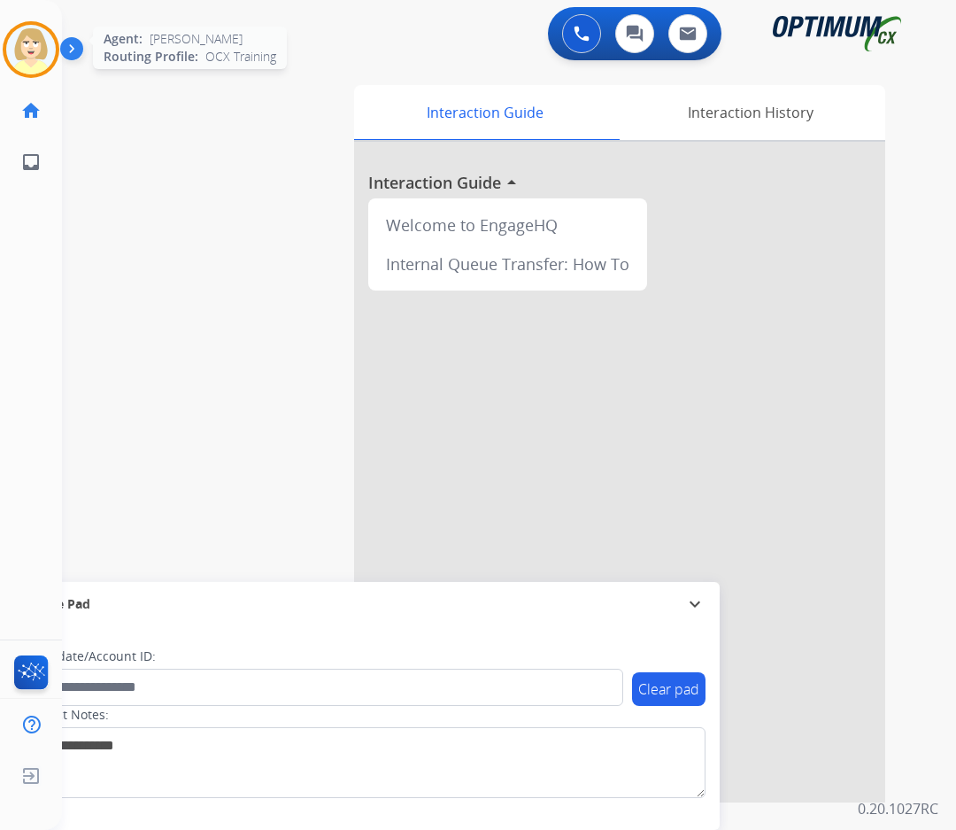
click at [25, 57] on img at bounding box center [31, 50] width 50 height 50
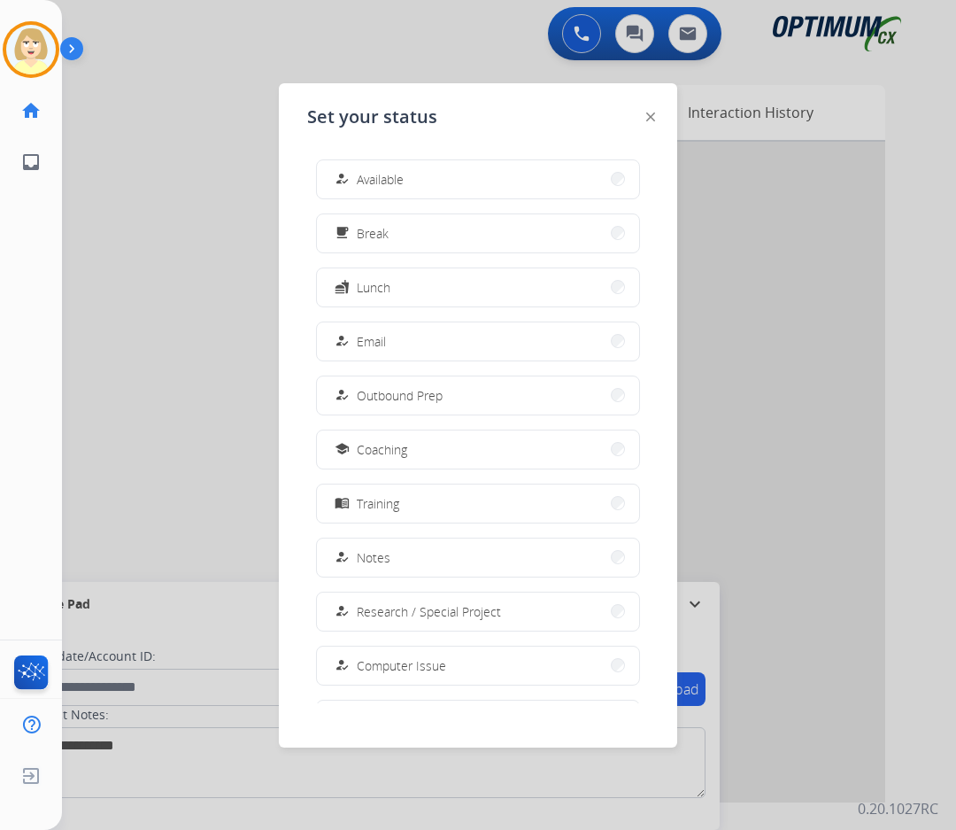
drag, startPoint x: 371, startPoint y: 175, endPoint x: 608, endPoint y: 74, distance: 257.9
click at [375, 175] on span "Available" at bounding box center [380, 179] width 47 height 19
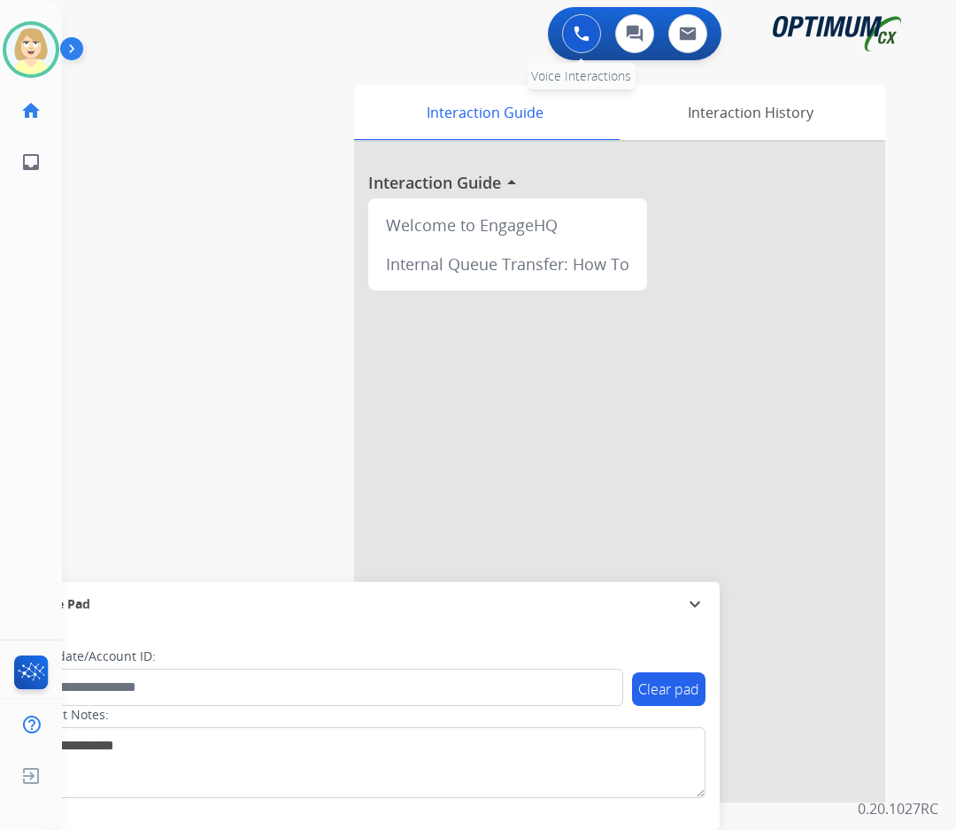
click at [577, 22] on button at bounding box center [581, 33] width 39 height 39
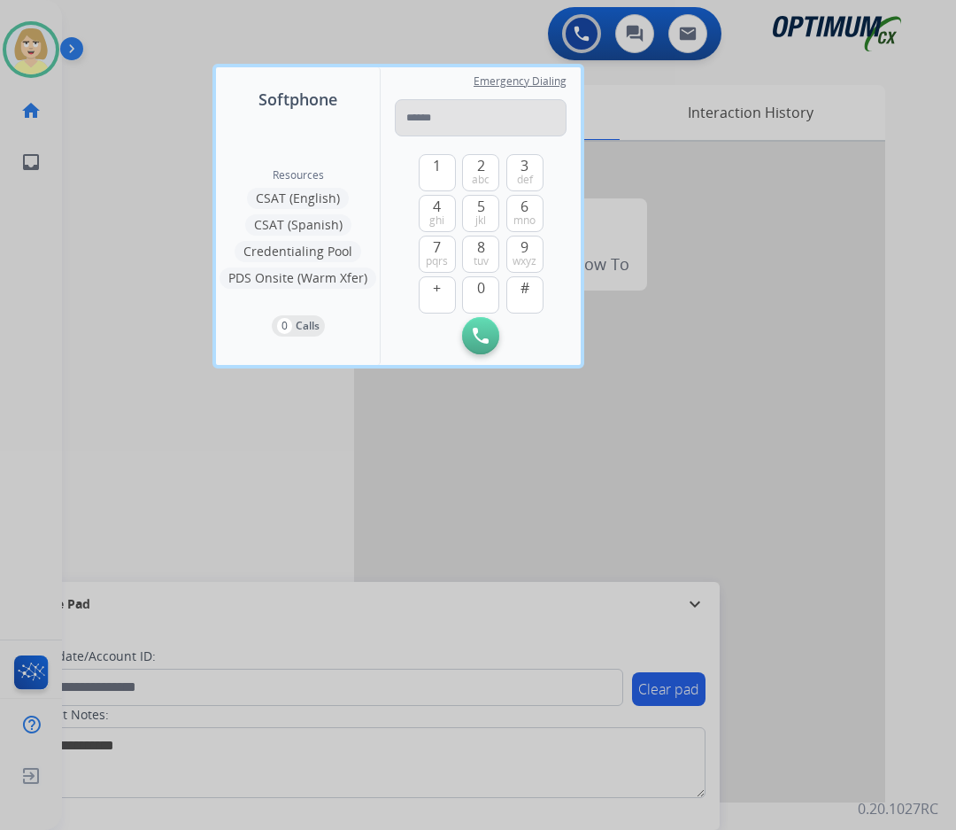
click at [424, 117] on input "tel" at bounding box center [481, 117] width 172 height 37
type input "**********"
click at [480, 328] on button "Initiate Call" at bounding box center [480, 335] width 37 height 37
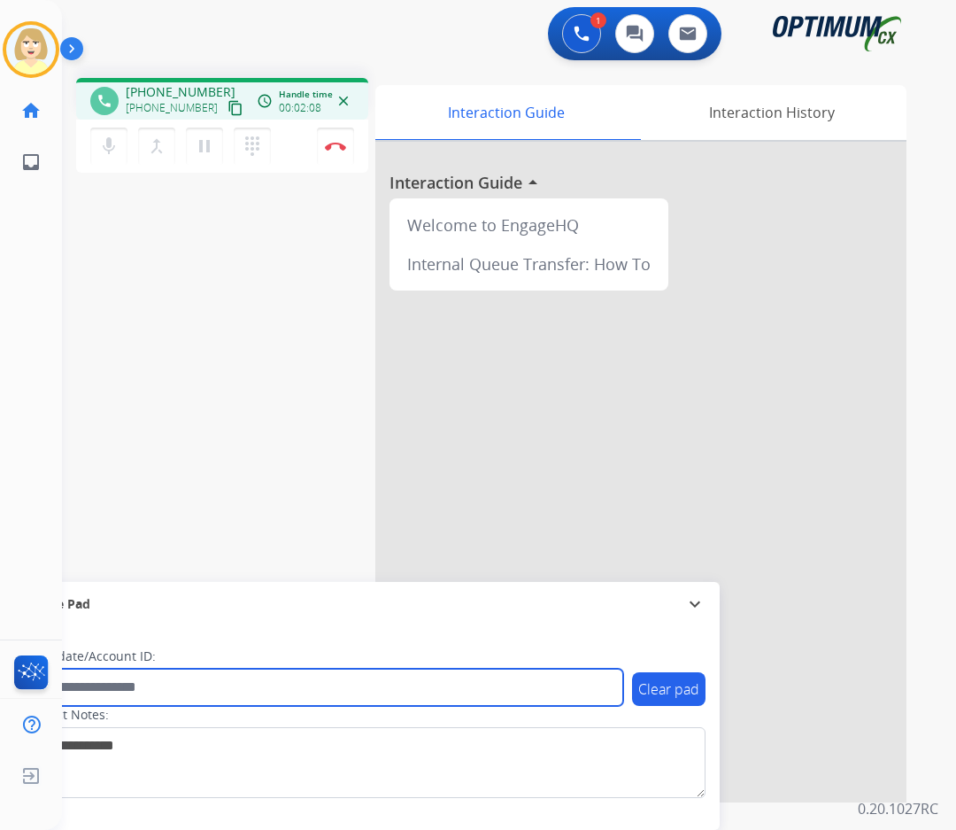
click at [87, 689] on input "text" at bounding box center [323, 687] width 600 height 37
paste input "*******"
type input "*******"
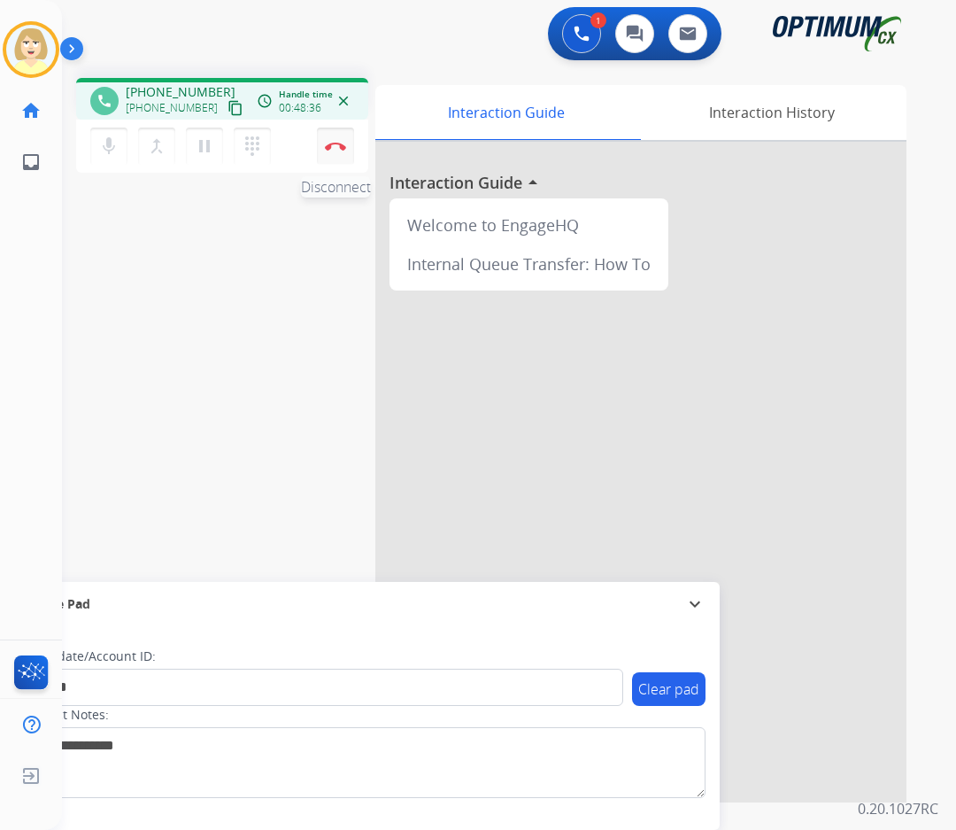
click at [330, 143] on img at bounding box center [335, 146] width 21 height 9
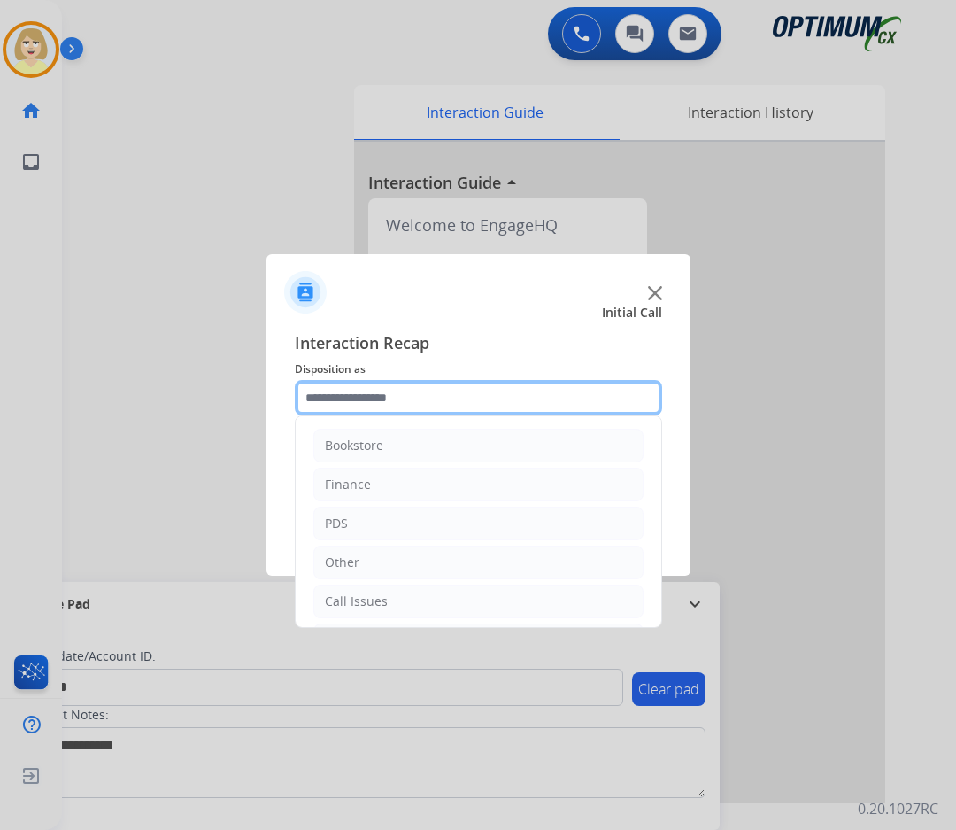
click at [341, 394] on input "text" at bounding box center [479, 397] width 368 height 35
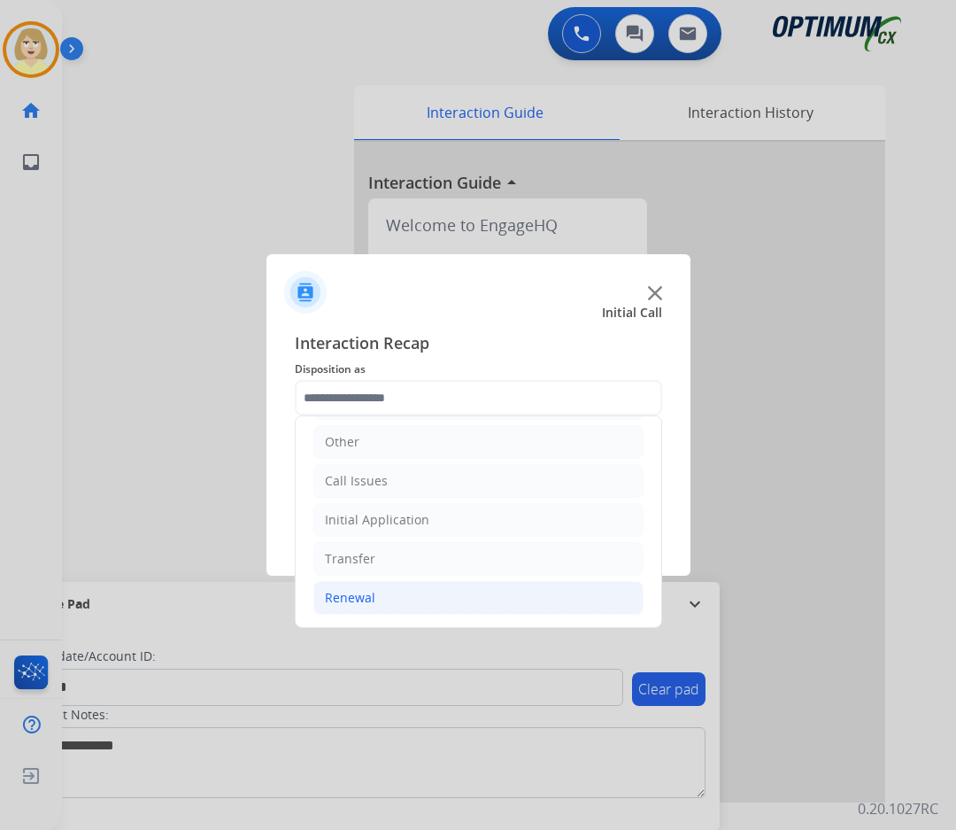
click at [343, 599] on div "Renewal" at bounding box center [350, 598] width 50 height 18
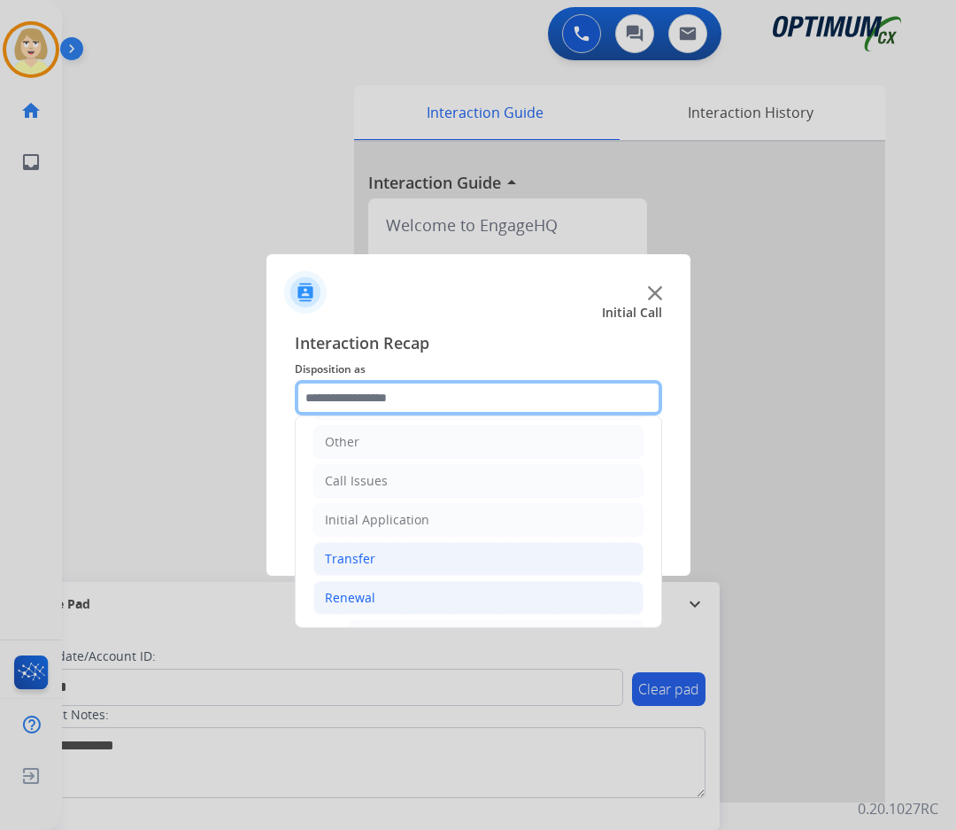
scroll to position [475, 0]
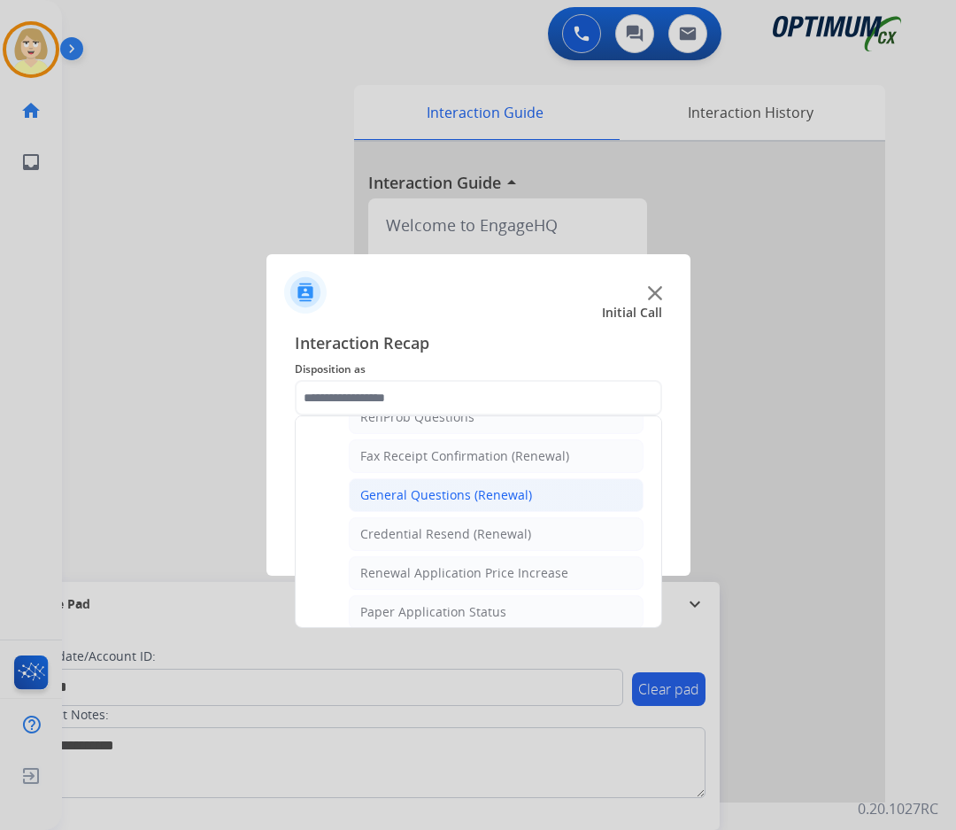
click at [438, 489] on div "General Questions (Renewal)" at bounding box center [446, 495] width 172 height 18
type input "**********"
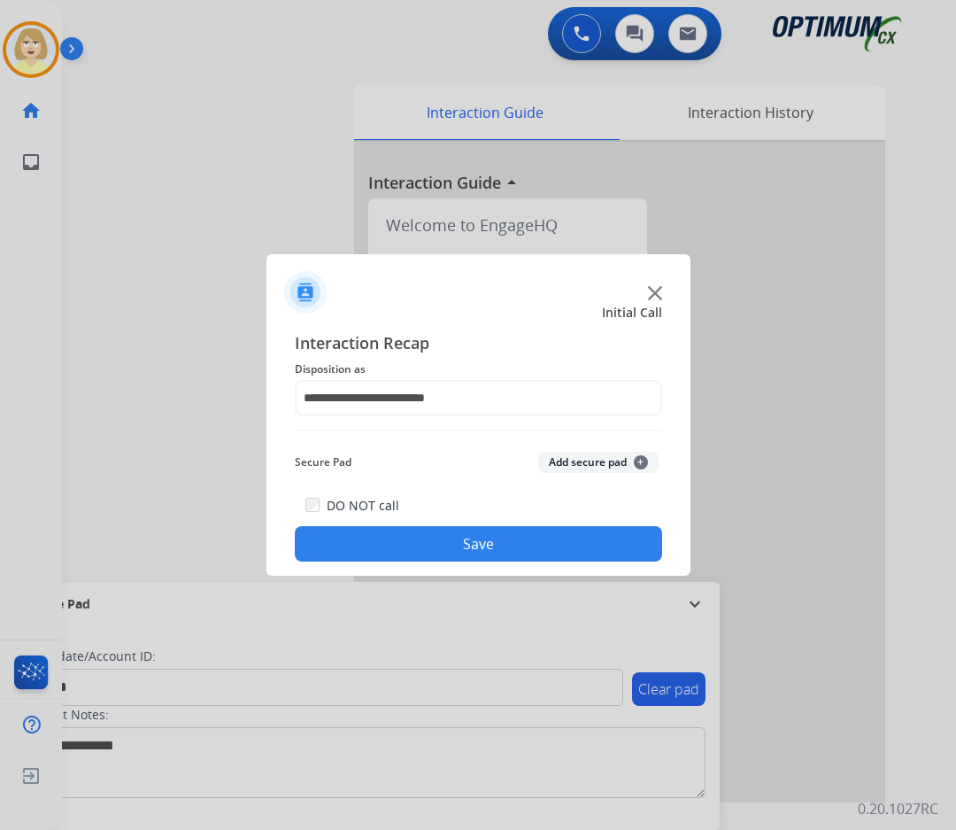
click at [561, 460] on button "Add secure pad +" at bounding box center [598, 462] width 120 height 21
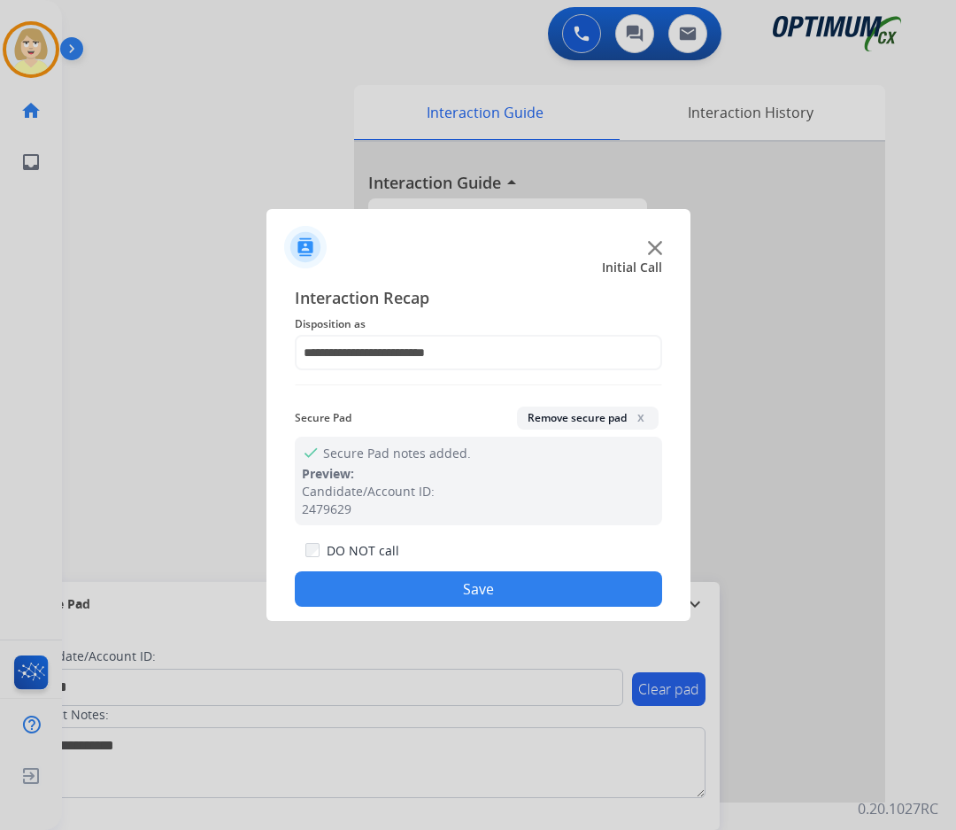
click at [424, 587] on button "Save" at bounding box center [479, 588] width 368 height 35
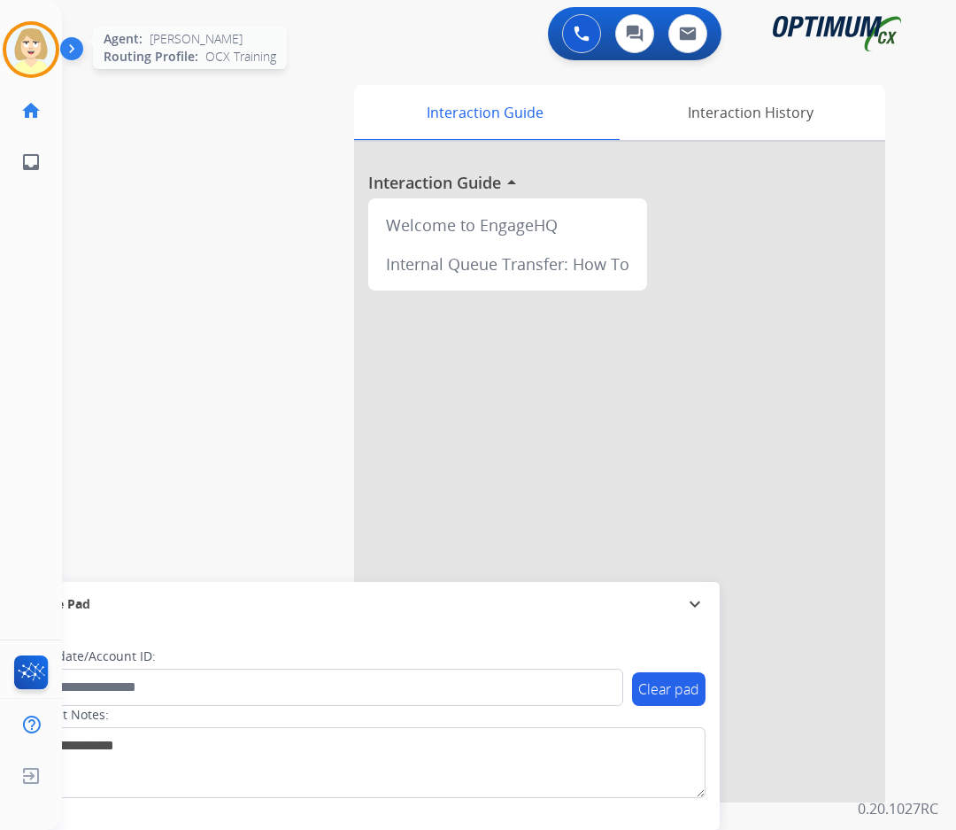
click at [43, 48] on img at bounding box center [31, 50] width 50 height 50
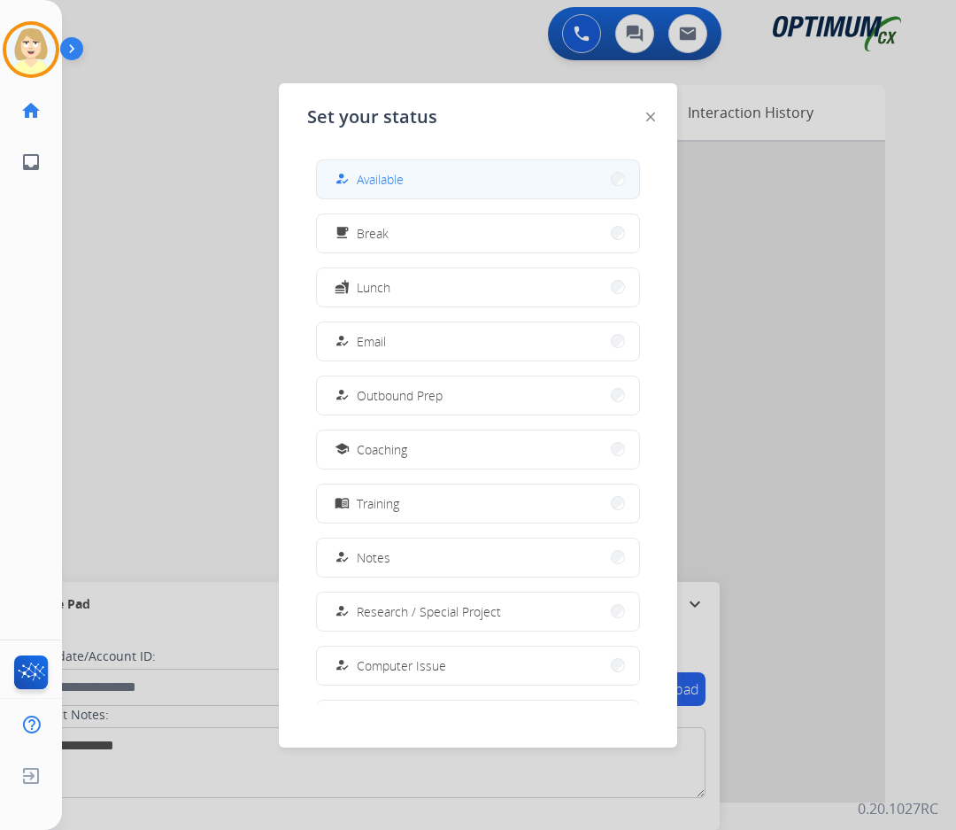
click at [401, 183] on span "Available" at bounding box center [380, 179] width 47 height 19
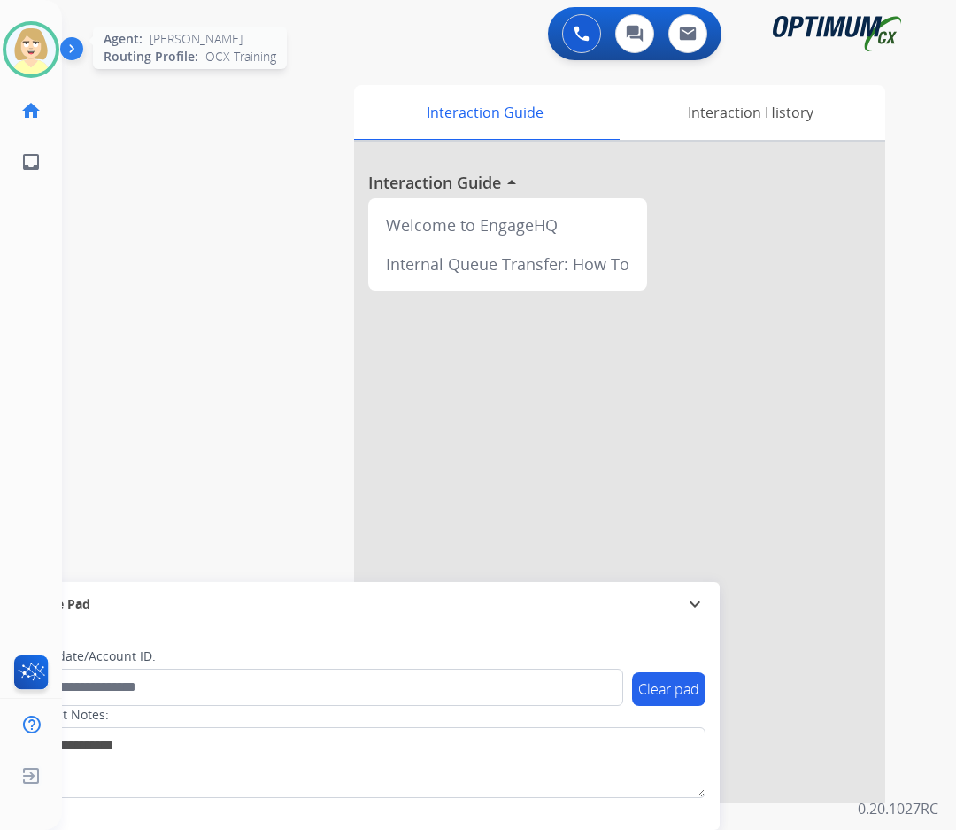
click at [27, 34] on img at bounding box center [31, 50] width 50 height 50
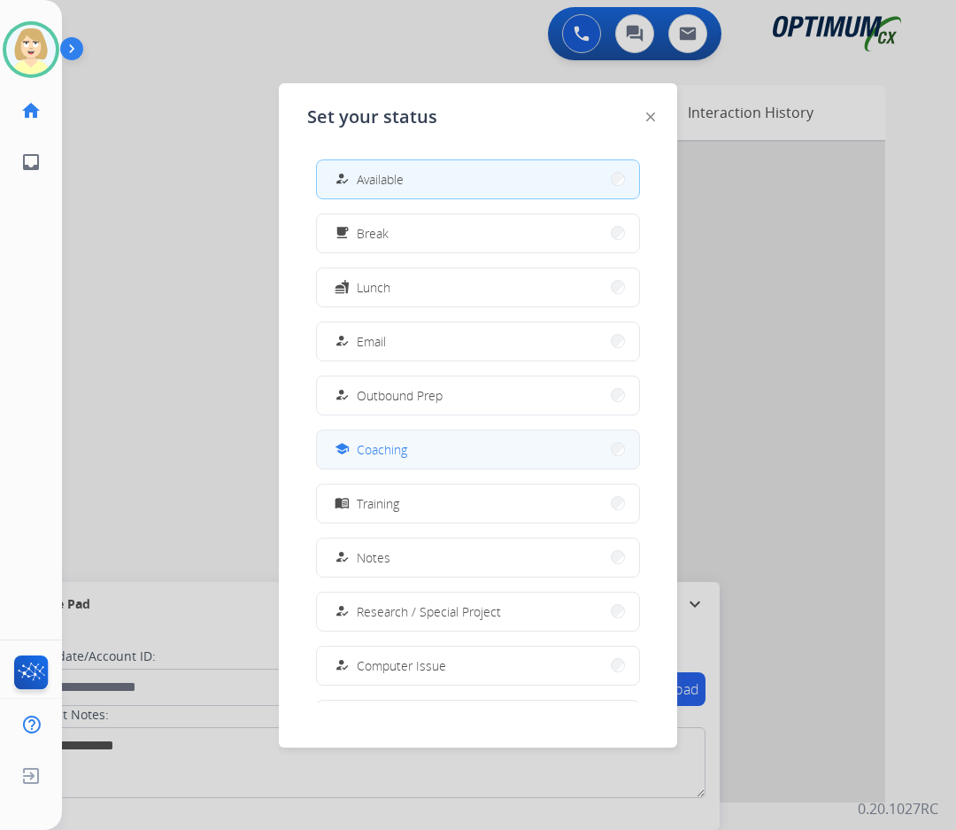
click at [390, 450] on span "Coaching" at bounding box center [382, 449] width 50 height 19
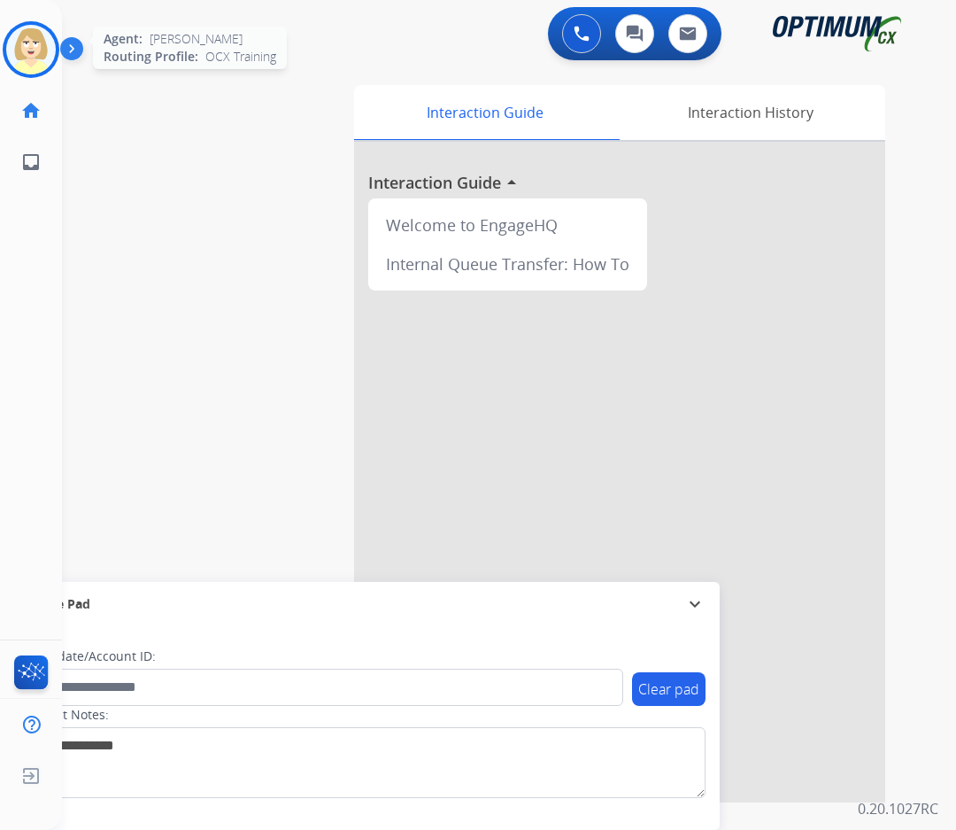
click at [28, 41] on img at bounding box center [31, 50] width 50 height 50
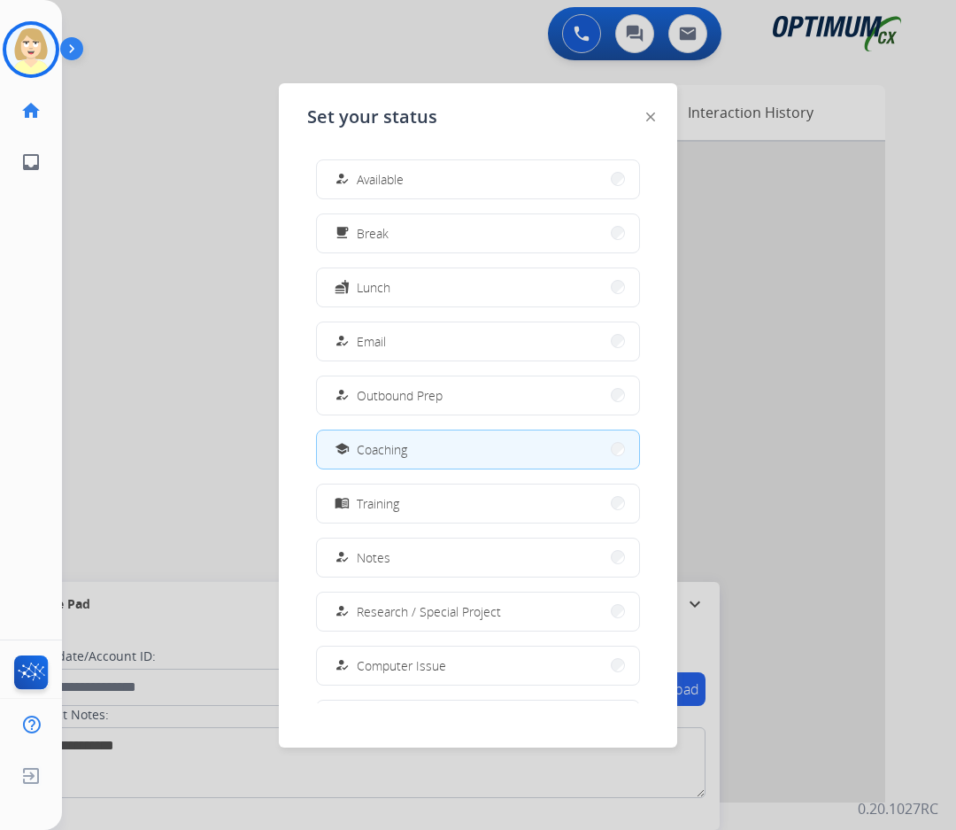
drag, startPoint x: 373, startPoint y: 182, endPoint x: 414, endPoint y: 164, distance: 45.6
click at [373, 182] on span "Available" at bounding box center [380, 179] width 47 height 19
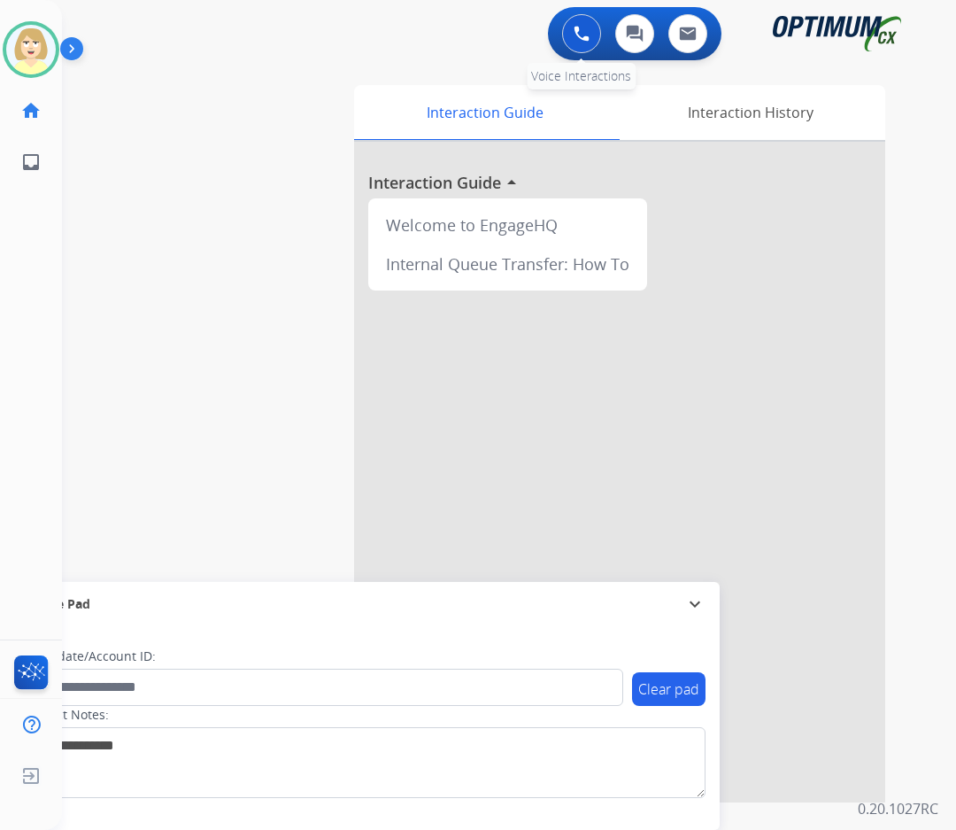
click at [583, 31] on img at bounding box center [582, 34] width 16 height 16
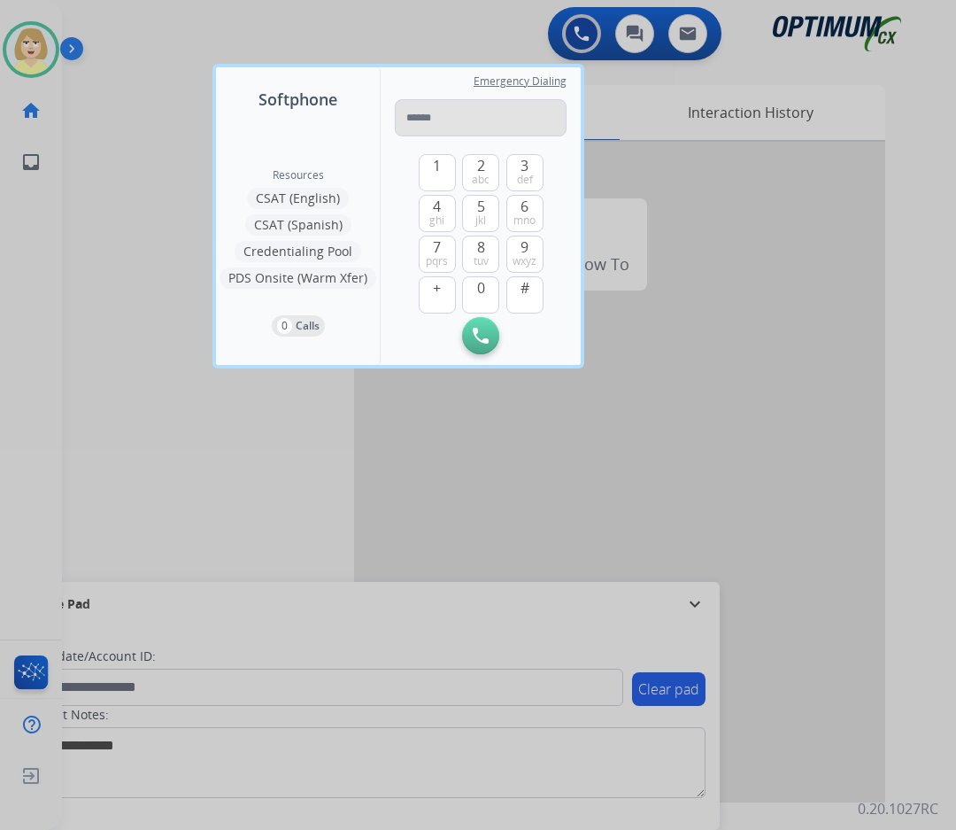
click at [437, 122] on input "tel" at bounding box center [481, 117] width 172 height 37
type input "**********"
click at [473, 337] on img at bounding box center [481, 336] width 16 height 16
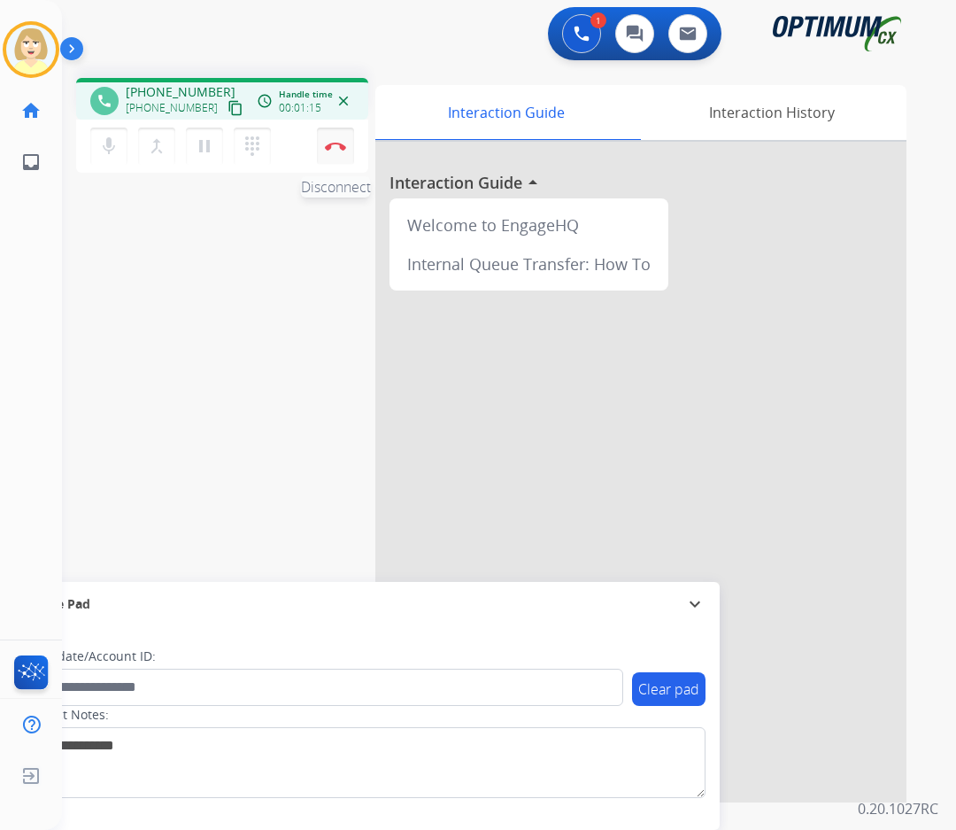
click at [333, 147] on img at bounding box center [335, 146] width 21 height 9
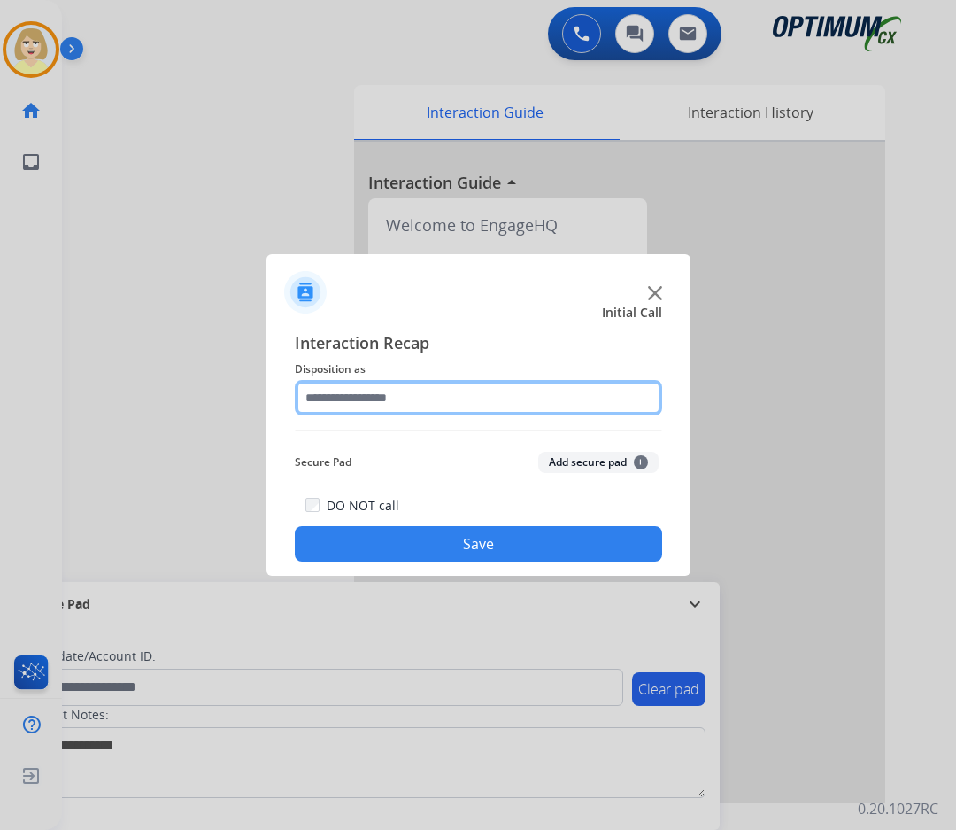
click at [367, 394] on input "text" at bounding box center [479, 397] width 368 height 35
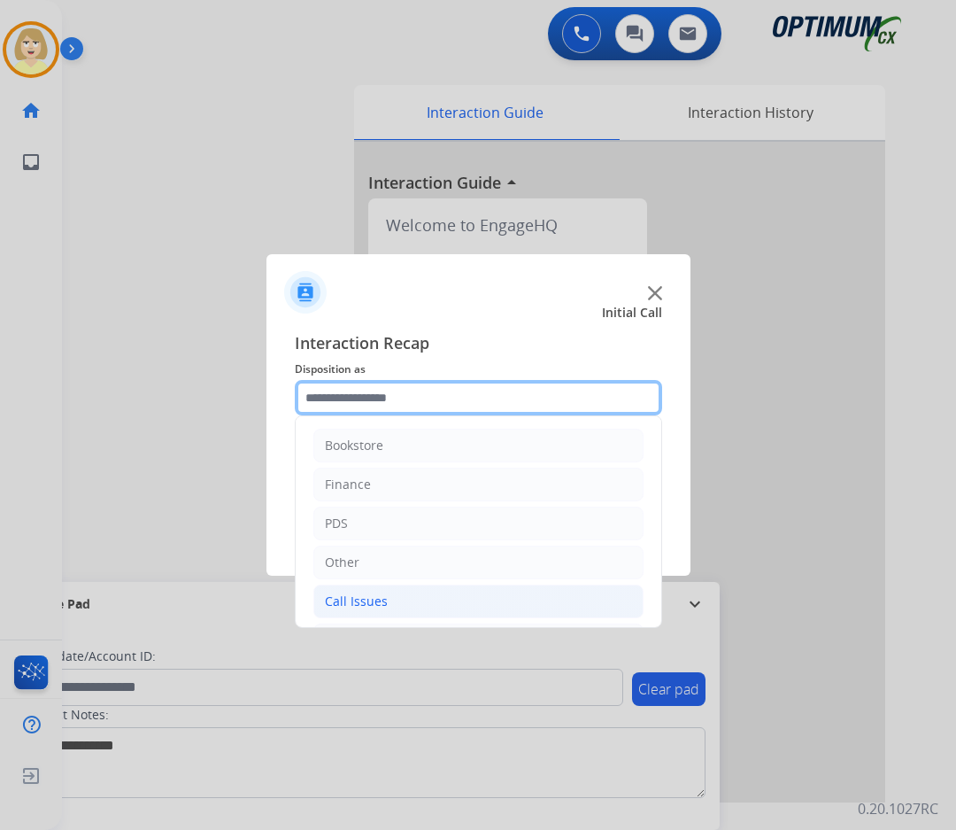
scroll to position [120, 0]
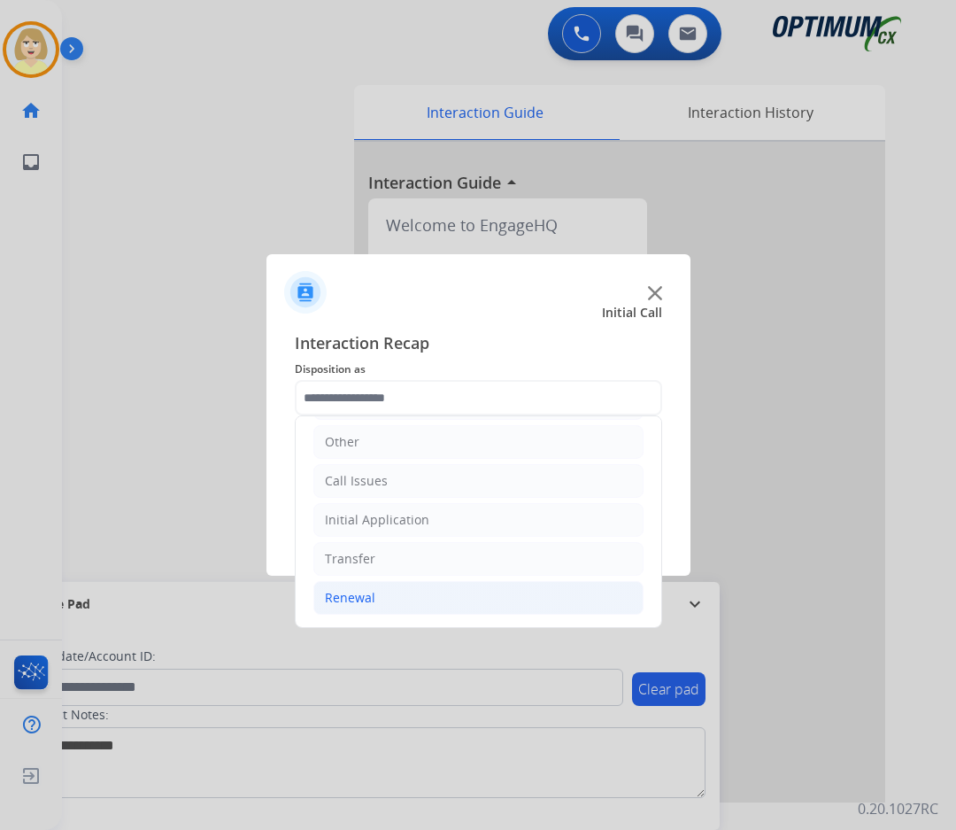
click at [366, 600] on div "Renewal" at bounding box center [350, 598] width 50 height 18
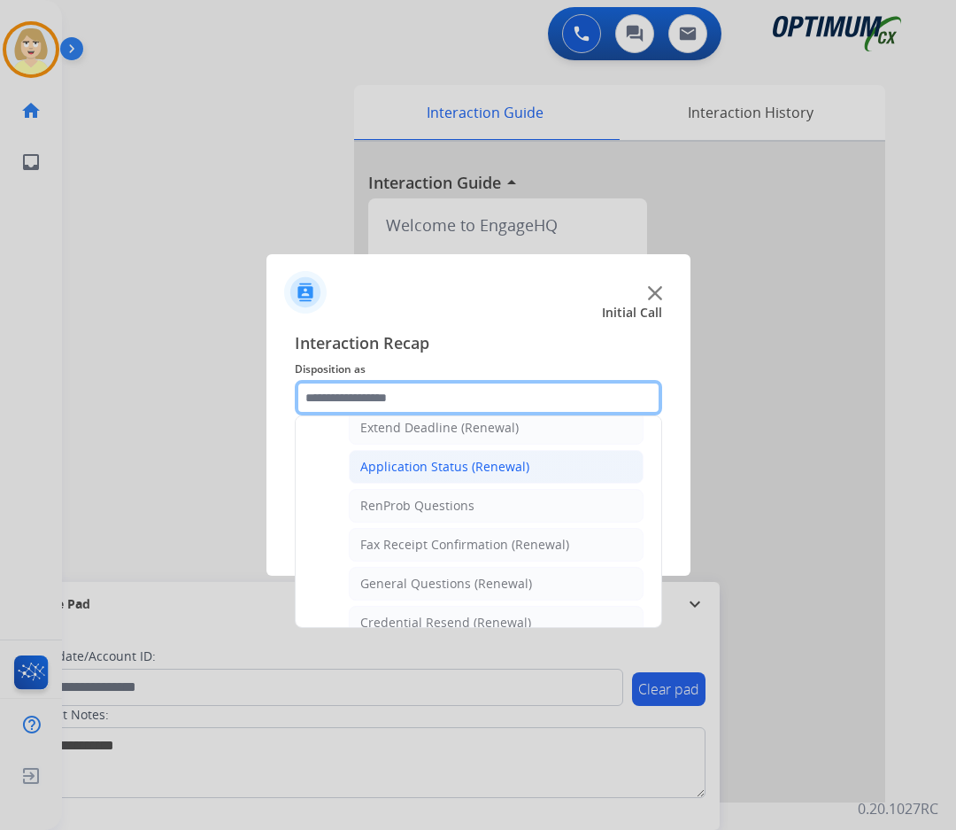
scroll to position [475, 0]
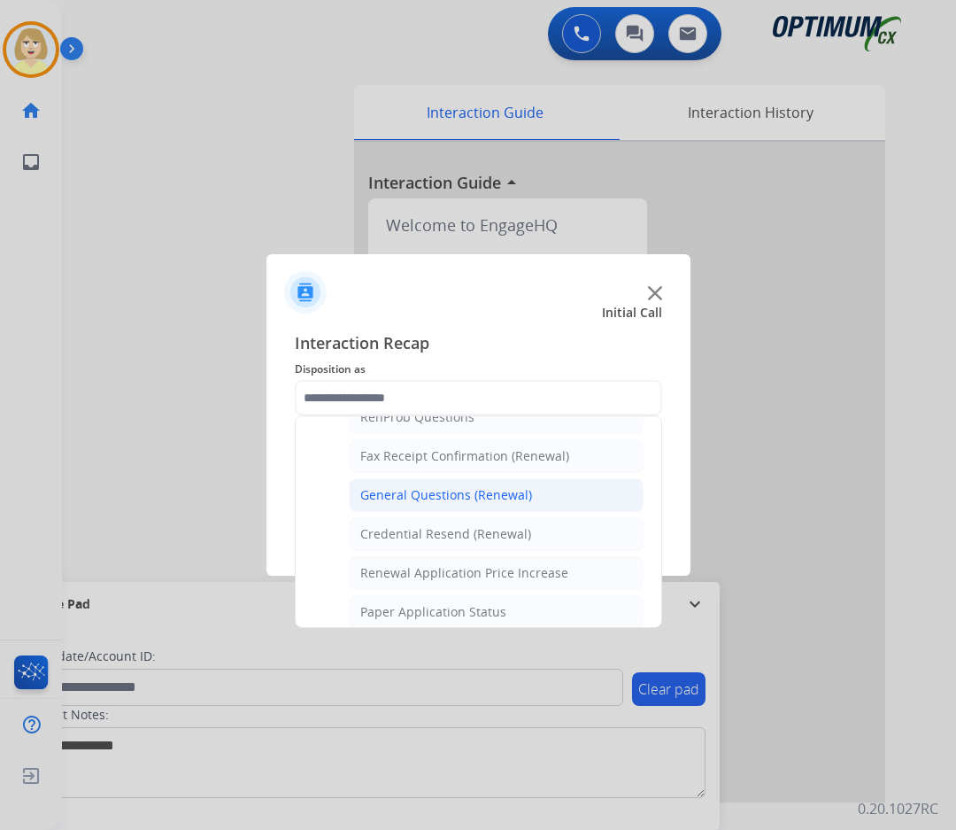
click at [422, 502] on div "General Questions (Renewal)" at bounding box center [446, 495] width 172 height 18
type input "**********"
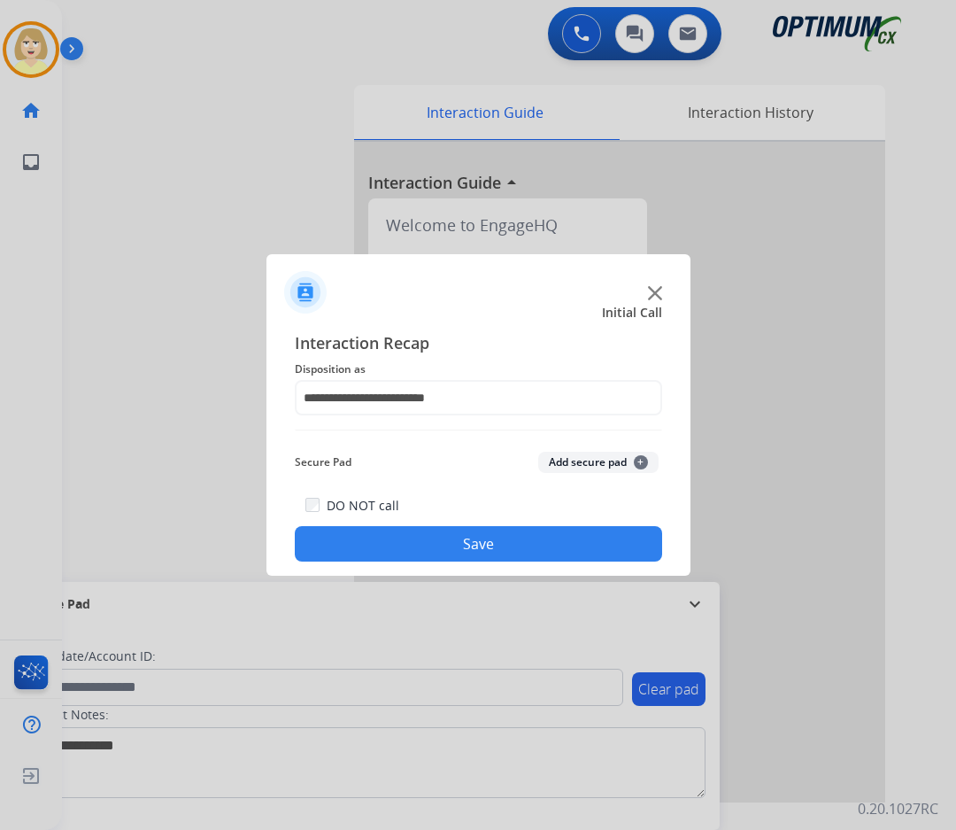
click at [577, 452] on button "Add secure pad +" at bounding box center [598, 462] width 120 height 21
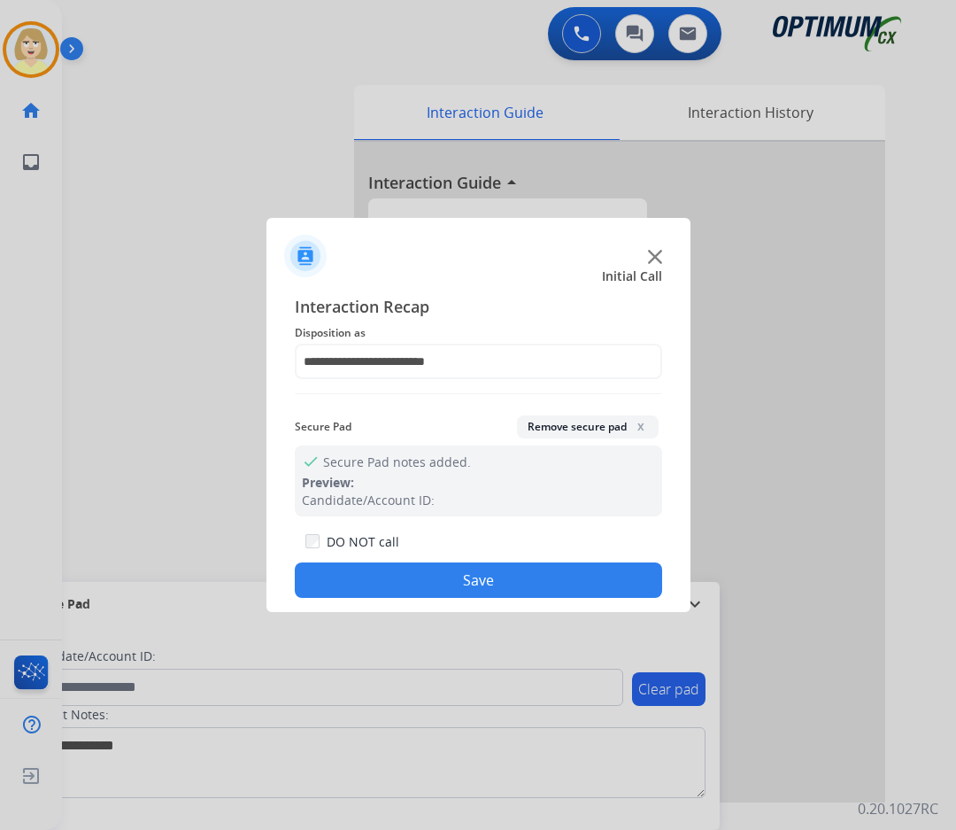
drag, startPoint x: 446, startPoint y: 577, endPoint x: 433, endPoint y: 566, distance: 17.6
click at [445, 577] on button "Save" at bounding box center [479, 579] width 368 height 35
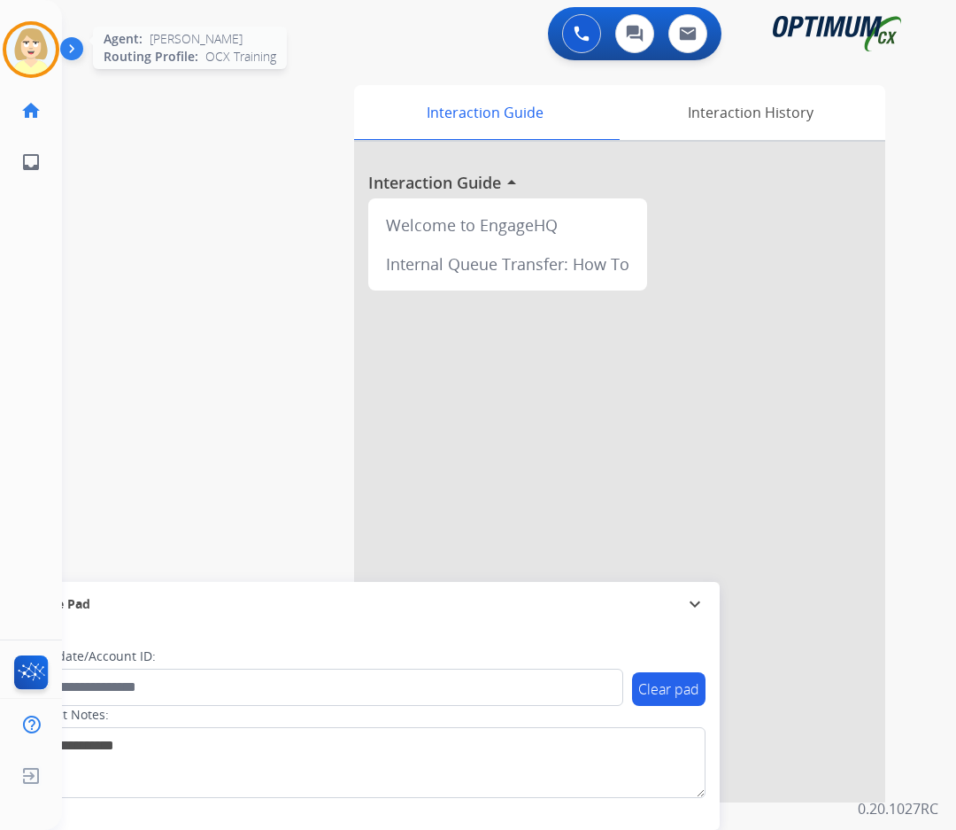
click at [28, 36] on img at bounding box center [31, 50] width 50 height 50
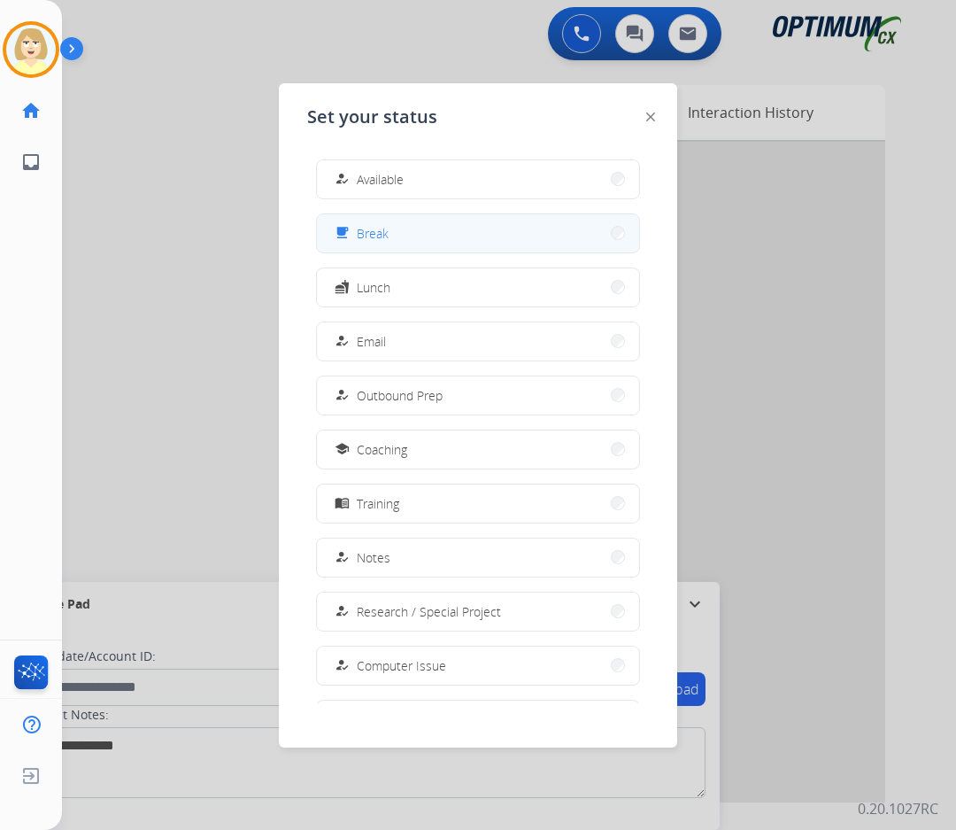
click at [374, 233] on span "Break" at bounding box center [373, 233] width 32 height 19
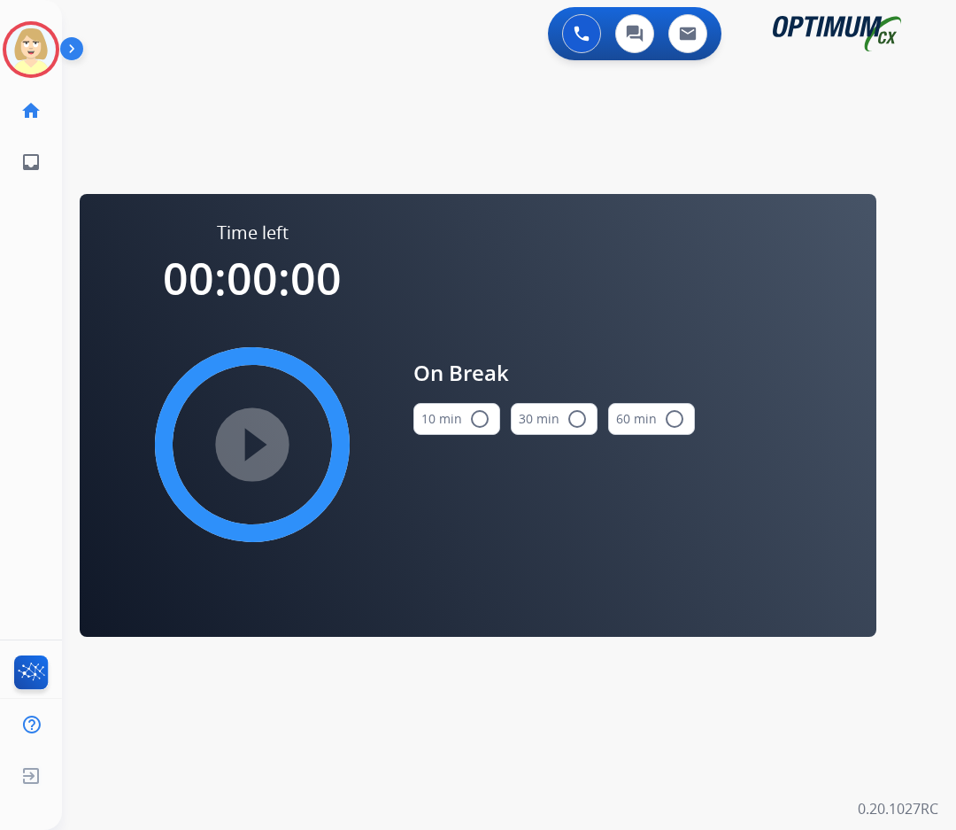
drag, startPoint x: 468, startPoint y: 415, endPoint x: 307, endPoint y: 448, distance: 164.5
click at [464, 416] on button "10 min radio_button_unchecked" at bounding box center [457, 419] width 87 height 32
click at [263, 455] on mat-icon "play_circle_filled" at bounding box center [252, 444] width 21 height 21
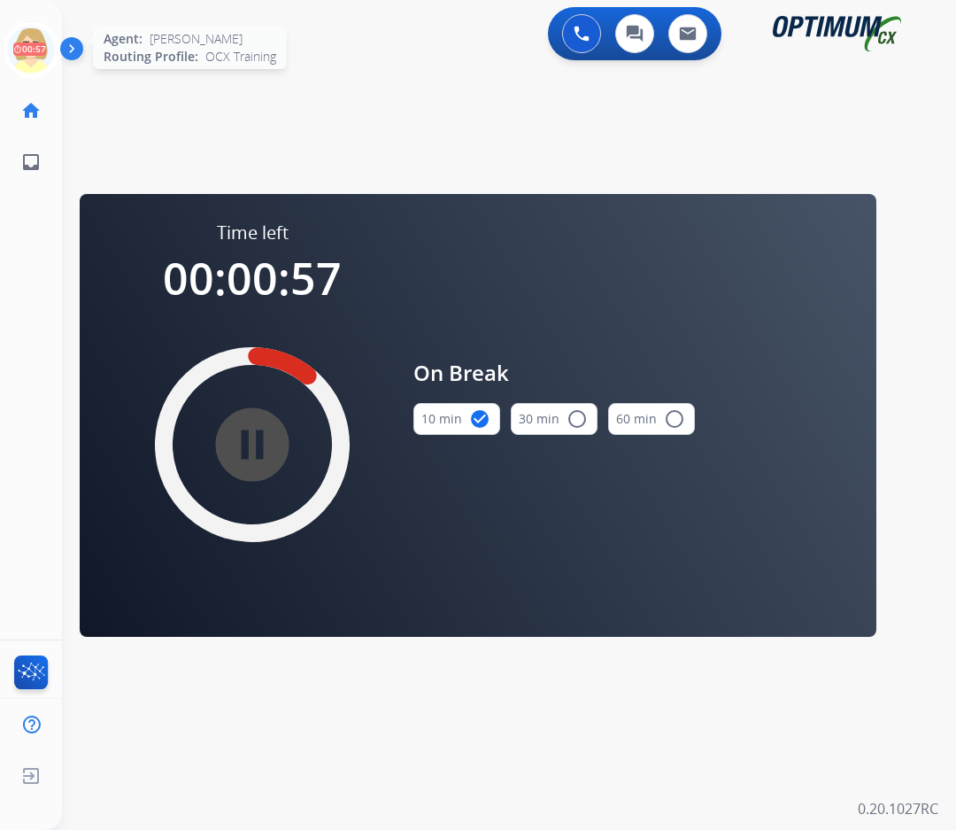
click at [35, 38] on icon at bounding box center [32, 50] width 58 height 58
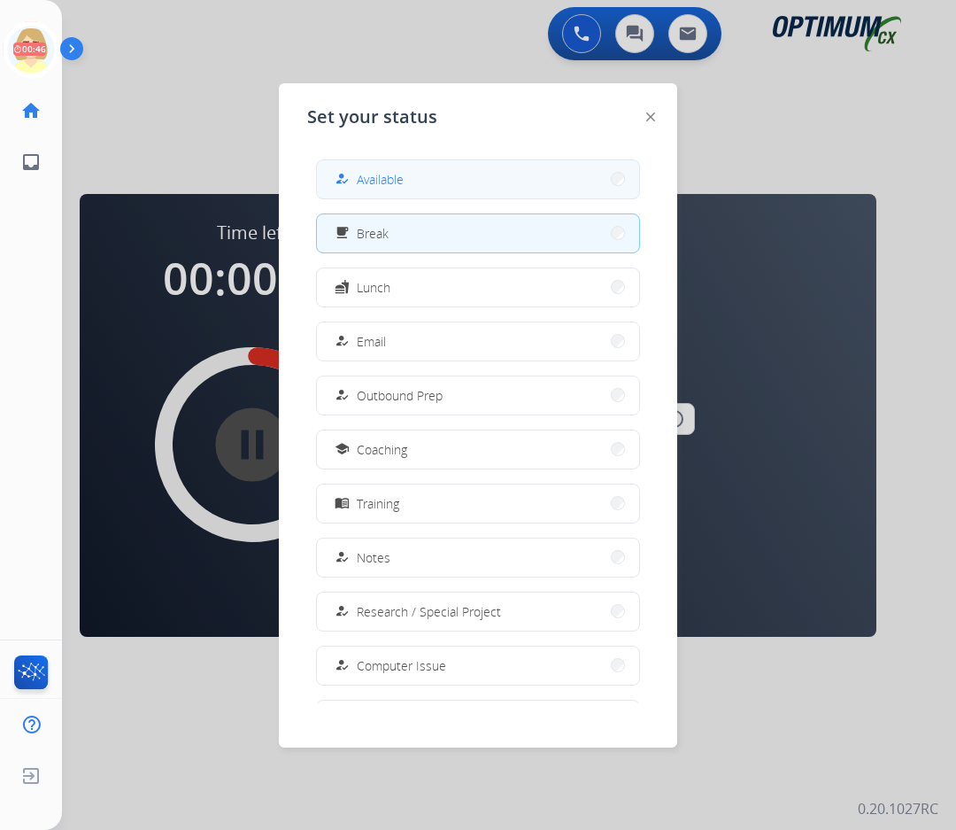
click at [375, 175] on span "Available" at bounding box center [380, 179] width 47 height 19
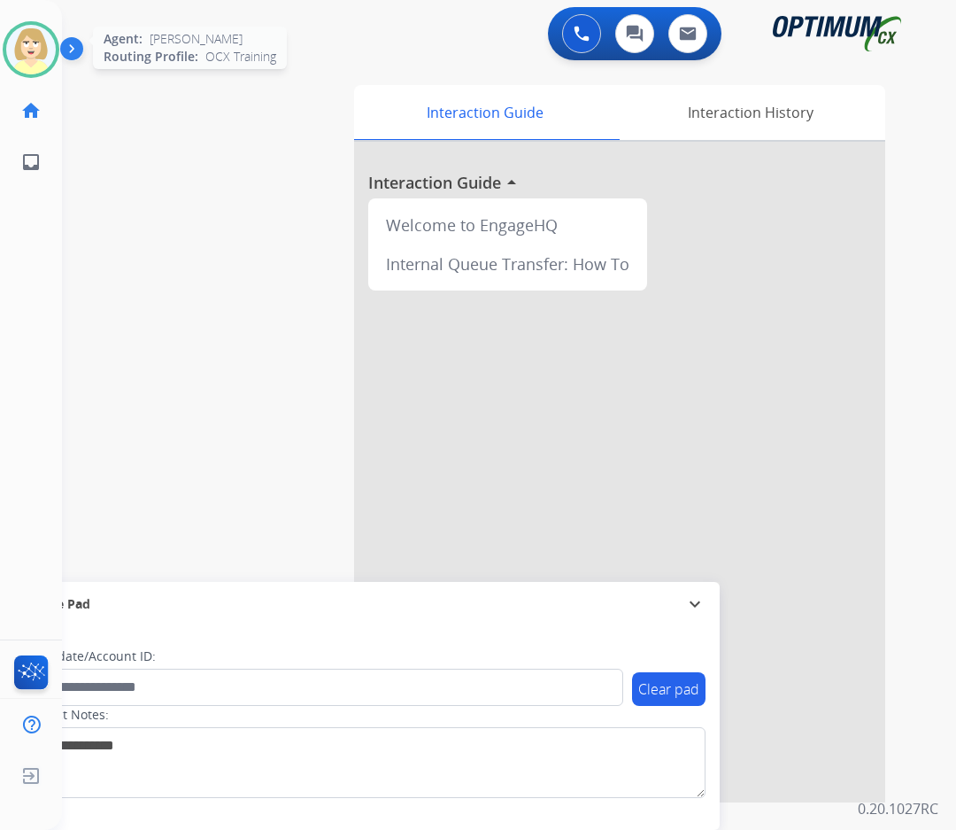
click at [28, 48] on img at bounding box center [31, 50] width 50 height 50
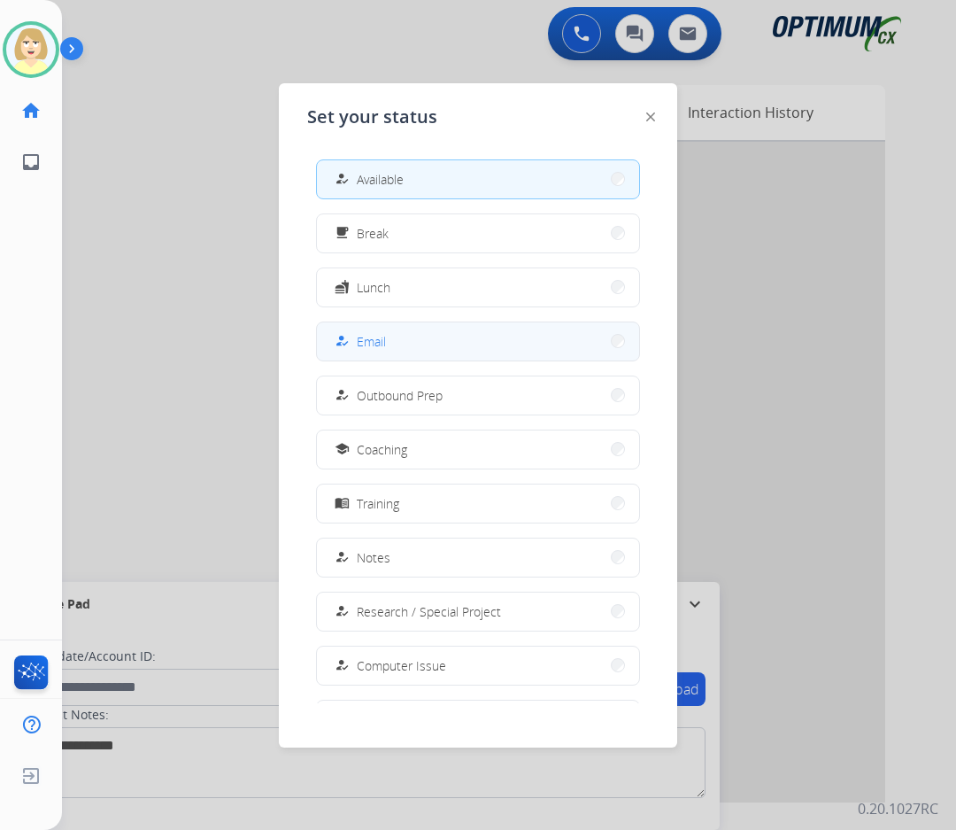
click at [384, 340] on span "Email" at bounding box center [371, 341] width 29 height 19
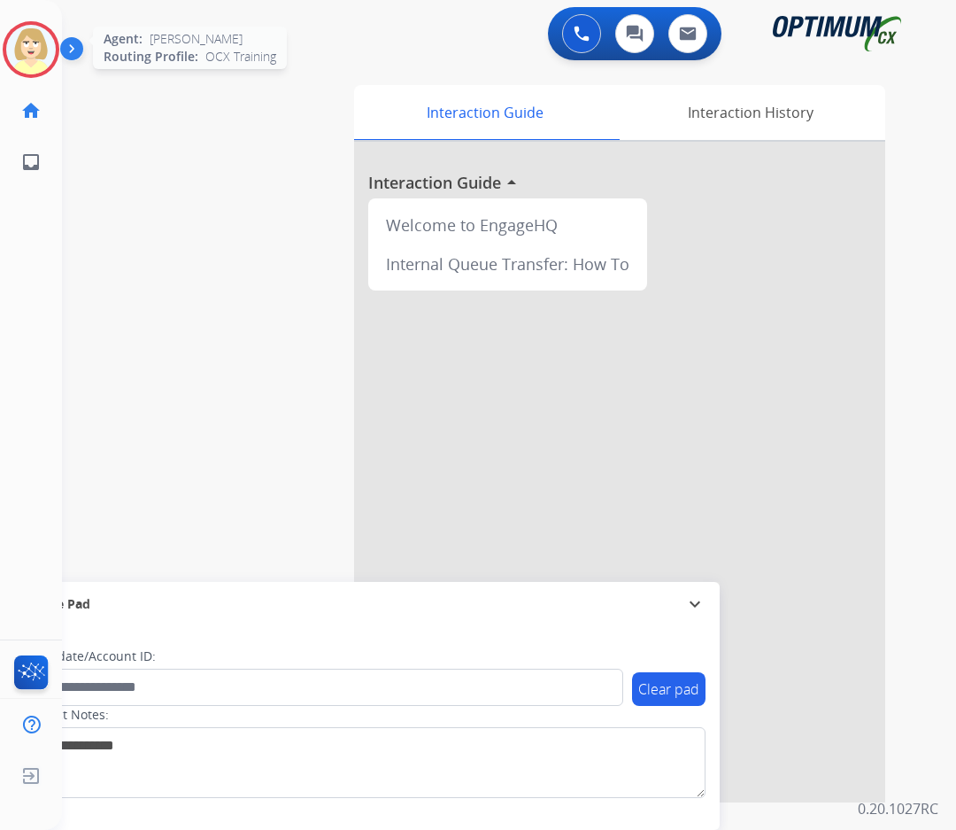
click at [27, 45] on img at bounding box center [31, 50] width 50 height 50
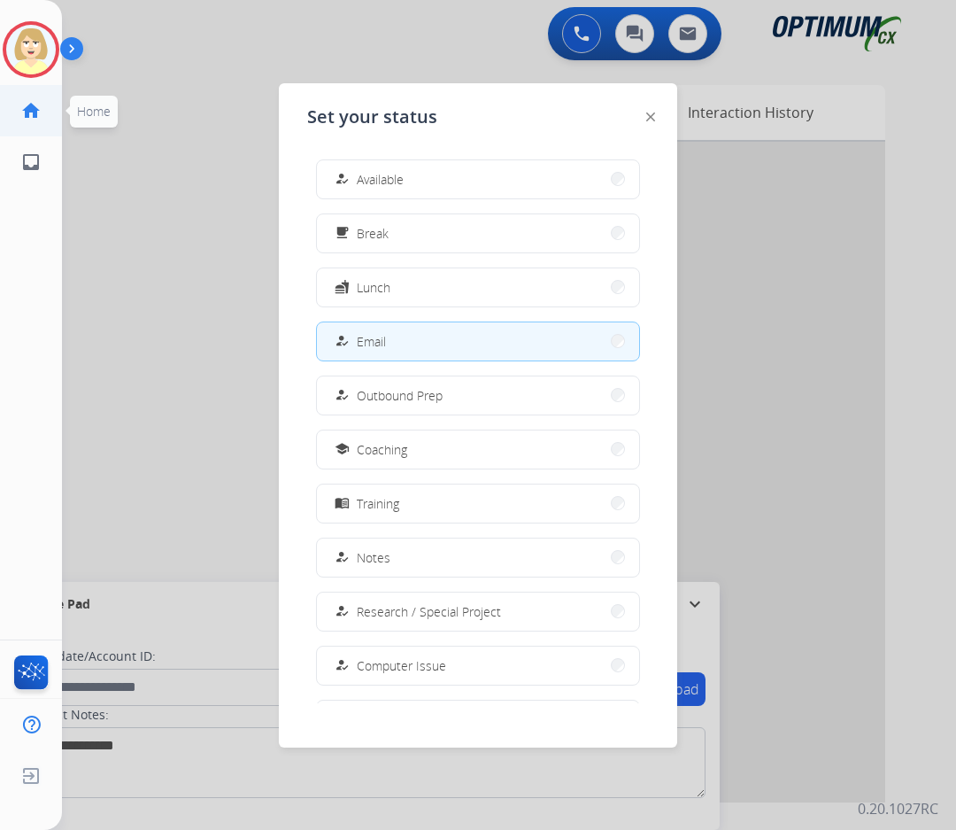
drag, startPoint x: 363, startPoint y: 179, endPoint x: 14, endPoint y: 122, distance: 353.5
click at [360, 179] on div "how_to_reg Available" at bounding box center [367, 178] width 73 height 21
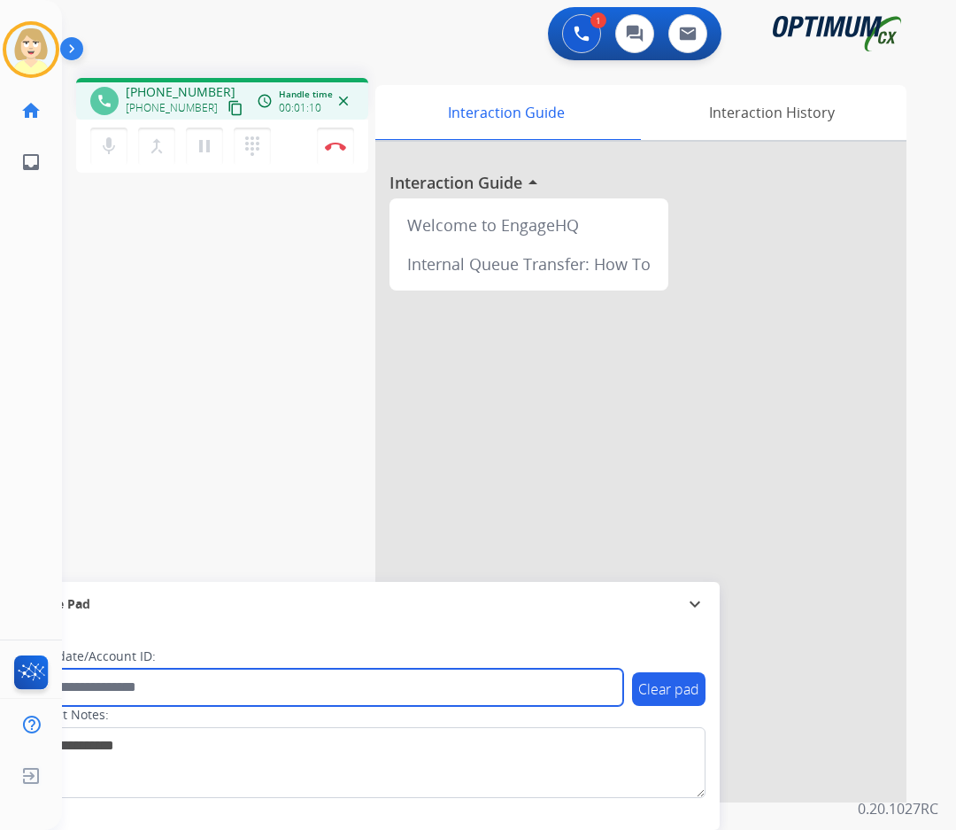
click at [132, 689] on input "text" at bounding box center [323, 687] width 600 height 37
paste input "*******"
type input "*******"
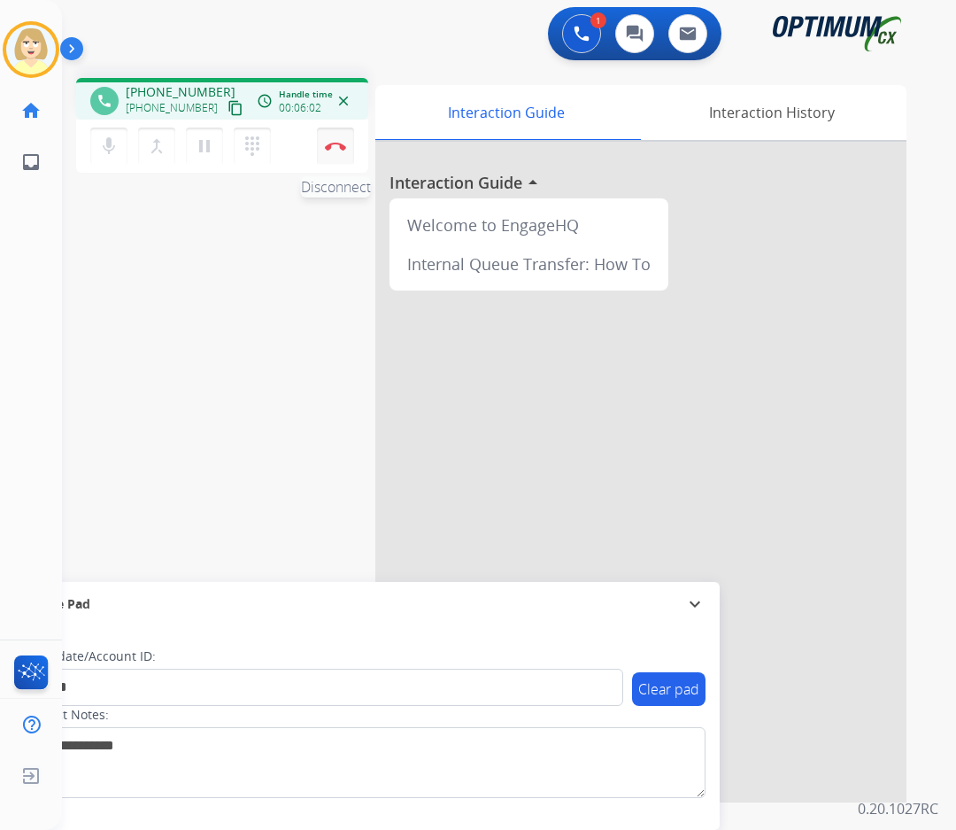
click at [336, 143] on img at bounding box center [335, 146] width 21 height 9
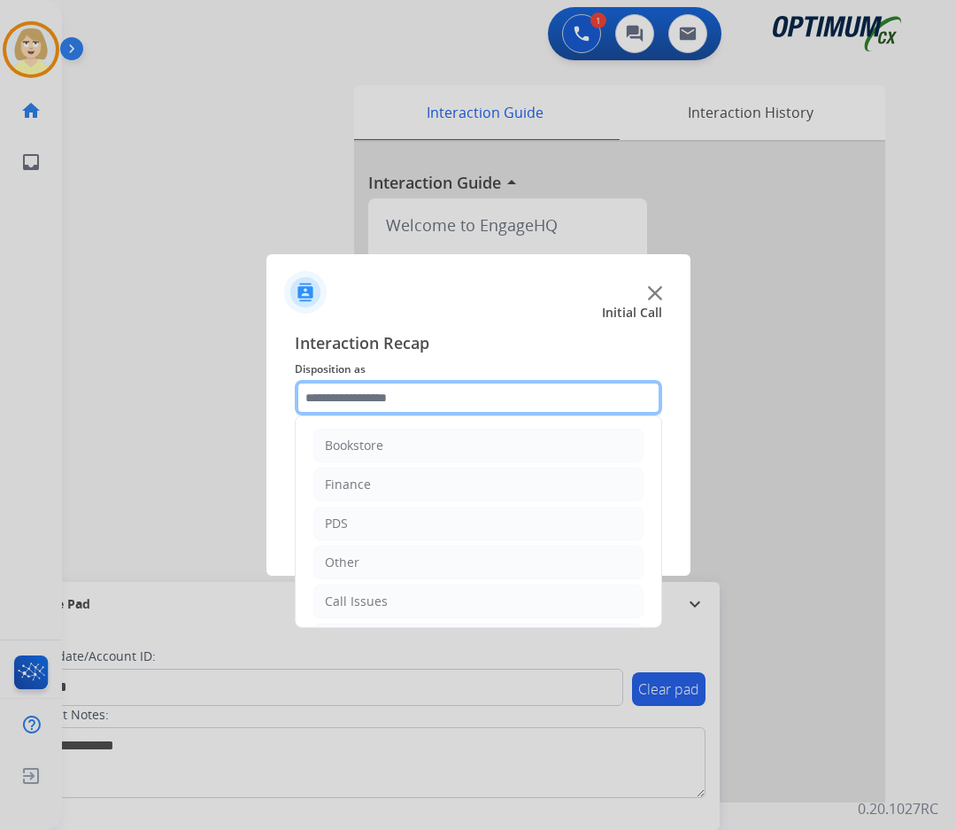
click at [371, 393] on input "text" at bounding box center [479, 397] width 368 height 35
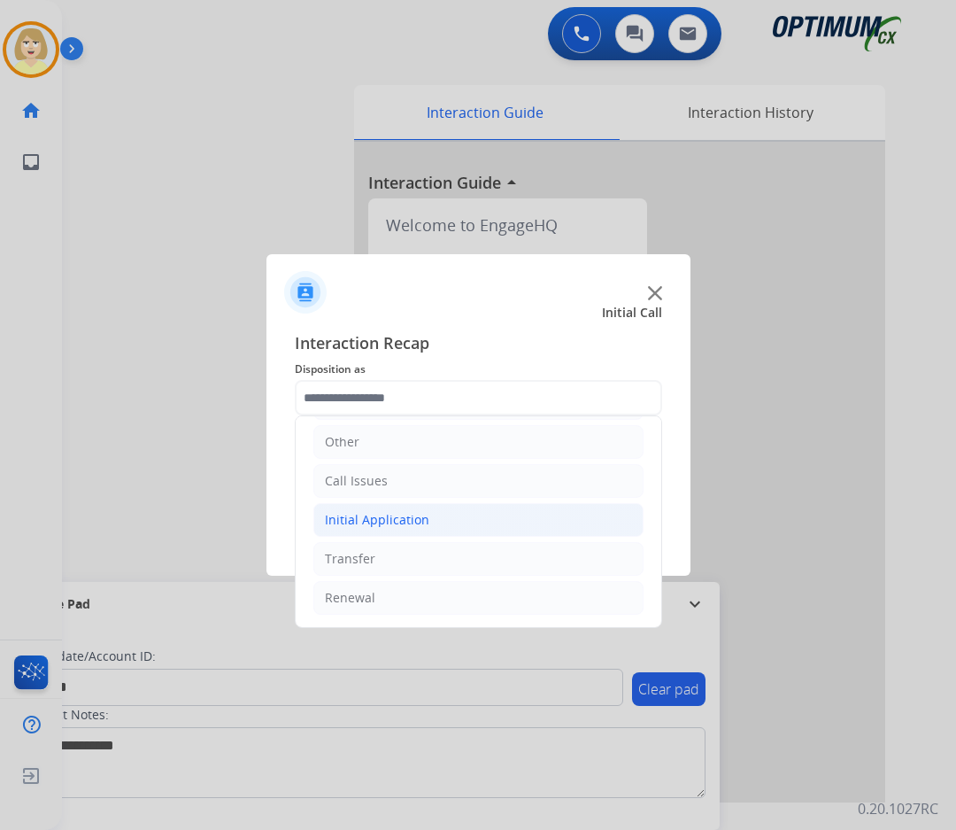
click at [387, 524] on div "Initial Application" at bounding box center [377, 520] width 105 height 18
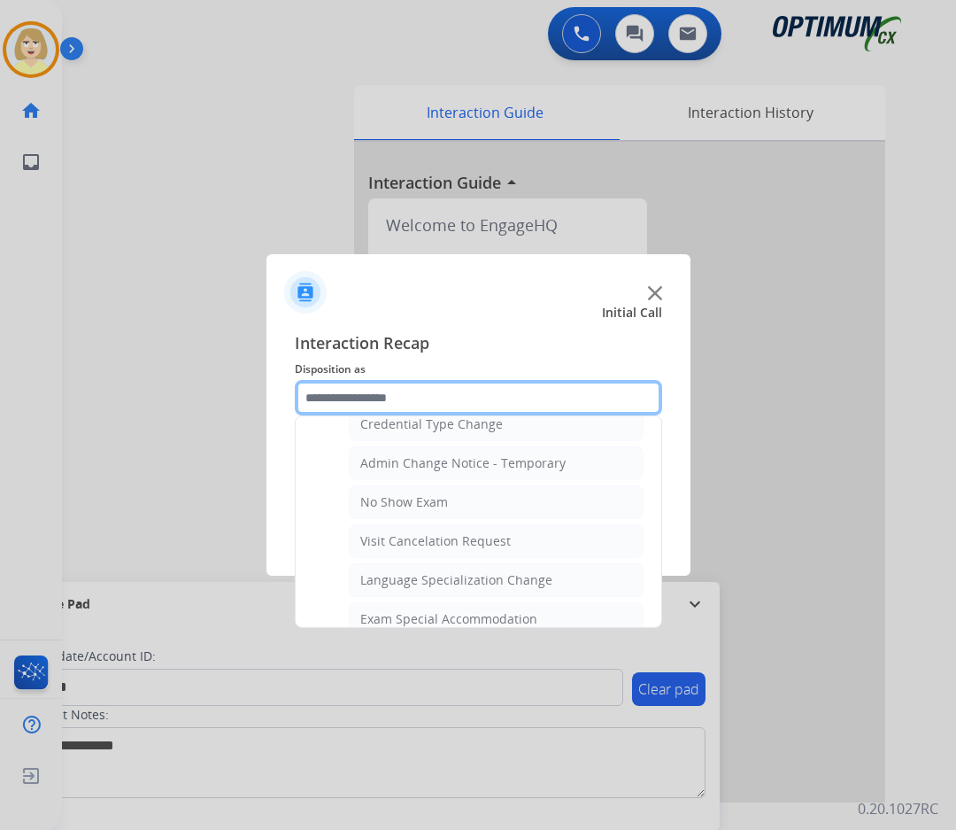
scroll to position [1006, 0]
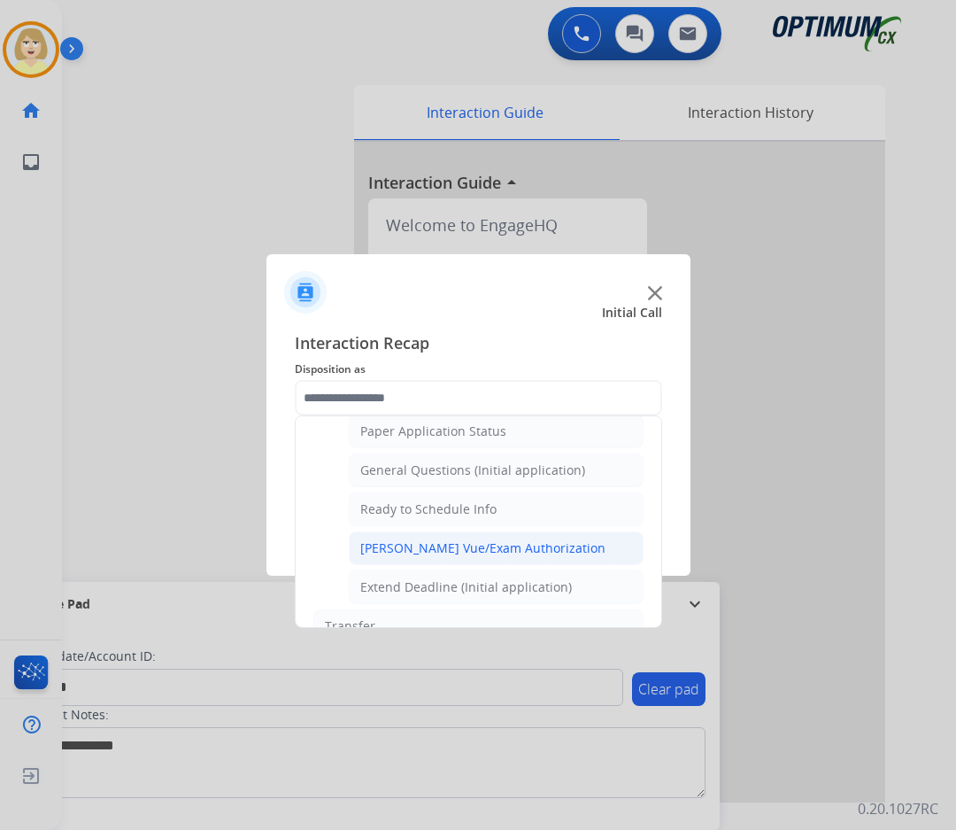
click at [423, 550] on div "[PERSON_NAME] Vue/Exam Authorization" at bounding box center [482, 548] width 245 height 18
type input "**********"
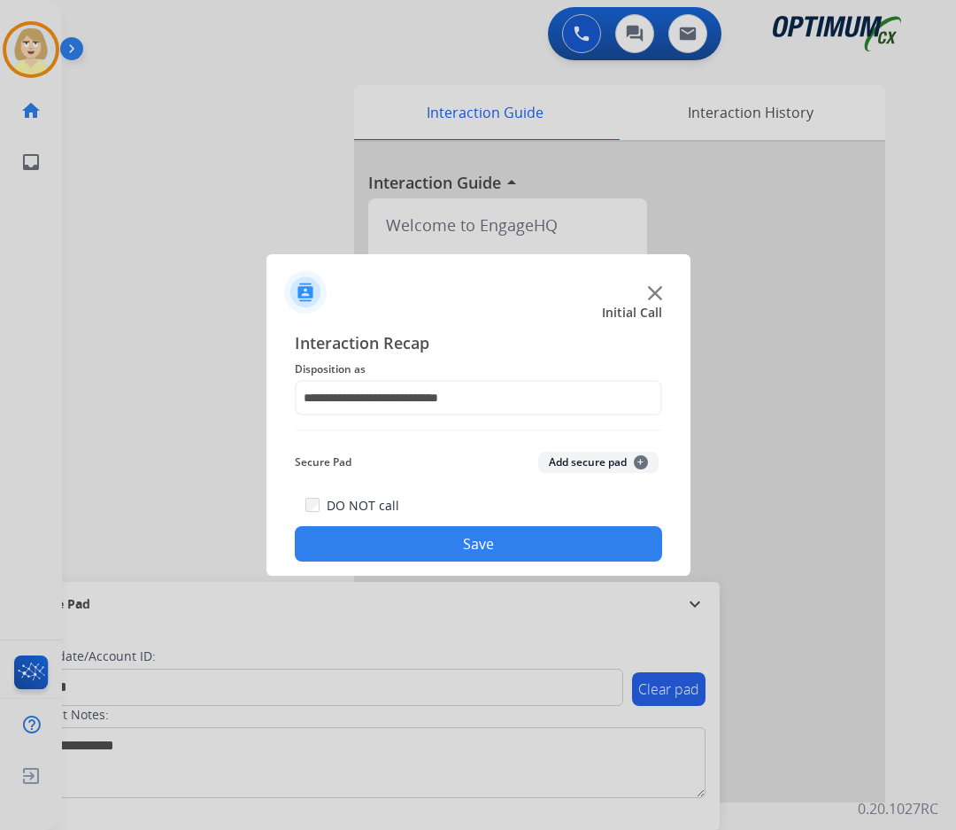
click at [570, 461] on button "Add secure pad +" at bounding box center [598, 462] width 120 height 21
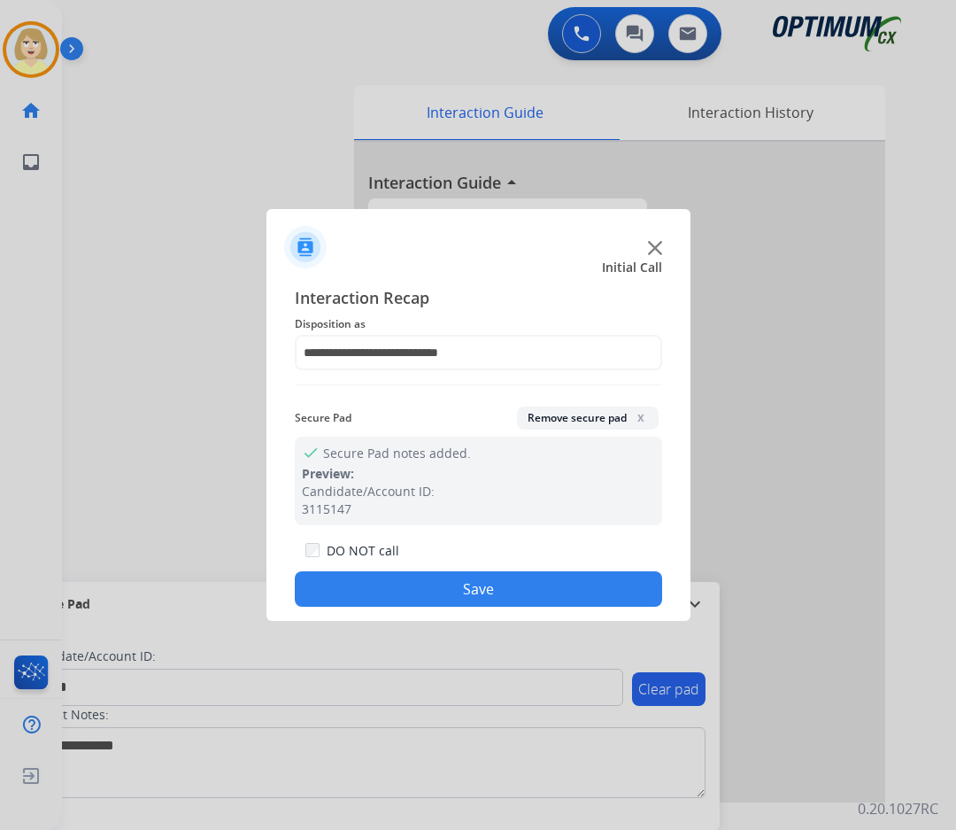
click at [411, 591] on button "Save" at bounding box center [479, 588] width 368 height 35
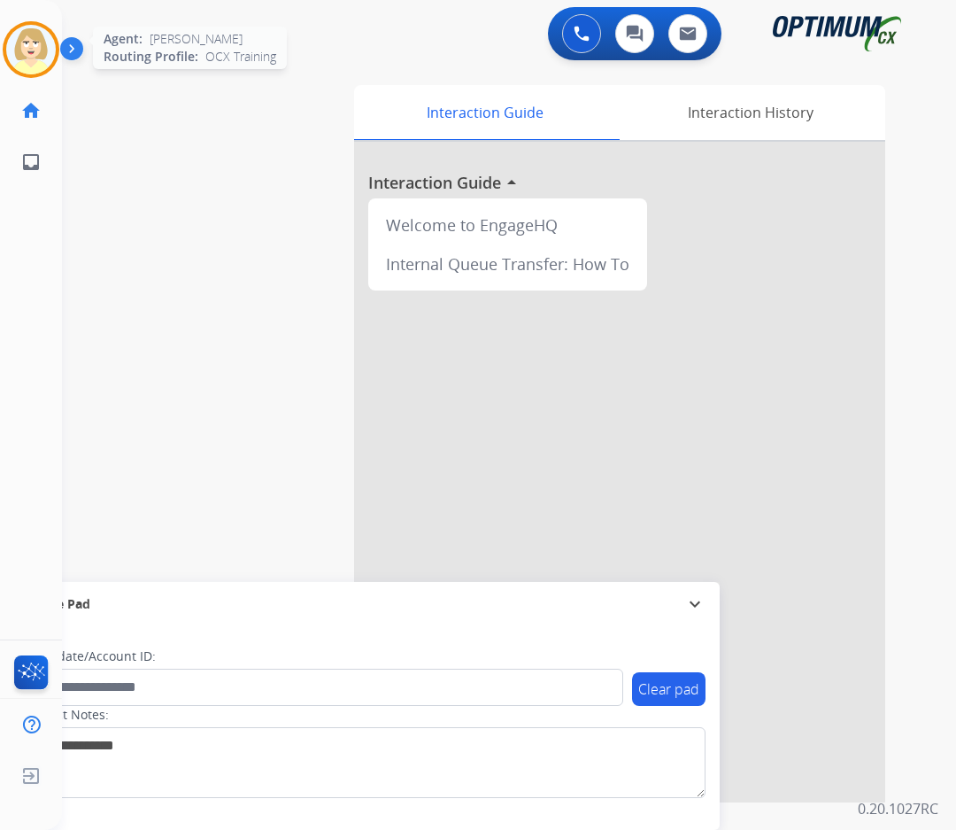
click at [27, 50] on img at bounding box center [31, 50] width 50 height 50
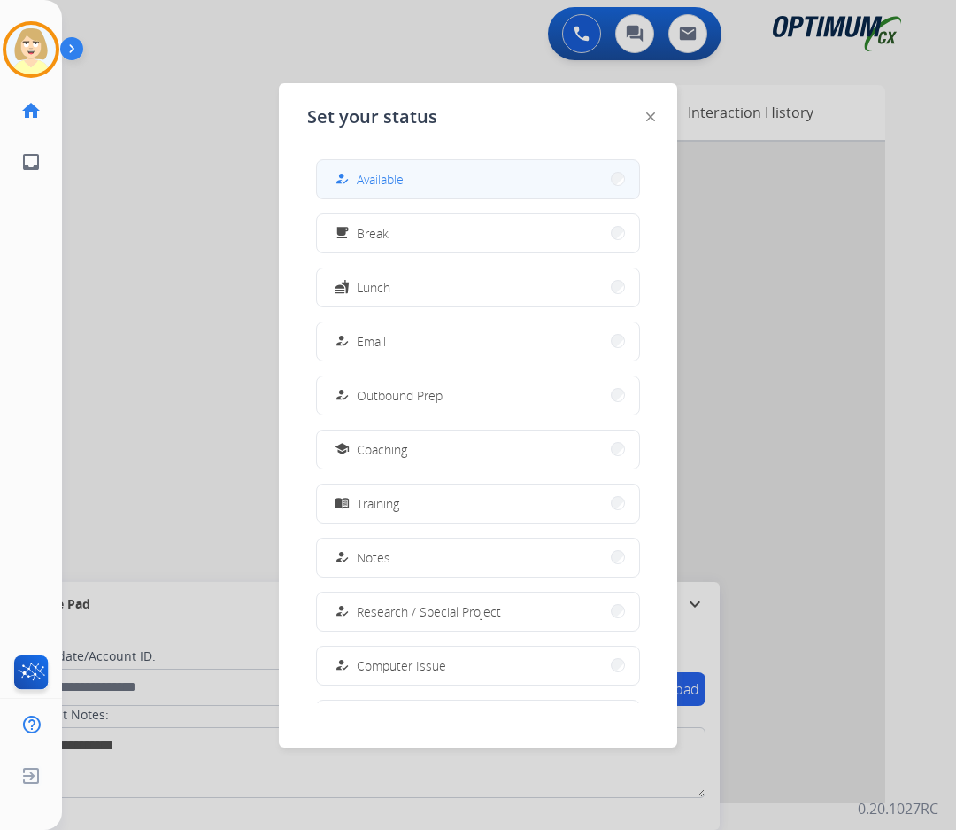
click at [377, 182] on span "Available" at bounding box center [380, 179] width 47 height 19
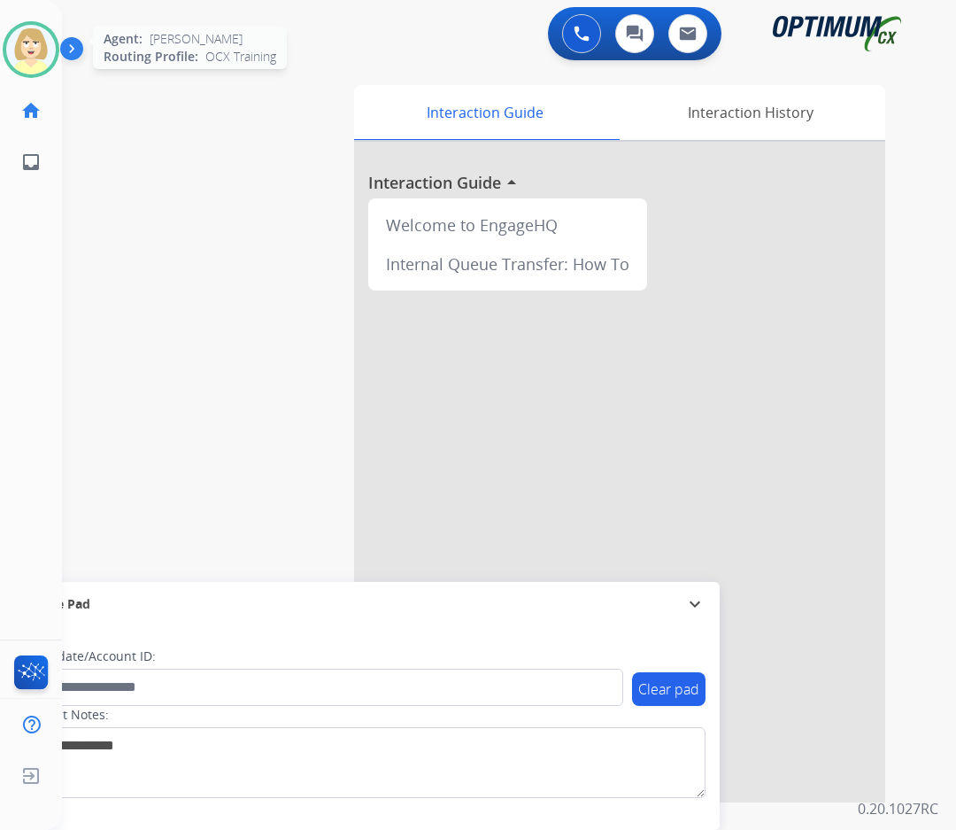
click at [28, 48] on img at bounding box center [31, 50] width 50 height 50
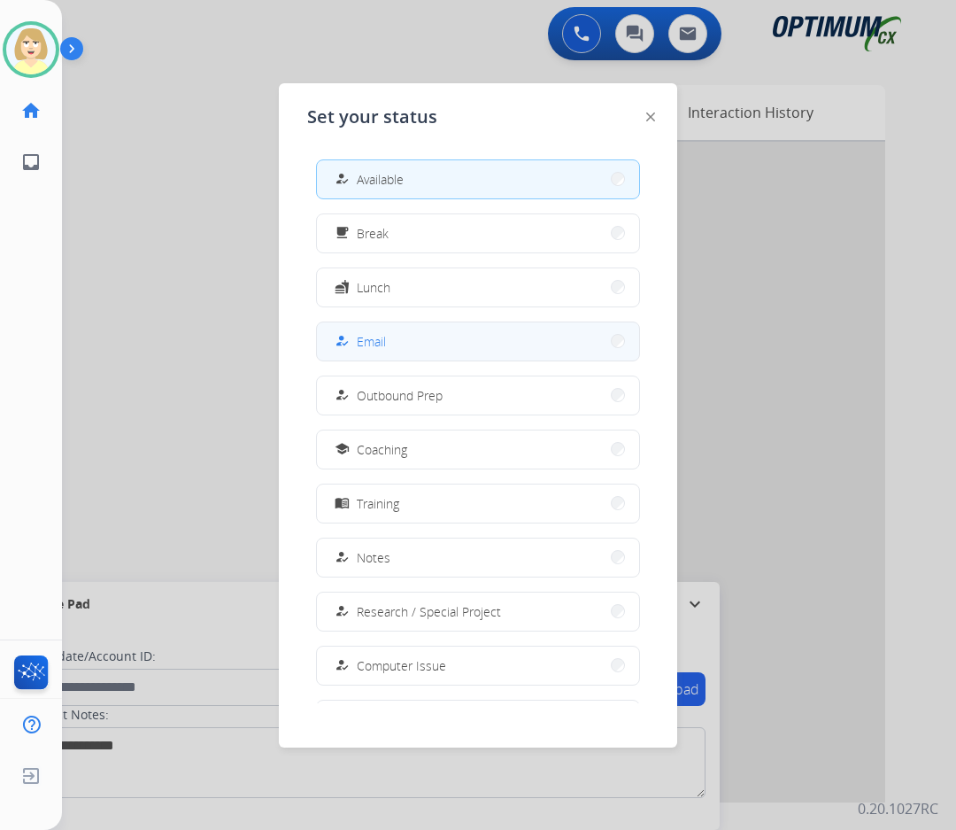
click at [378, 344] on span "Email" at bounding box center [371, 341] width 29 height 19
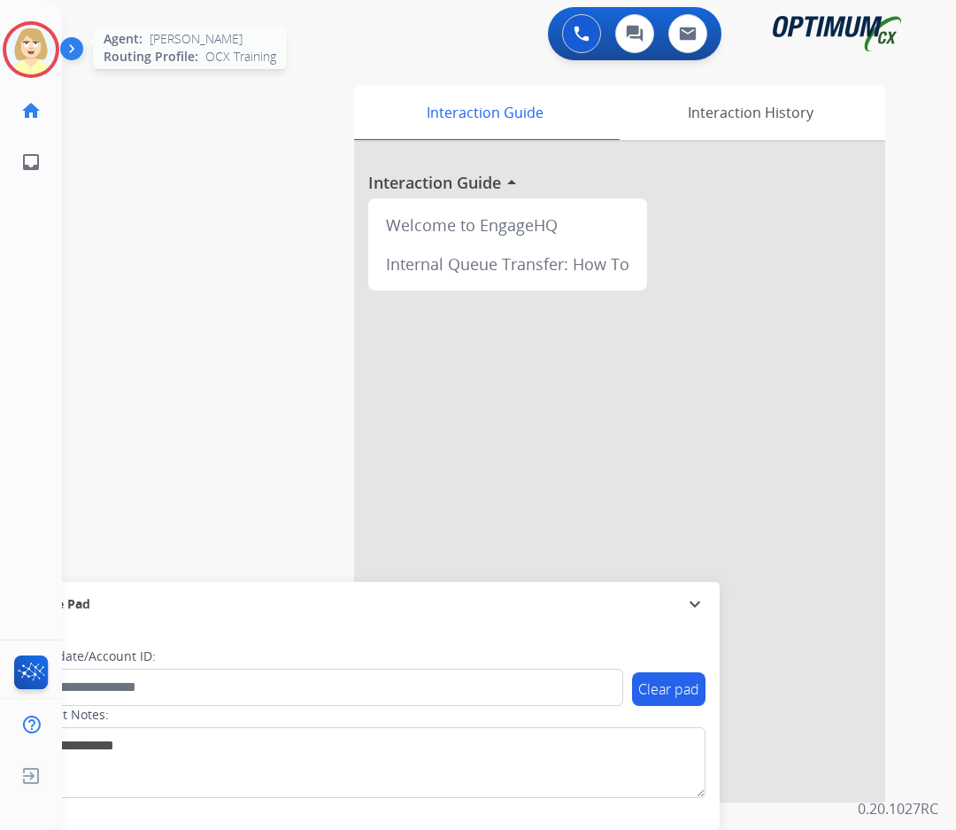
drag, startPoint x: 35, startPoint y: 50, endPoint x: 34, endPoint y: 58, distance: 8.9
click at [35, 49] on img at bounding box center [31, 50] width 50 height 50
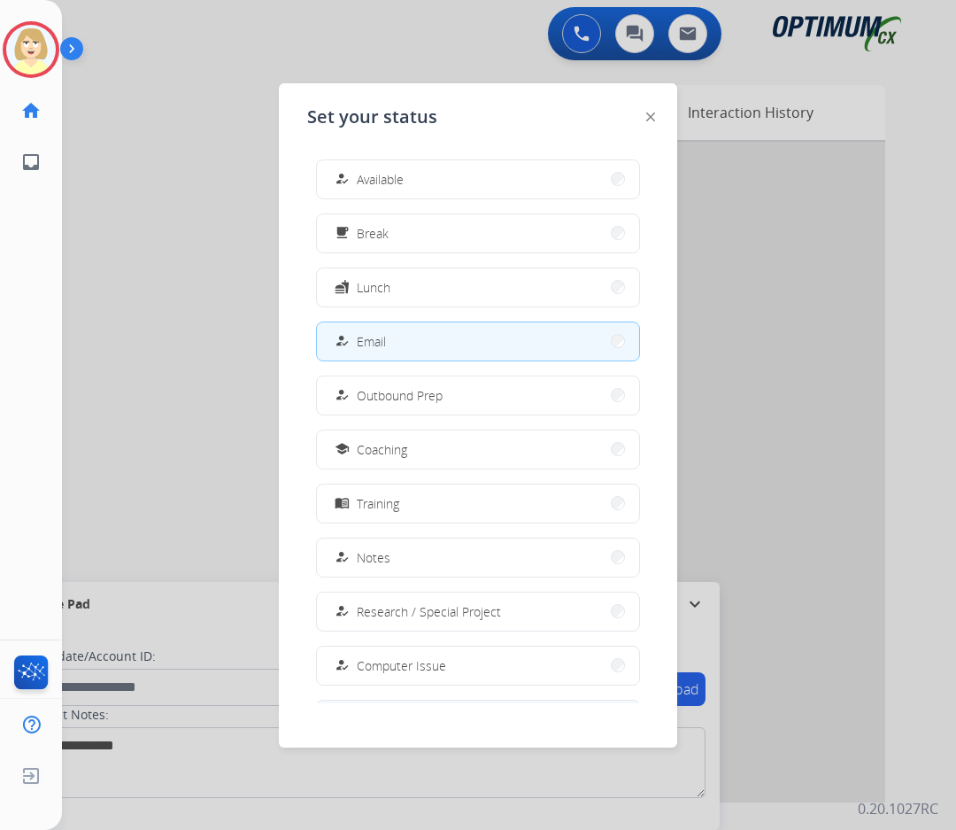
scroll to position [167, 0]
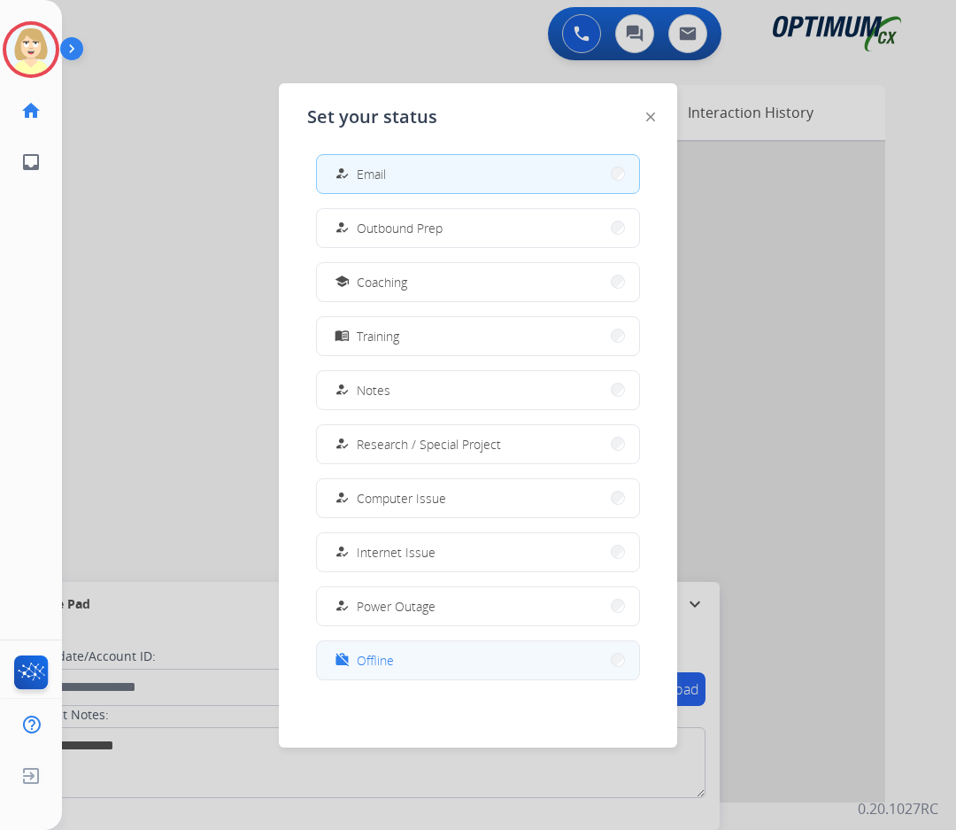
click at [378, 655] on span "Offline" at bounding box center [375, 660] width 37 height 19
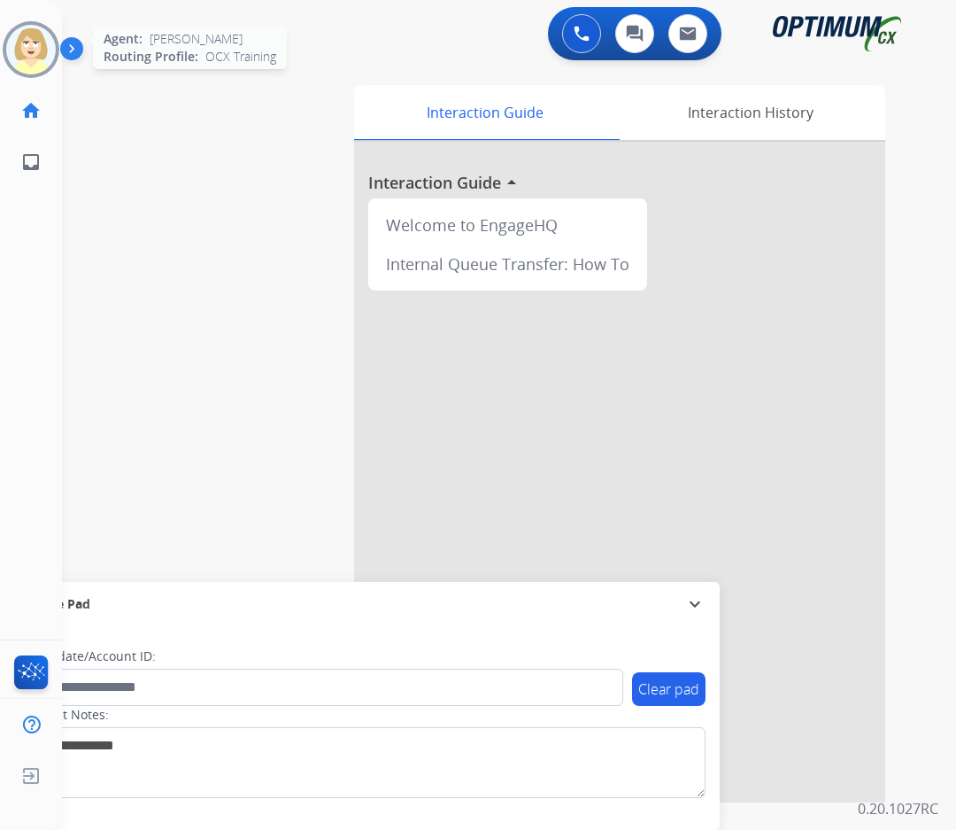
click at [32, 47] on img at bounding box center [31, 50] width 50 height 50
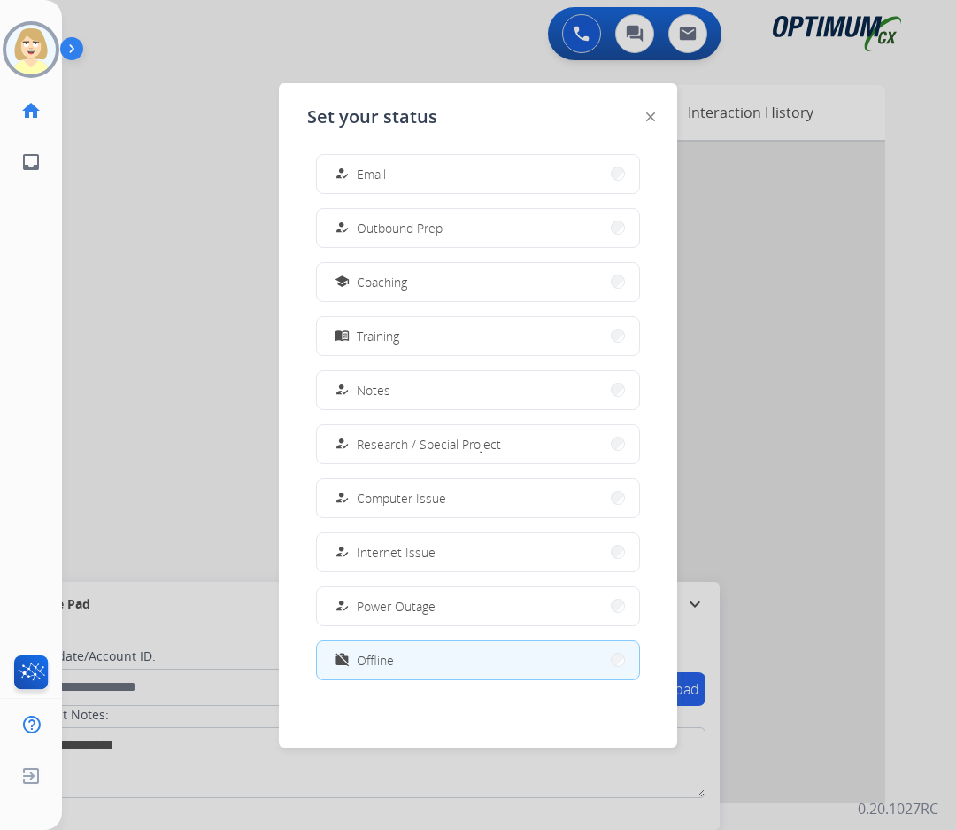
click at [369, 655] on span "Offline" at bounding box center [375, 660] width 37 height 19
